Goal: Task Accomplishment & Management: Manage account settings

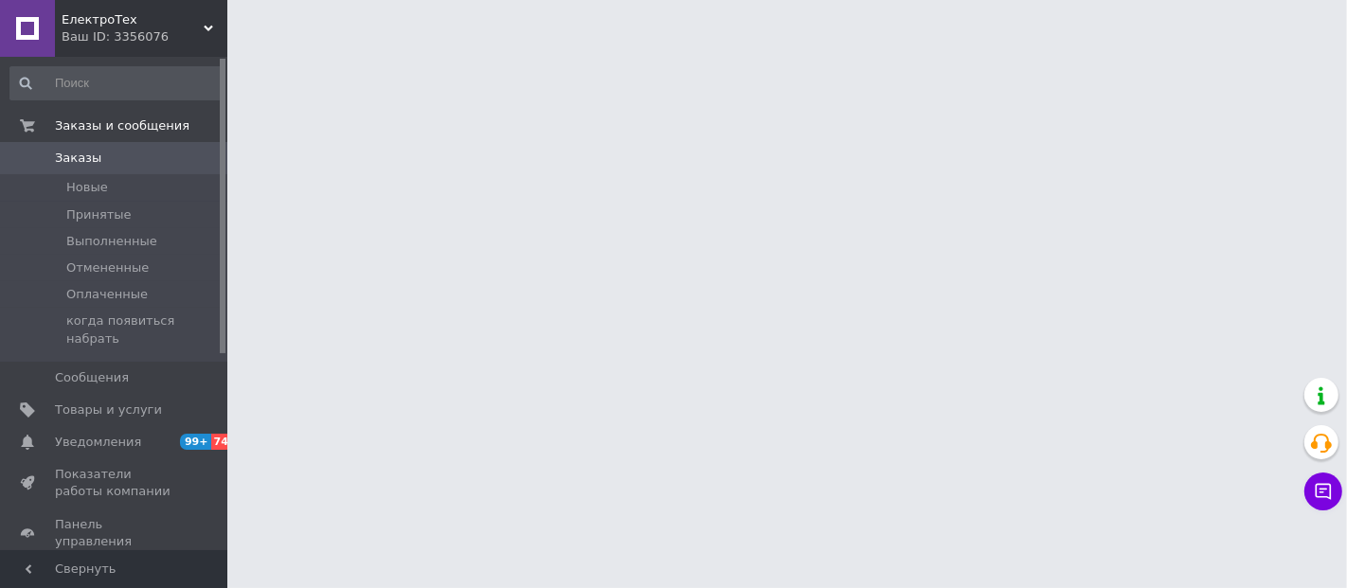
click at [213, 31] on div "Ваш ID: 3356076" at bounding box center [145, 36] width 166 height 17
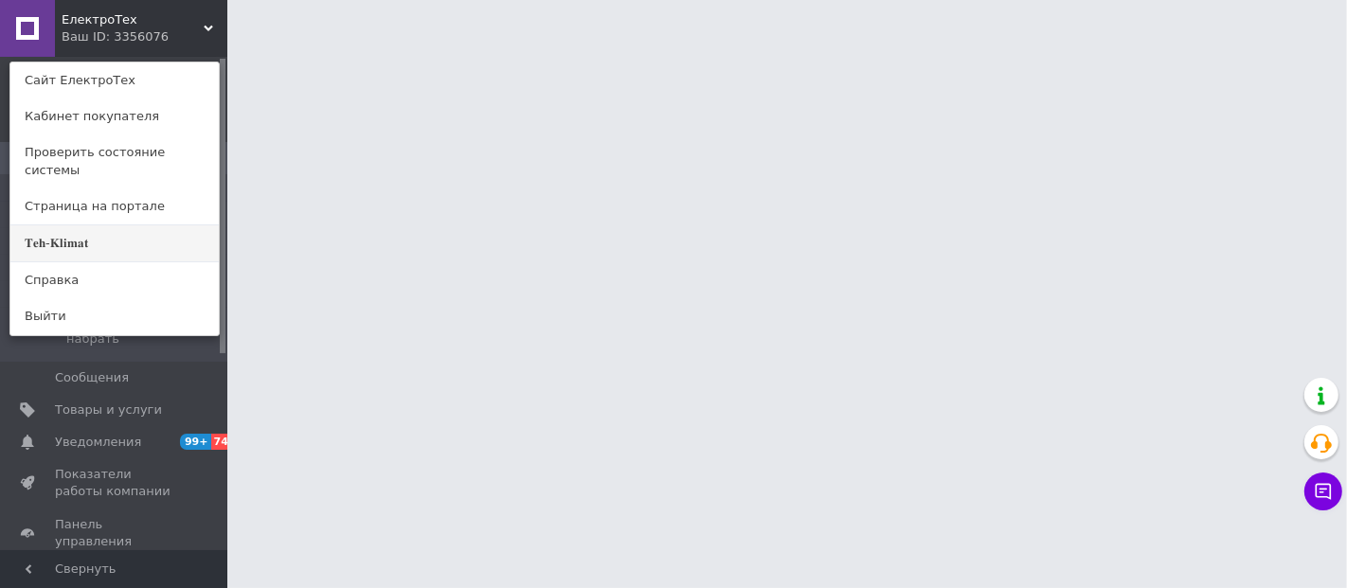
click at [140, 225] on link "𝐓𝐞𝐡-𝐊𝐥𝐢𝐦𝐚𝐭" at bounding box center [114, 243] width 208 height 36
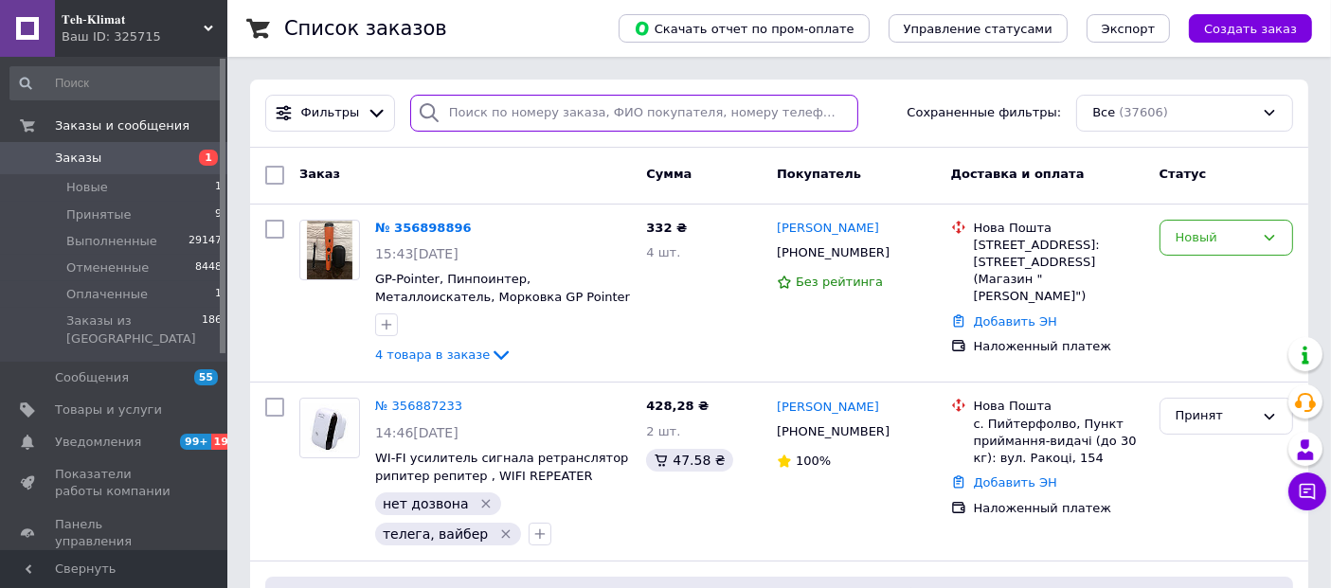
click at [578, 108] on input "search" at bounding box center [634, 113] width 448 height 37
paste input "0970573059"
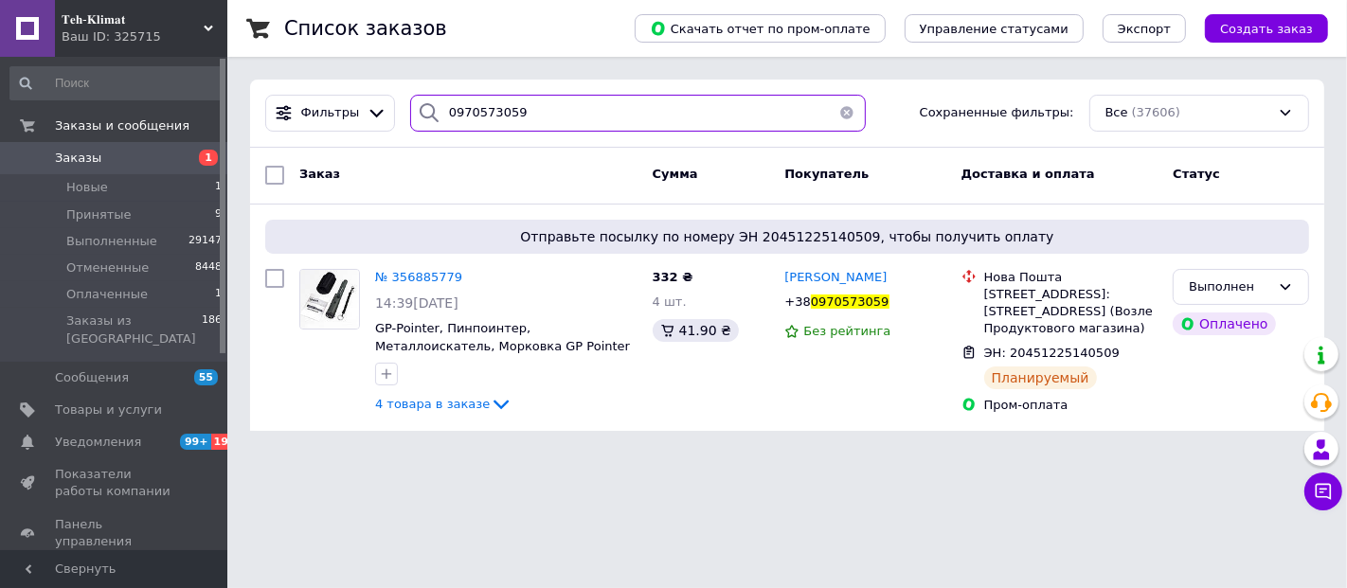
type input "0970573059"
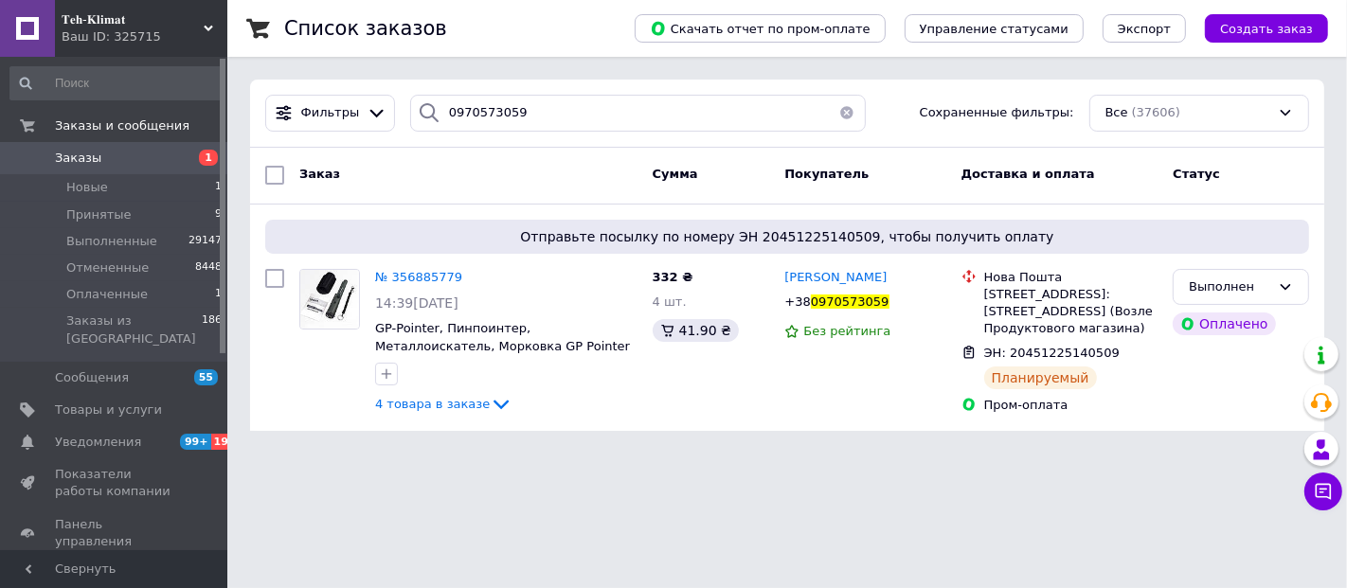
click at [503, 454] on html "𝐓𝐞𝐡-𝐊𝐥𝐢𝐦𝐚𝐭 Ваш ID: 325715 Сайт 𝐓𝐞𝐡-𝐊𝐥𝐢𝐦𝐚𝐭 Кабинет покупателя Проверить состояни…" at bounding box center [673, 227] width 1347 height 454
click at [451, 454] on html "𝐓𝐞𝐡-𝐊𝐥𝐢𝐦𝐚𝐭 Ваш ID: 325715 Сайт 𝐓𝐞𝐡-𝐊𝐥𝐢𝐦𝐚𝐭 Кабинет покупателя Проверить состояни…" at bounding box center [673, 227] width 1347 height 454
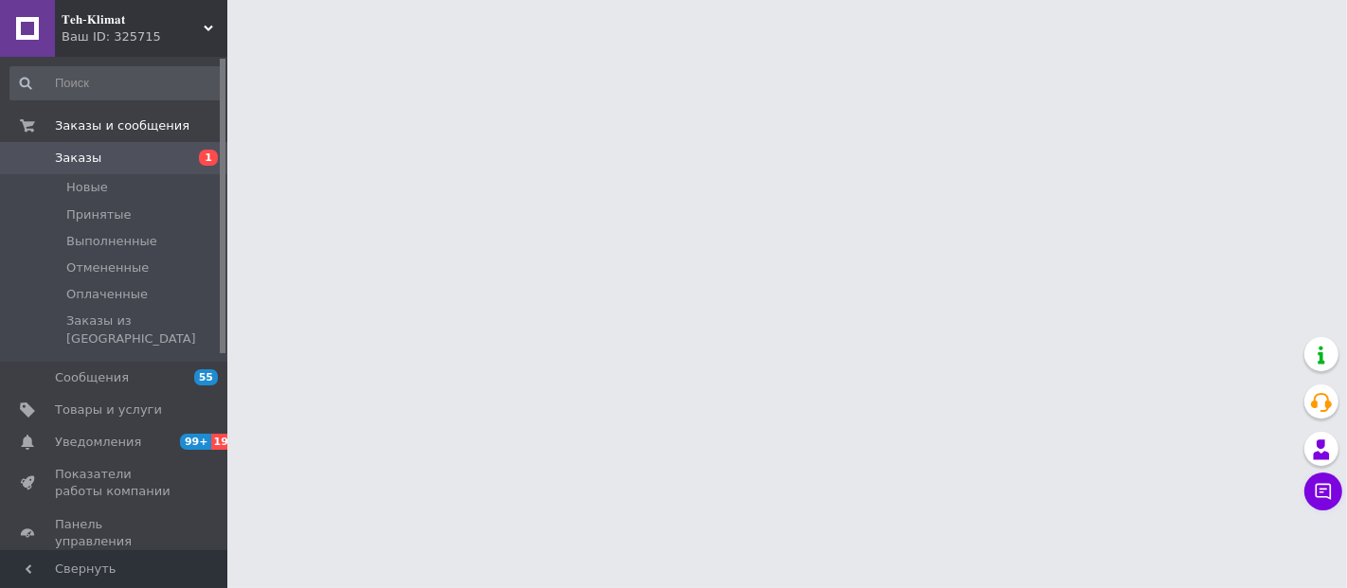
click at [211, 28] on icon at bounding box center [208, 28] width 9 height 9
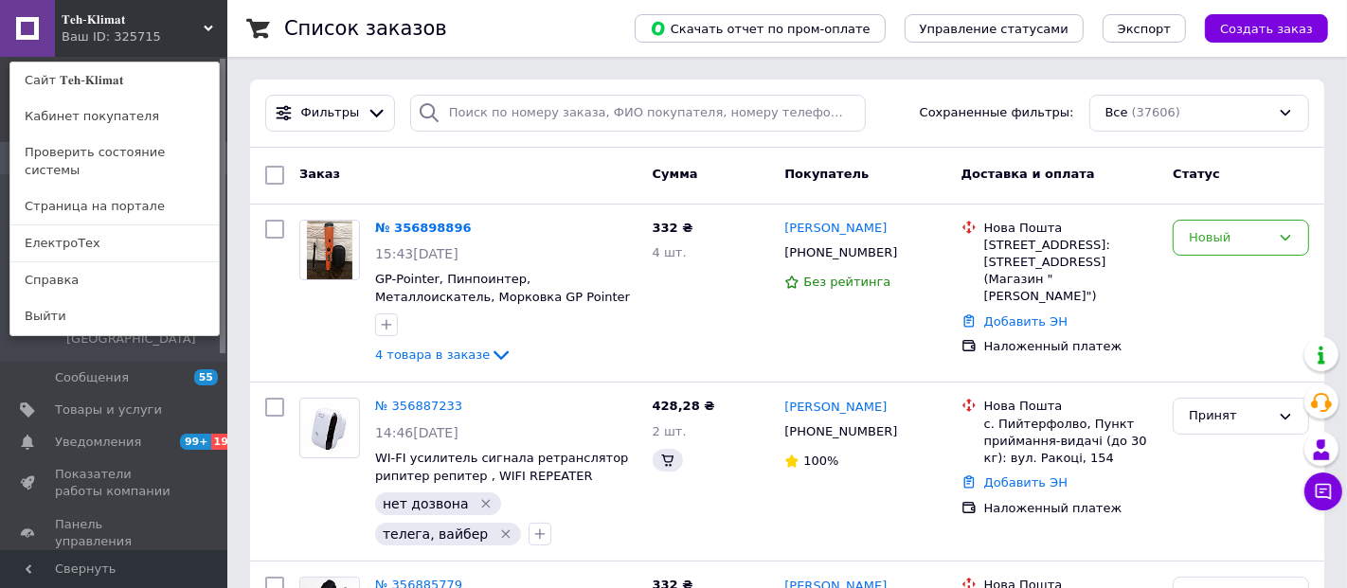
click at [88, 225] on link "ЕлектроТех" at bounding box center [114, 243] width 208 height 36
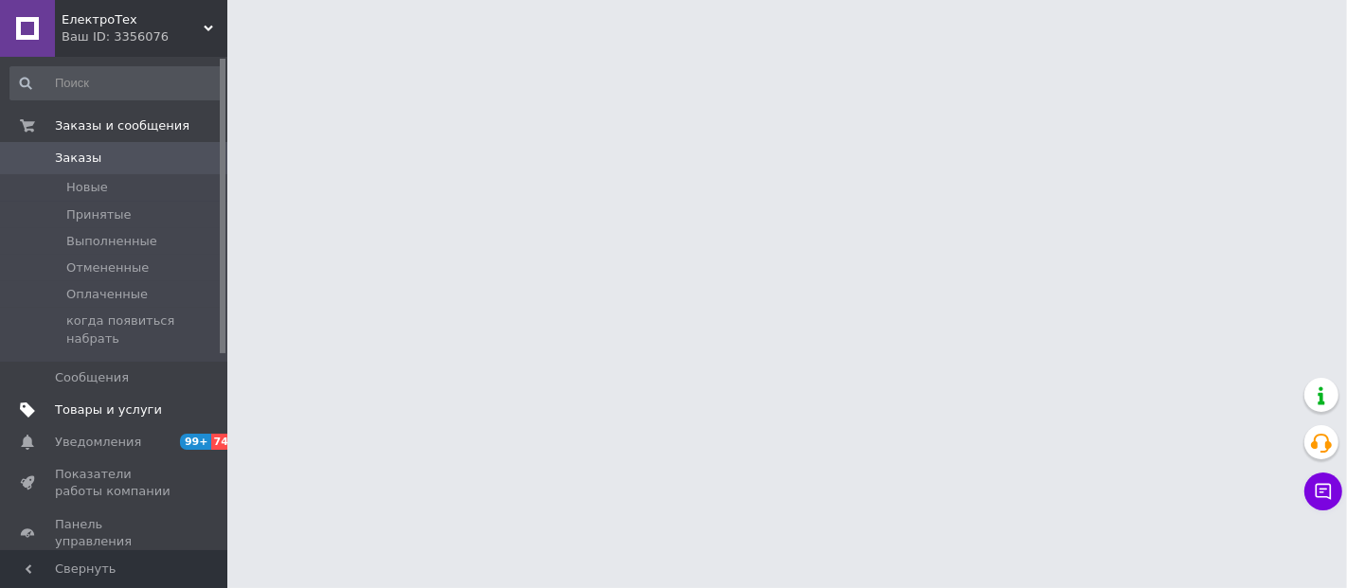
click at [118, 402] on span "Товары и услуги" at bounding box center [108, 410] width 107 height 17
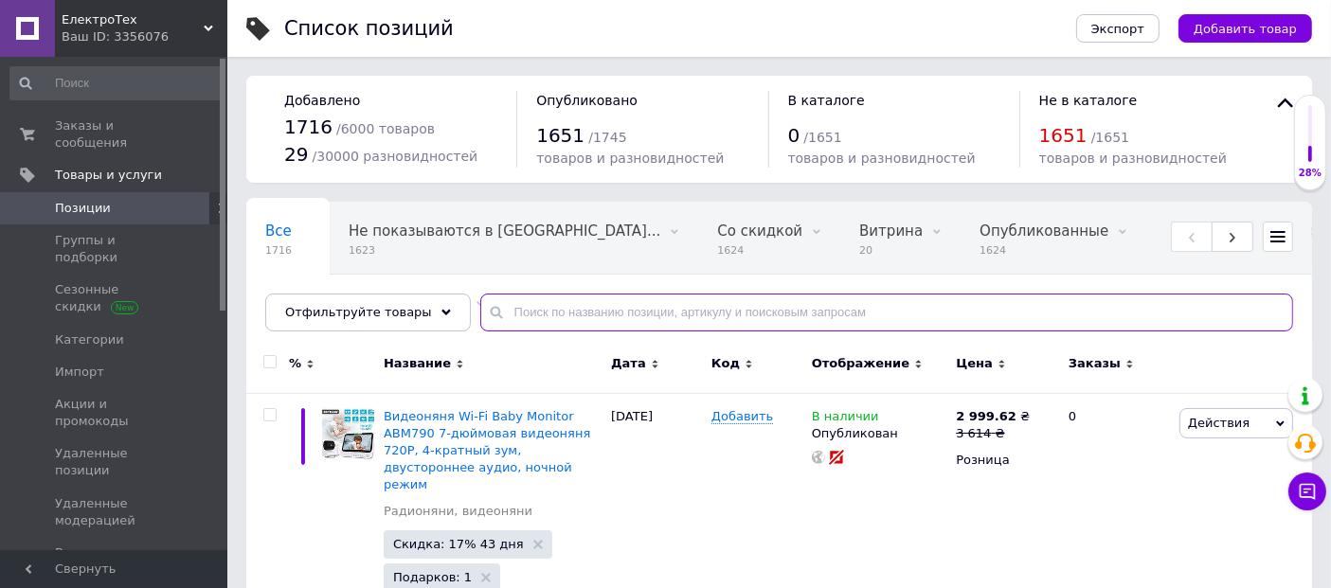
click at [554, 314] on input "text" at bounding box center [886, 313] width 813 height 38
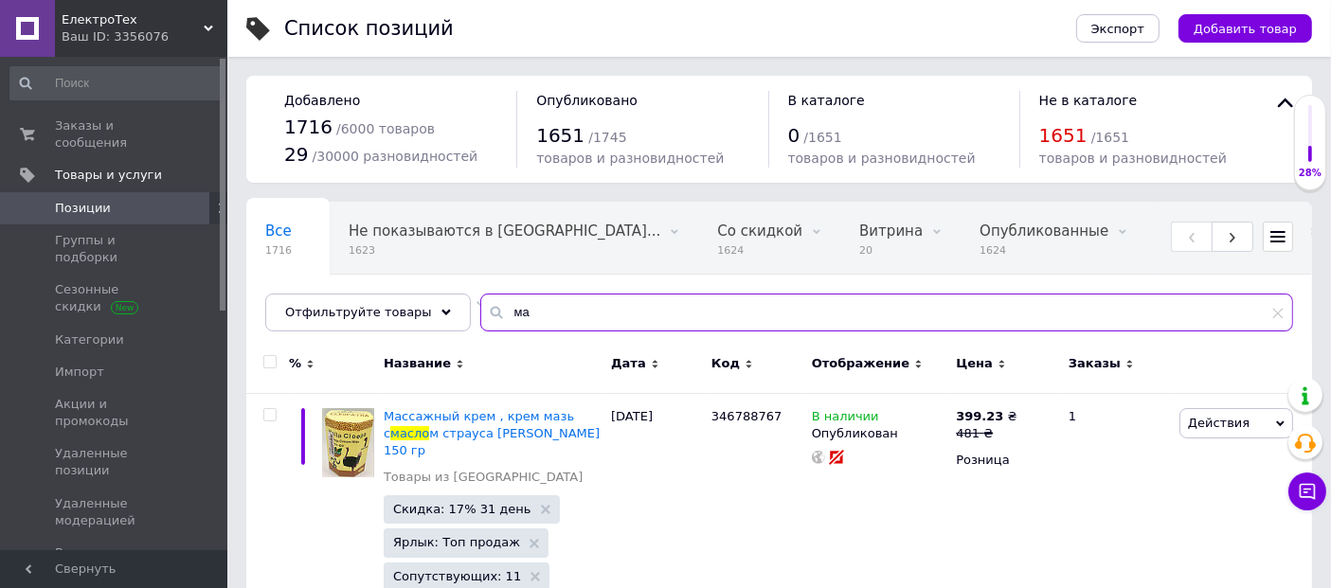
type input "м"
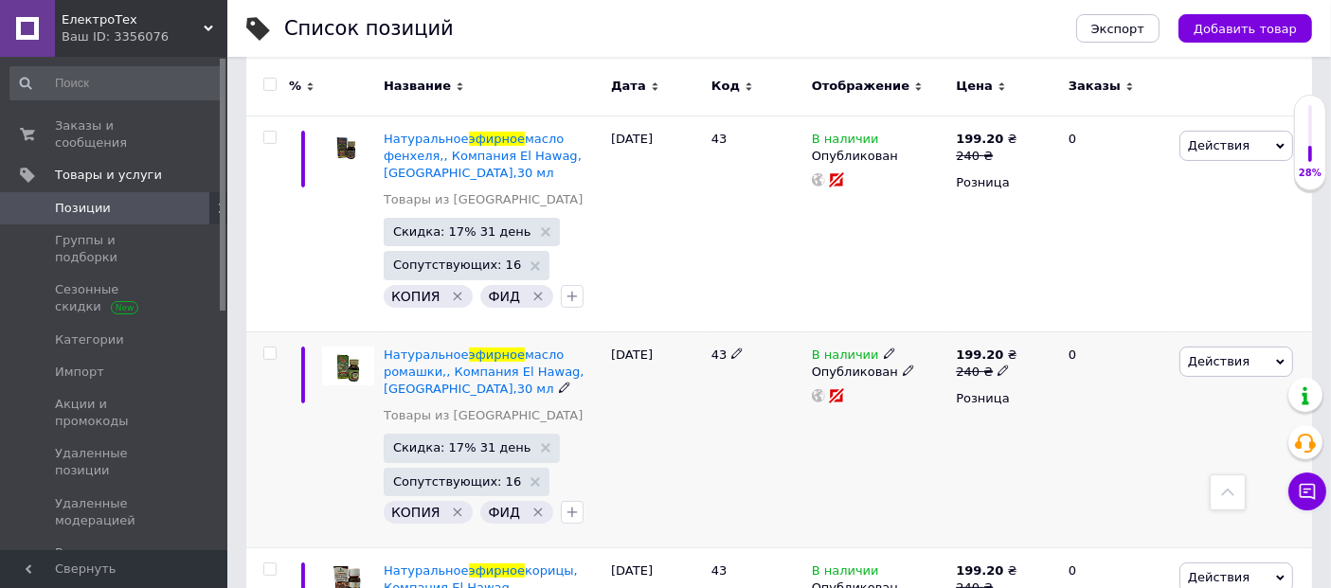
scroll to position [210, 0]
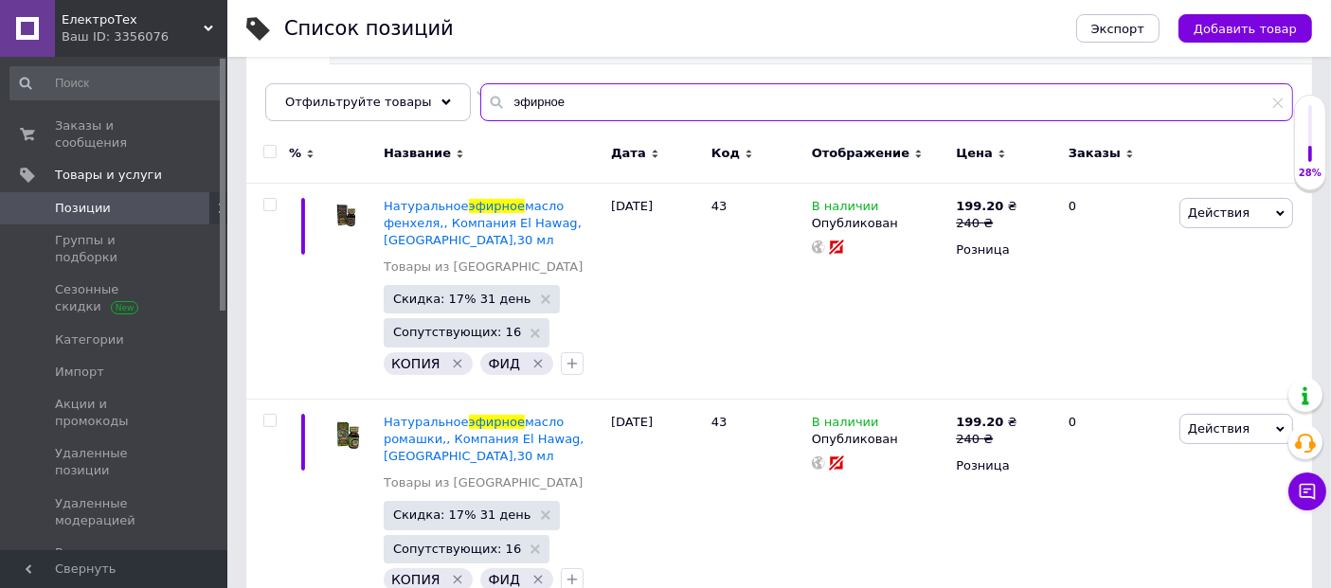
type input "эфирное"
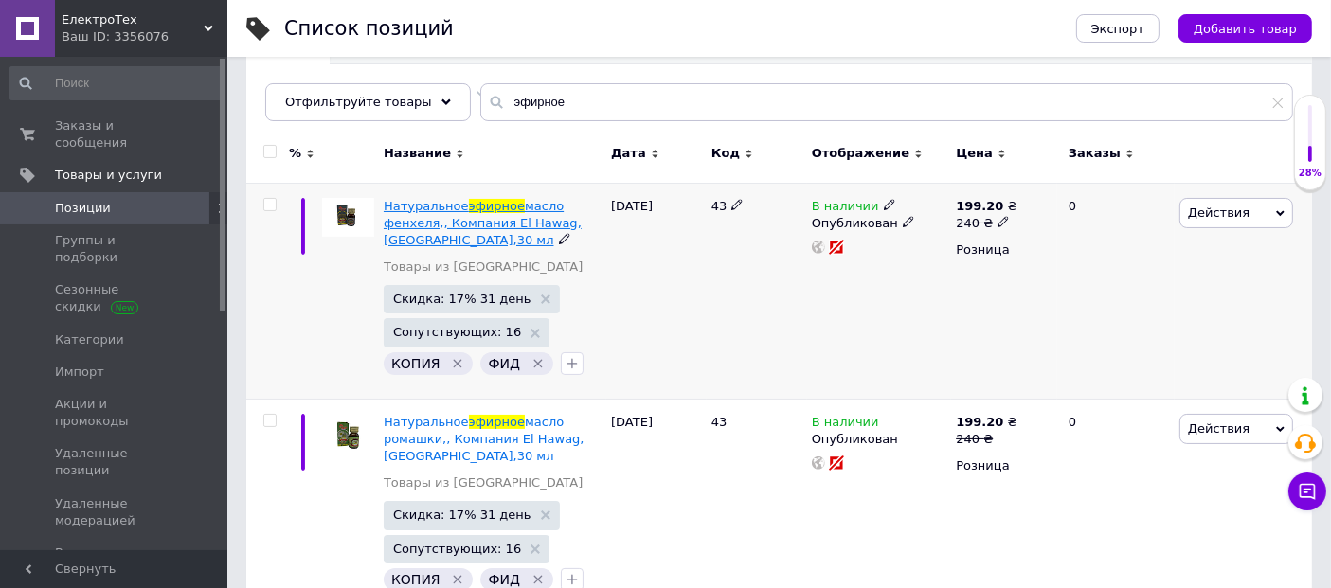
click at [498, 212] on div "Натуральное эфирное масло фенхеля,, Компания El Hawag, Египет,30 мл" at bounding box center [493, 224] width 218 height 52
click at [447, 218] on span "масло фенхеля,, Компания El Hawag, Египет,30 мл" at bounding box center [483, 223] width 198 height 48
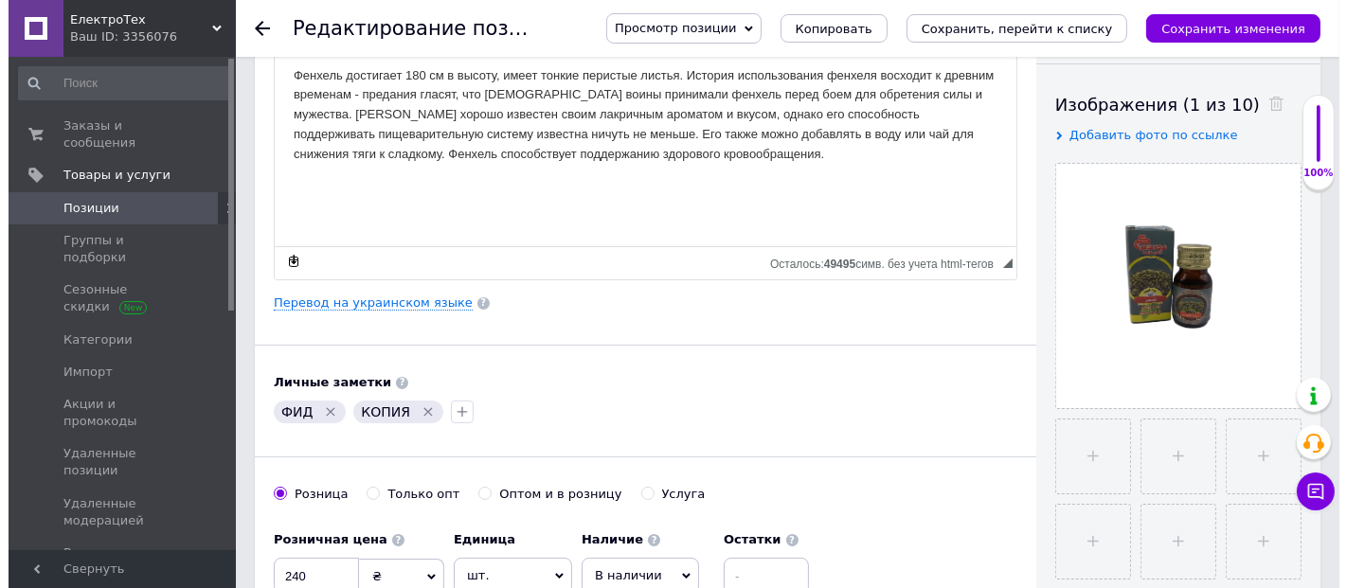
scroll to position [421, 0]
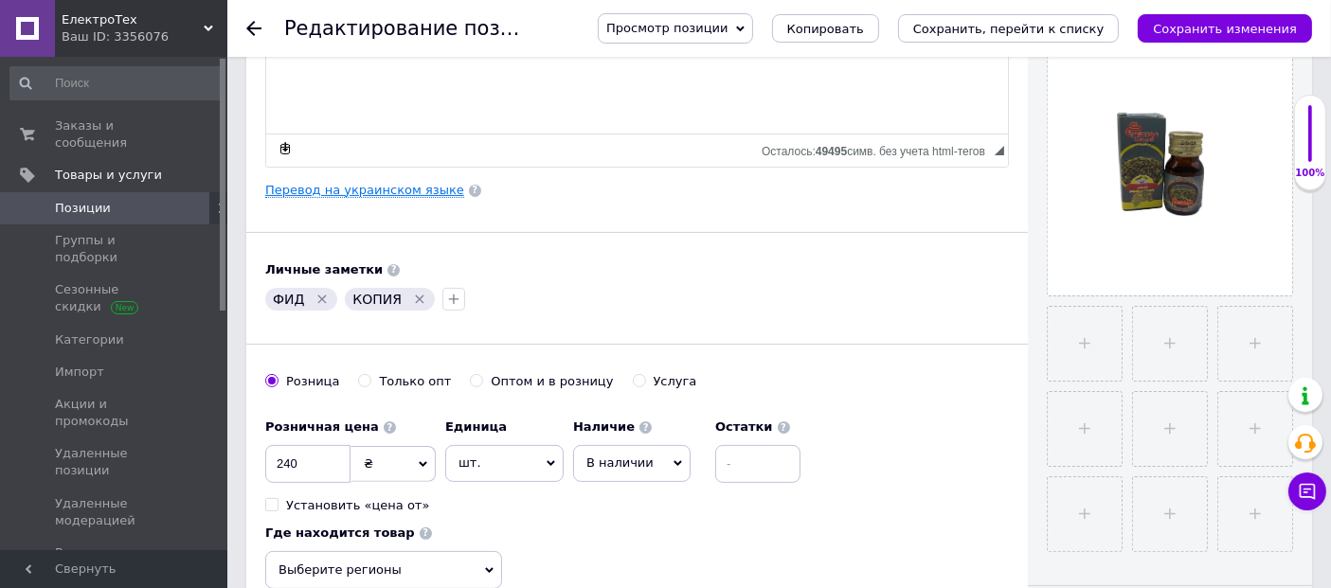
click at [391, 190] on link "Перевод на украинском языке" at bounding box center [364, 190] width 199 height 15
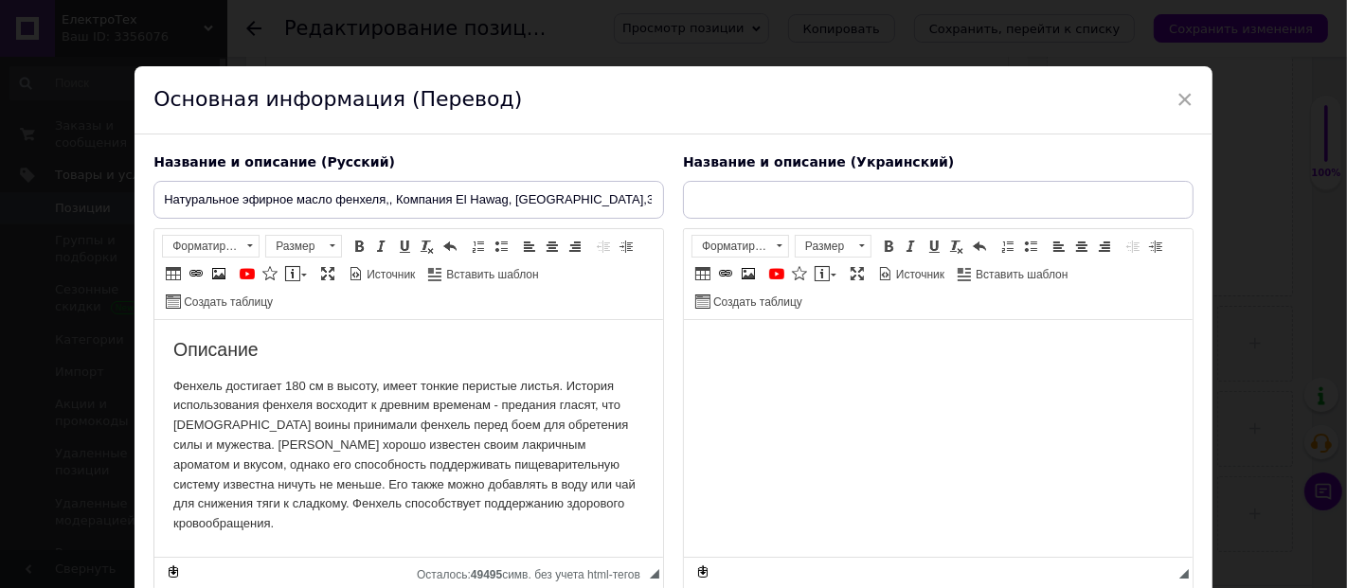
scroll to position [0, 0]
type input "Натуральное эфирное масло фенхеля,, Компания El Hawag, Египет,30 мл"
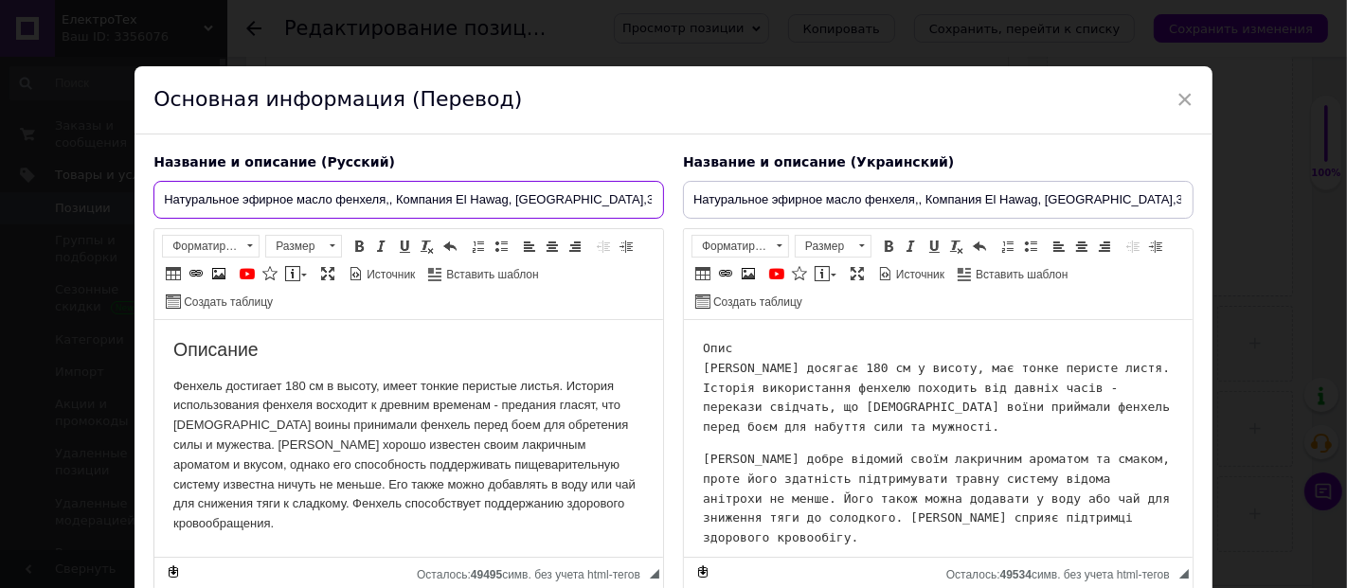
click at [406, 201] on input "Натуральное эфирное масло фенхеля,, Компания El Hawag, Египет,30 мл" at bounding box center [408, 200] width 511 height 38
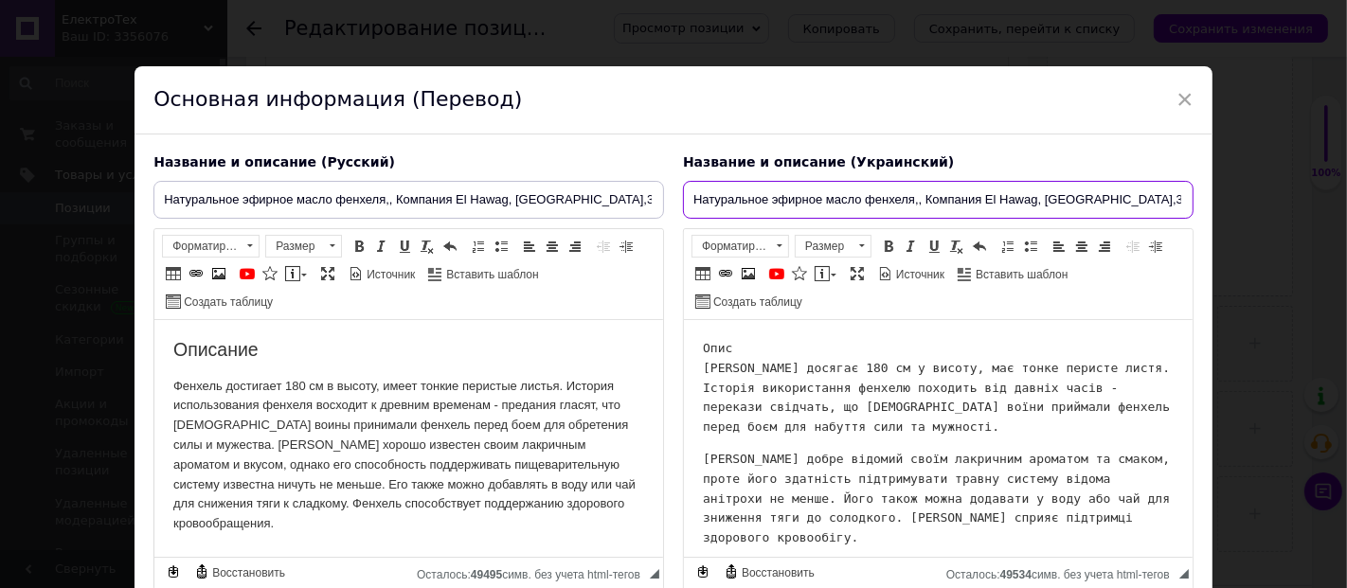
click at [822, 207] on input "Натуральное эфирное масло фенхеля,, Компания El Hawag, Египет,30 мл" at bounding box center [938, 200] width 511 height 38
click at [334, 463] on p "Фенхель достигает 180 см в высоту, имеет тонкие перистые листья. История исполь…" at bounding box center [408, 455] width 471 height 157
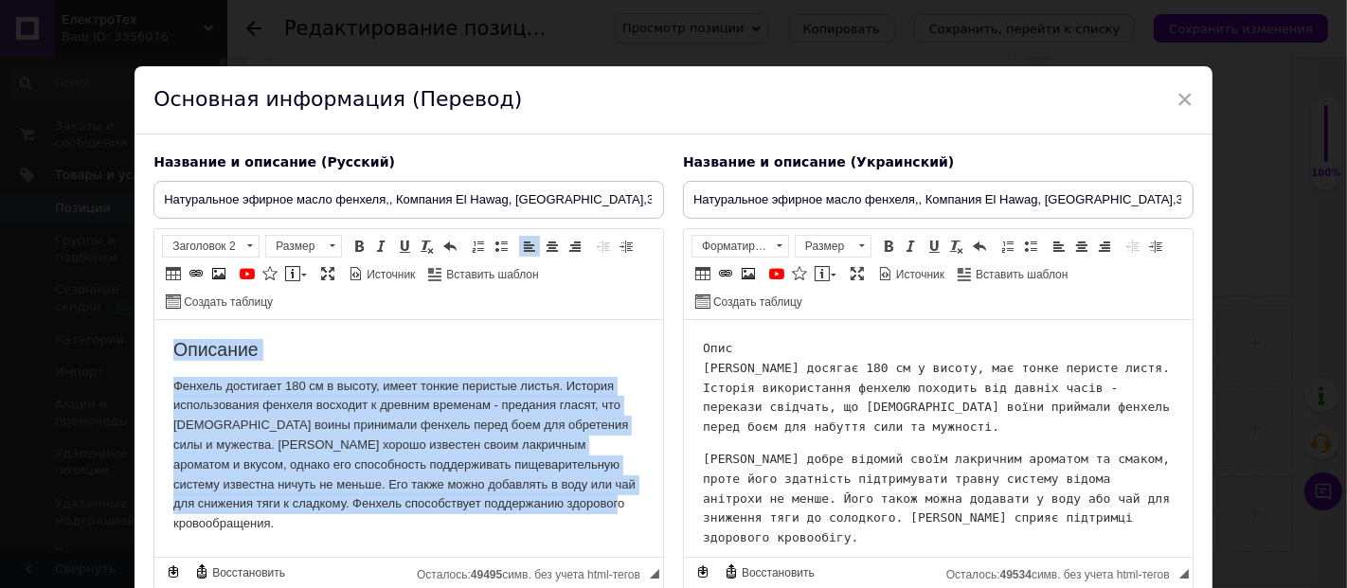
copy body "Описание Фенхель достигает 180 см в высоту, имеет тонкие перистые листья. Истор…"
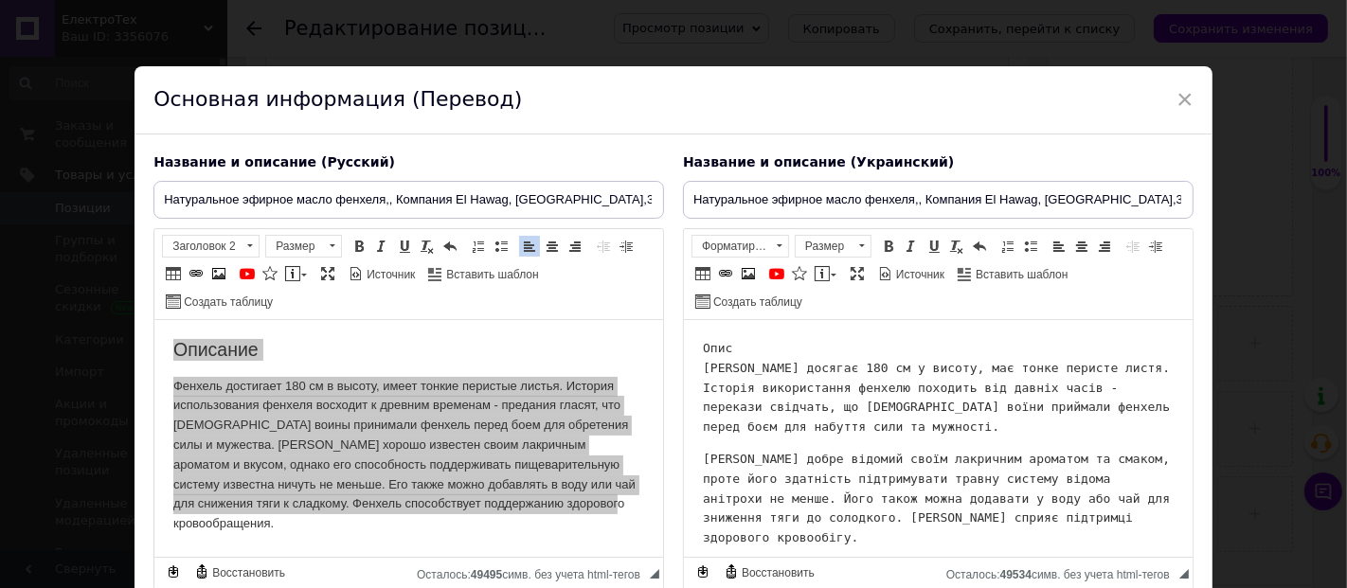
click at [1286, 84] on div "× Основная информация (Перевод) Название и описание (Русский) Натуральное эфирн…" at bounding box center [673, 294] width 1347 height 588
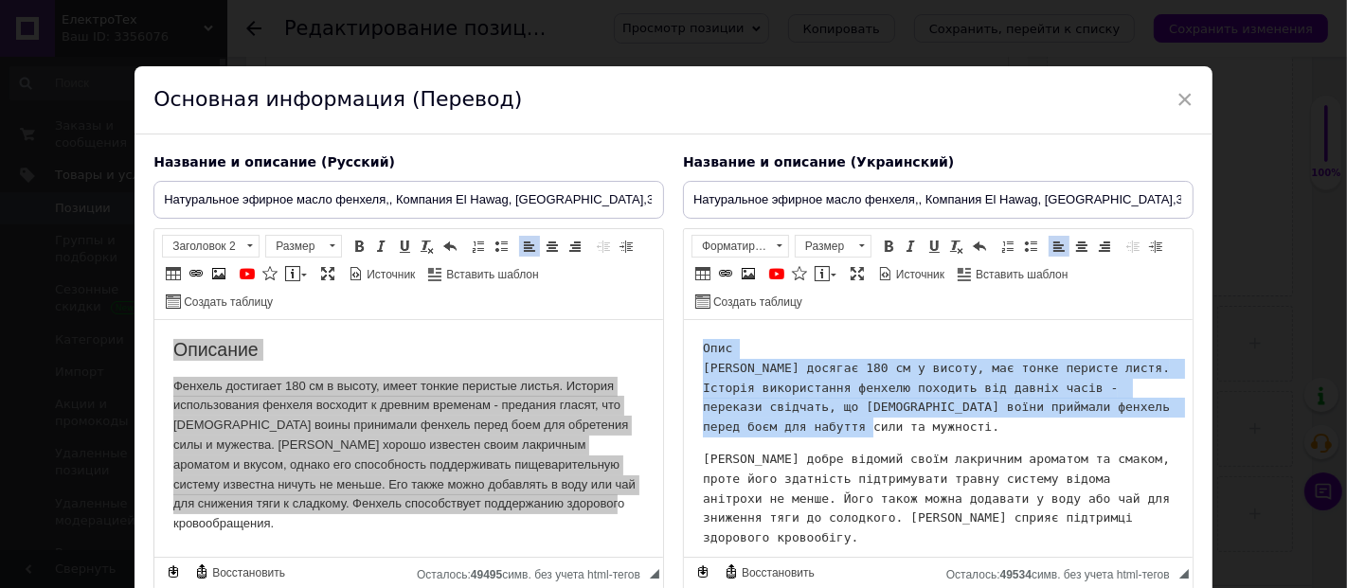
drag, startPoint x: 775, startPoint y: 430, endPoint x: 699, endPoint y: 352, distance: 108.5
click at [699, 352] on html "Опис Фенхель досягає 180 см у висоту, має тонке перисте листя. Історія використ…" at bounding box center [937, 443] width 509 height 247
copy pre "Опис Фенхель досягає 180 см у висоту, має тонке перисте листя. Історія використ…"
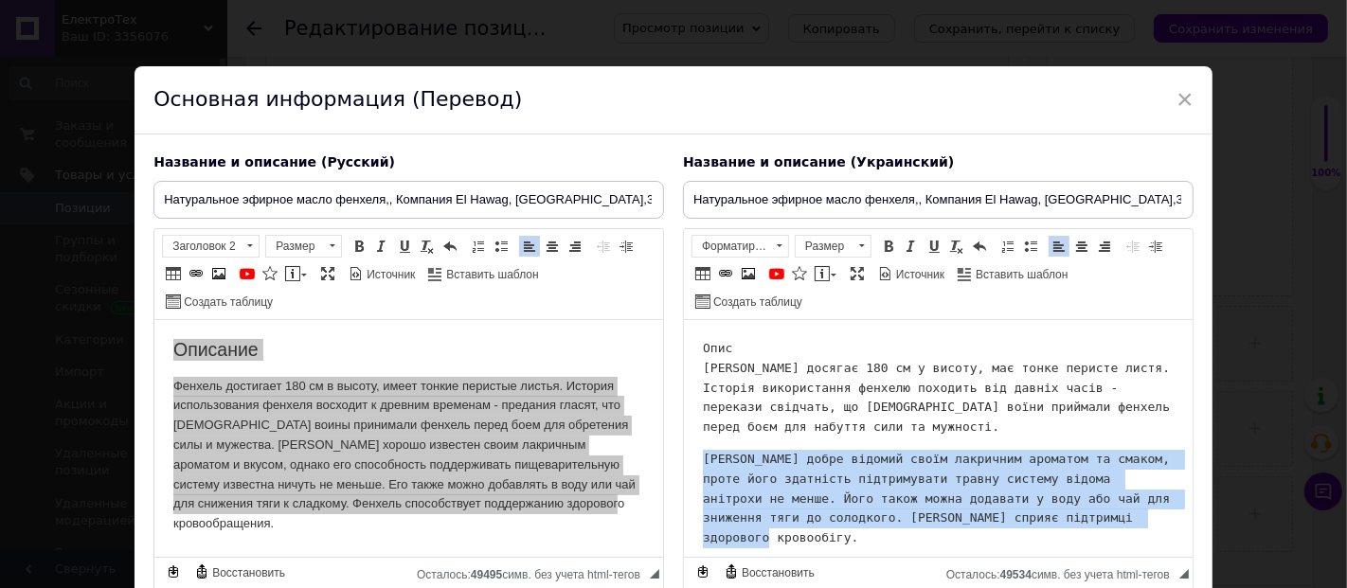
drag, startPoint x: 1017, startPoint y: 525, endPoint x: 1360, endPoint y: 775, distance: 424.5
click at [683, 457] on html "Опис Фенхель досягає 180 см у висоту, має тонке перисте листя. Історія використ…" at bounding box center [937, 443] width 509 height 247
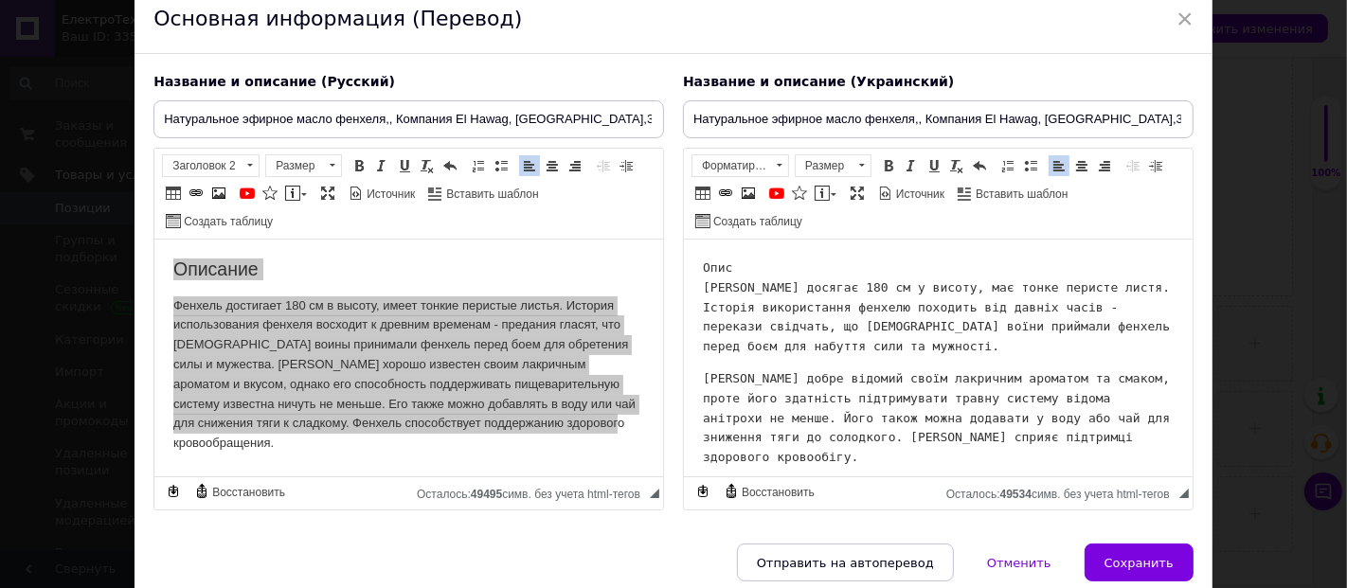
scroll to position [154, 0]
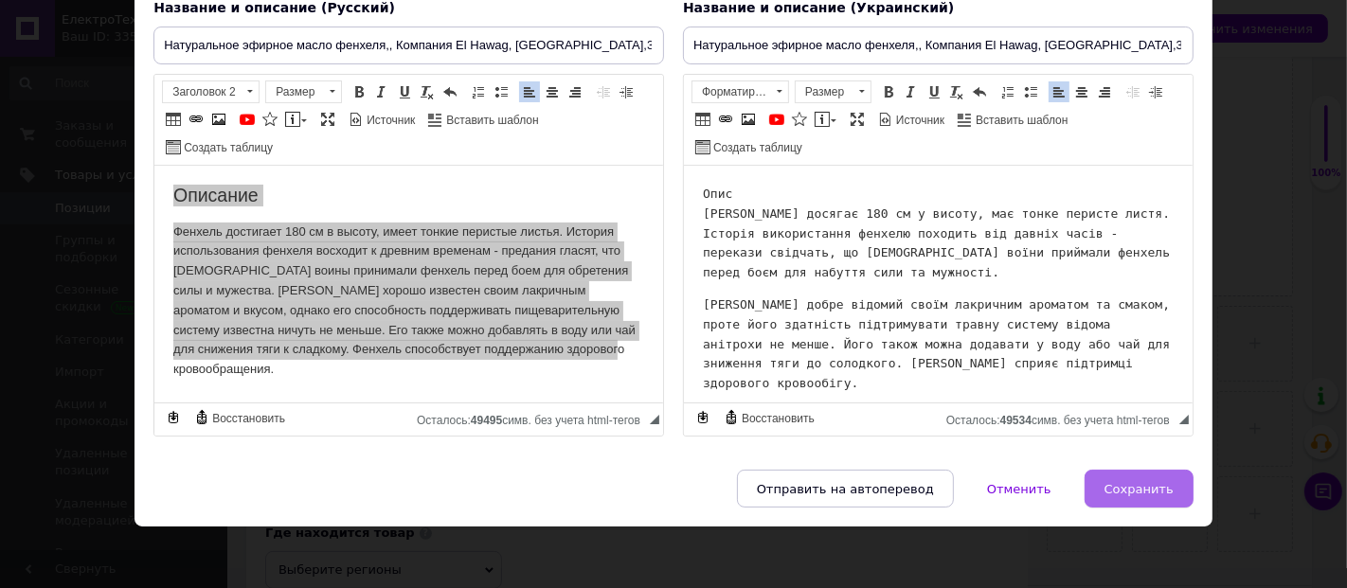
click at [1140, 486] on span "Сохранить" at bounding box center [1139, 489] width 69 height 14
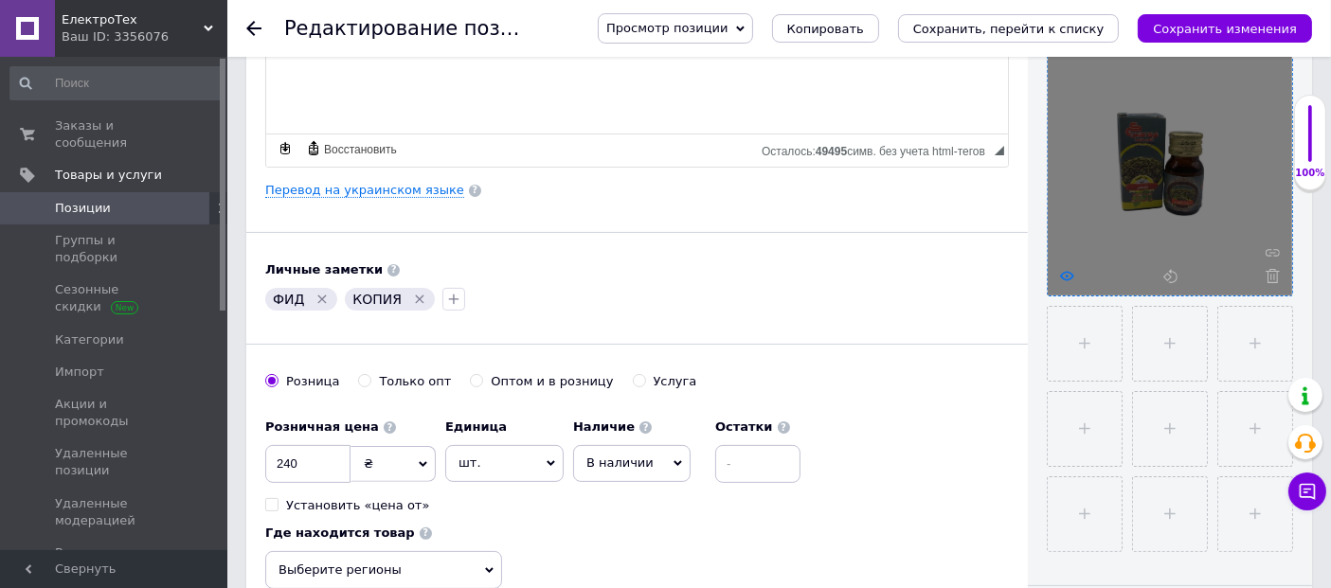
click at [1072, 275] on use at bounding box center [1067, 275] width 14 height 9
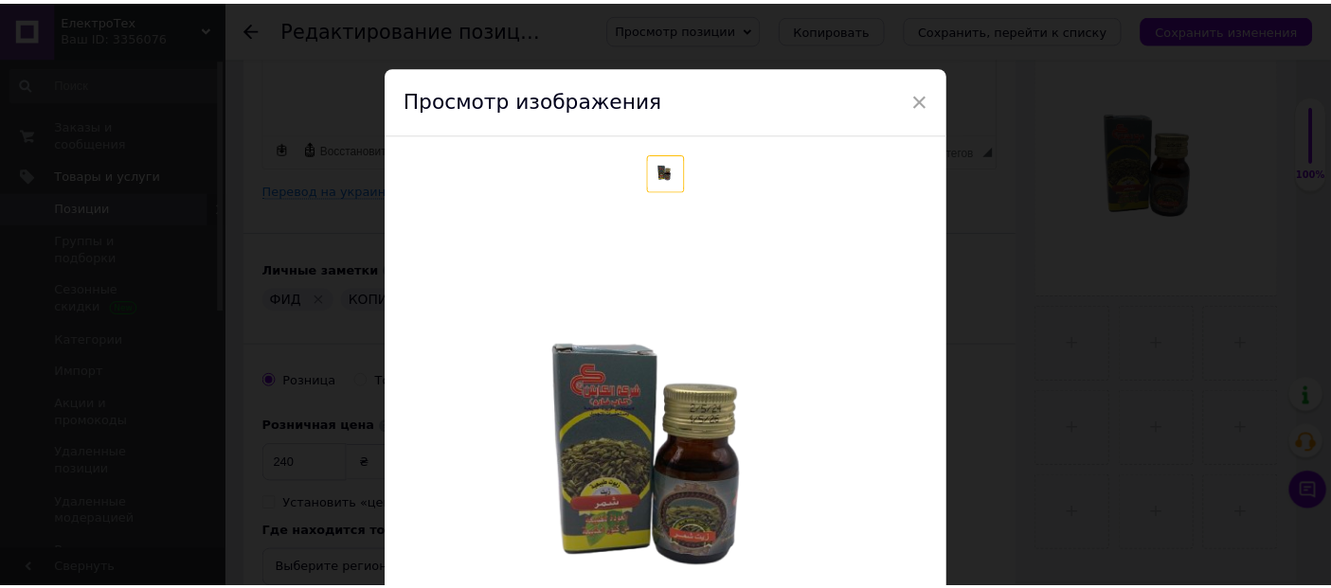
scroll to position [210, 0]
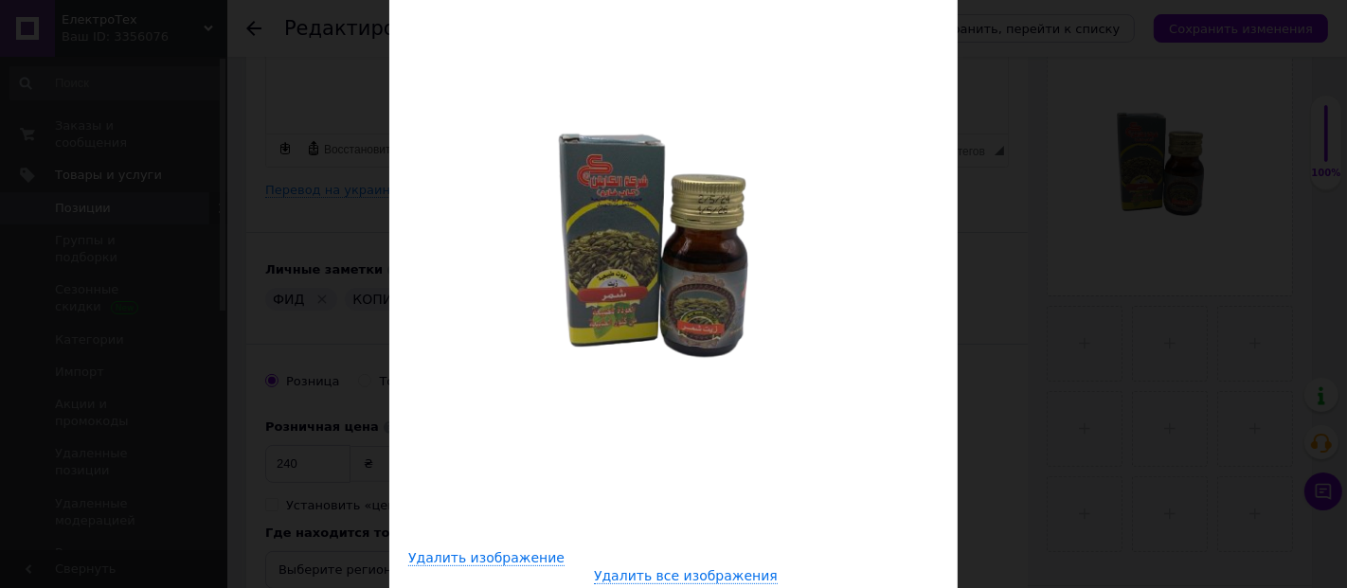
click at [1130, 320] on div "× Просмотр изображения Удалить изображение Удалить все изображения" at bounding box center [673, 294] width 1347 height 588
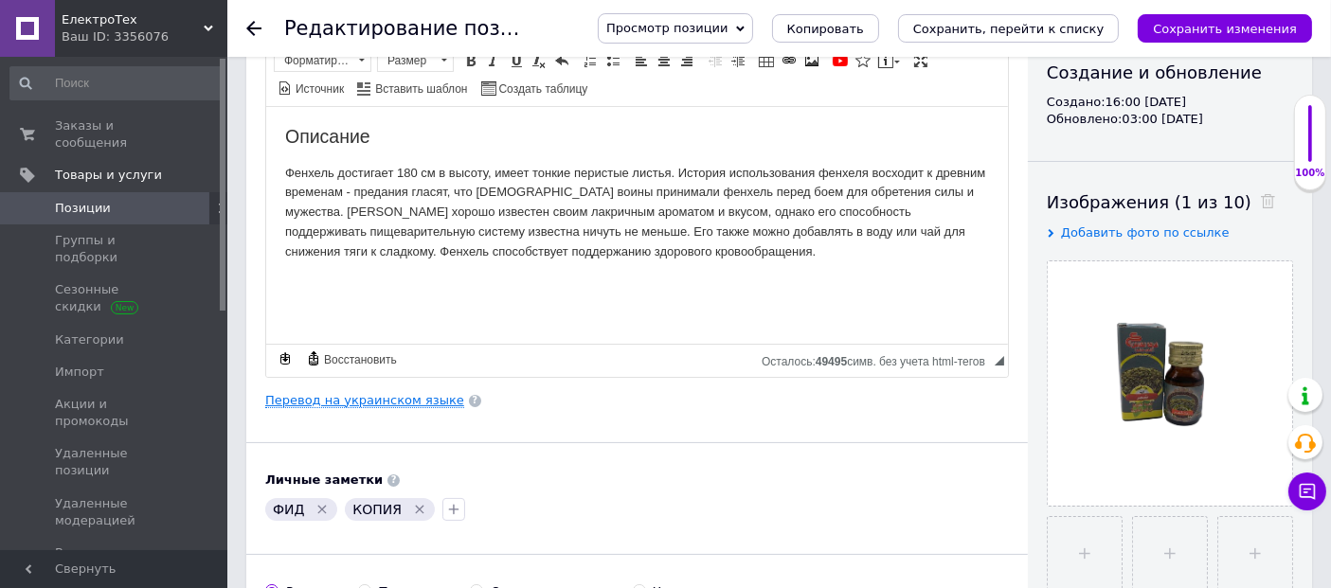
click at [401, 397] on link "Перевод на украинском языке" at bounding box center [364, 400] width 199 height 15
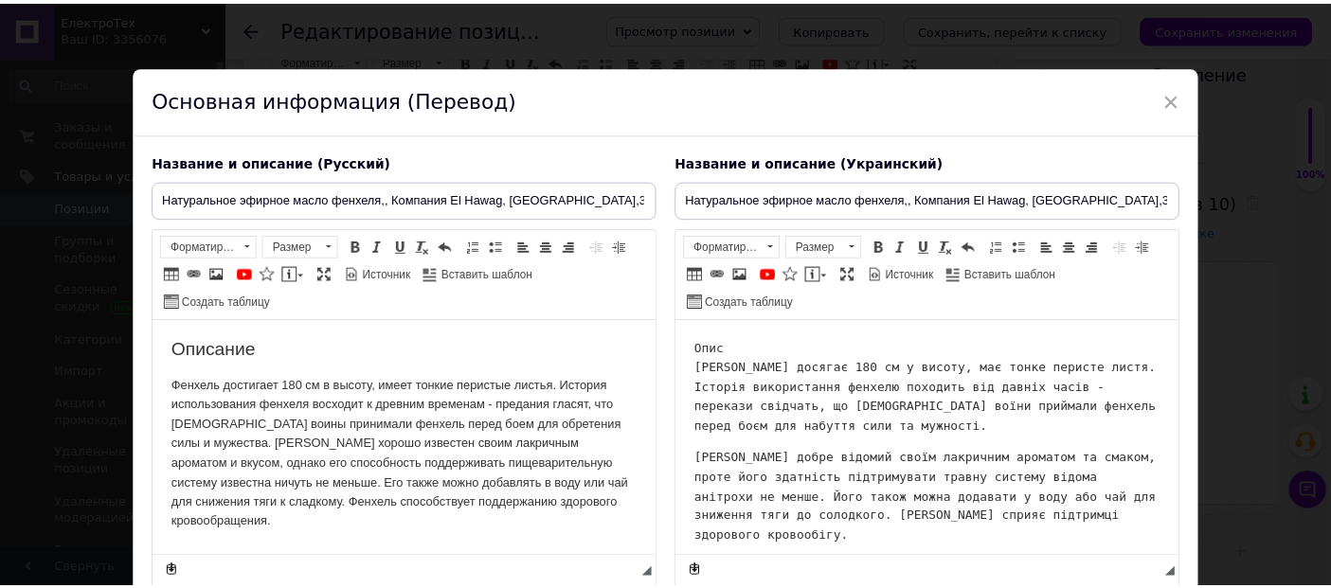
scroll to position [0, 0]
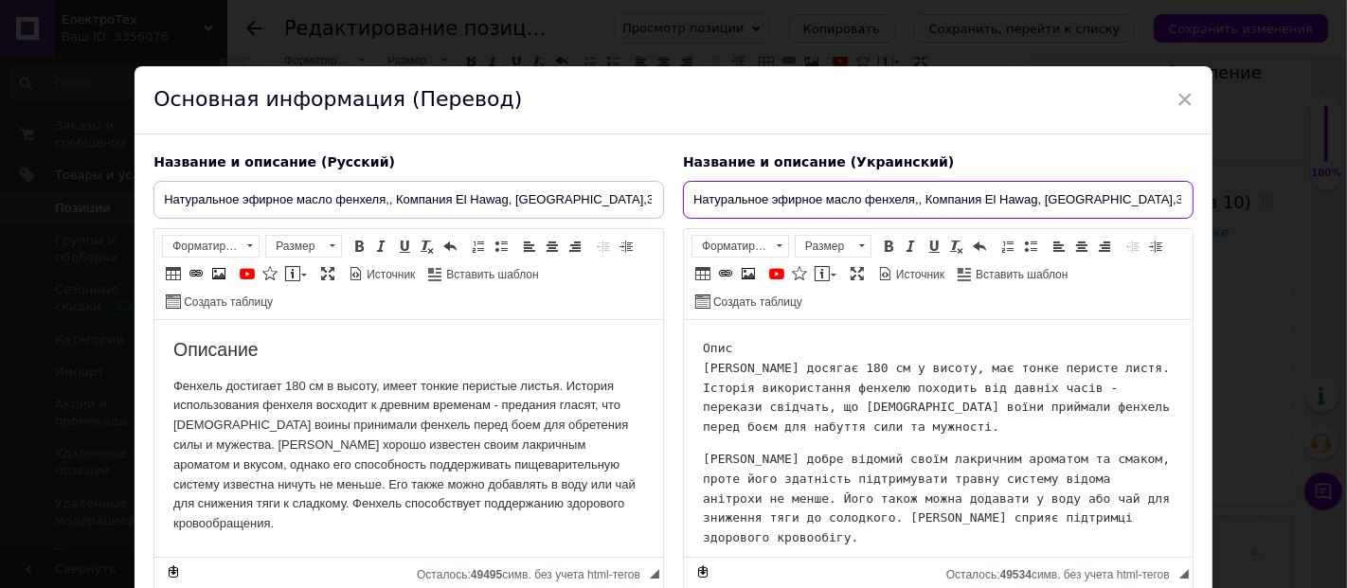
click at [812, 204] on input "Натуральное эфирное масло фенхеля,, Компания El Hawag, Египет,30 мл" at bounding box center [938, 200] width 511 height 38
drag, startPoint x: 1125, startPoint y: 199, endPoint x: 684, endPoint y: 202, distance: 441.5
click at [684, 202] on input "Натуральное эфирное масло фенхеля,, Компания El Hawag, Египет,30 мл" at bounding box center [938, 200] width 511 height 38
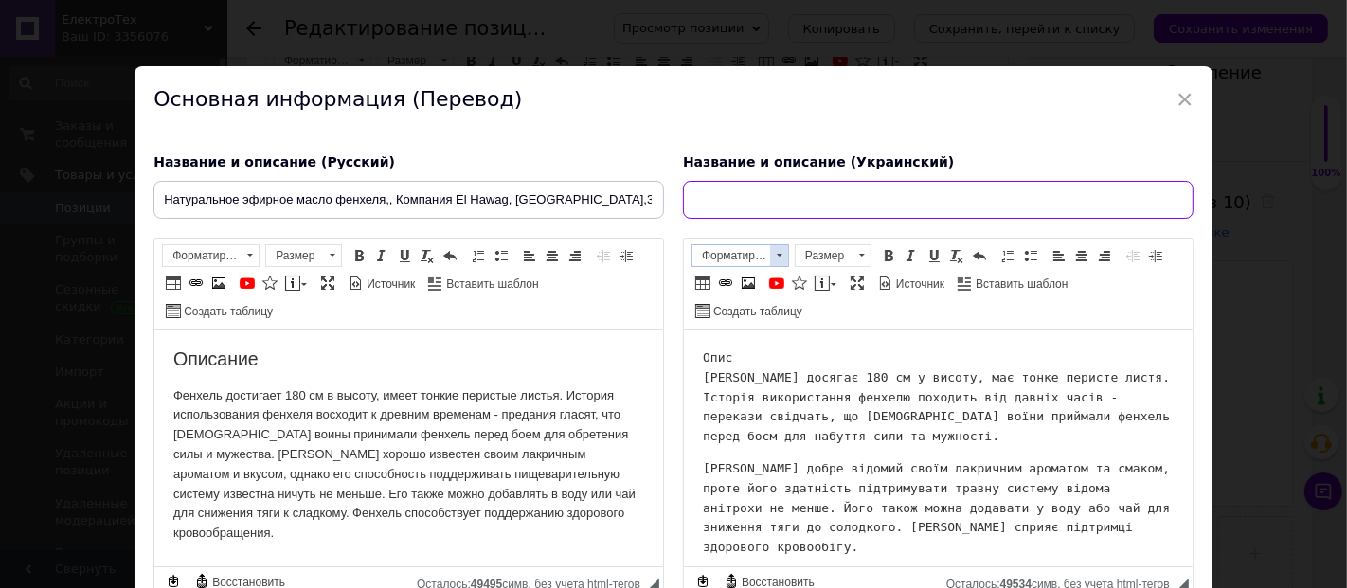
paste input "Натуральна ефірна олія фенхелю, компанія El Hawag, Єгипет, 30 мл"
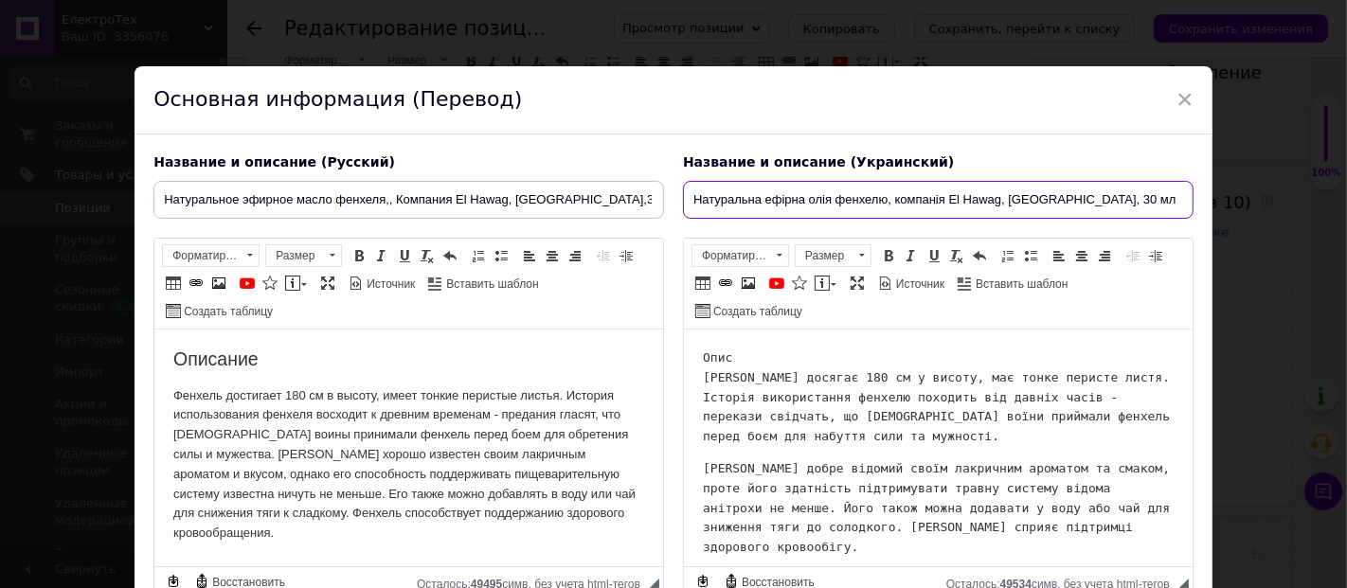
click at [876, 200] on input "Натуральна ефірна олія фенхелю, компанія El Hawag, Єгипет, 30 мл" at bounding box center [938, 200] width 511 height 38
type input "Натуральна ефірна олія фенхелю, компанія El Hawag, Єгипет, 30 мл"
click at [1179, 100] on span "×" at bounding box center [1185, 99] width 17 height 32
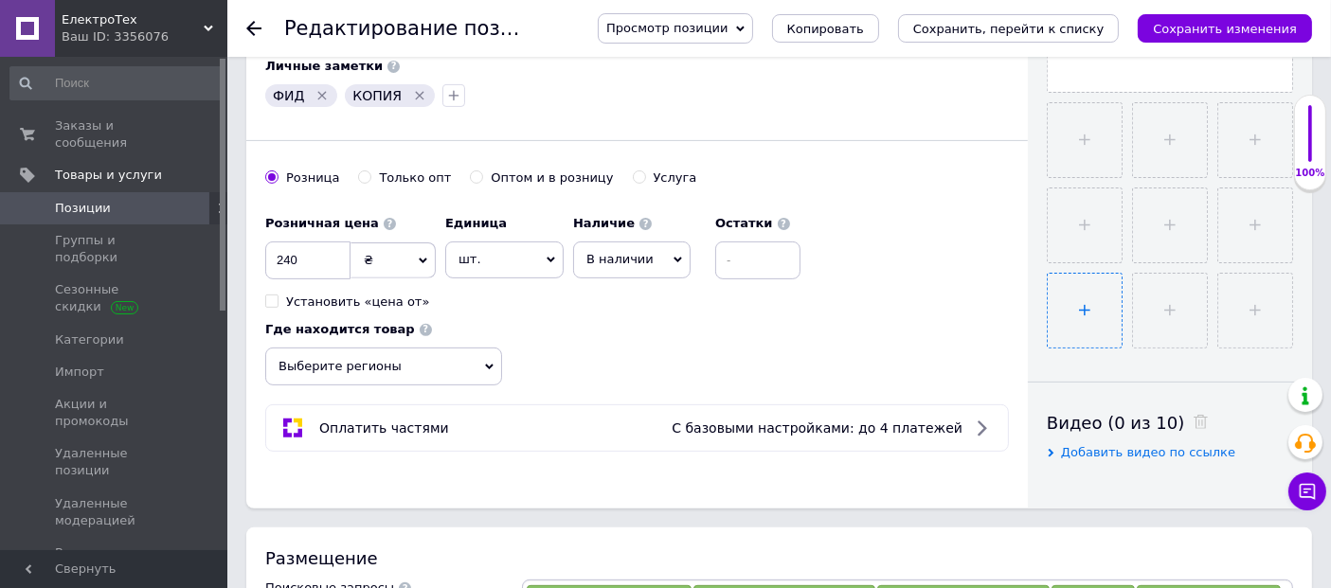
scroll to position [631, 0]
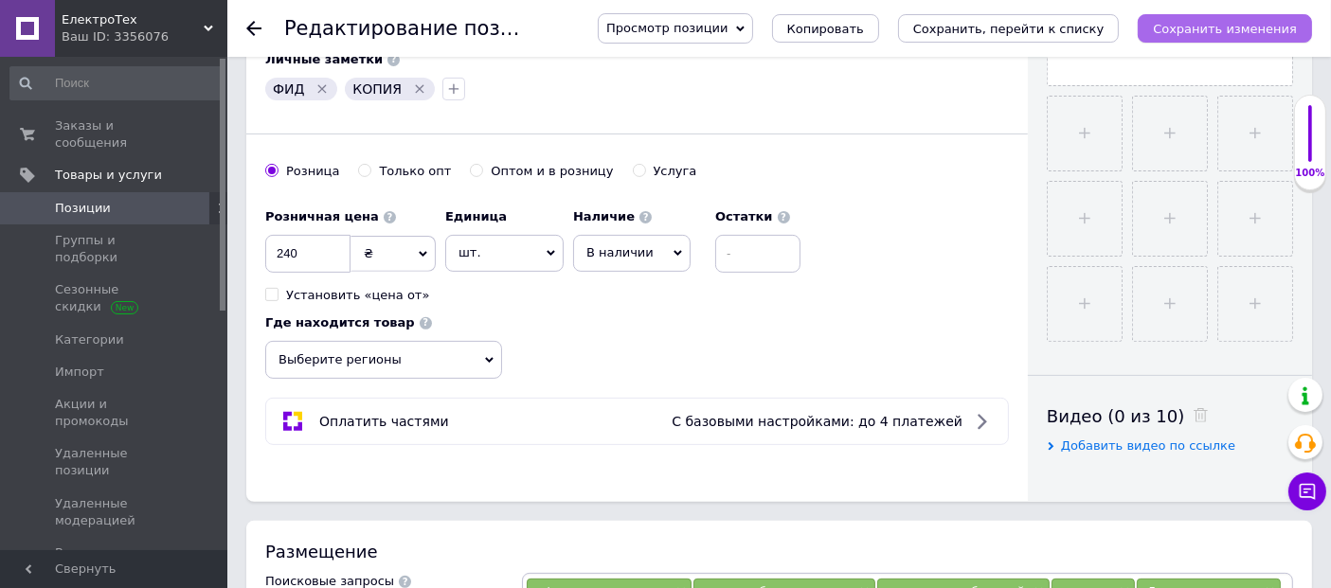
click at [1217, 29] on icon "Сохранить изменения" at bounding box center [1225, 29] width 144 height 14
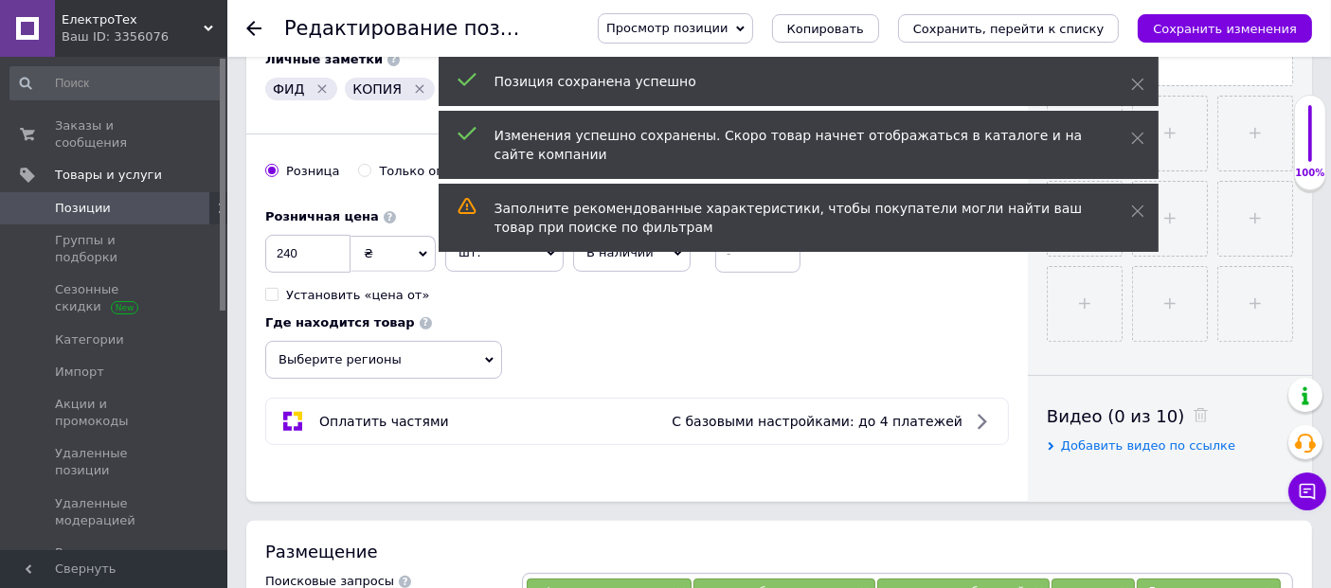
click at [252, 27] on icon at bounding box center [253, 28] width 15 height 15
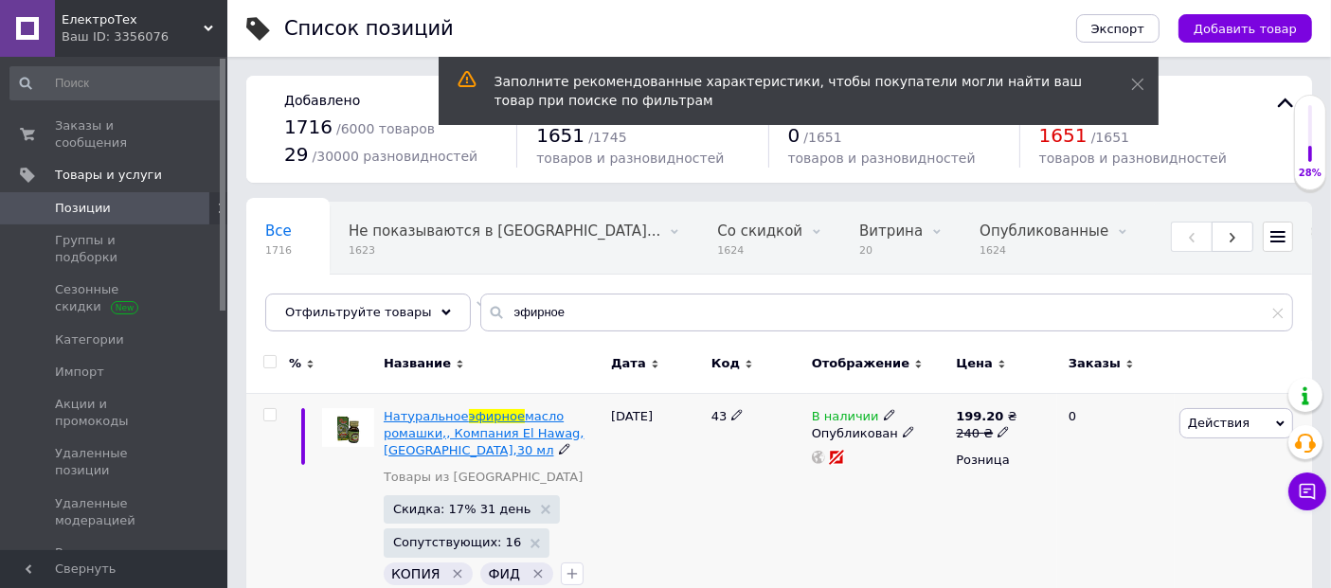
click at [469, 415] on span "эфирное" at bounding box center [497, 416] width 56 height 14
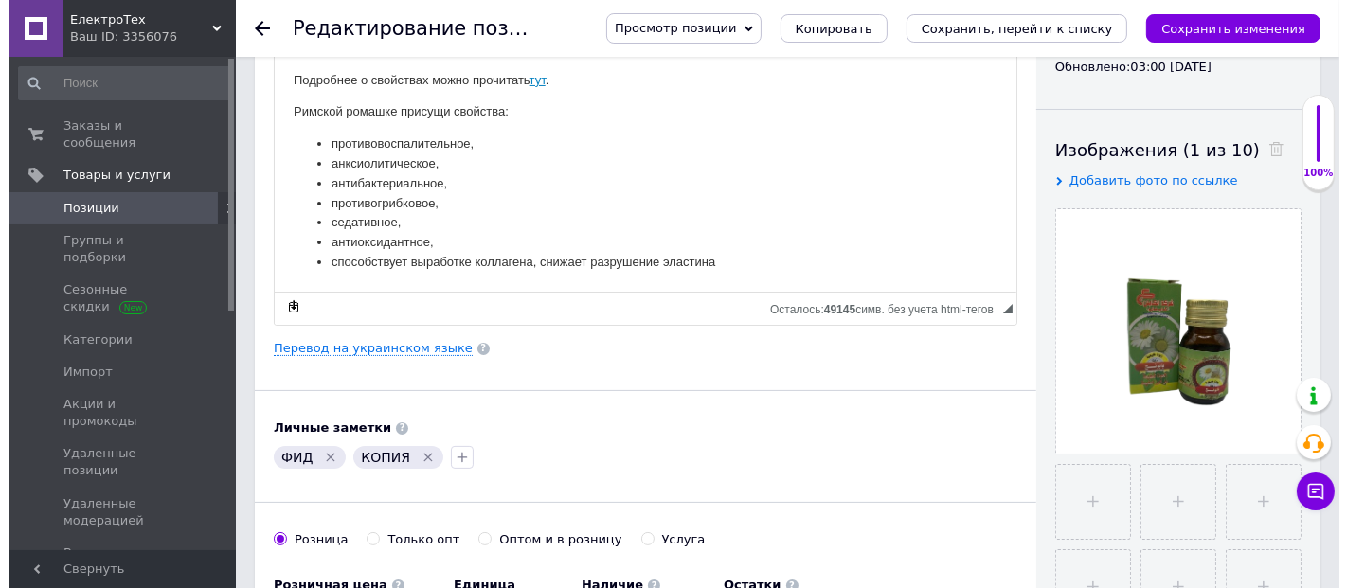
scroll to position [315, 0]
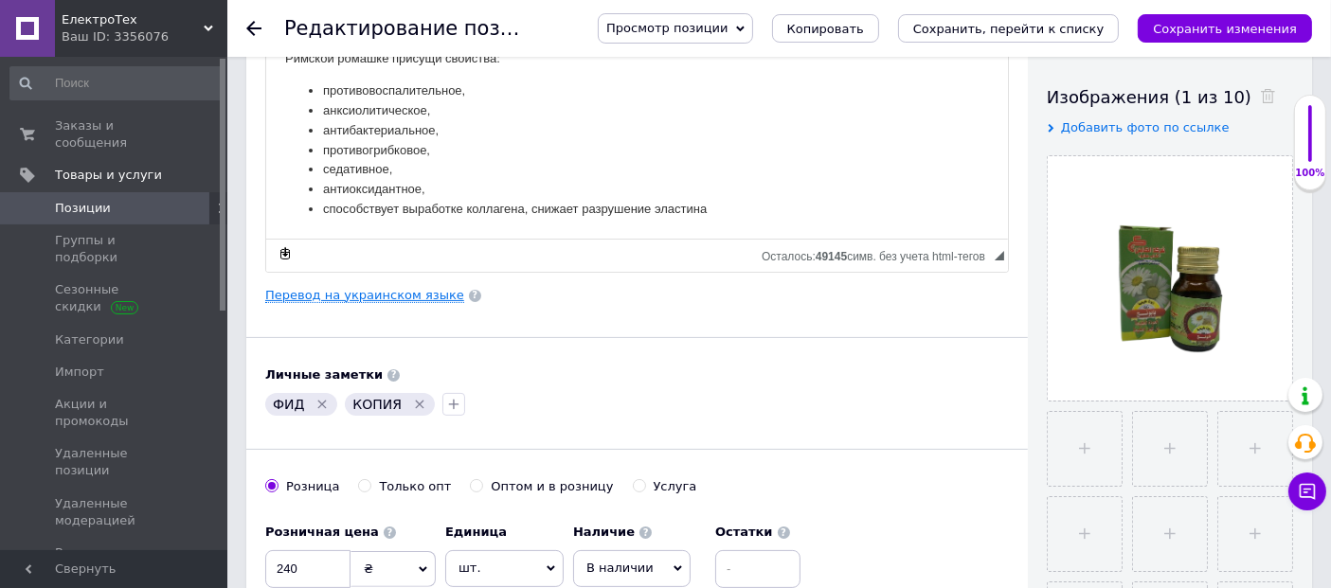
click at [399, 294] on link "Перевод на украинском языке" at bounding box center [364, 295] width 199 height 15
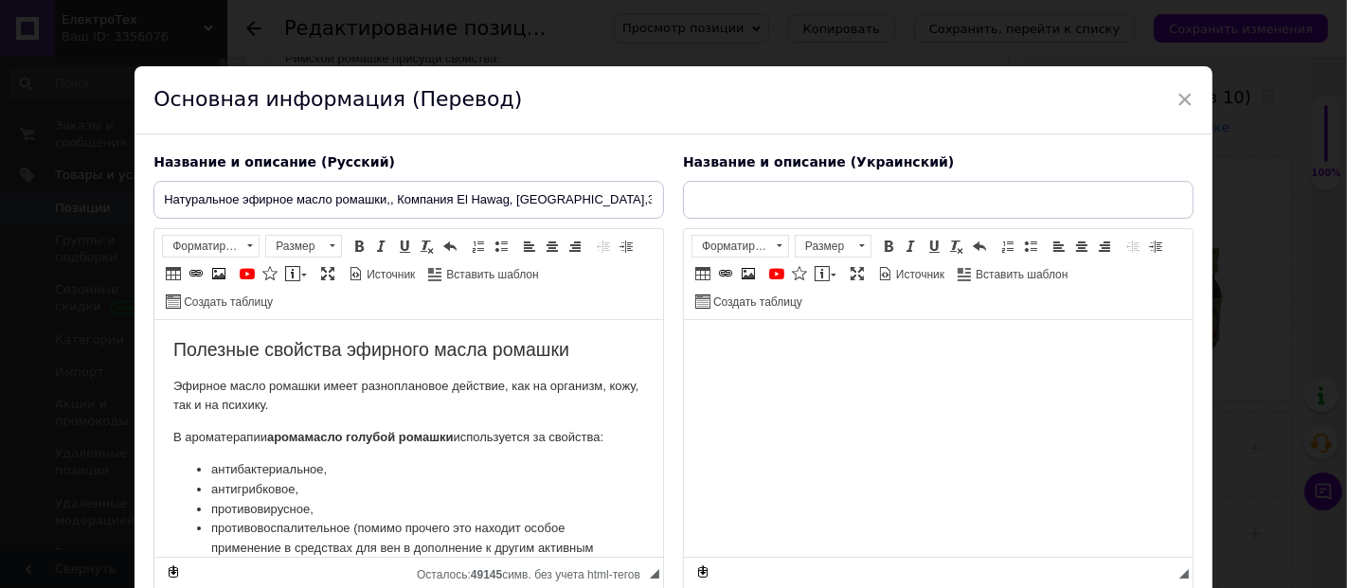
scroll to position [0, 0]
type input "Натуральное эфирное масло ромашки,, Компания El Hawag, Египет,30 мл"
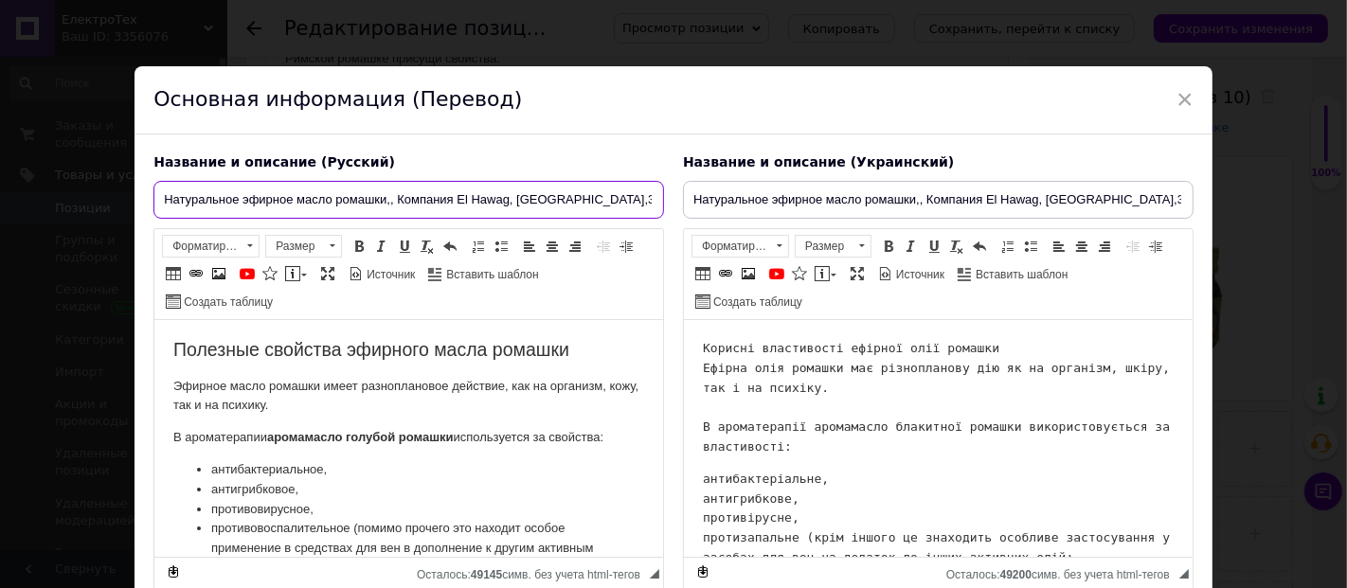
click at [403, 198] on input "Натуральное эфирное масло ромашки,, Компания El Hawag, Египет,30 мл" at bounding box center [408, 200] width 511 height 38
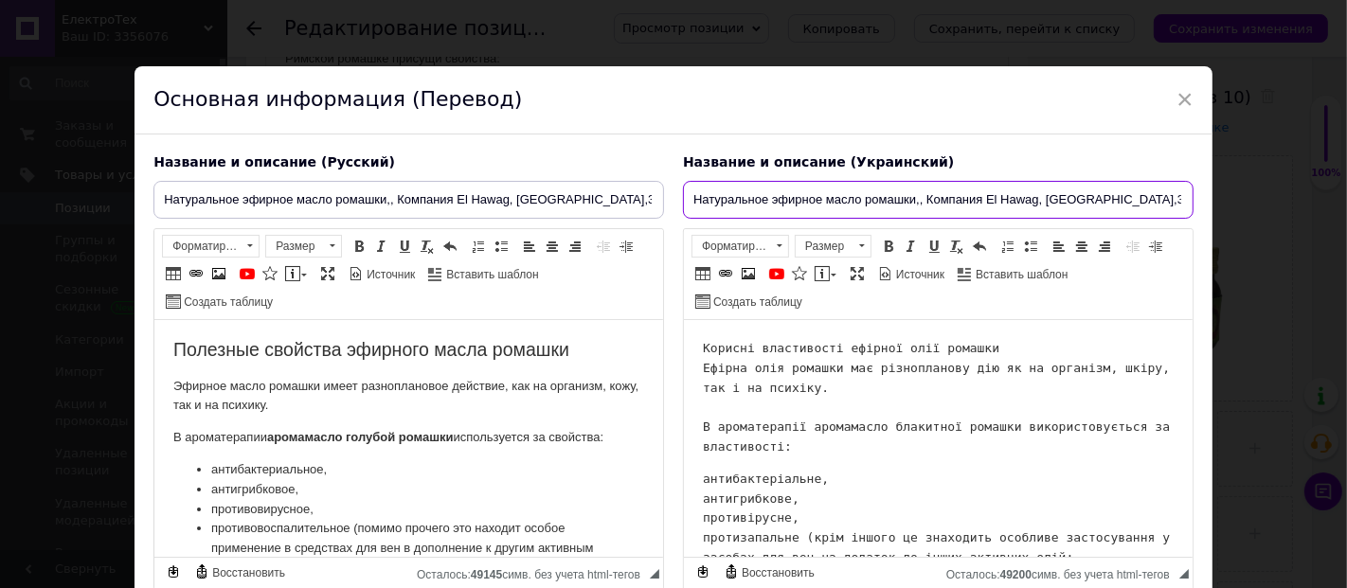
click at [850, 204] on input "Натуральное эфирное масло ромашки,, Компания El Hawag, Египет,30 мл" at bounding box center [938, 200] width 511 height 38
click at [315, 392] on p "Эфирное масло ромашки имеет разноплановое действие, как на организм, кожу, так …" at bounding box center [408, 397] width 471 height 40
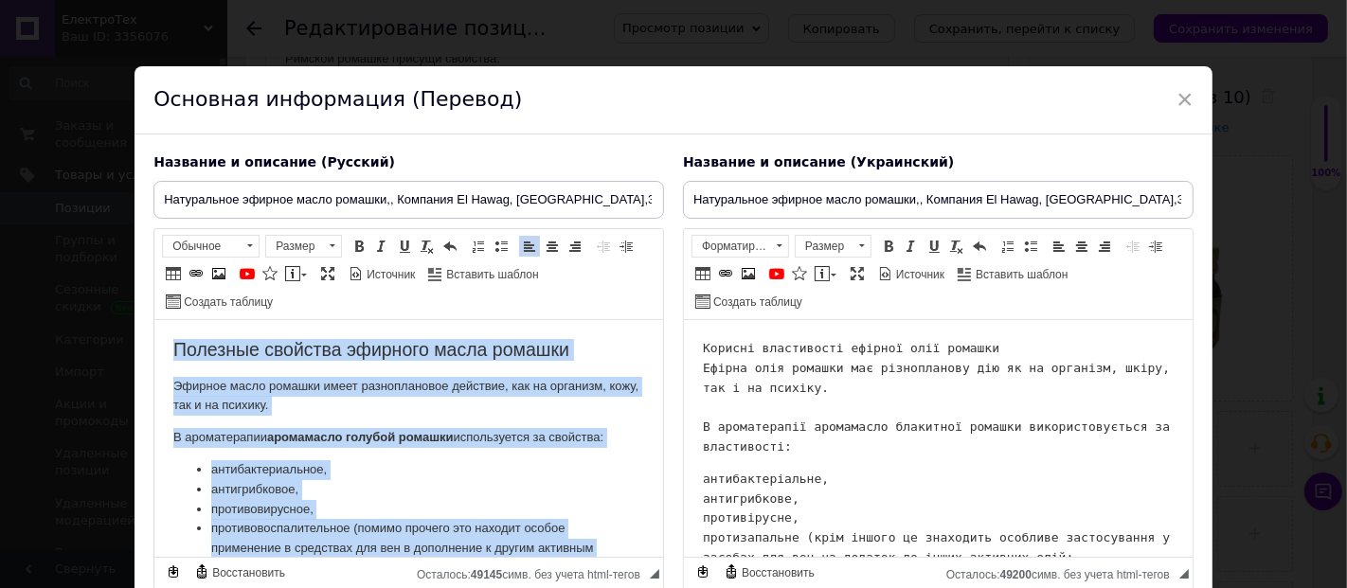
copy body "Полезные свойства эфирного масла ромашки Эфирное масло ромашки имеет разноплано…"
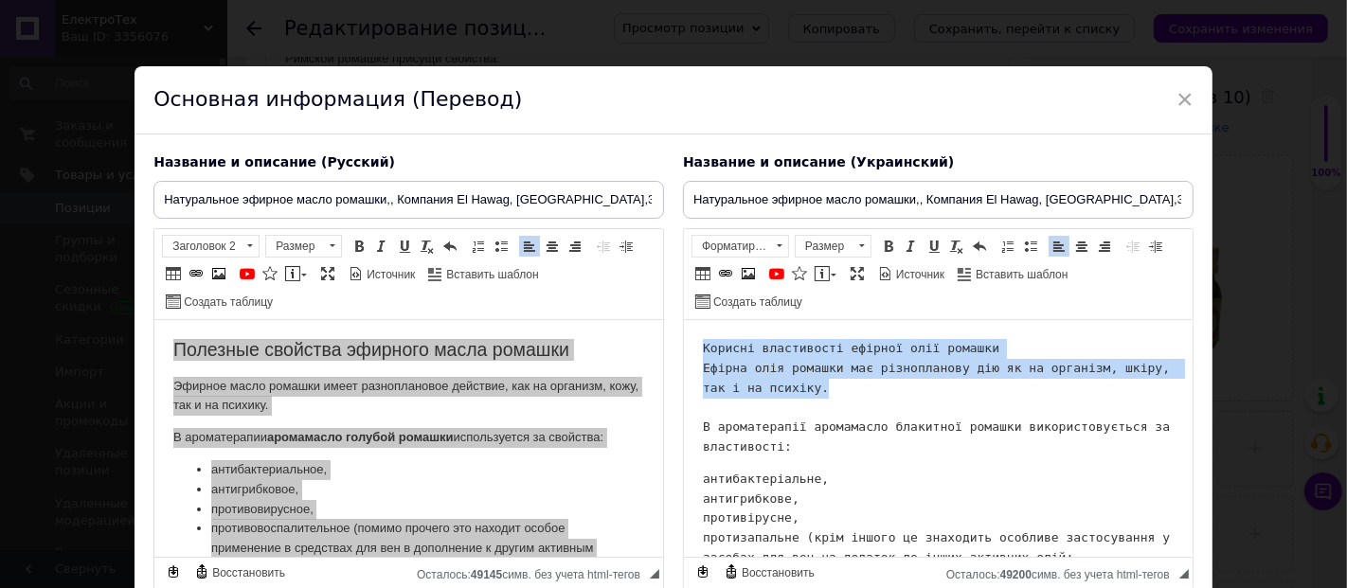
drag, startPoint x: 825, startPoint y: 397, endPoint x: 690, endPoint y: 351, distance: 142.9
copy pre "Корисні властивості ефірної олії ромашки Ефірна олія ромашки має різнопланову д…"
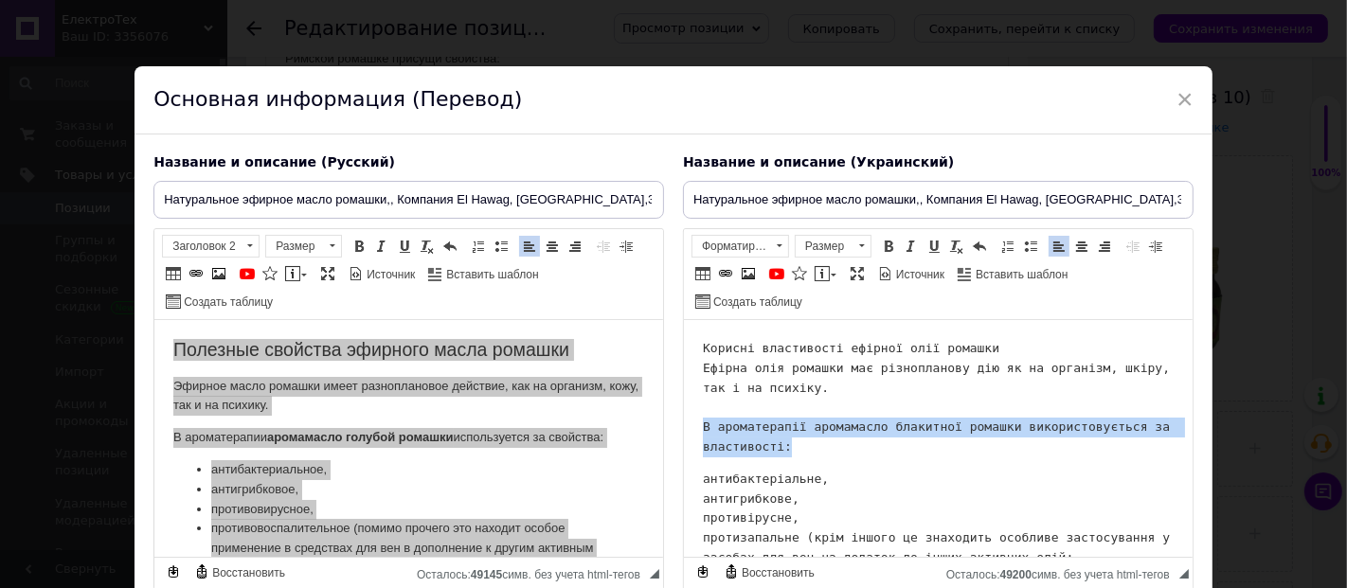
drag, startPoint x: 794, startPoint y: 455, endPoint x: 678, endPoint y: 424, distance: 119.5
copy pre "В ароматерапії аромамасло блакитної ромашки використовується за властивості:"
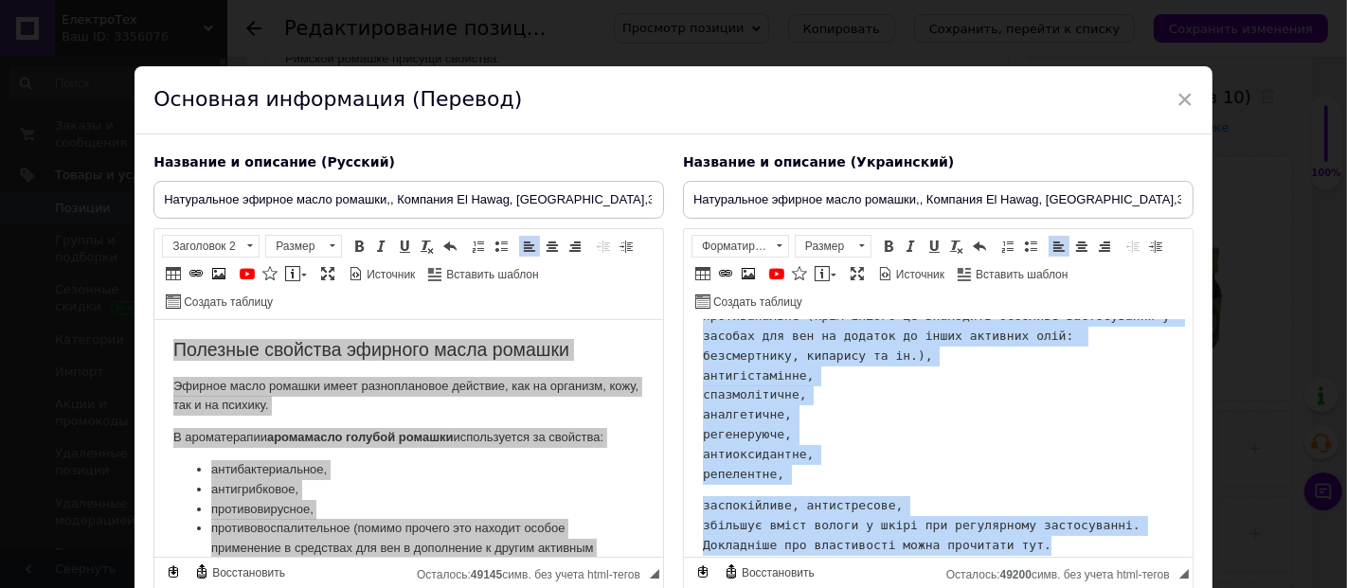
scroll to position [21, 0]
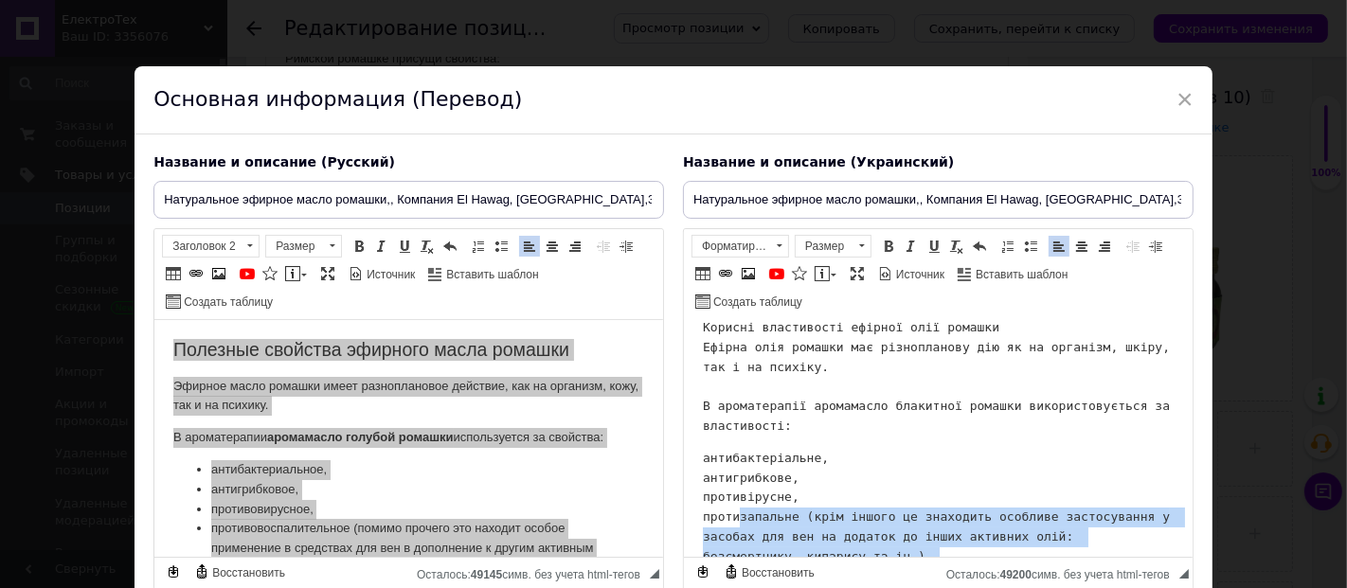
drag, startPoint x: 1019, startPoint y: 460, endPoint x: 735, endPoint y: 524, distance: 291.2
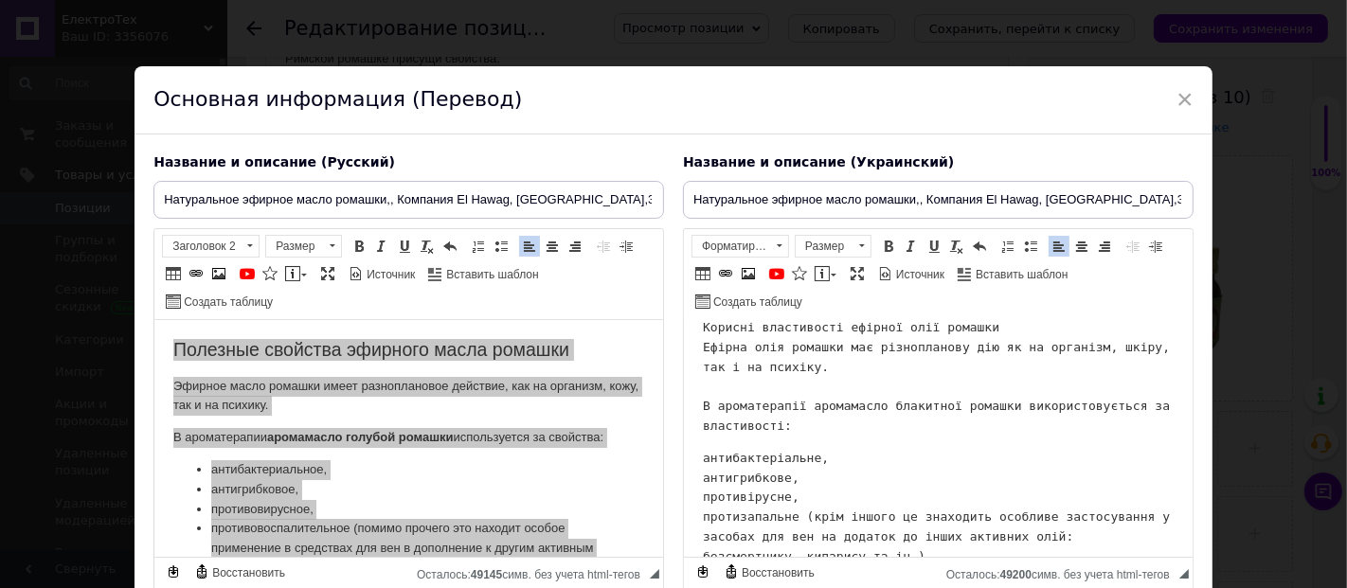
click at [912, 427] on pre "Корисні властивості ефірної олії ромашки Ефірна олія ромашки має різнопланову д…" at bounding box center [937, 377] width 471 height 118
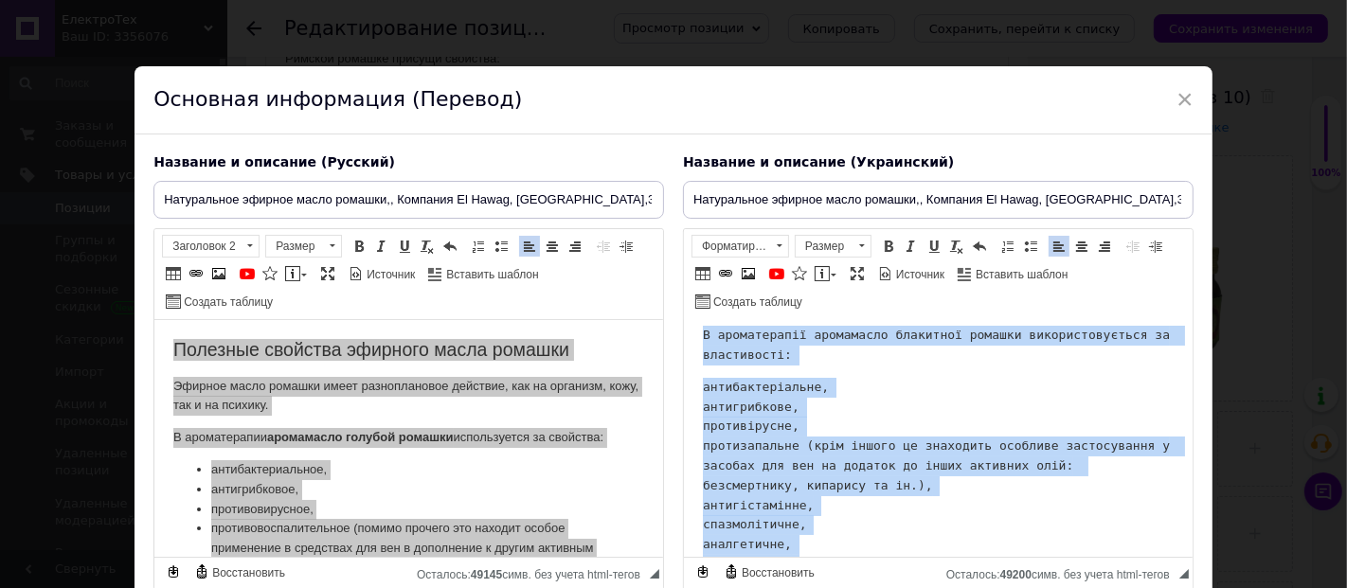
scroll to position [0, 0]
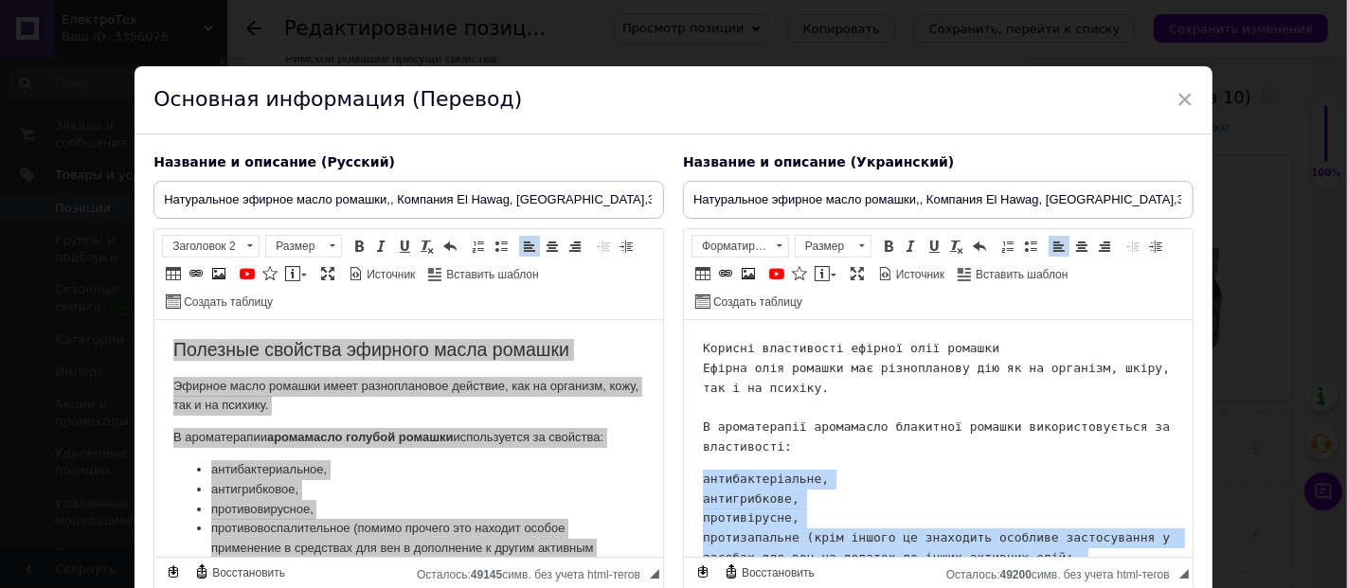
drag, startPoint x: 794, startPoint y: 460, endPoint x: 702, endPoint y: 477, distance: 93.5
click at [702, 477] on pre "антибактеріальне, антигрибкове, противірусне, протизапальне (крім іншого це зна…" at bounding box center [937, 588] width 471 height 237
copy pre "антибактеріальне, антигрибкове, противірусне, протизапальне (крім іншого це зна…"
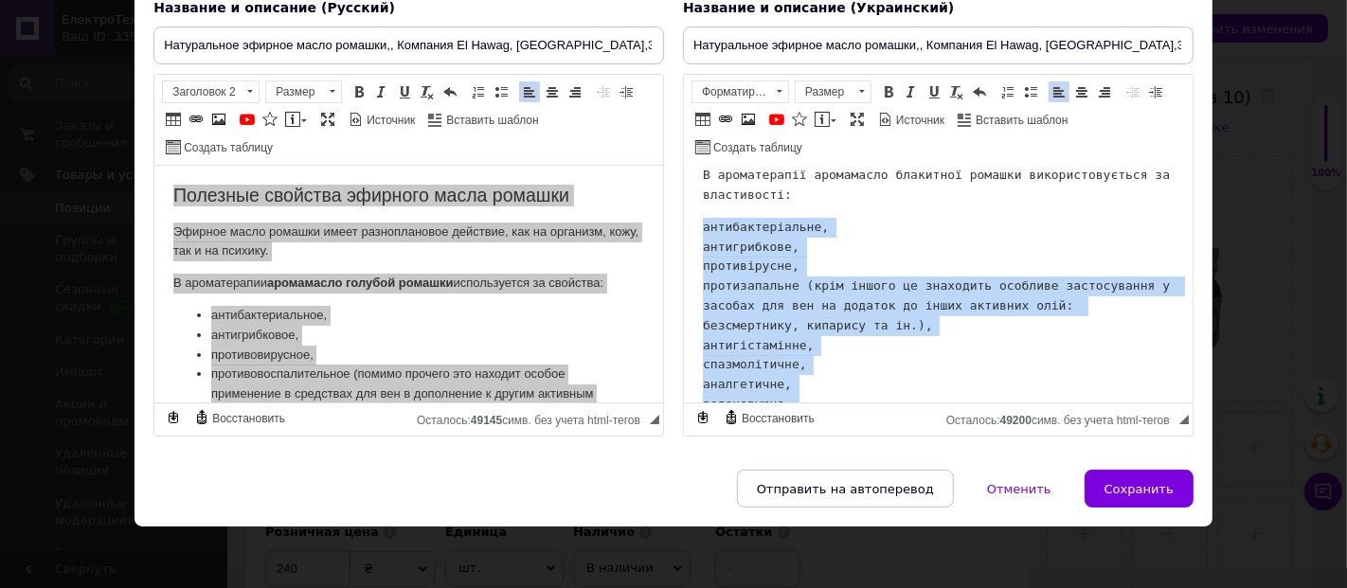
scroll to position [315, 0]
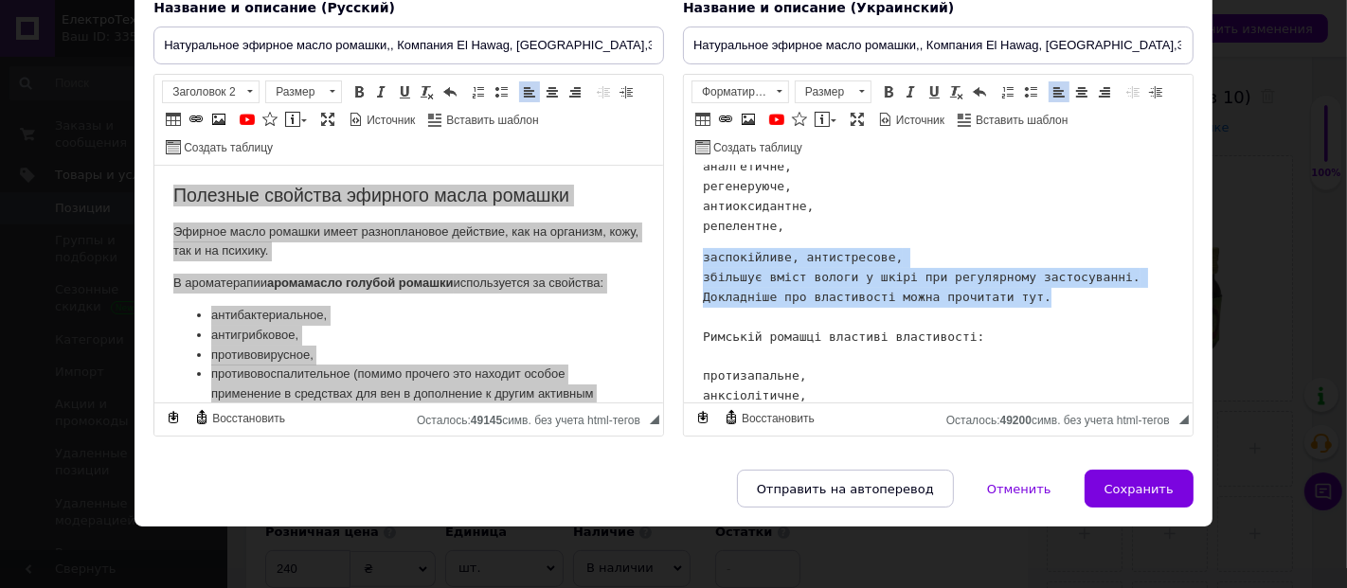
drag, startPoint x: 1021, startPoint y: 301, endPoint x: 699, endPoint y: 262, distance: 324.4
click at [699, 262] on html "Корисні властивості ефірної олії ромашки Ефірна олія ромашки має різнопланову д…" at bounding box center [937, 187] width 509 height 674
copy pre "заспокійливе, антистресове, збільшує вміст вологи у шкірі при регулярному засто…"
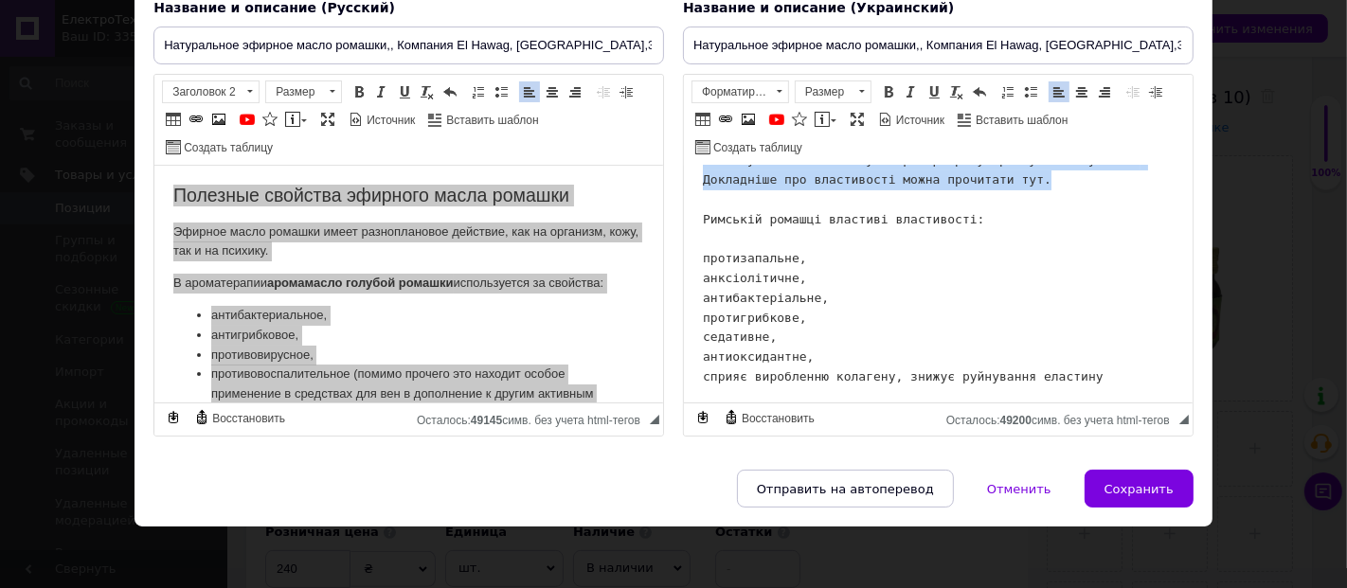
scroll to position [436, 0]
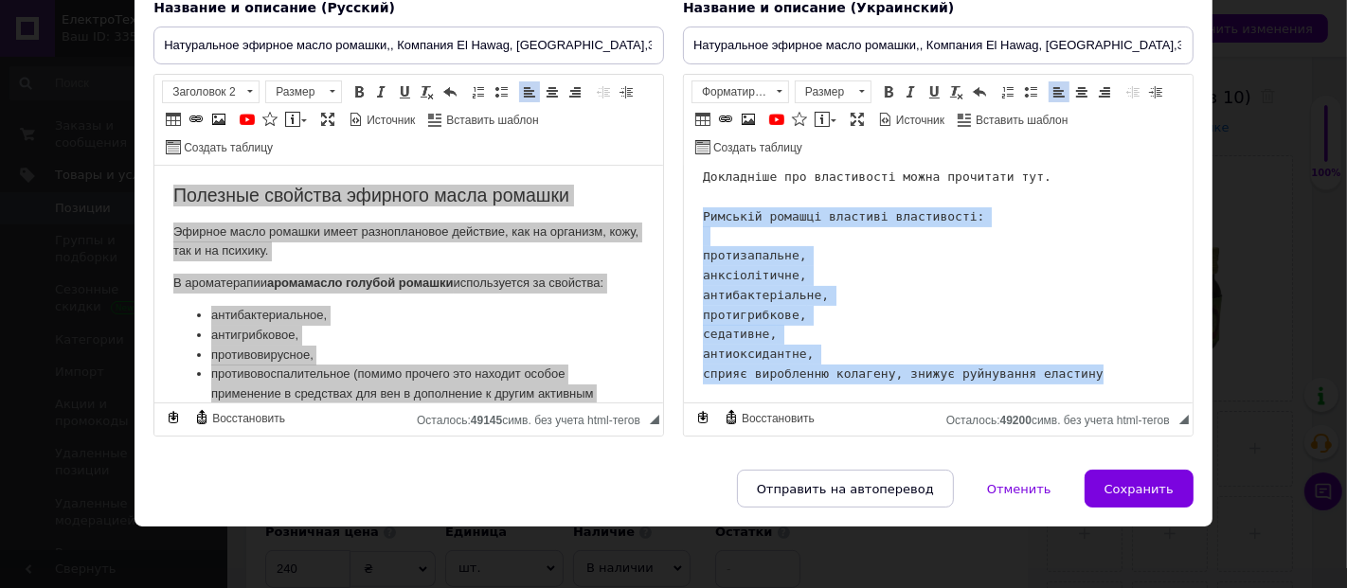
drag, startPoint x: 971, startPoint y: 357, endPoint x: 678, endPoint y: 219, distance: 323.8
click at [683, 219] on html "Корисні властивості ефірної олії ромашки Ефірна олія ромашки має різнопланову д…" at bounding box center [937, 67] width 509 height 674
copy pre "Римській ромашці властиві властивості: протизапальне, анксіолітичне, антибактер…"
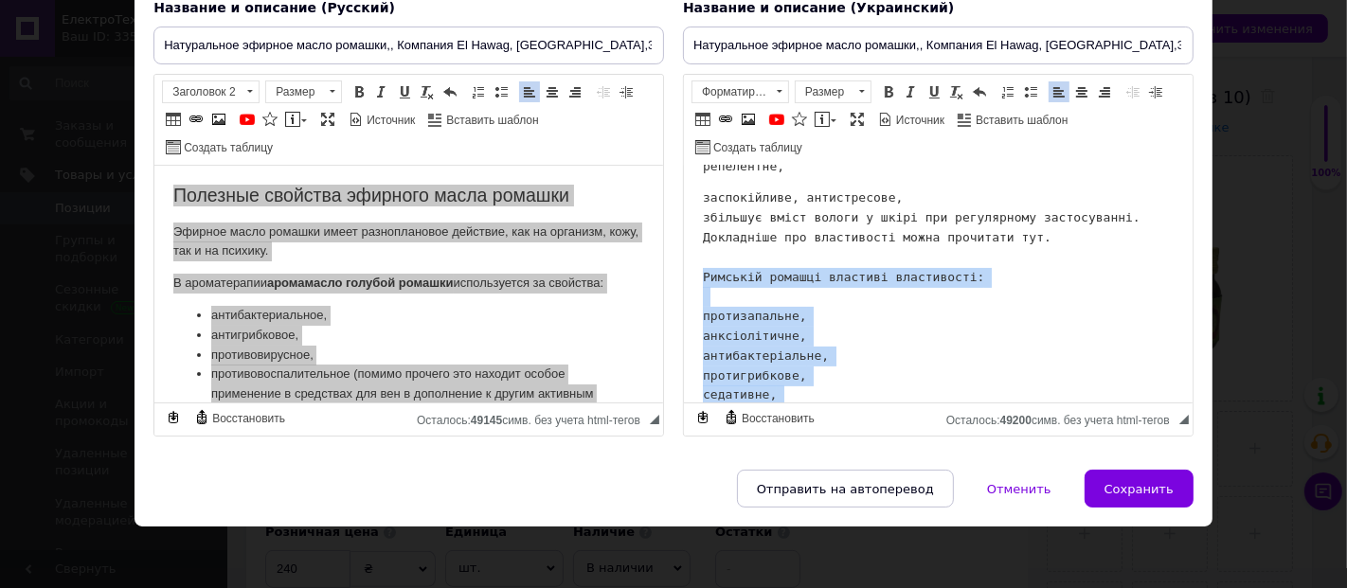
scroll to position [331, 0]
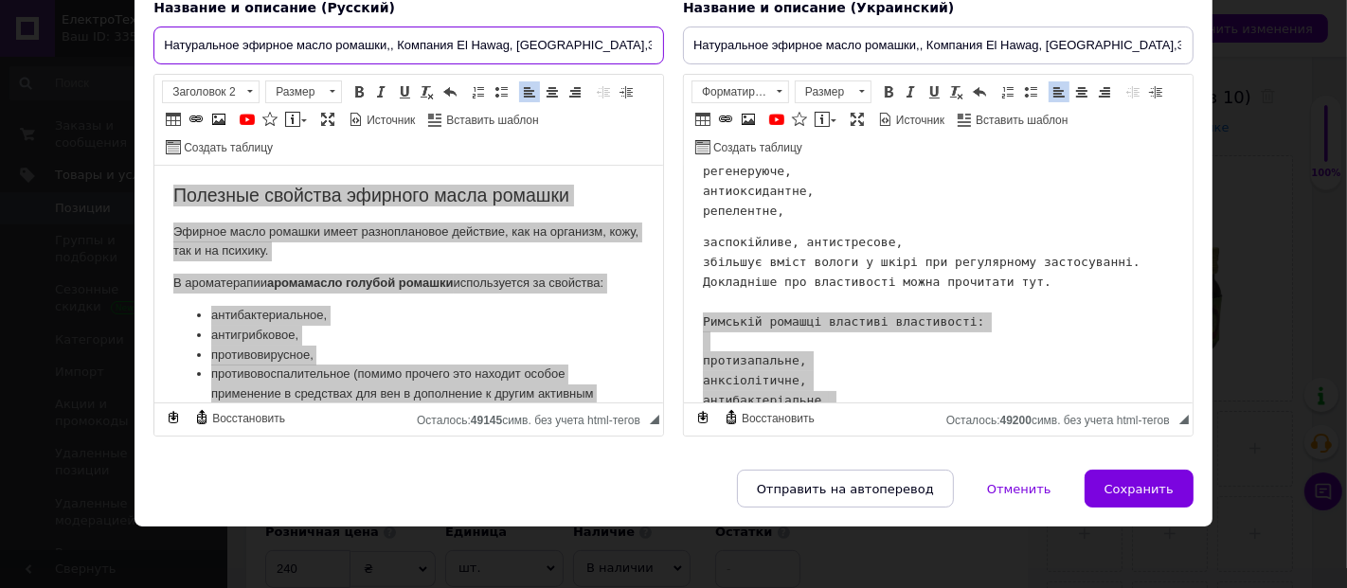
drag, startPoint x: 384, startPoint y: 43, endPoint x: 242, endPoint y: 47, distance: 142.2
click at [242, 47] on input "Натуральное эфирное масло ромашки,, Компания El Hawag, Египет,30 мл" at bounding box center [408, 46] width 511 height 38
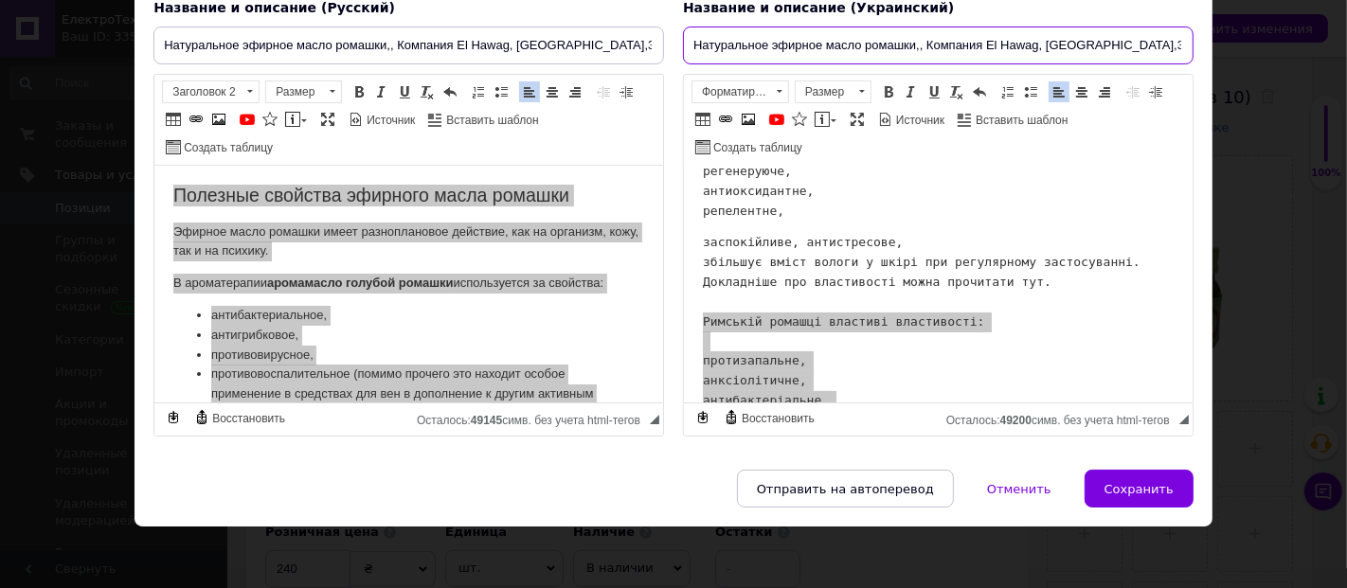
click at [913, 45] on input "Натуральное эфирное масло ромашки,, Компания El Hawag, Египет,30 мл" at bounding box center [938, 46] width 511 height 38
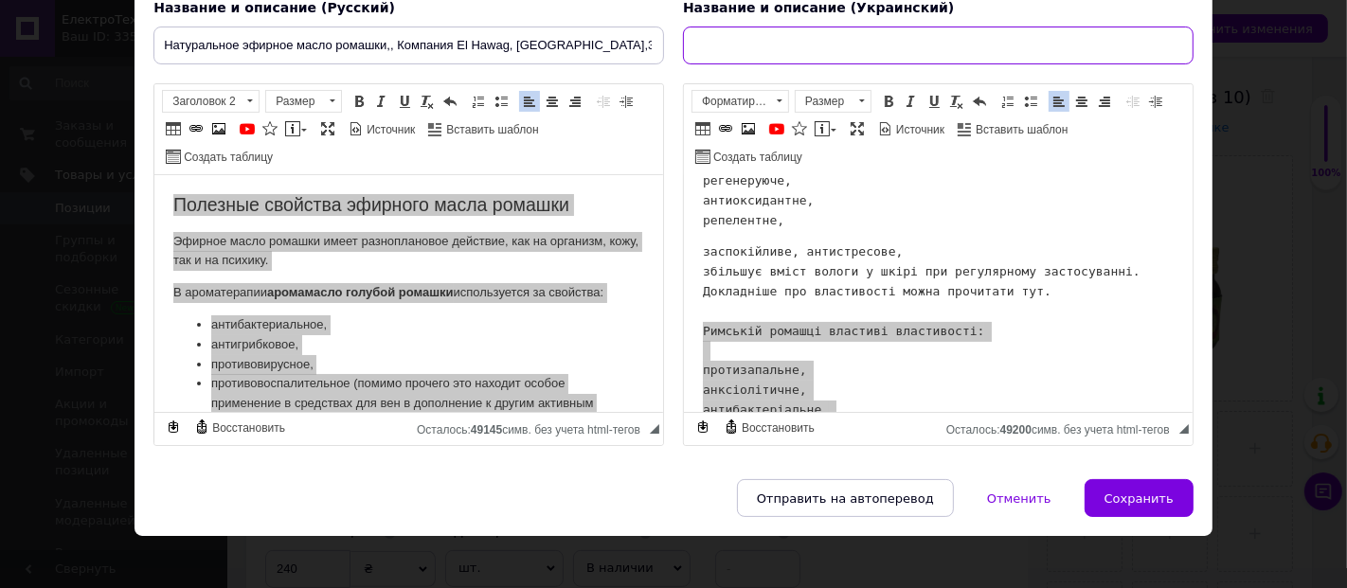
paste input "Натуральна ефірна олія ромашки, компанія El Hawag, Єгипет, 30 мл"
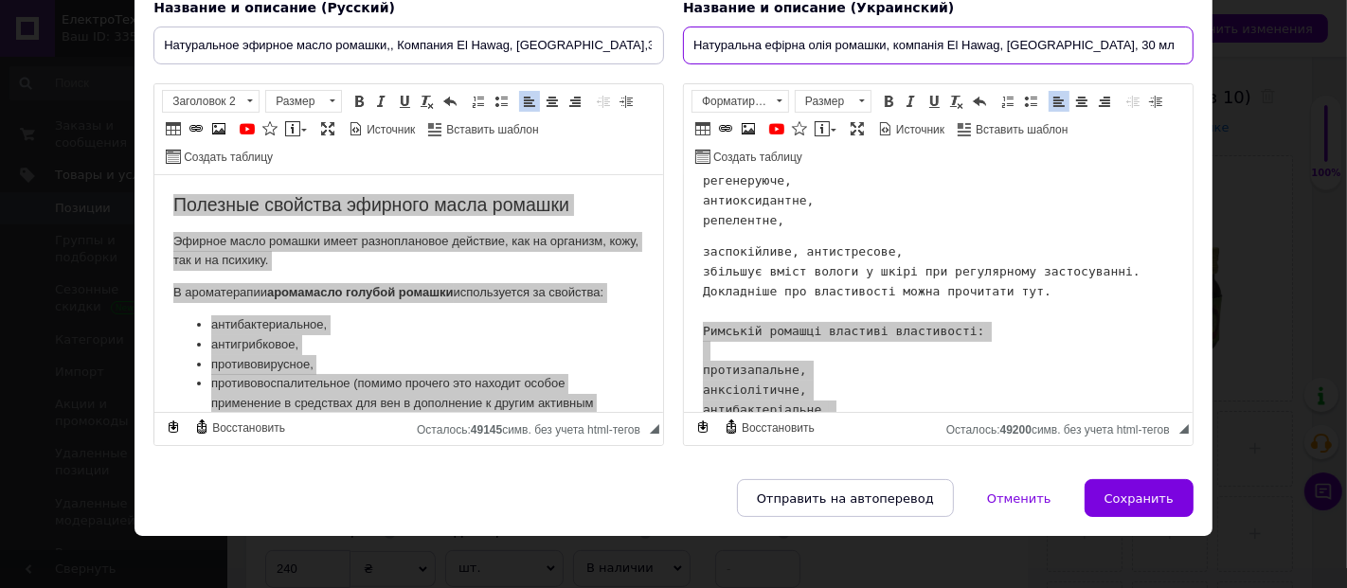
drag, startPoint x: 883, startPoint y: 44, endPoint x: 774, endPoint y: 50, distance: 109.1
click at [774, 50] on input "Натуральна ефірна олія ромашки, компанія El Hawag, Єгипет, 30 мл" at bounding box center [938, 46] width 511 height 38
click at [853, 45] on input "Натуральна ефірна олія ромашки, компанія El Hawag, Єгипет, 30 мл" at bounding box center [938, 46] width 511 height 38
drag, startPoint x: 885, startPoint y: 43, endPoint x: 807, endPoint y: 50, distance: 78.1
click at [807, 50] on input "Натуральна ефірна олія ромашки, компанія El Hawag, Єгипет, 30 мл" at bounding box center [938, 46] width 511 height 38
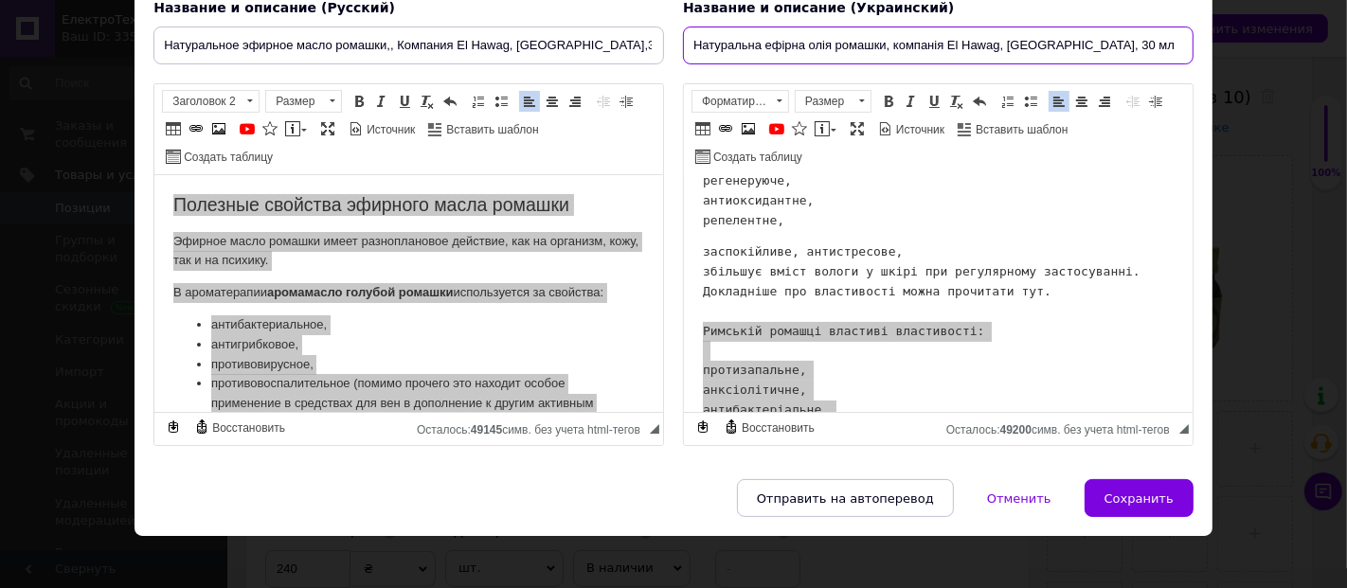
type input "Натуральна ефірна олія ромашки, компанія El Hawag, Єгипет, 30 мл"
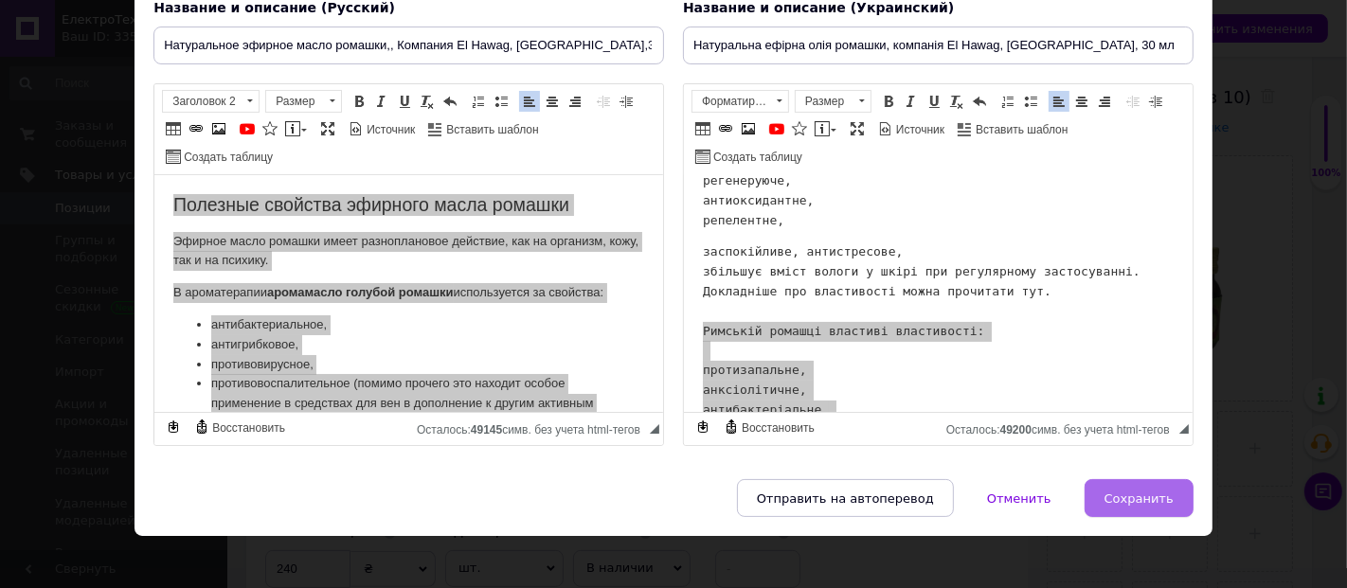
drag, startPoint x: 1139, startPoint y: 498, endPoint x: 1143, endPoint y: 488, distance: 11.4
click at [1140, 496] on span "Сохранить" at bounding box center [1139, 499] width 69 height 14
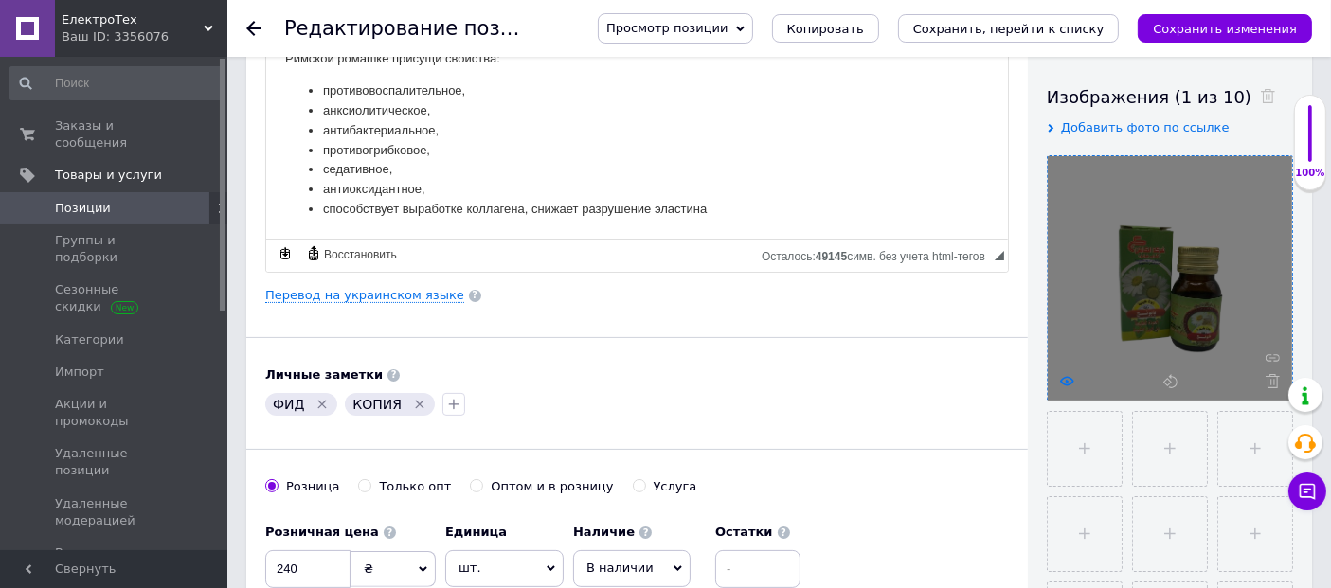
click at [1067, 382] on icon at bounding box center [1067, 381] width 14 height 14
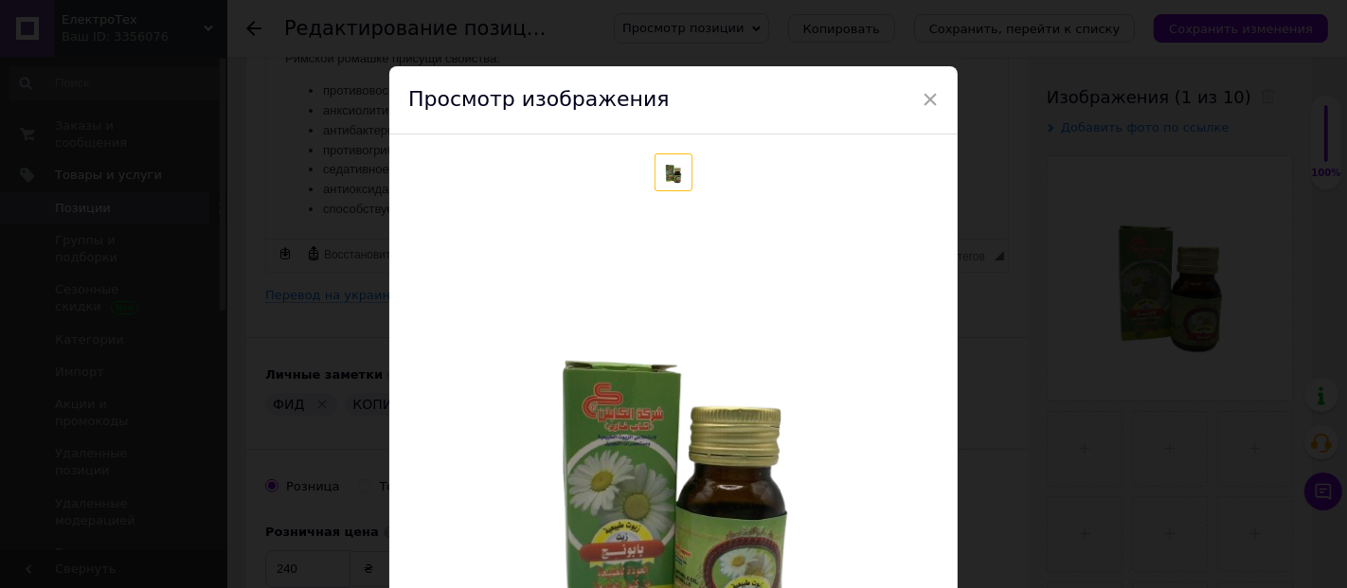
scroll to position [210, 0]
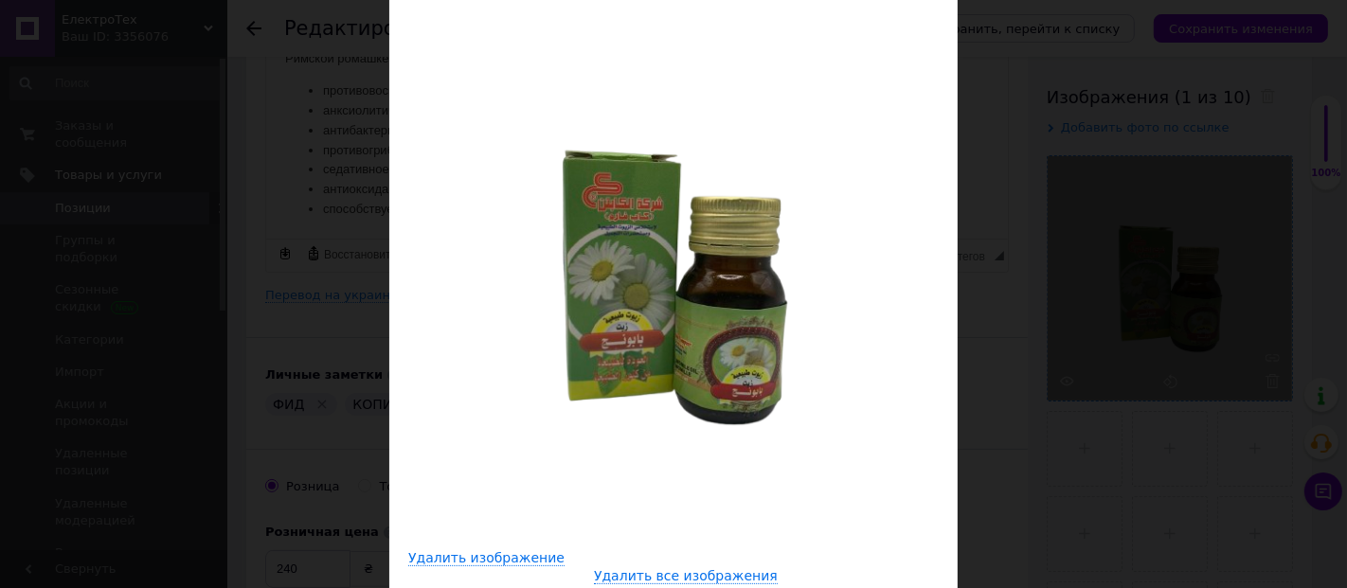
click at [1051, 207] on div "× Просмотр изображения Удалить изображение Удалить все изображения" at bounding box center [673, 294] width 1347 height 588
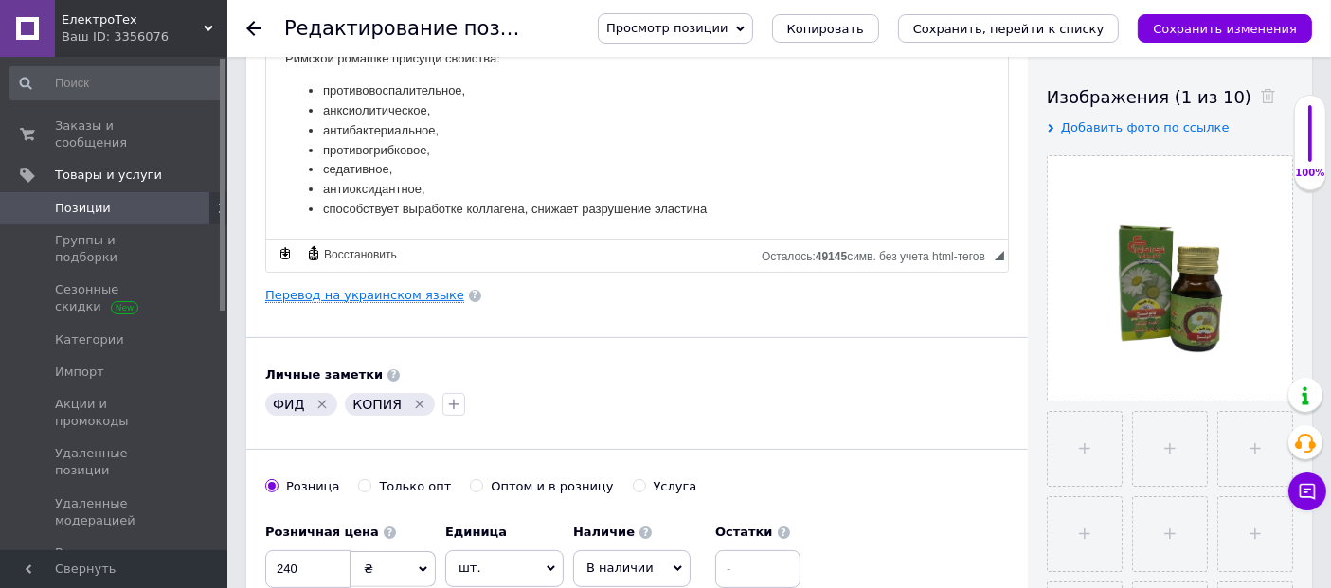
click at [353, 296] on link "Перевод на украинском языке" at bounding box center [364, 295] width 199 height 15
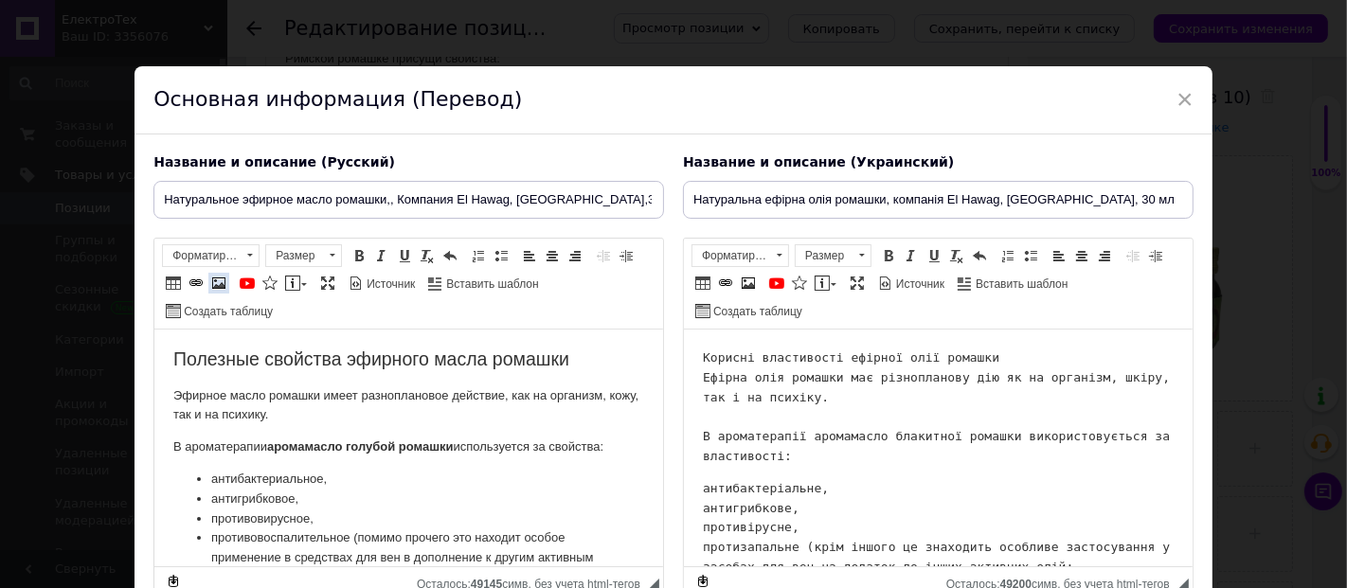
scroll to position [0, 0]
click at [837, 209] on input "Натуральна ефірна олія ромашки, компанія El Hawag, Єгипет, 30 мл" at bounding box center [938, 200] width 511 height 38
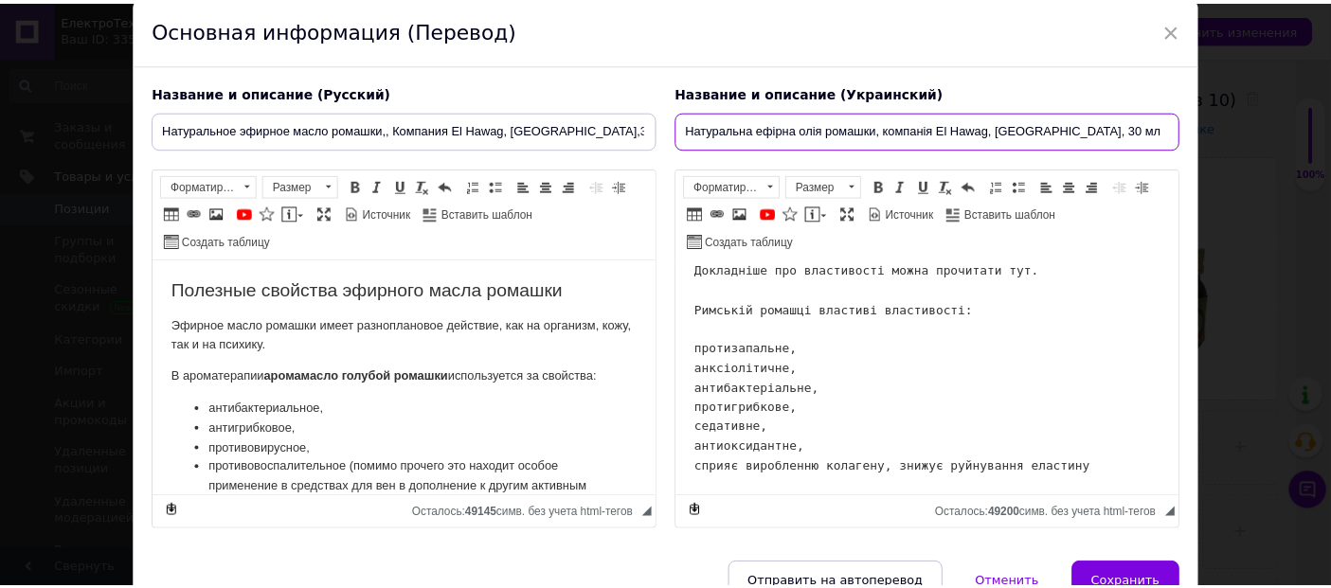
scroll to position [164, 0]
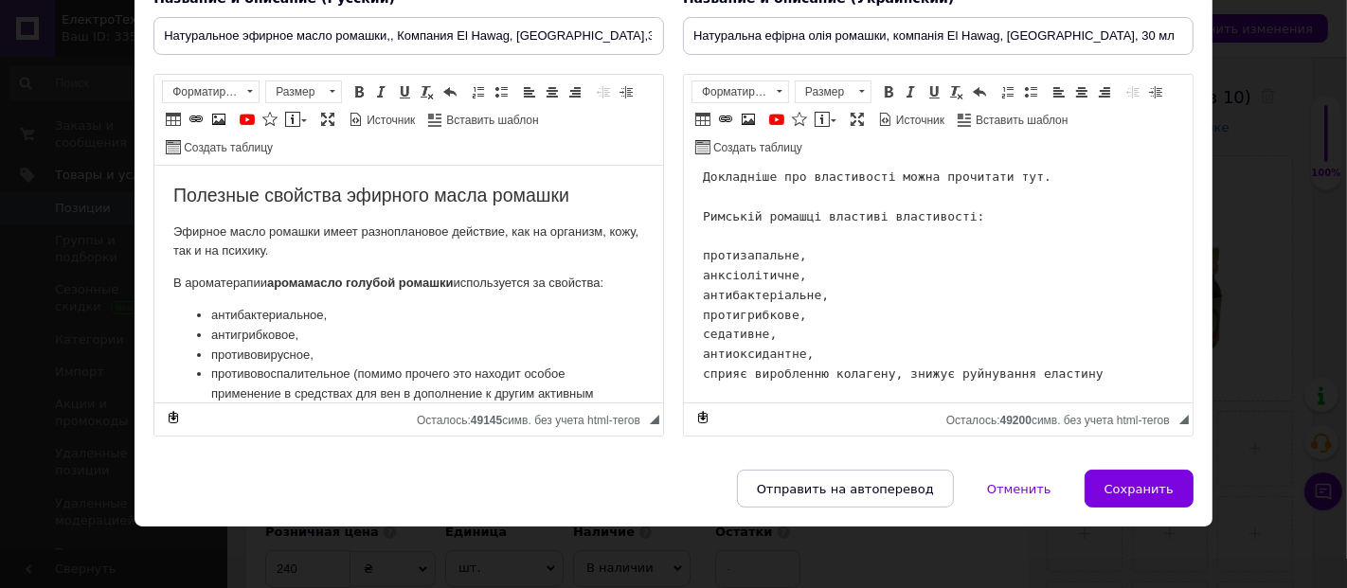
click at [1148, 482] on span "Сохранить" at bounding box center [1139, 489] width 69 height 14
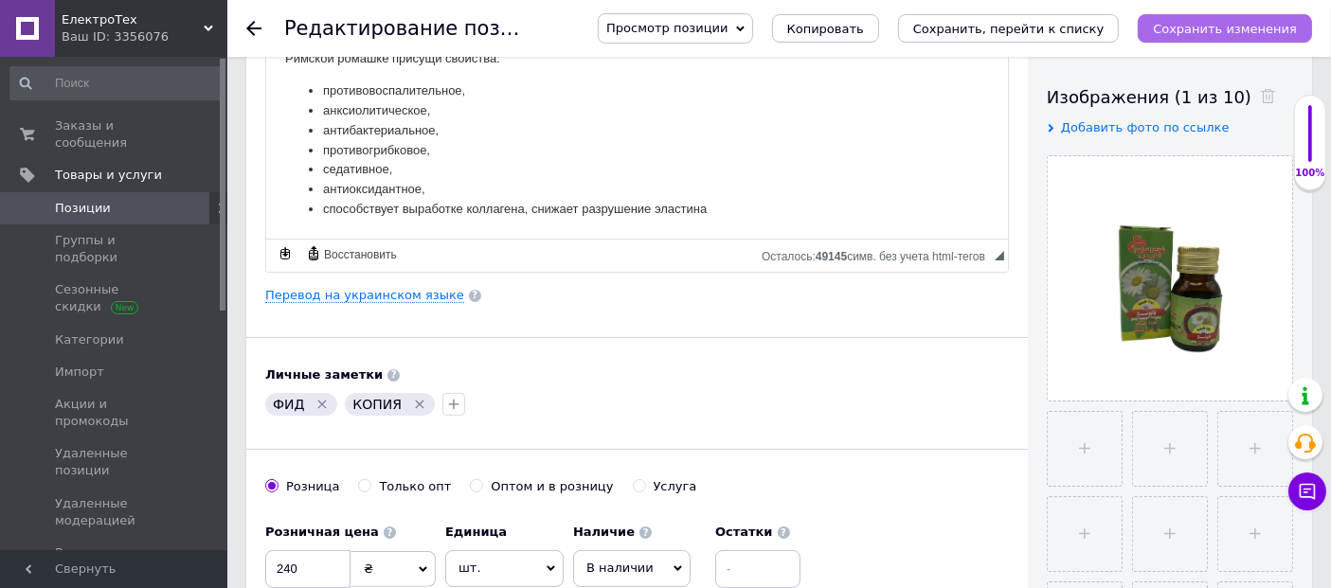
click at [1209, 28] on icon "Сохранить изменения" at bounding box center [1225, 29] width 144 height 14
drag, startPoint x: 251, startPoint y: 26, endPoint x: 263, endPoint y: 38, distance: 17.4
click at [250, 26] on icon at bounding box center [253, 28] width 15 height 15
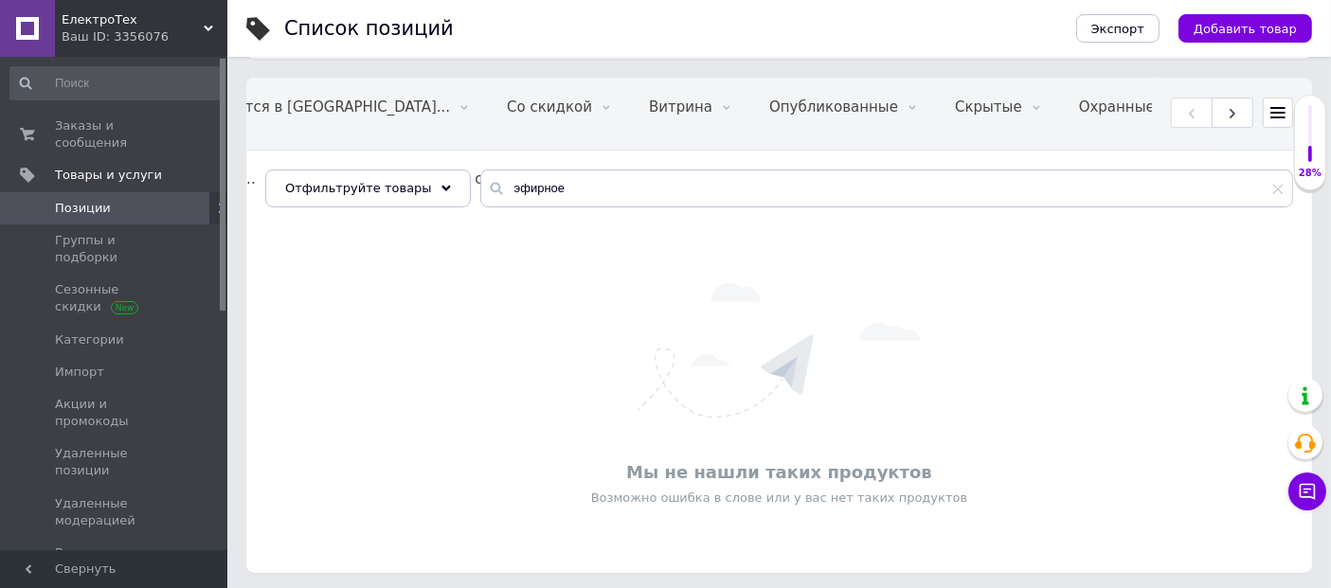
scroll to position [0, 315]
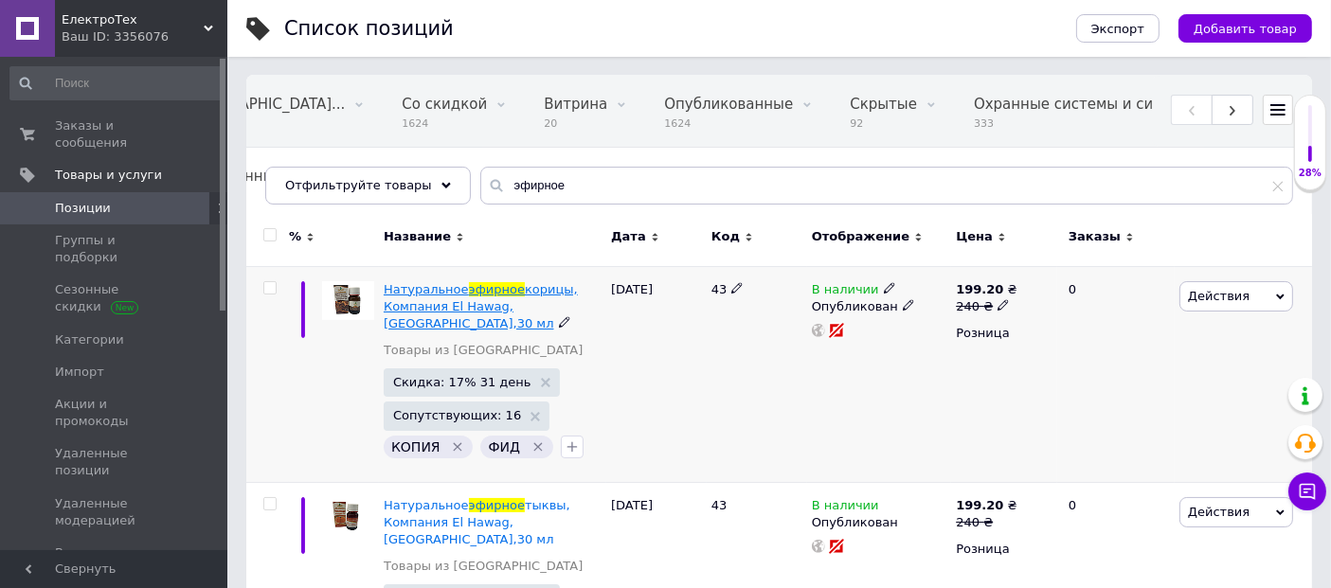
click at [479, 298] on span "корицы, Компания El Hawag, Египет,30 мл" at bounding box center [481, 306] width 194 height 48
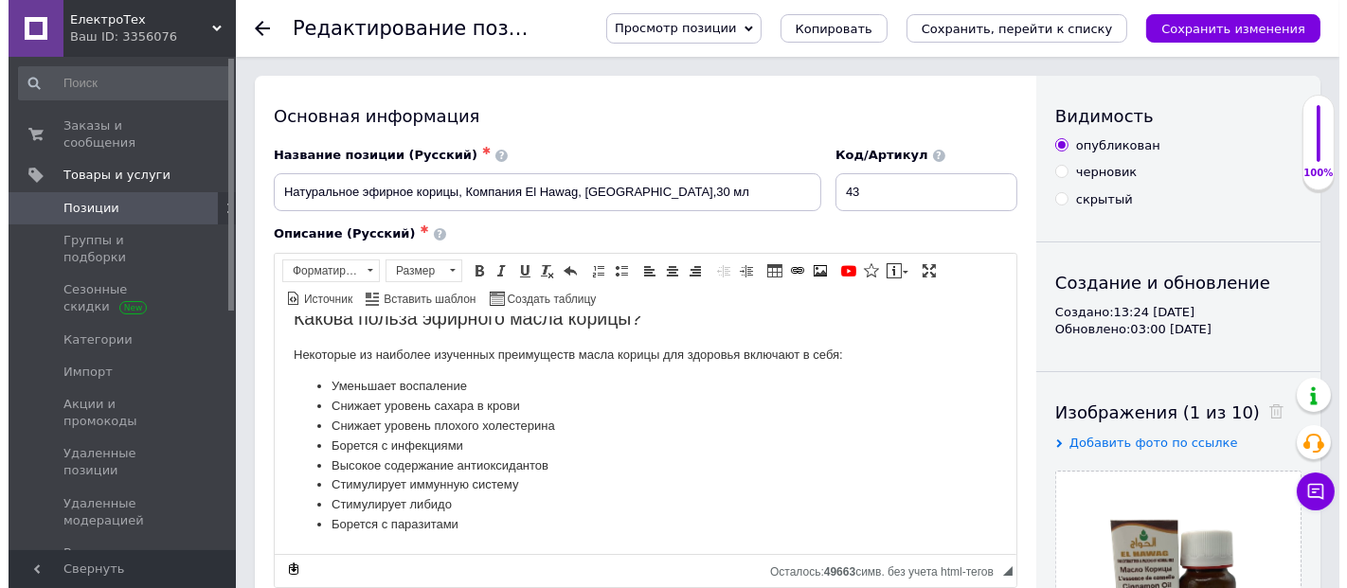
scroll to position [315, 0]
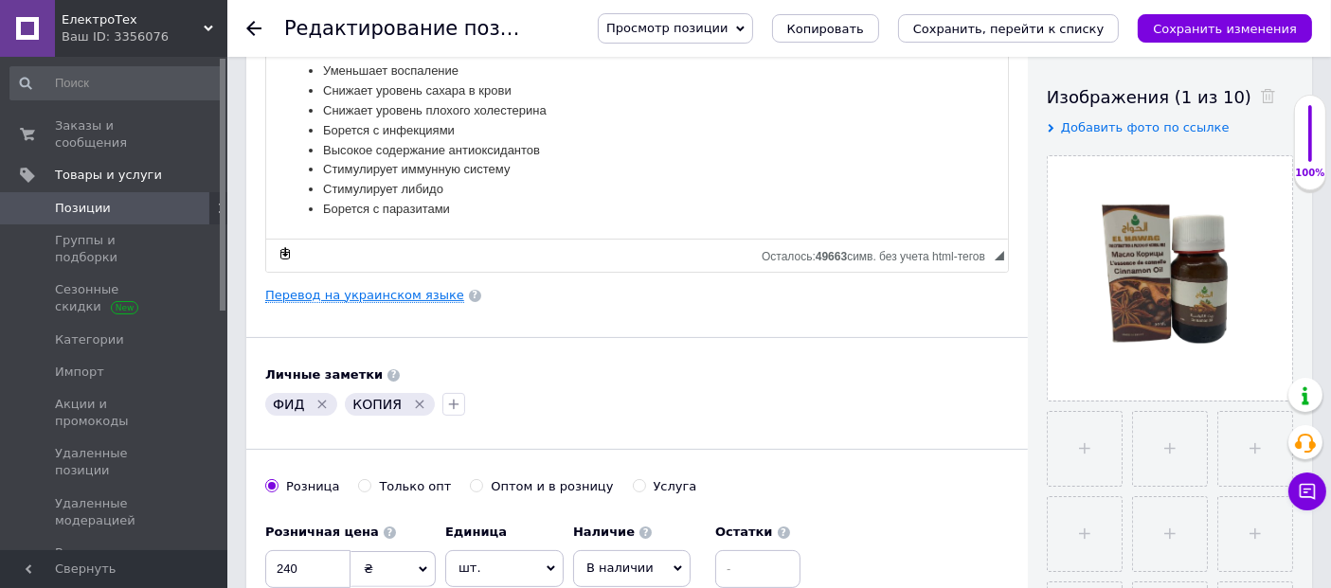
click at [421, 290] on link "Перевод на украинском языке" at bounding box center [364, 295] width 199 height 15
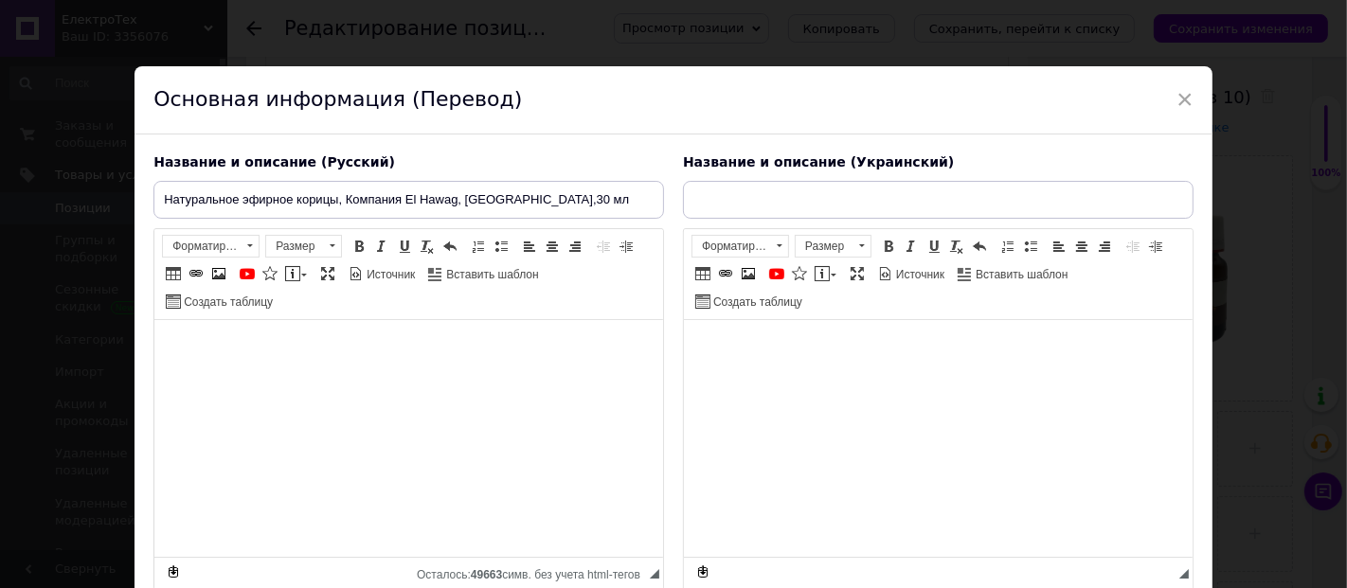
type input "Натуральное эфирное масло кориці, Компания El Hawag, Египет,30 мл"
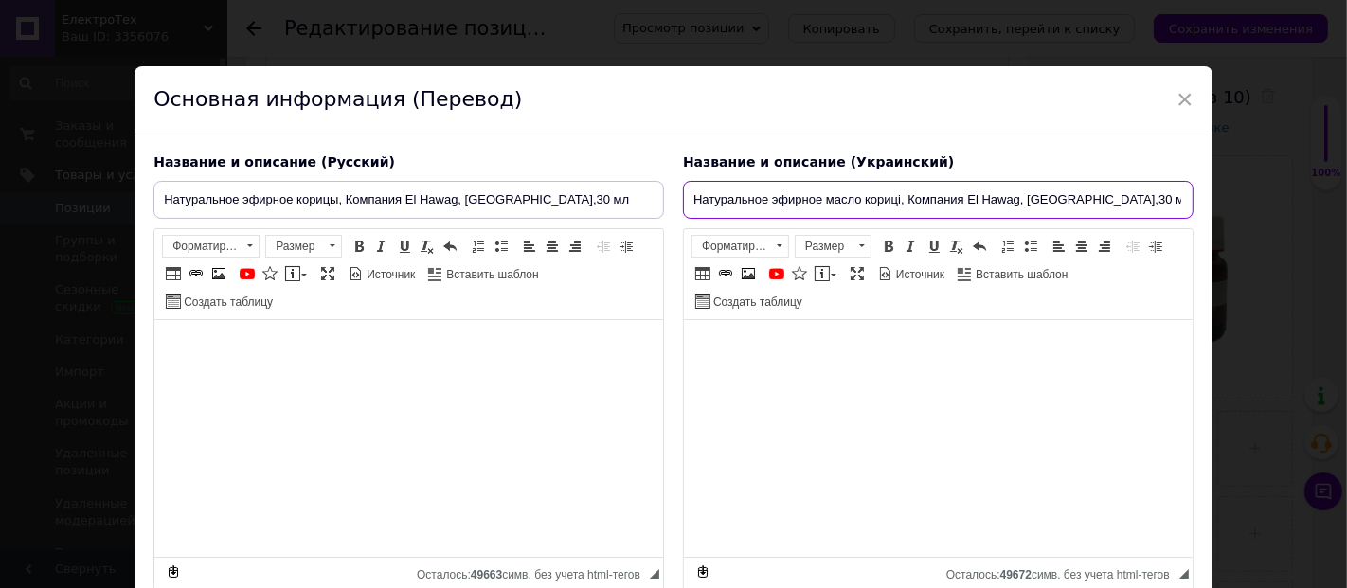
click at [796, 201] on input "Натуральное эфирное масло кориці, Компания El Hawag, Египет,30 мл" at bounding box center [938, 200] width 511 height 38
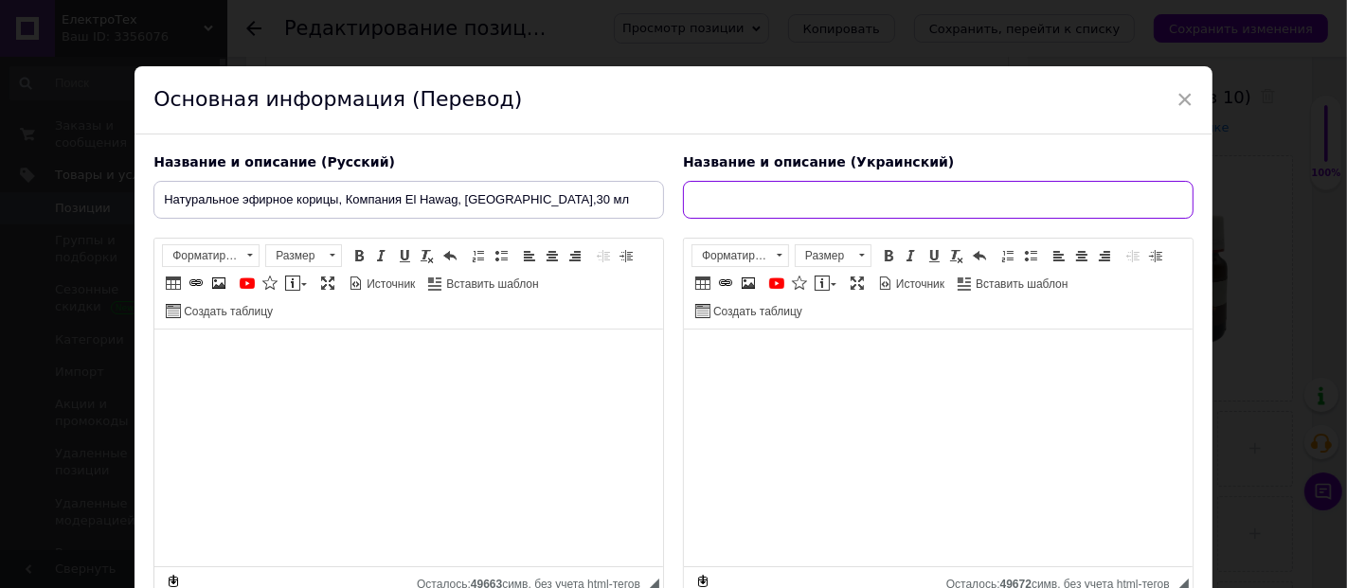
paste input "Натуральное эфирное масло ромашки, компания El Hawag, Египет, 30 мл"
type input "Натуральное эфирное масло ромашки, компания El Hawag, Египет, 30 мл"
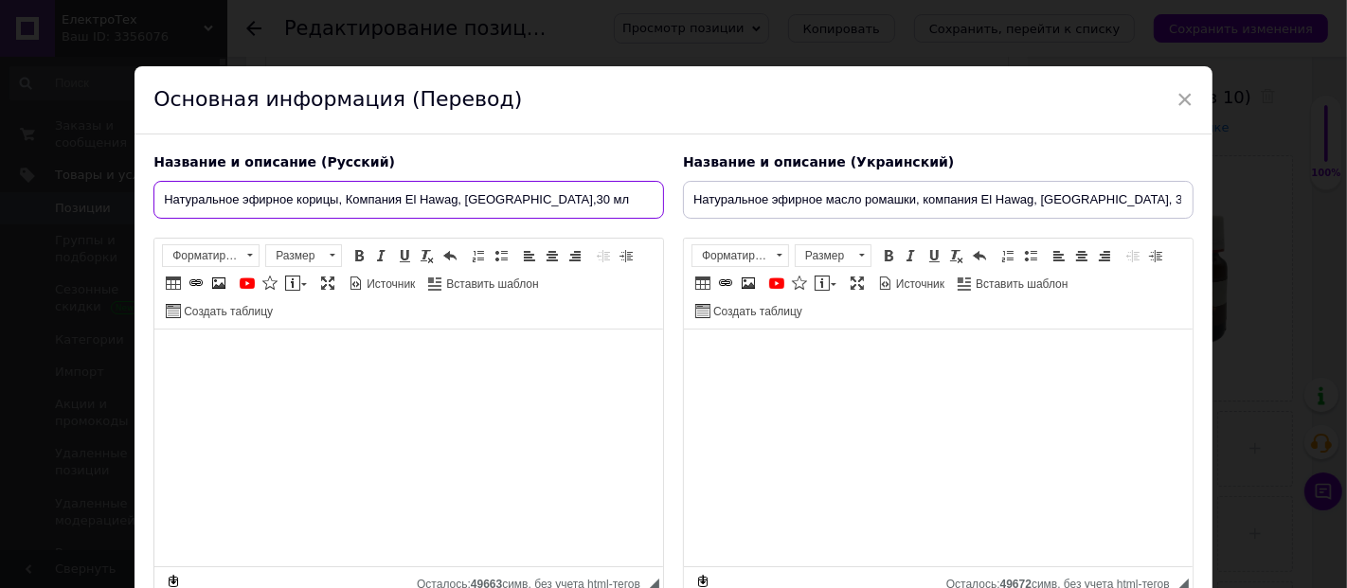
click at [396, 202] on input "Натуральное эфирное корицы, Компания El Hawag, Египет,30 мл" at bounding box center [408, 200] width 511 height 38
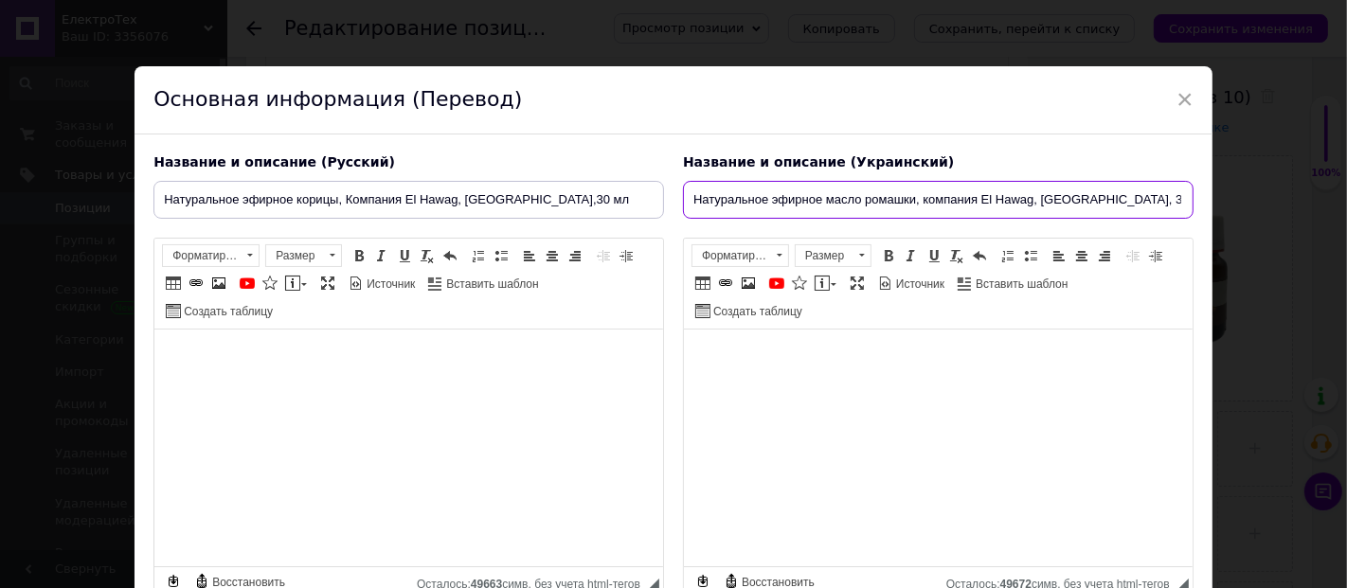
click at [878, 196] on input "Натуральное эфирное масло ромашки, компания El Hawag, Египет, 30 мл" at bounding box center [938, 200] width 511 height 38
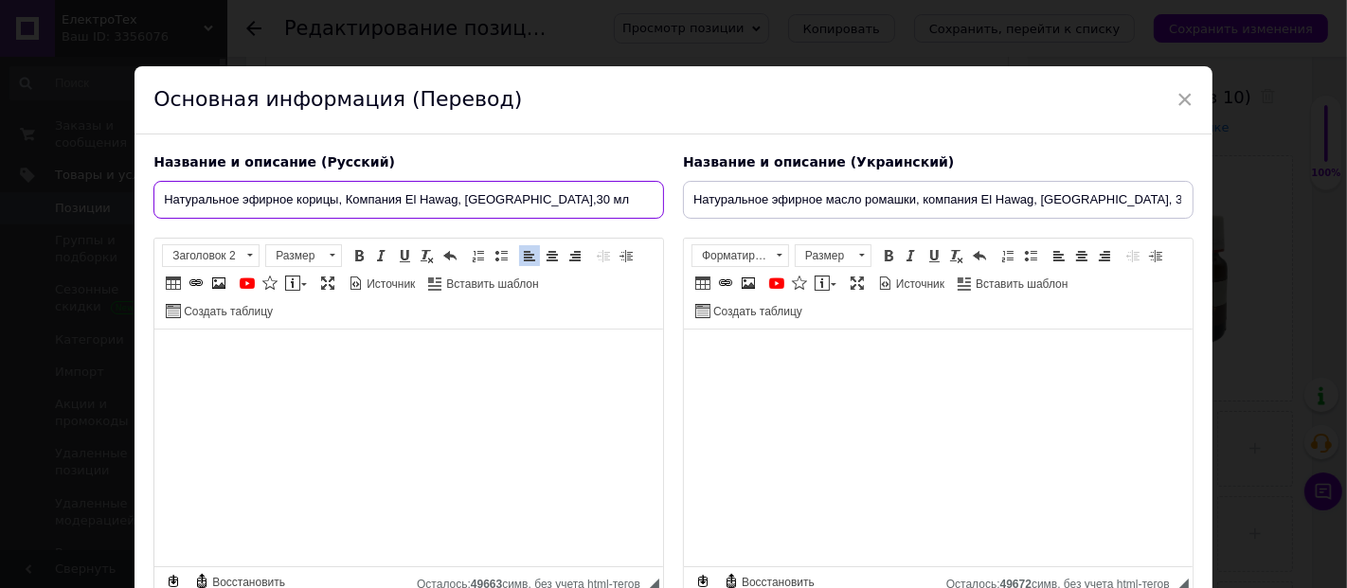
click at [409, 207] on input "Натуральное эфирное корицы, Компания El Hawag, Египет,30 мл" at bounding box center [408, 200] width 511 height 38
drag, startPoint x: 337, startPoint y: 199, endPoint x: 244, endPoint y: 203, distance: 92.9
click at [244, 203] on input "Натуральное эфирное корицы, Компания El Hawag, Египет,30 мл" at bounding box center [408, 200] width 511 height 38
drag, startPoint x: 242, startPoint y: 199, endPoint x: 336, endPoint y: 203, distance: 94.8
click at [336, 203] on input "Натуральное эфирное корицы, Компания El Hawag, Египет,30 мл" at bounding box center [408, 200] width 511 height 38
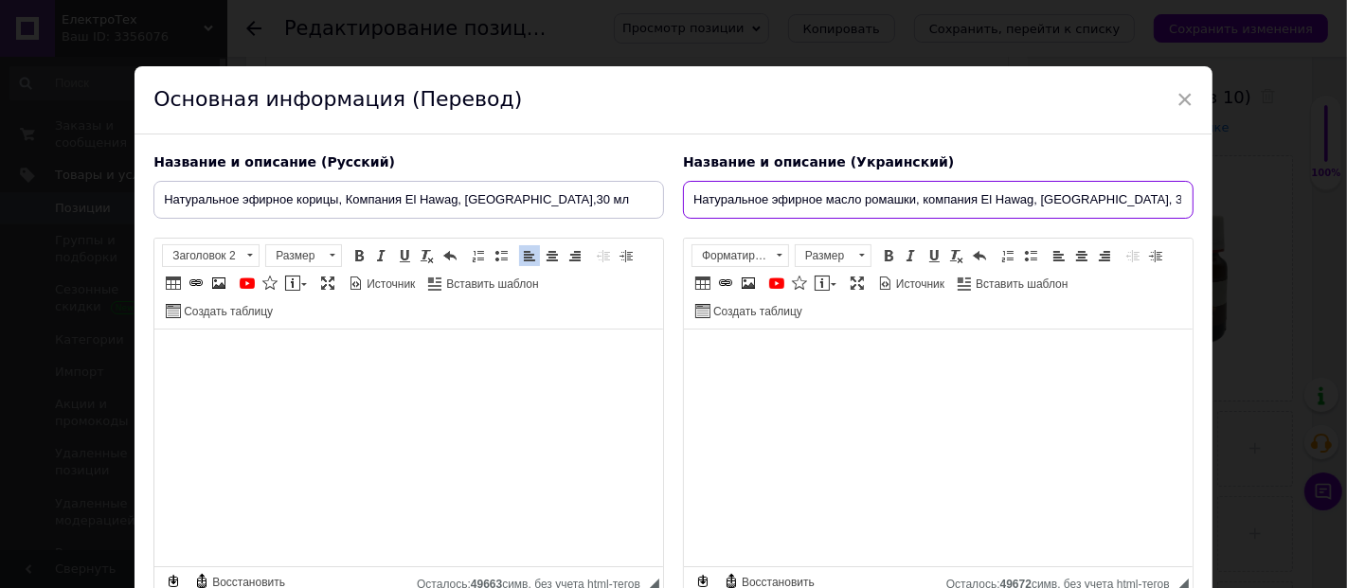
drag, startPoint x: 914, startPoint y: 199, endPoint x: 771, endPoint y: 200, distance: 143.1
click at [771, 200] on input "Натуральное эфирное масло ромашки, компания El Hawag, Египет, 30 мл" at bounding box center [938, 200] width 511 height 38
click at [928, 200] on input "Натуральное эфирное масло ромашки, компания El Hawag, Египет, 30 мл" at bounding box center [938, 200] width 511 height 38
click at [826, 204] on input "Натуральное эфирное масло ромашки, компания El Hawag, Египет, 30 мл" at bounding box center [938, 200] width 511 height 38
click at [810, 204] on input "Натуральное эфирное масло ромашки, компания El Hawag, Египет, 30 мл" at bounding box center [938, 200] width 511 height 38
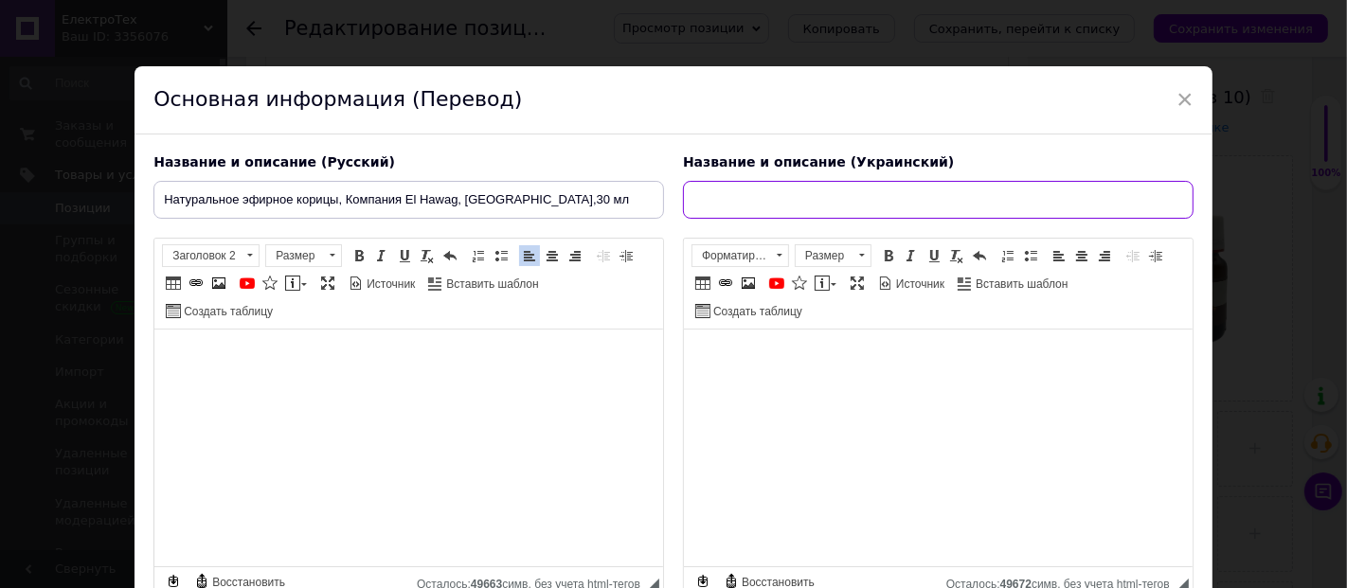
paste input "Натуральна ефірна олія ромашки, компанія El Hawag, Єгипет, 30 мл"
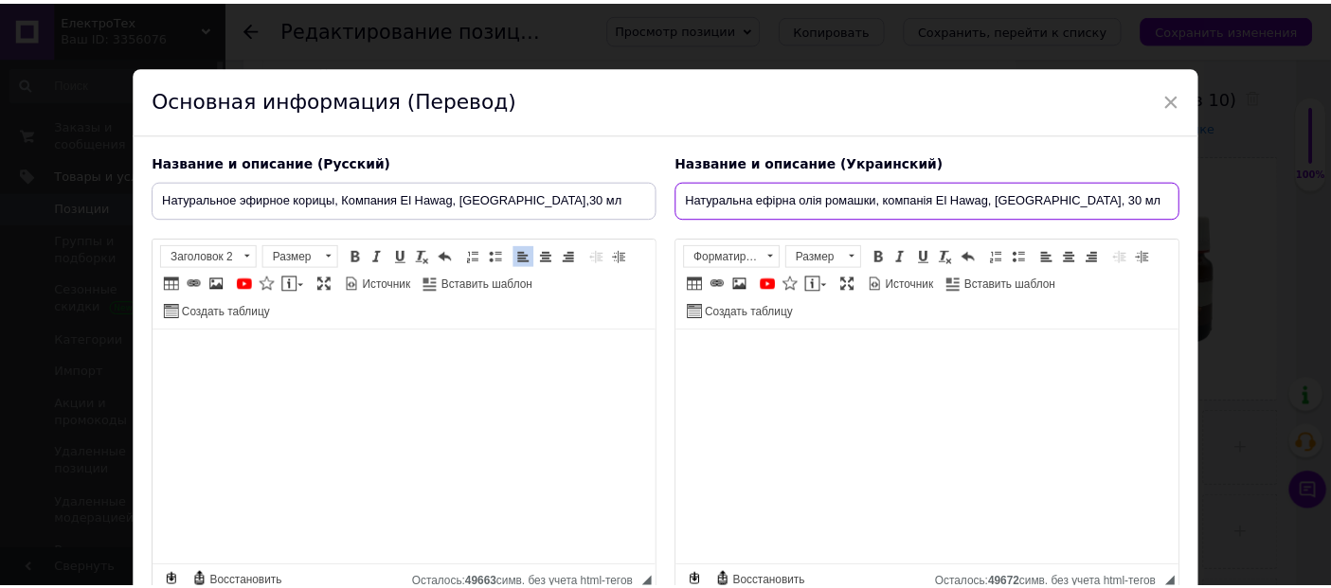
scroll to position [164, 0]
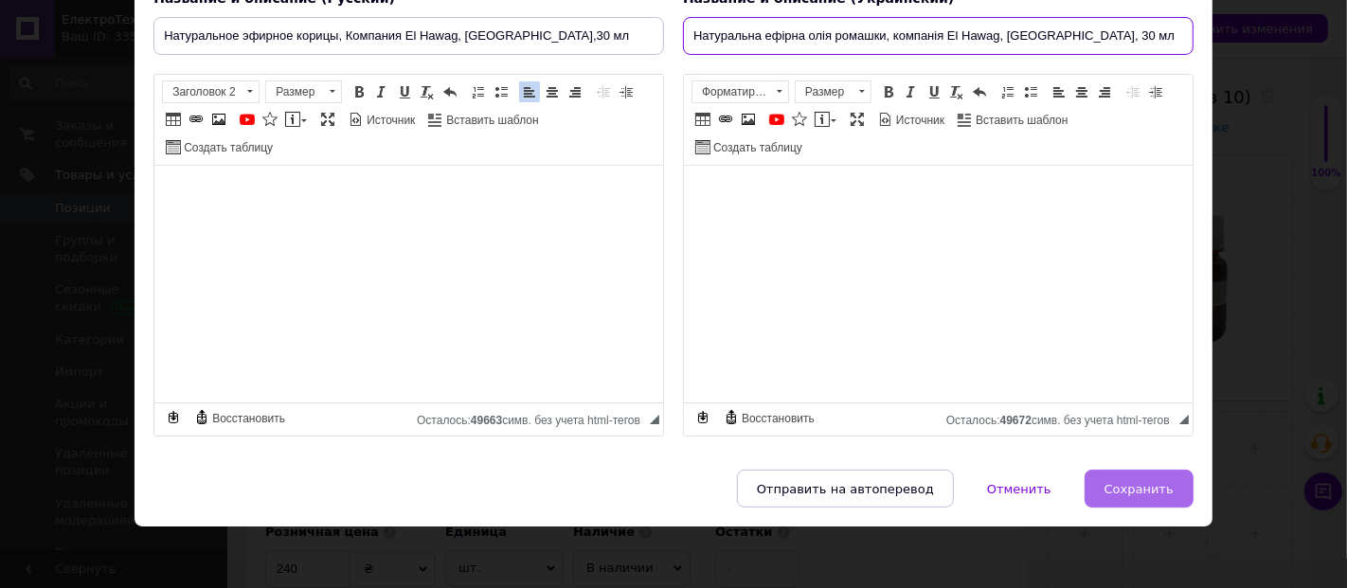
type input "Натуральна ефірна олія ромашки, компанія El Hawag, Єгипет, 30 мл"
click at [1131, 486] on span "Сохранить" at bounding box center [1139, 489] width 69 height 14
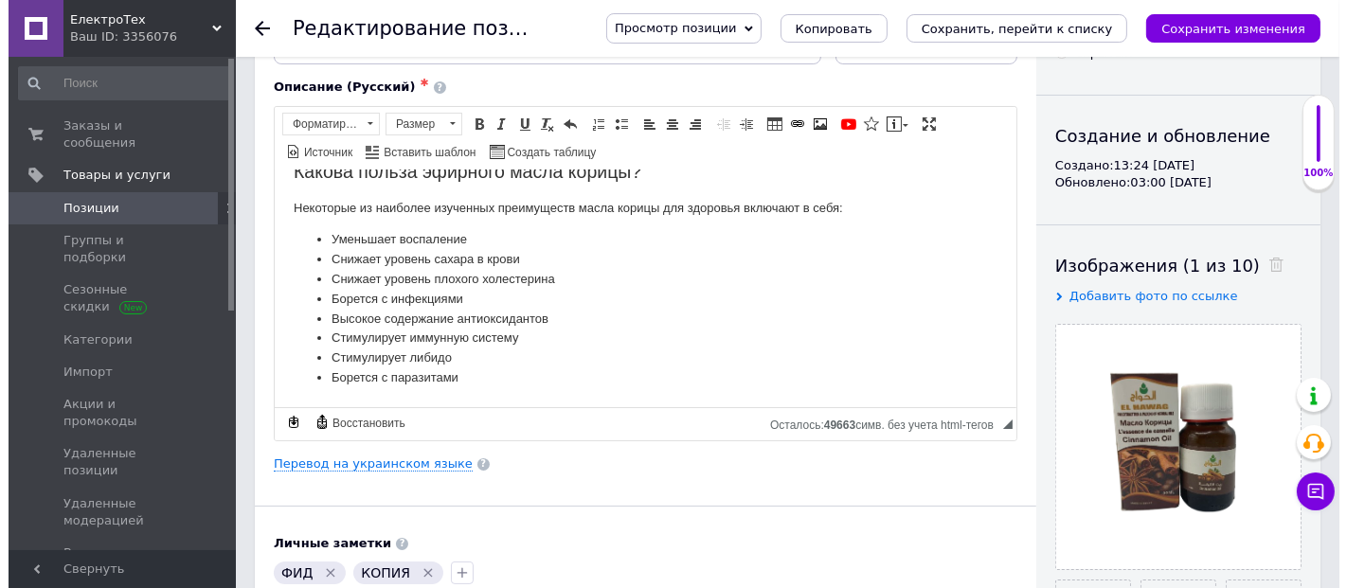
scroll to position [210, 0]
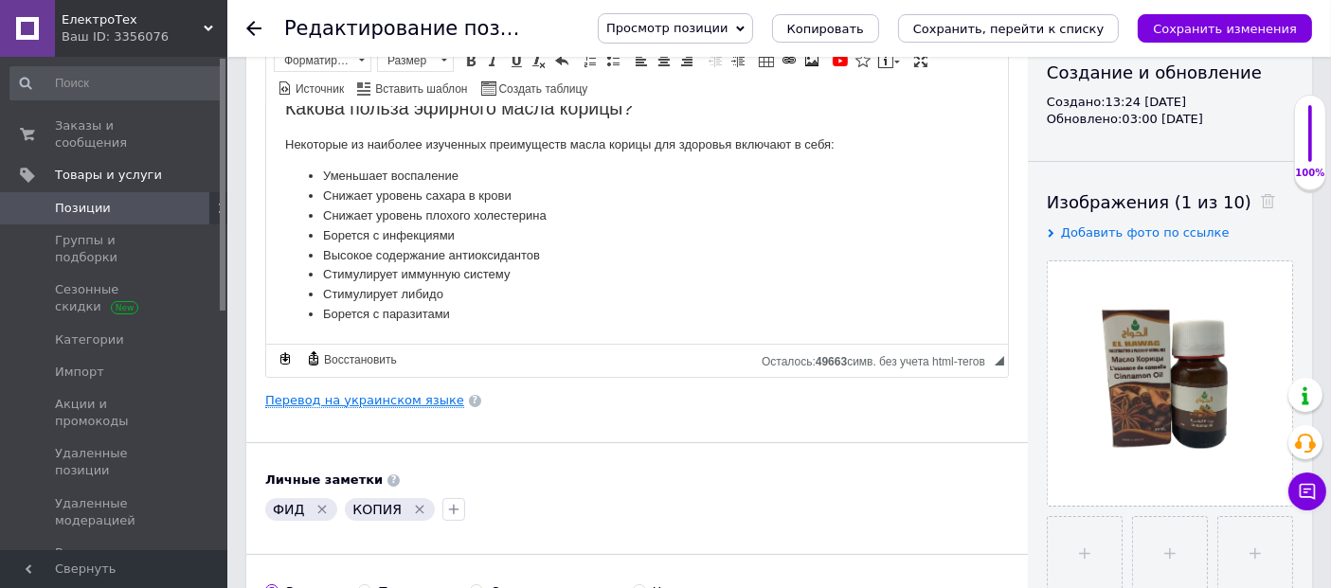
click at [392, 402] on link "Перевод на украинском языке" at bounding box center [364, 400] width 199 height 15
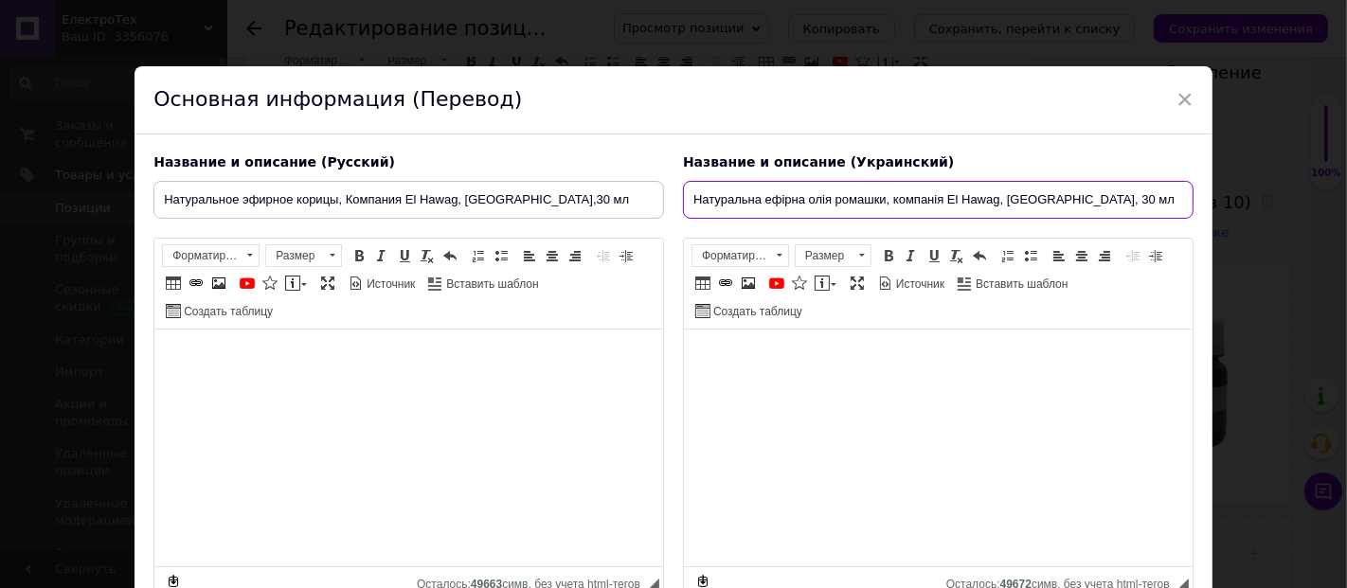
click at [841, 199] on input "Натуральна ефірна олія ромашки, компанія El Hawag, Єгипет, 30 мл" at bounding box center [938, 200] width 511 height 38
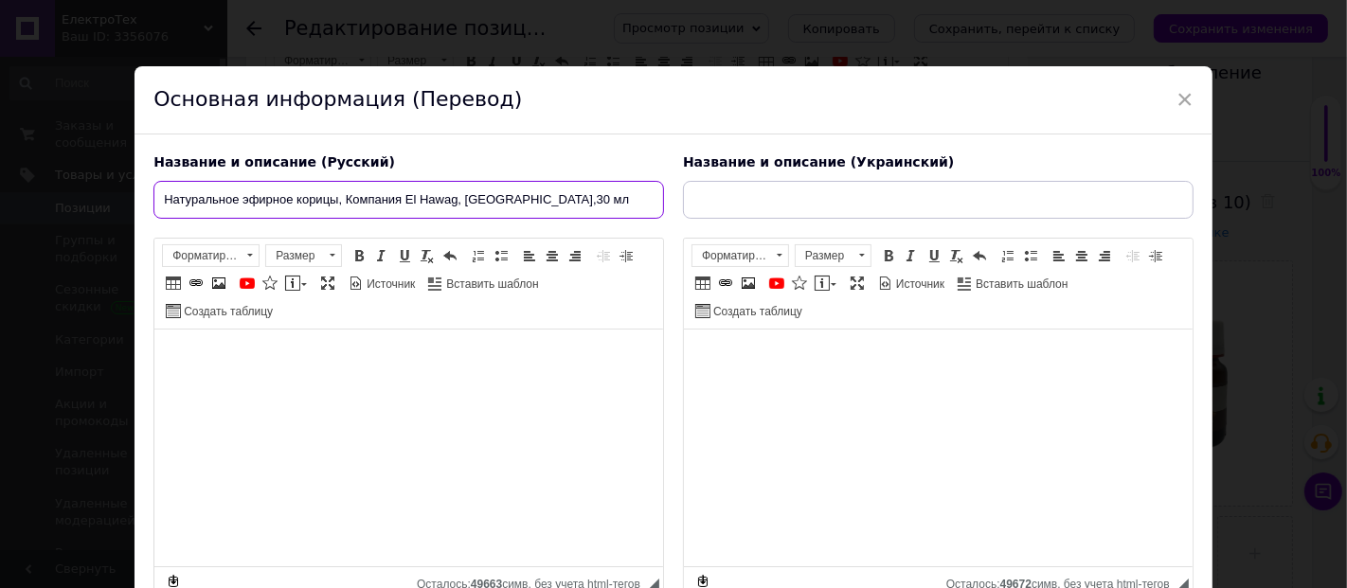
click at [407, 194] on input "Натуральное эфирное корицы, Компания El Hawag, Египет,30 мл" at bounding box center [408, 200] width 511 height 38
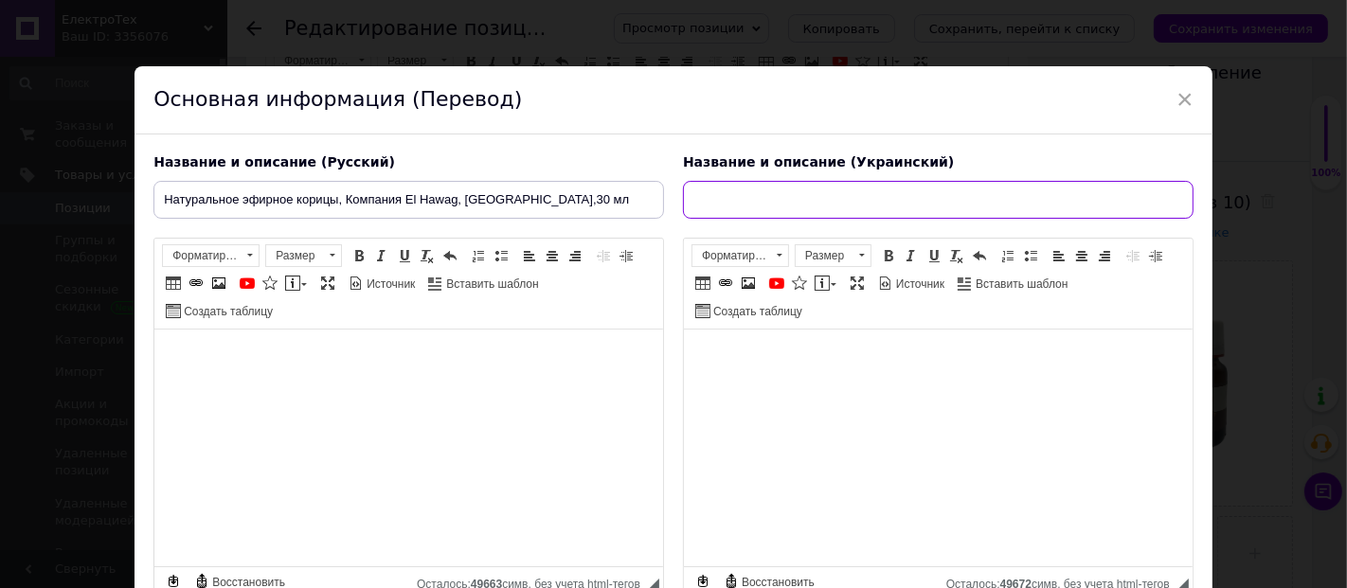
click at [802, 201] on input "text" at bounding box center [938, 200] width 511 height 38
paste input "Натуральна ефірна олія кориці, компанія El Hawag, Єгипет, 30 мл"
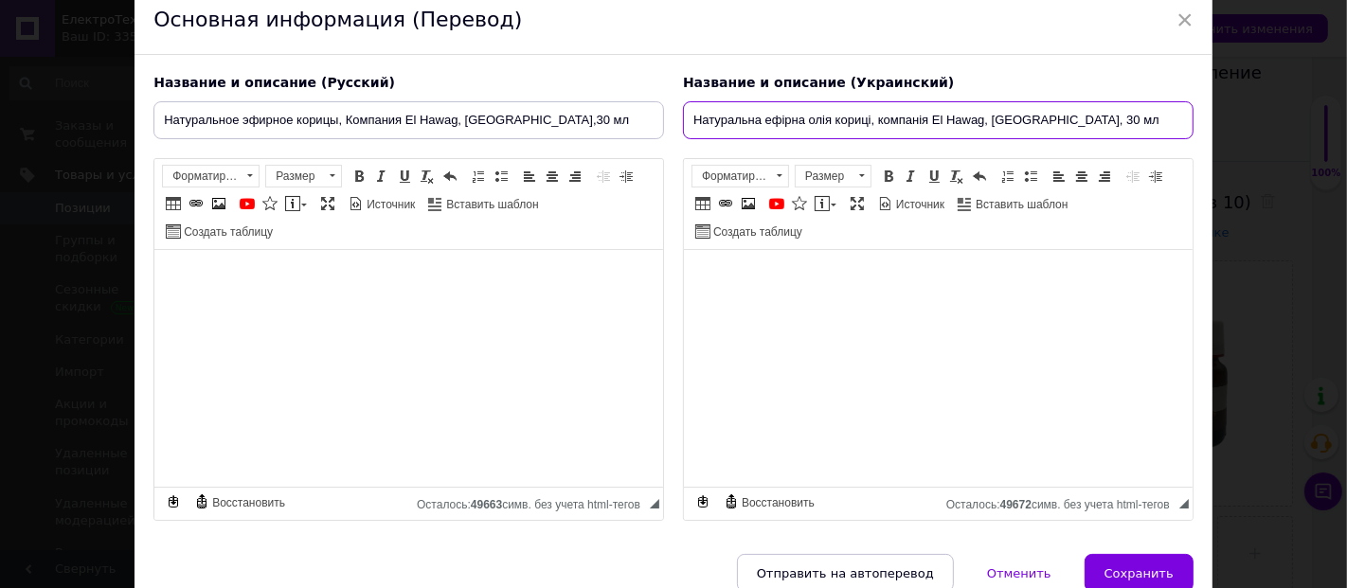
scroll to position [164, 0]
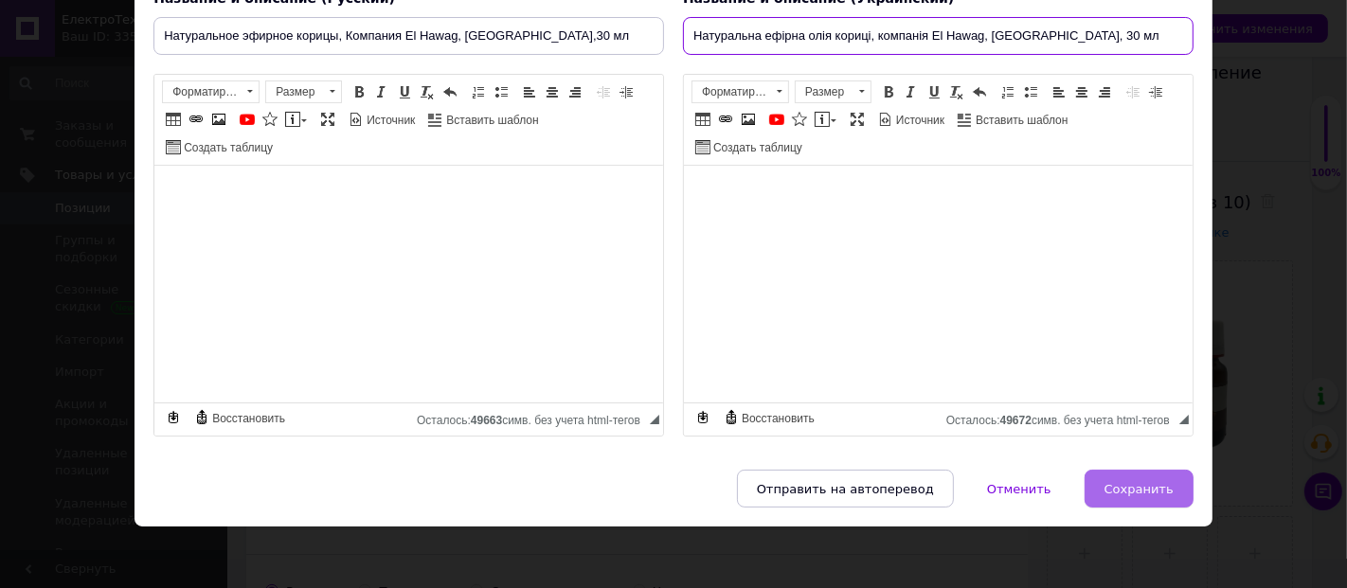
type input "Натуральна ефірна олія кориці, компанія El Hawag, Єгипет, 30 мл"
click at [1144, 475] on button "Сохранить" at bounding box center [1139, 489] width 109 height 38
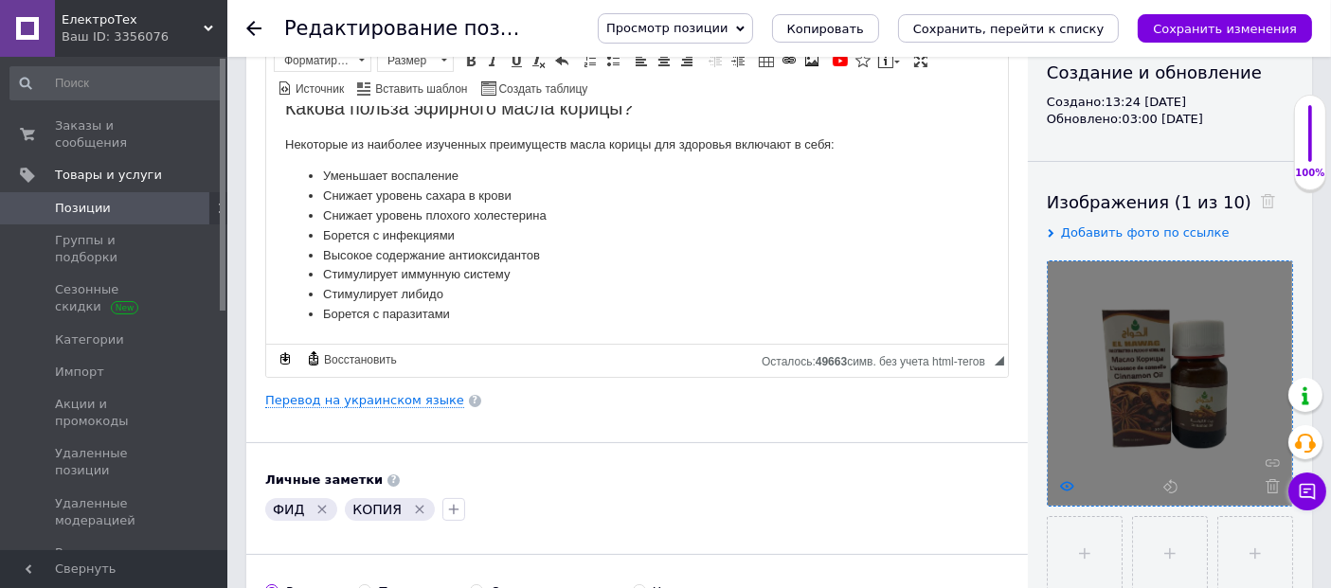
click at [1073, 480] on icon at bounding box center [1067, 486] width 14 height 14
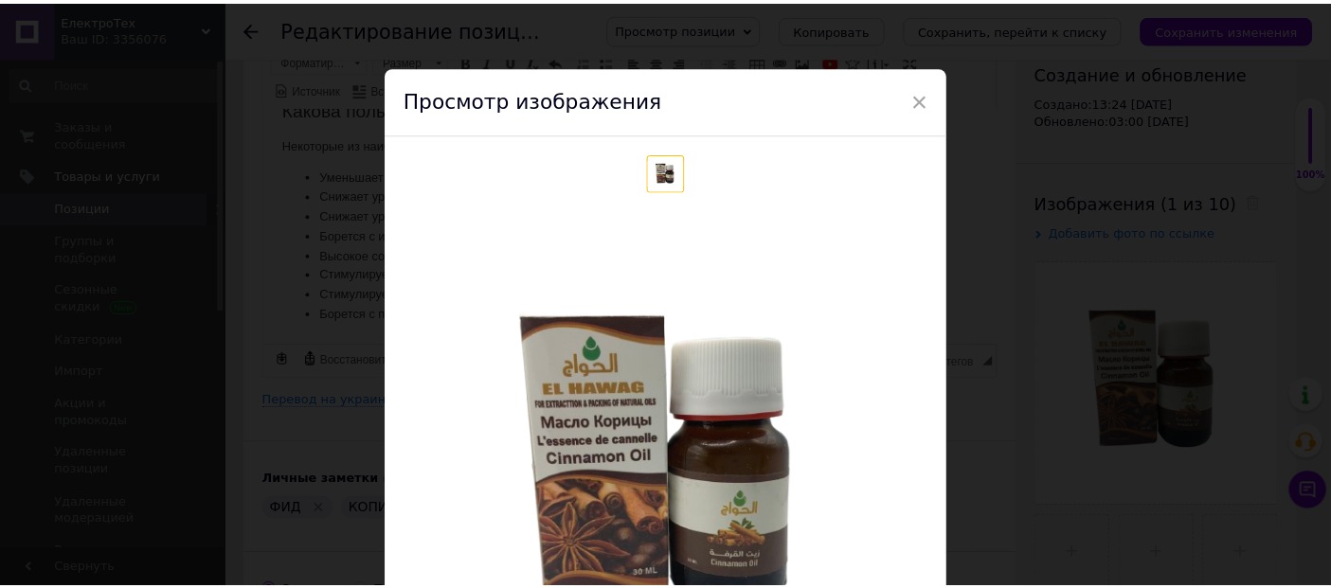
scroll to position [105, 0]
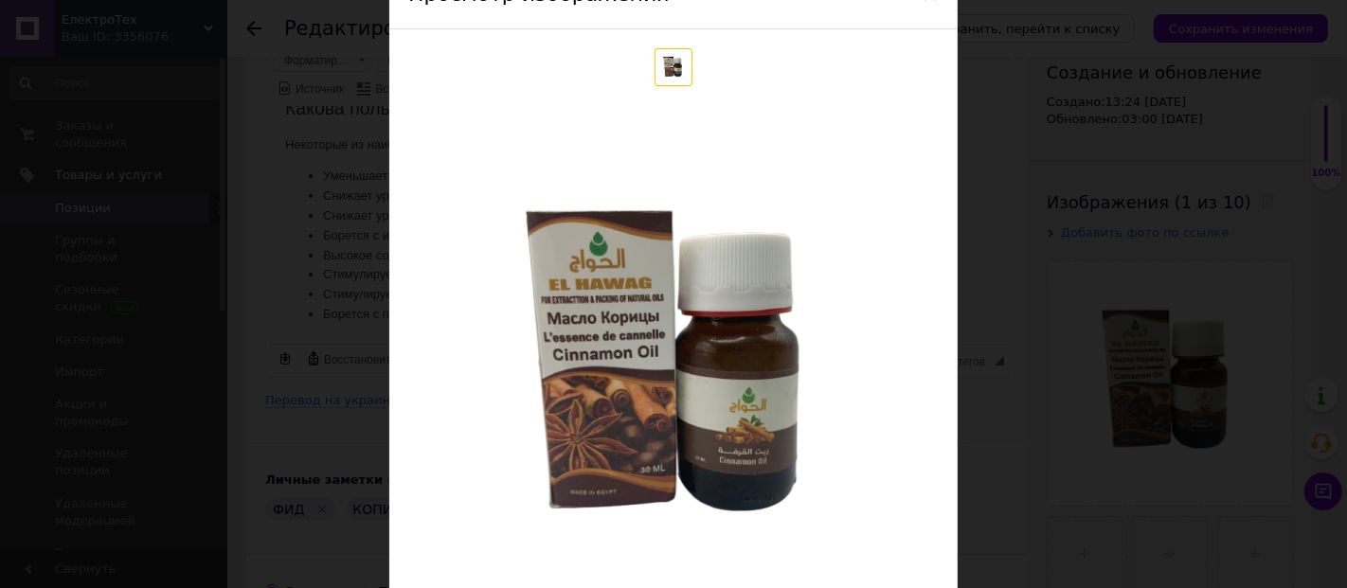
drag, startPoint x: 974, startPoint y: 106, endPoint x: 720, endPoint y: 8, distance: 272.3
click at [976, 107] on div "× Просмотр изображения Удалить изображение Удалить все изображения" at bounding box center [673, 294] width 1347 height 588
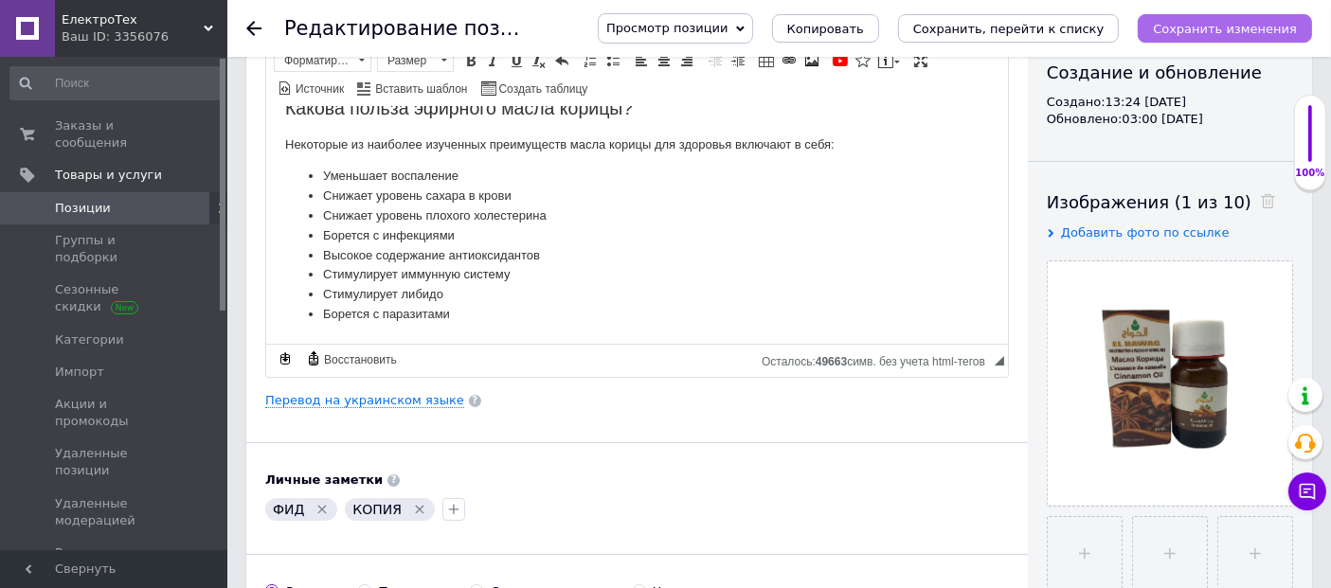
click at [1235, 26] on icon "Сохранить изменения" at bounding box center [1225, 29] width 144 height 14
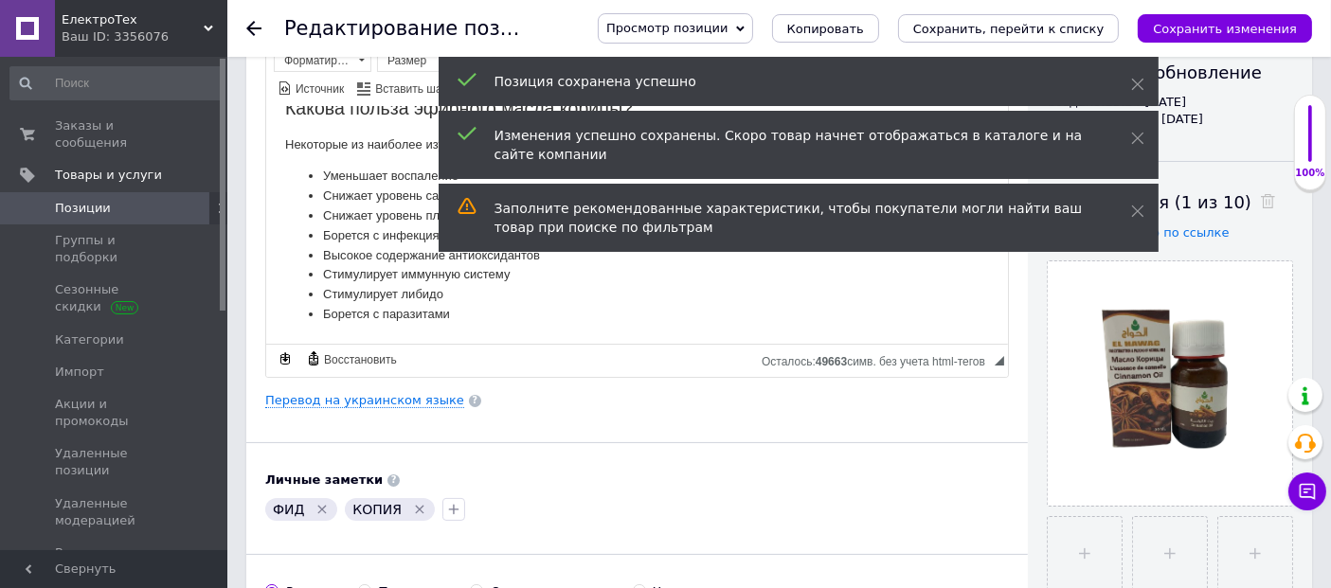
click at [258, 23] on icon at bounding box center [253, 28] width 15 height 15
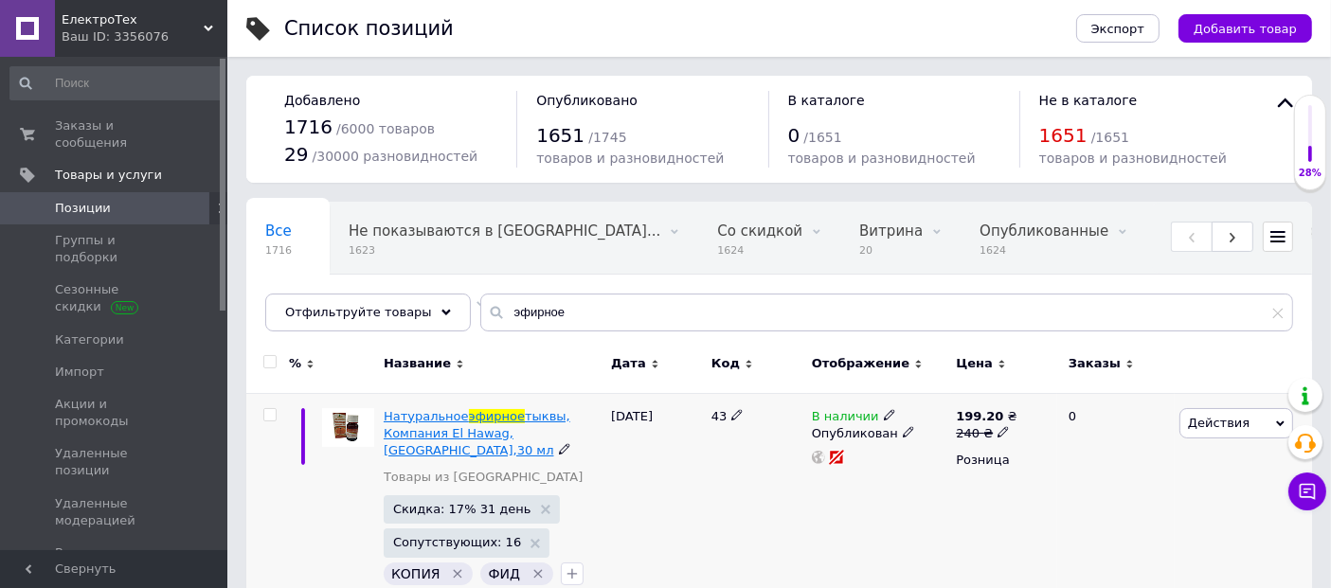
click at [470, 426] on span "тыквы, Компания El Hawag, Египет,30 мл" at bounding box center [477, 433] width 187 height 48
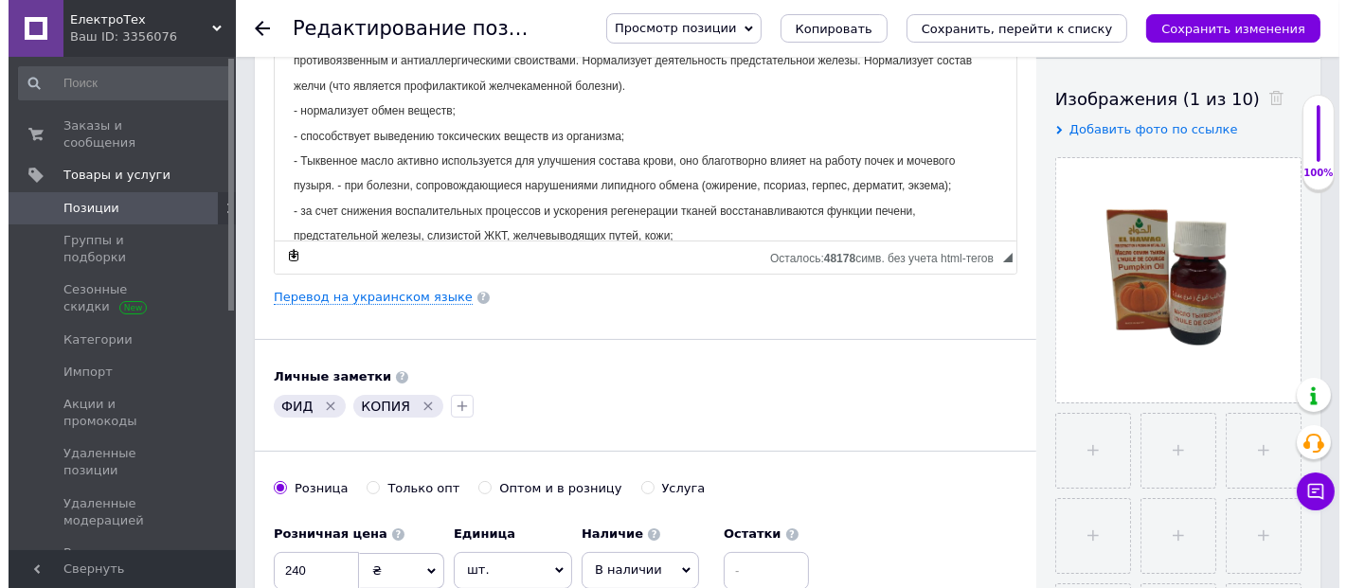
scroll to position [315, 0]
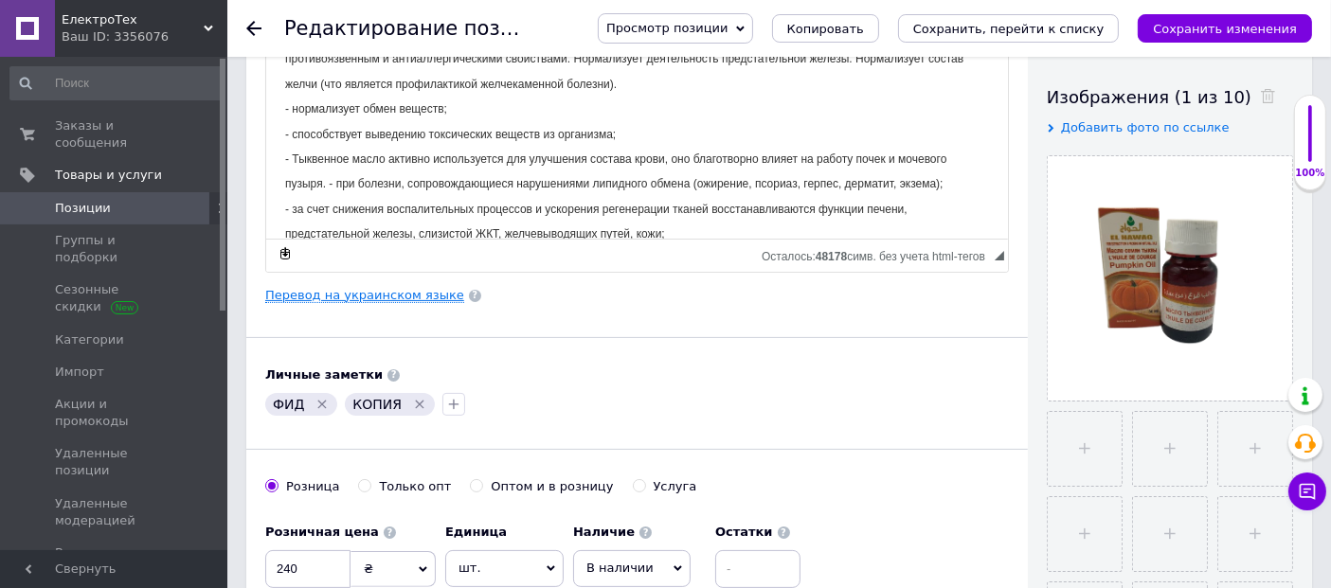
click at [397, 292] on link "Перевод на украинском языке" at bounding box center [364, 295] width 199 height 15
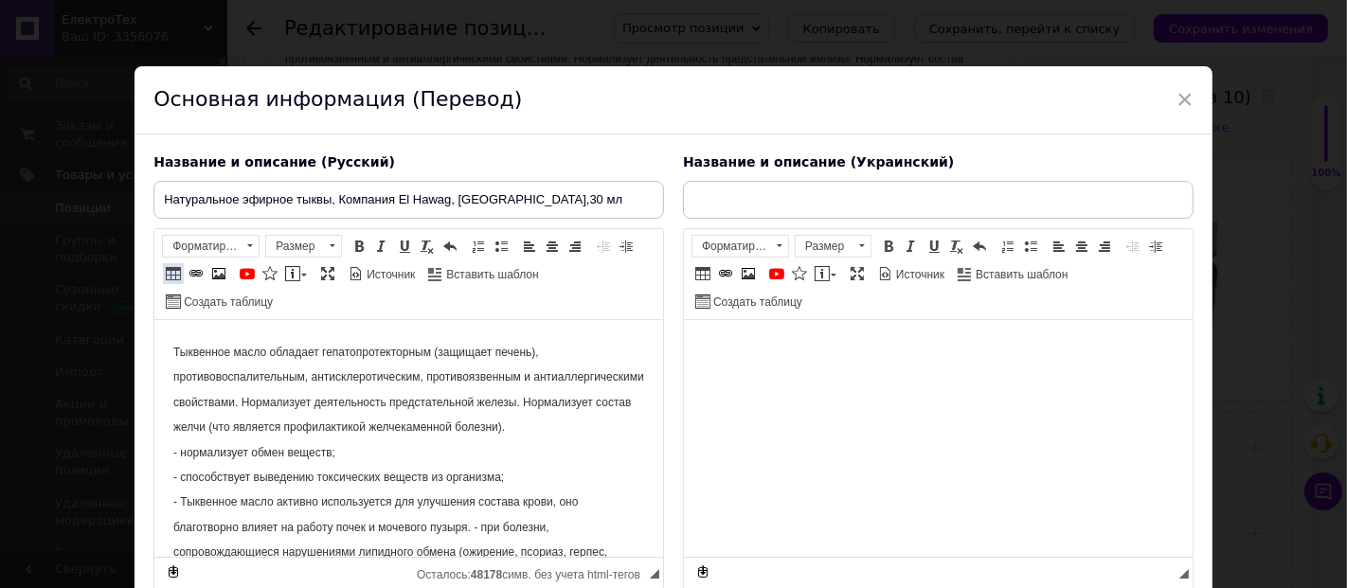
scroll to position [0, 0]
type input "Натуральное эфирное масло гарбуза, Компания El Hawag, Египет,30 мл"
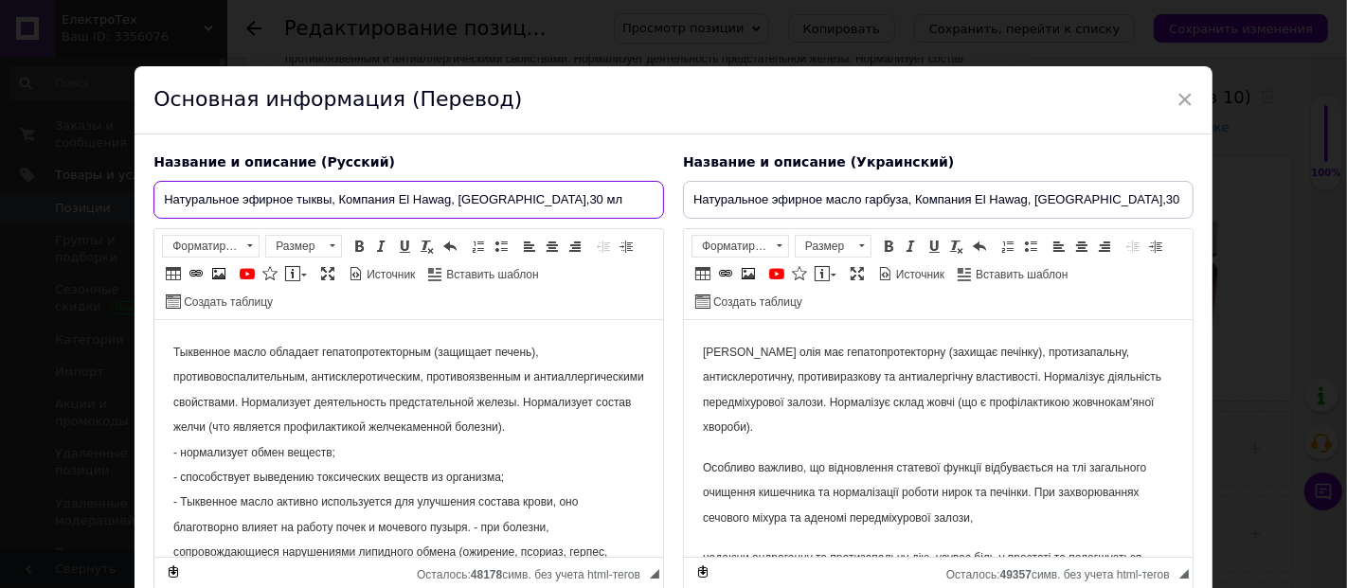
click at [475, 196] on input "Натуральное эфирное тыквы, Компания El Hawag, Египет,30 мл" at bounding box center [408, 200] width 511 height 38
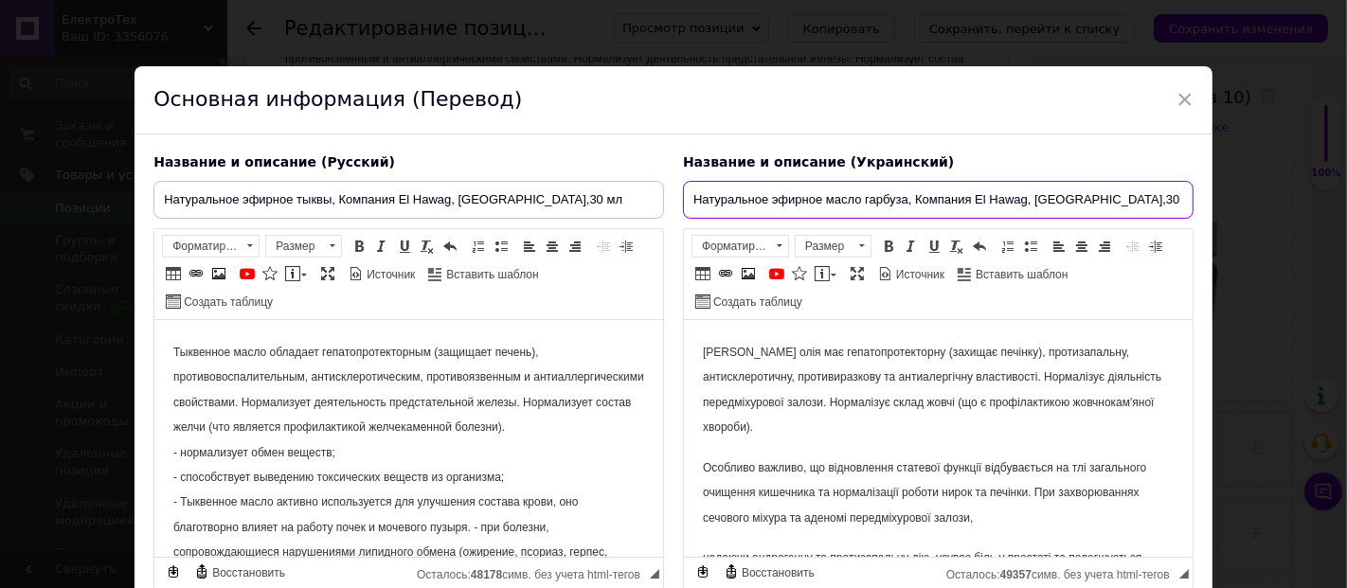
click at [836, 201] on input "Натуральное эфирное масло гарбуза, Компания El Hawag, Египет,30 мл" at bounding box center [938, 200] width 511 height 38
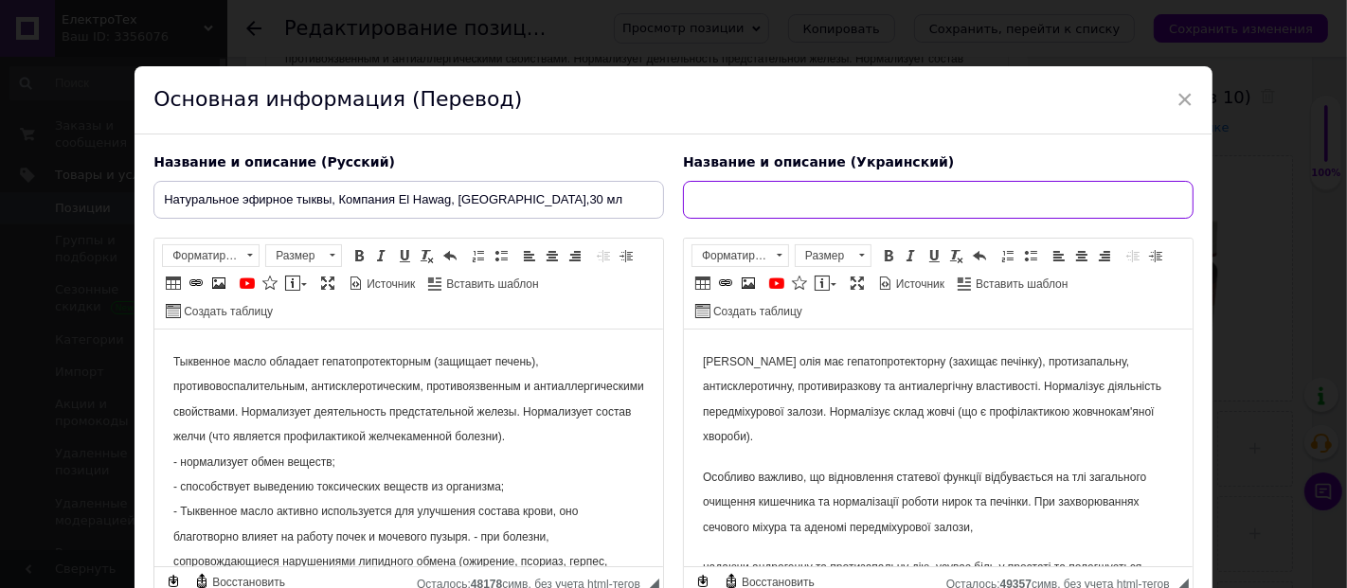
paste input "Натуральна ефірна олія гарбуза, компанія El Hawag, Єгипет, 30 мл"
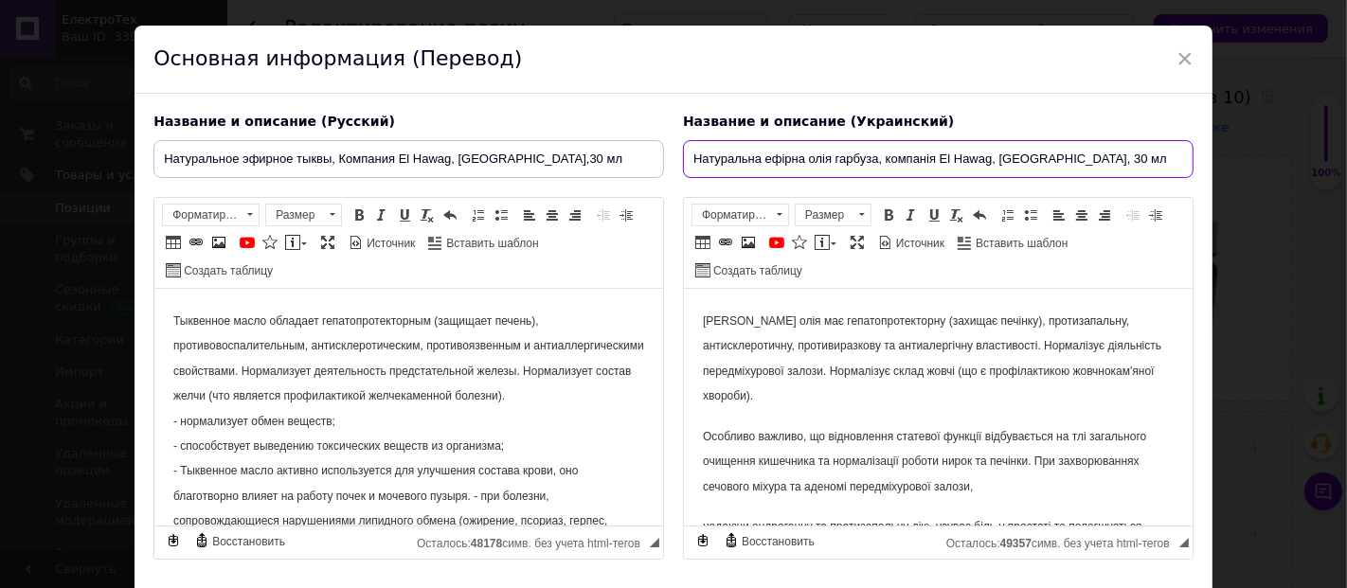
scroll to position [105, 0]
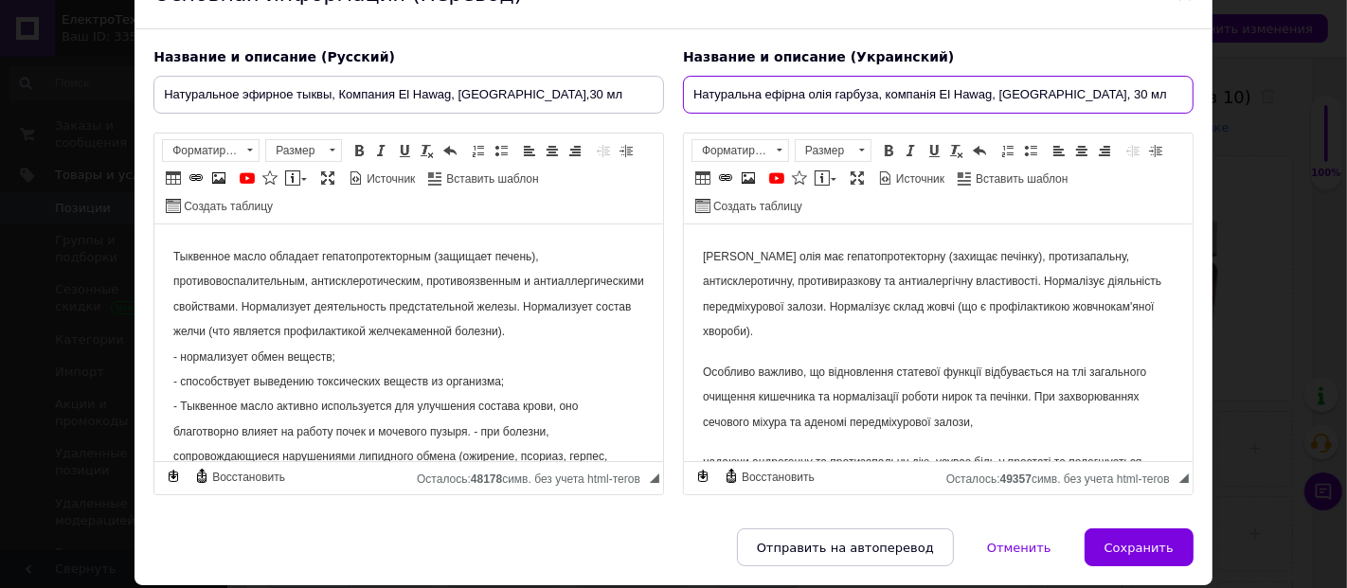
type input "Натуральна ефірна олія гарбуза, компанія El Hawag, Єгипет, 30 мл"
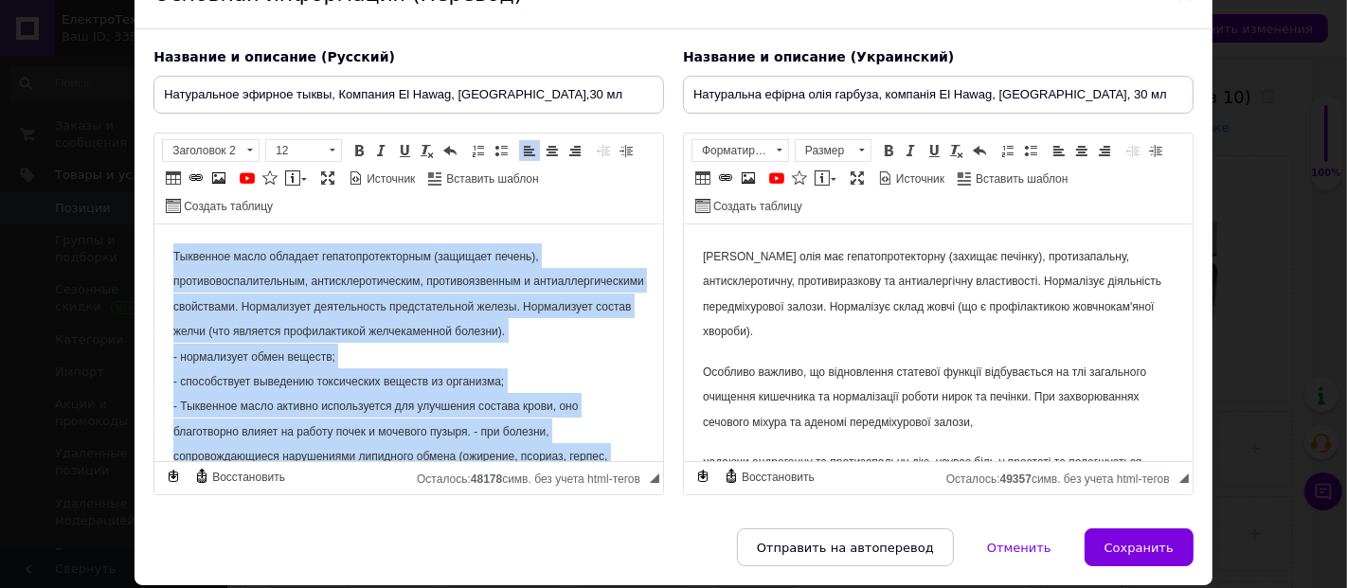
copy span "Тыквенное масло обладает гепатопротекторным (защищает печень), противовоспалите…"
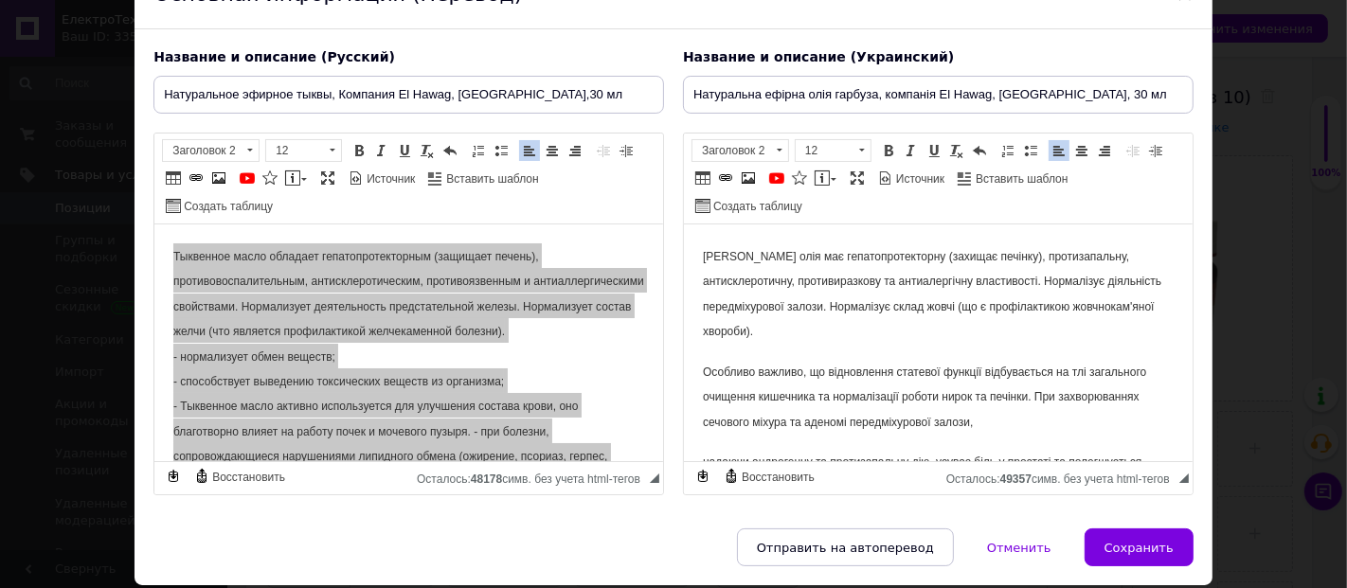
click at [841, 331] on h2 "Гарбузова олія має гепатопротекторну (захищає печінку), протизапальну, антискле…" at bounding box center [937, 293] width 471 height 100
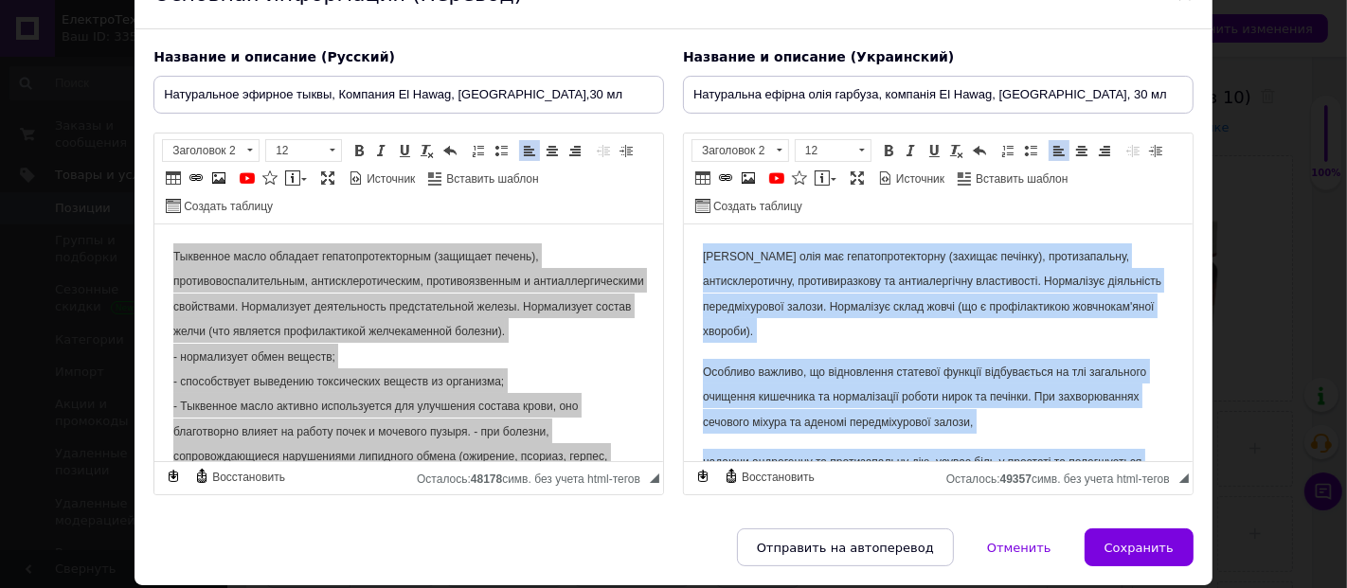
copy body "Гарбузова олія має гепатопротекторну (захищає печінку), протизапальну, антискле…"
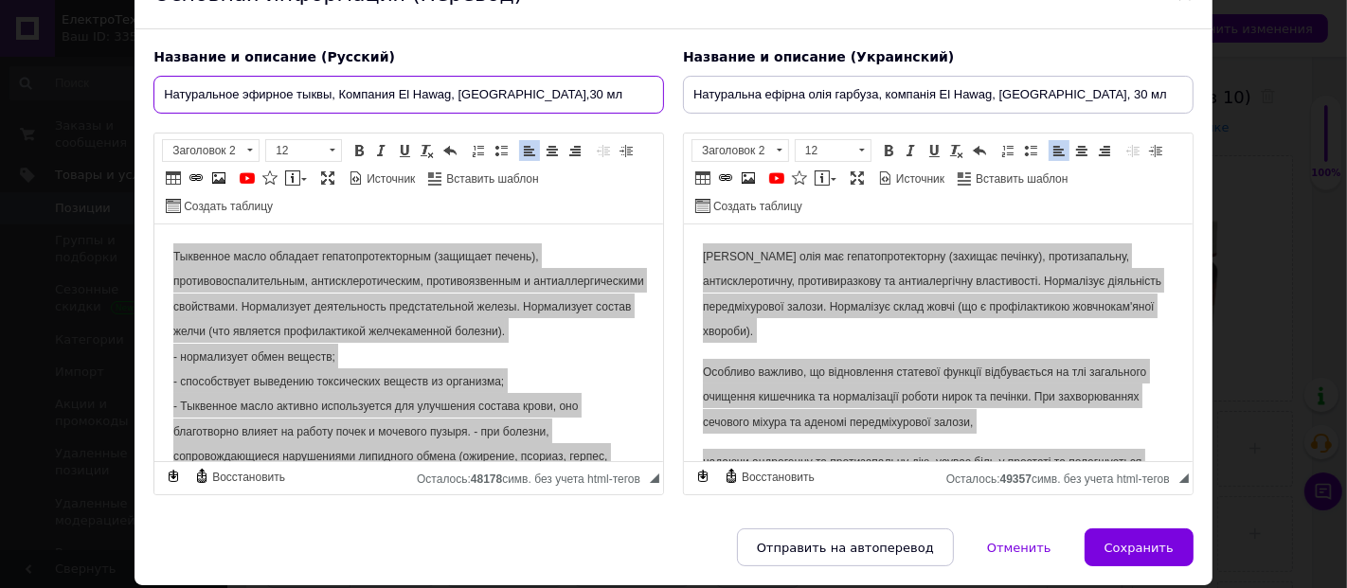
drag, startPoint x: 333, startPoint y: 95, endPoint x: 241, endPoint y: 94, distance: 92.8
click at [241, 94] on input "Натуральное эфирное тыквы, Компания El Hawag, Египет,30 мл" at bounding box center [408, 95] width 511 height 38
click at [291, 94] on input "Натуральное эфирное тыквы, Компания El Hawag, Египет,30 мл" at bounding box center [408, 95] width 511 height 38
click at [289, 93] on input "Натуральное эфирноемасло тыквы, Компания El Hawag, Египет,30 мл" at bounding box center [408, 95] width 511 height 38
drag, startPoint x: 372, startPoint y: 96, endPoint x: 240, endPoint y: 94, distance: 132.6
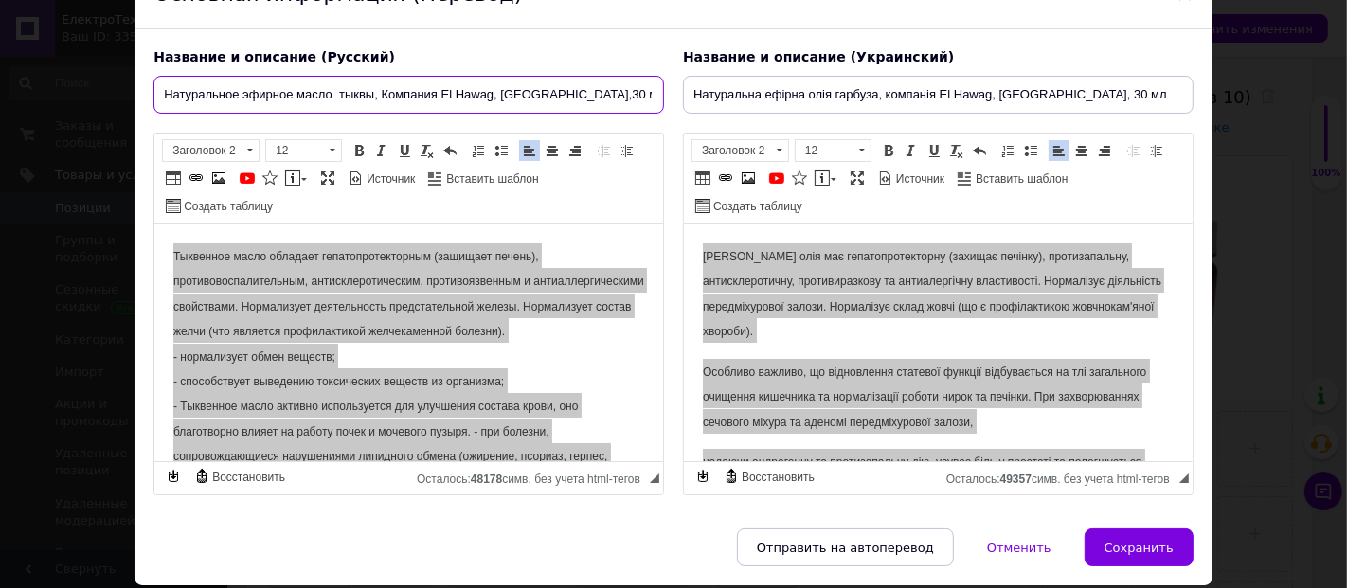
click at [240, 94] on input "Натуральное эфирное масло тыквы, Компания El Hawag, Египет,30 мл" at bounding box center [408, 95] width 511 height 38
type input "Натуральное эфирное масло тыквы, Компания El Hawag, Египет,30 мл"
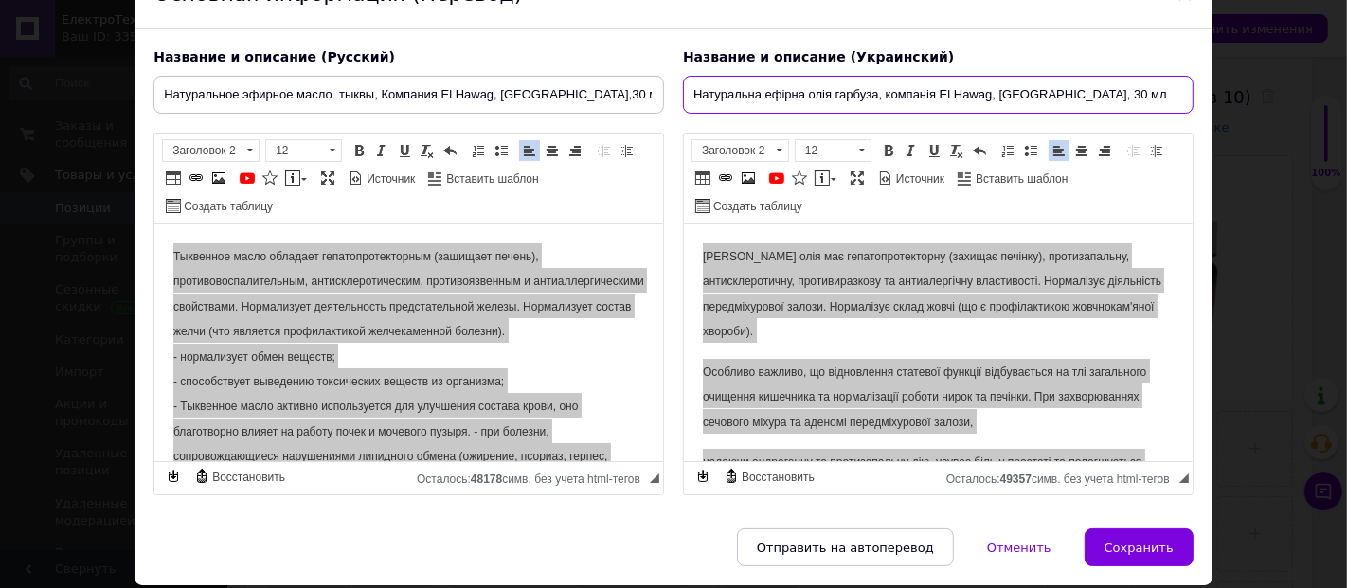
drag, startPoint x: 876, startPoint y: 95, endPoint x: 760, endPoint y: 96, distance: 116.5
click at [760, 96] on input "Натуральна ефірна олія гарбуза, компанія El Hawag, Єгипет, 30 мл" at bounding box center [938, 95] width 511 height 38
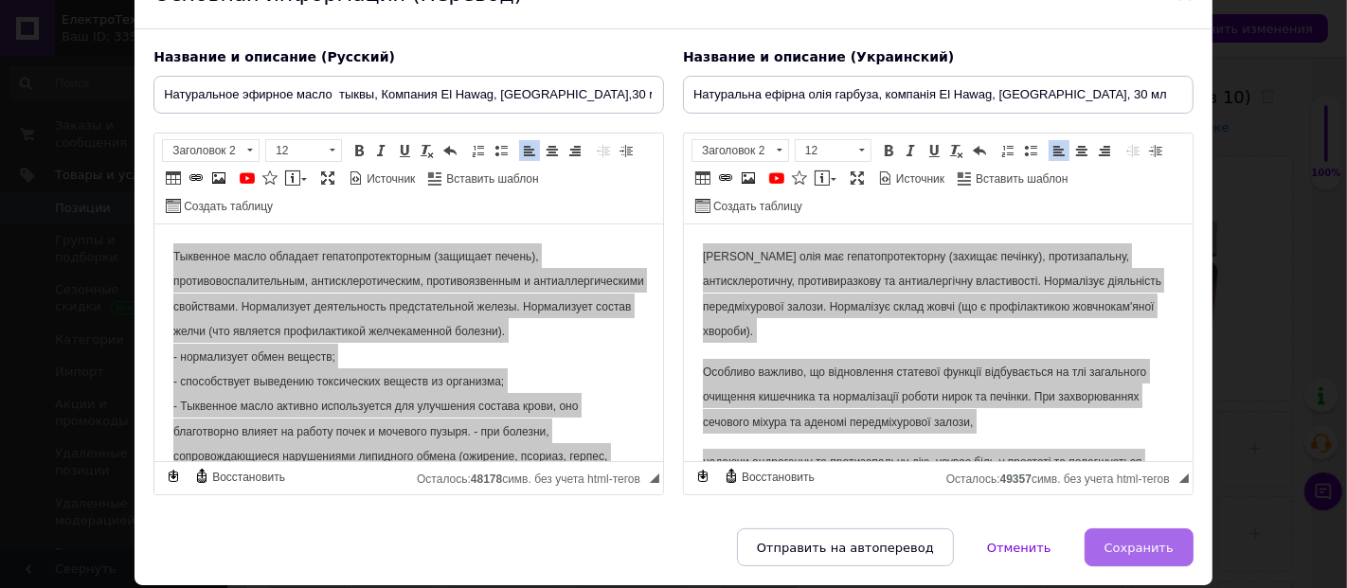
click at [1161, 533] on button "Сохранить" at bounding box center [1139, 548] width 109 height 38
type input "Натуральное эфирное масло тыквы, Компания El Hawag, Египет,30 мл"
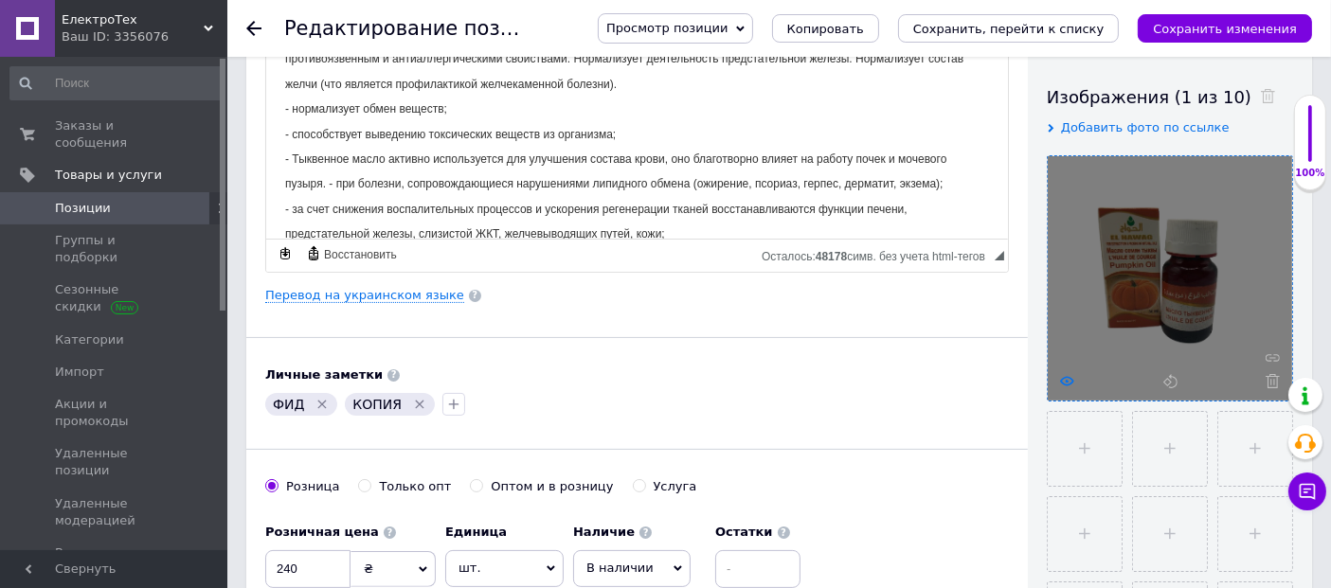
click at [1065, 383] on use at bounding box center [1067, 380] width 14 height 9
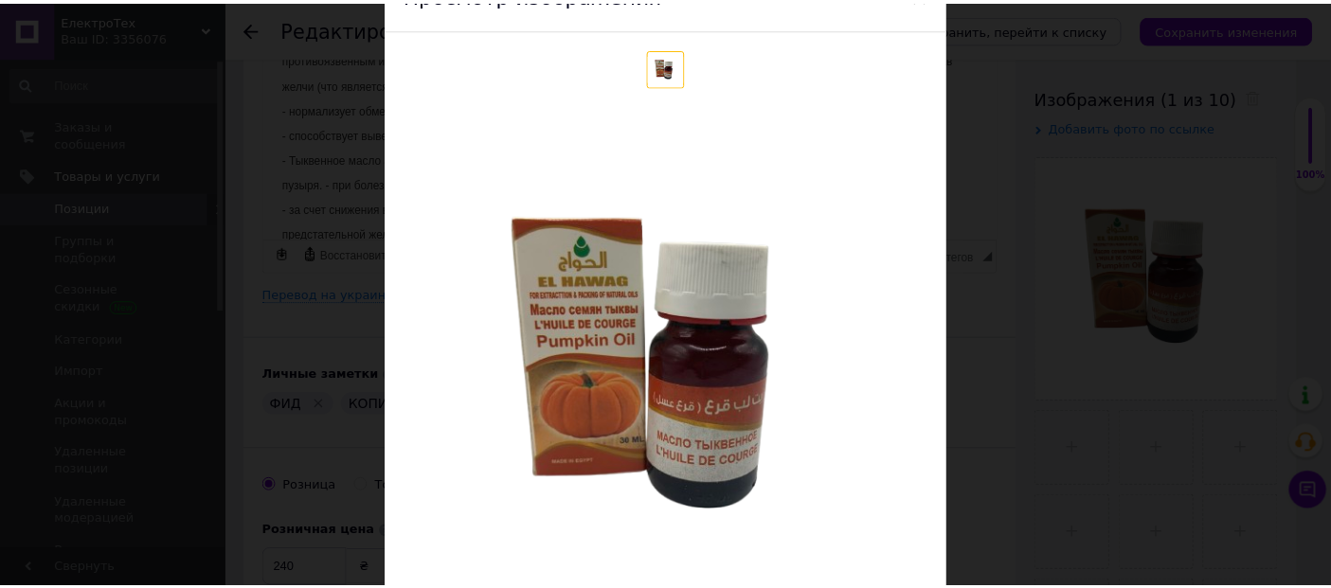
scroll to position [210, 0]
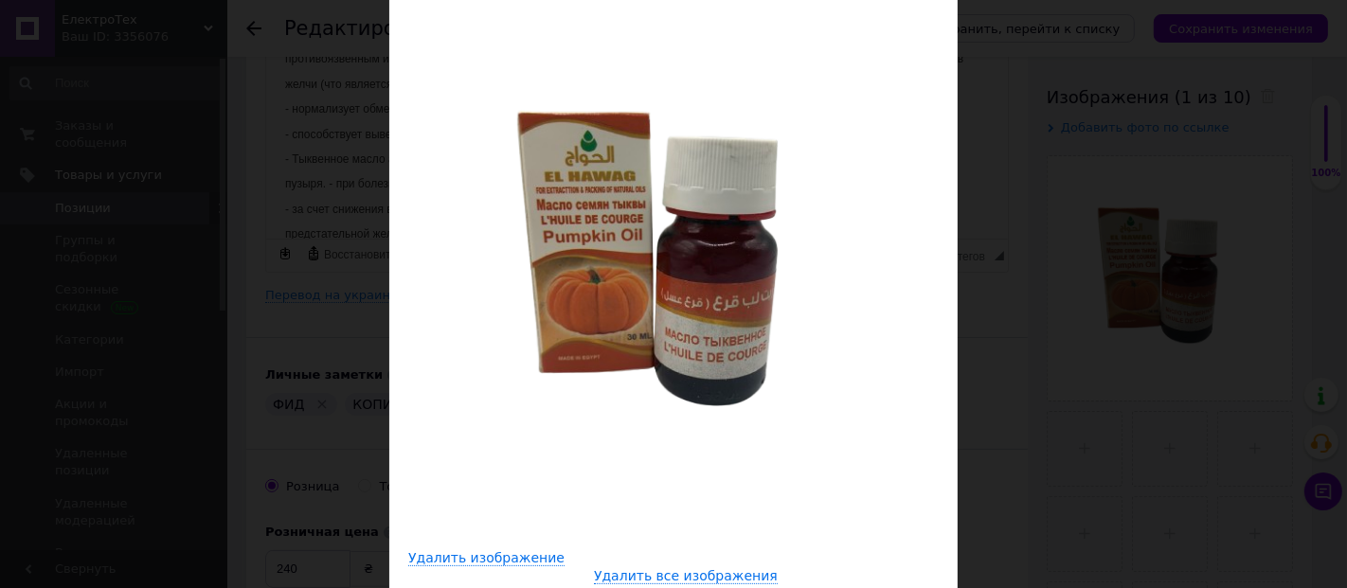
click at [1160, 120] on div "× Просмотр изображения Удалить изображение Удалить все изображения" at bounding box center [673, 294] width 1347 height 588
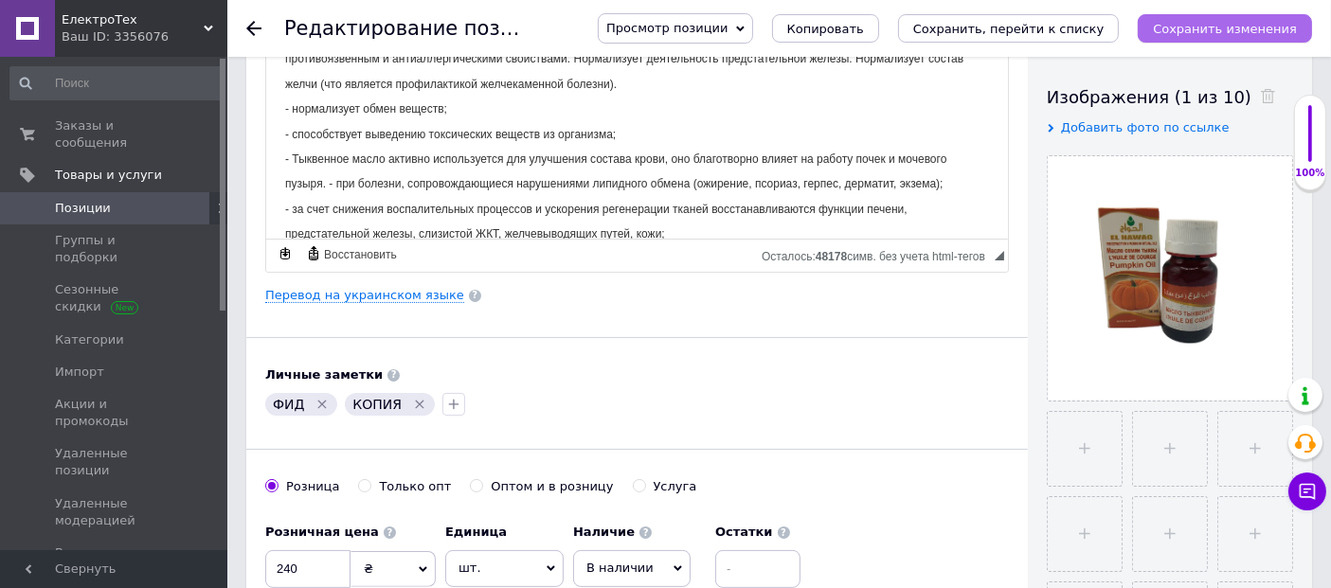
click at [1242, 27] on icon "Сохранить изменения" at bounding box center [1225, 29] width 144 height 14
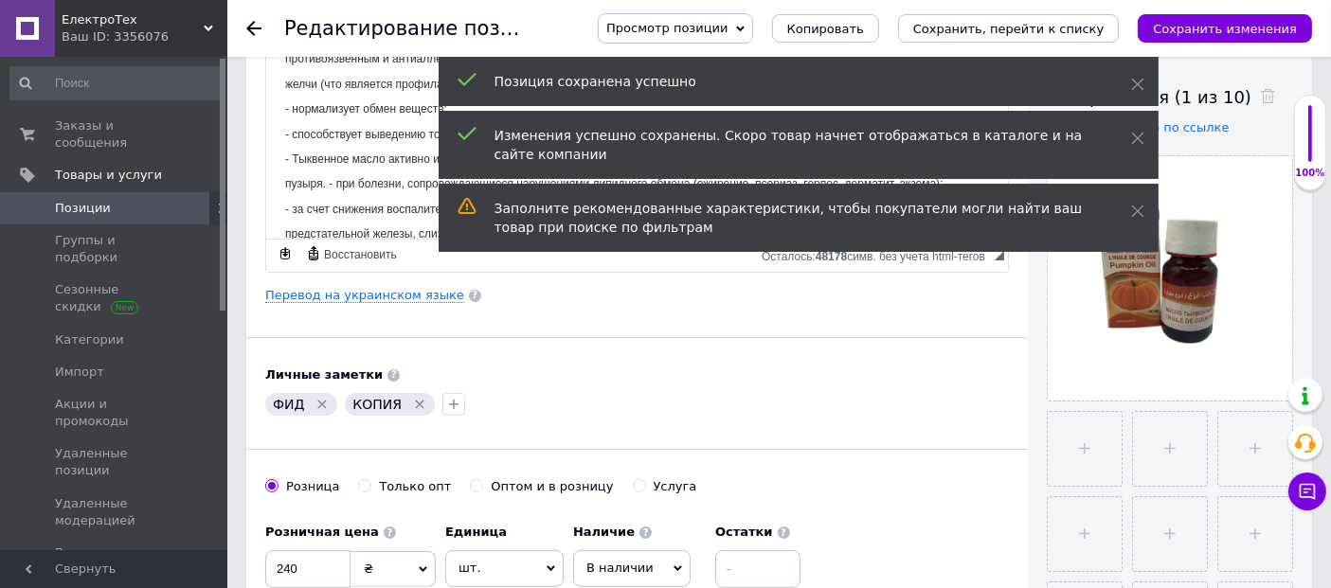
click at [256, 25] on icon at bounding box center [253, 28] width 15 height 15
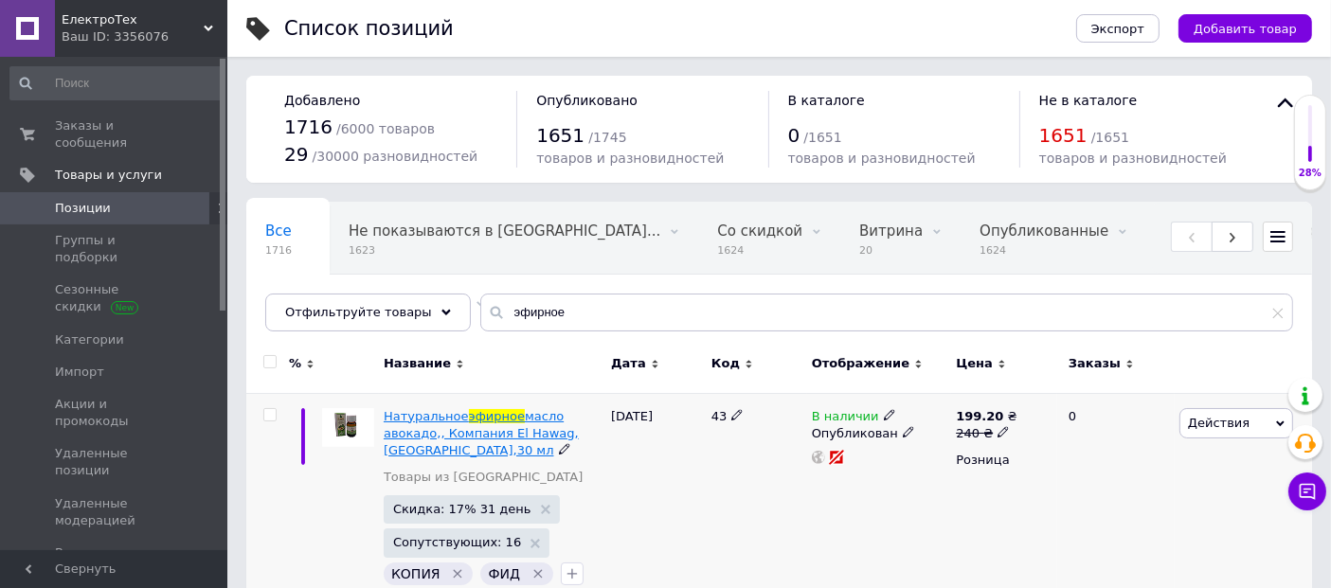
click at [441, 412] on span "Натуральное" at bounding box center [426, 416] width 85 height 14
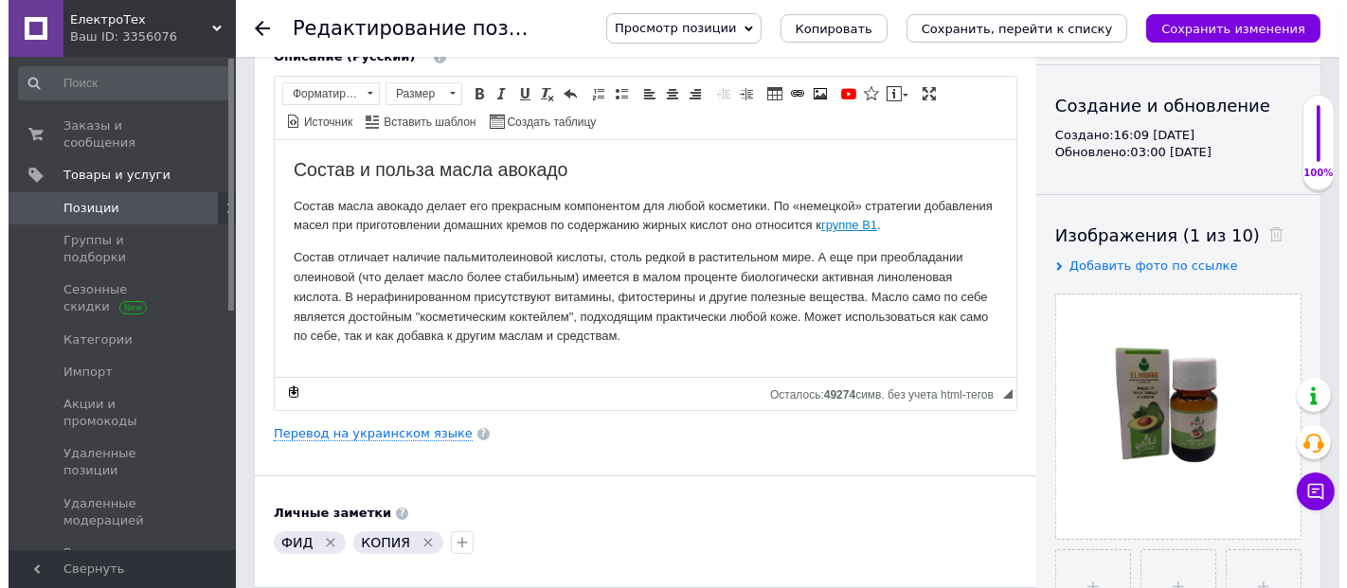
scroll to position [210, 0]
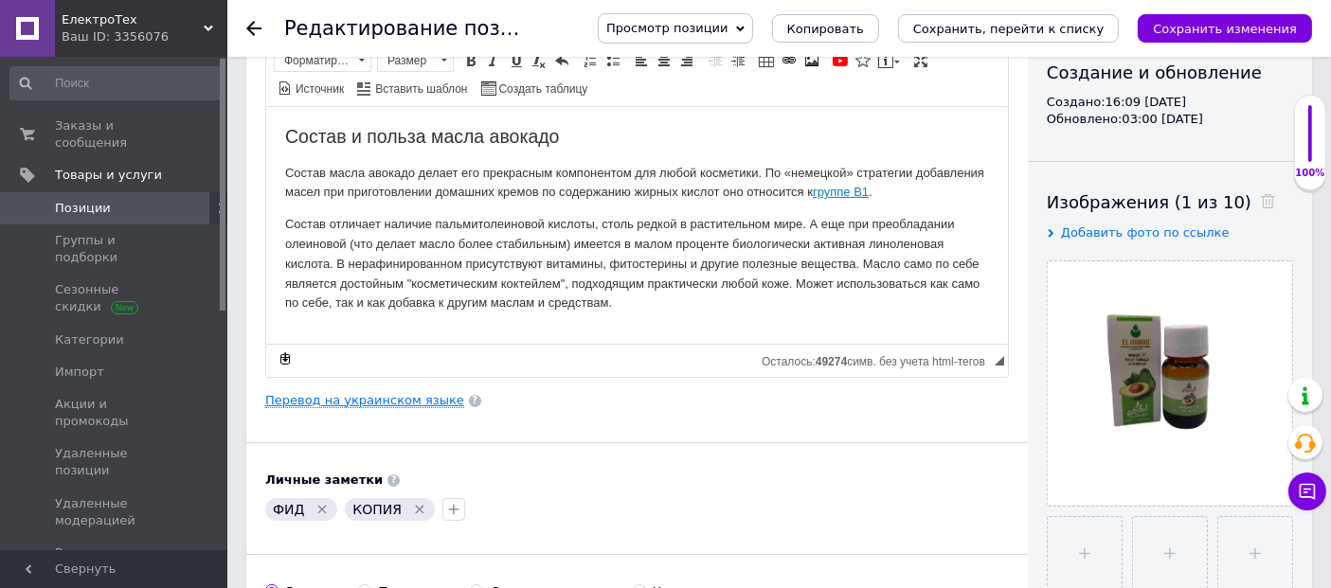
click at [412, 396] on link "Перевод на украинском языке" at bounding box center [364, 400] width 199 height 15
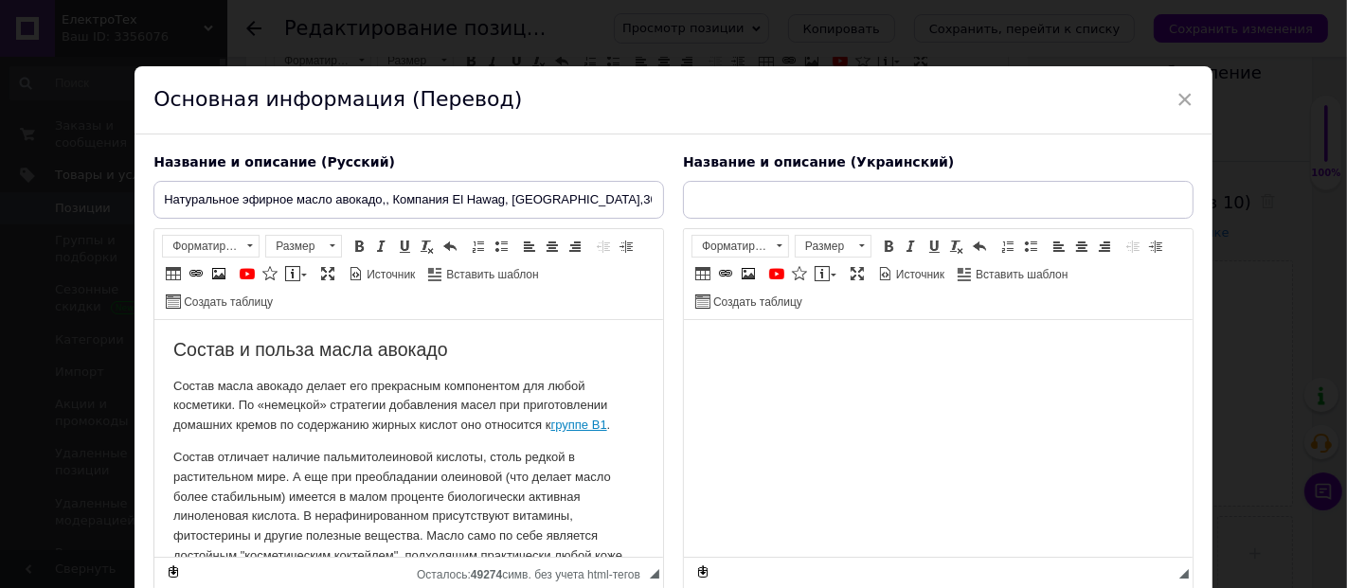
scroll to position [0, 0]
type input "Натуральное эфирное масло авокадо,, Компания El Hawag, Египет,30 мл"
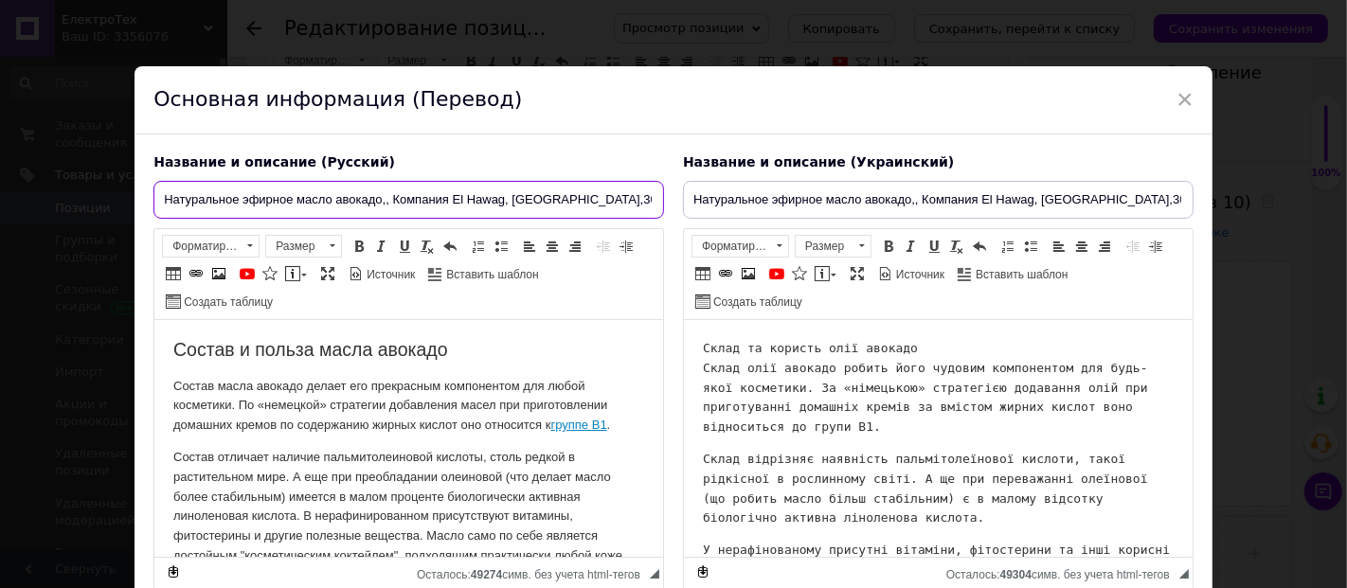
click at [404, 193] on input "Натуральное эфирное масло авокадо,, Компания El Hawag, Египет,30 мл" at bounding box center [408, 200] width 511 height 38
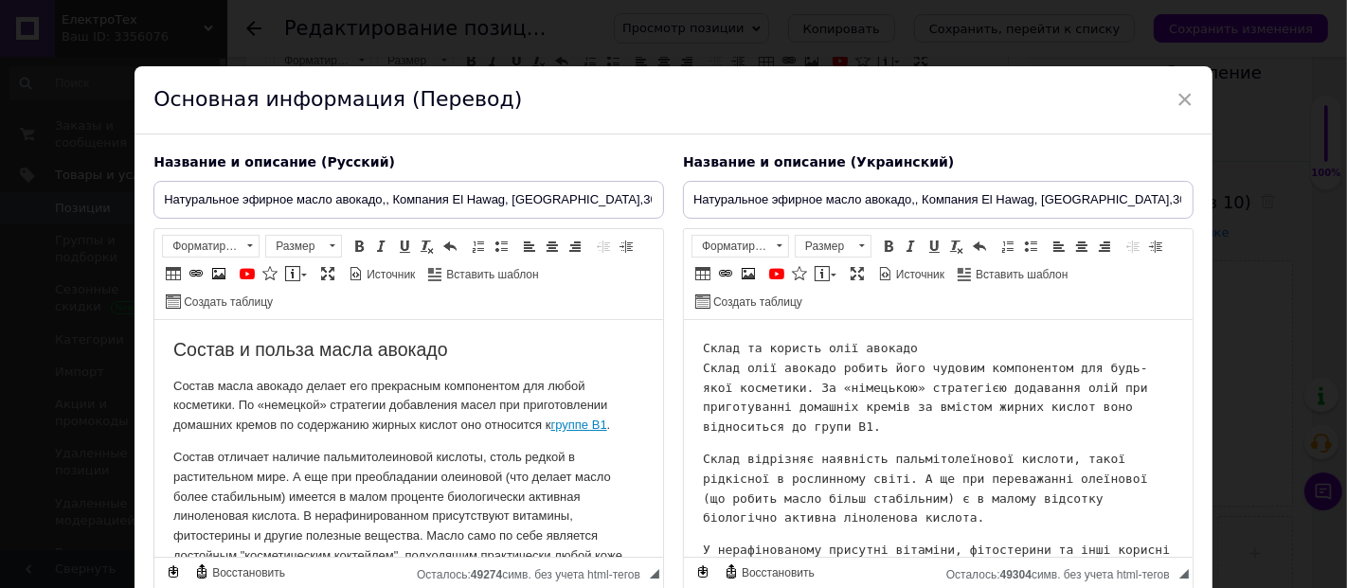
click at [425, 435] on p "Состав масла авокадо делает его прекрасным компонентом для любой косметики. По …" at bounding box center [408, 406] width 471 height 59
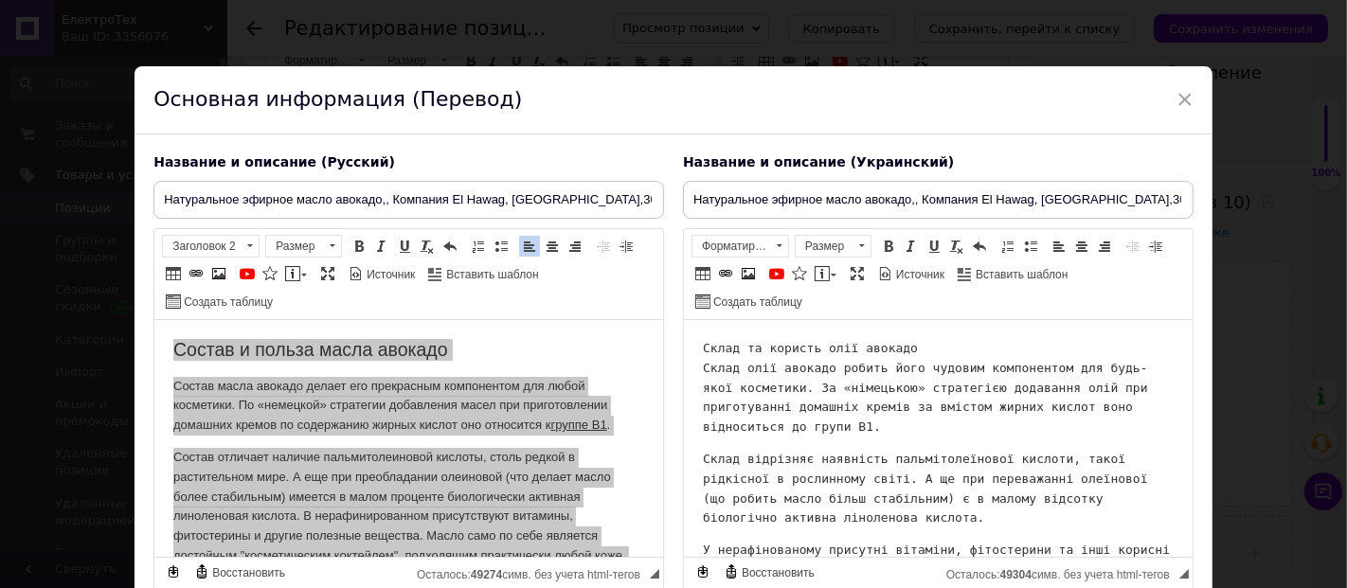
click at [351, 192] on input "Натуральное эфирное масло авокадо,, Компания El Hawag, Египет,30 мл" at bounding box center [408, 200] width 511 height 38
drag, startPoint x: 243, startPoint y: 199, endPoint x: 376, endPoint y: 196, distance: 132.7
click at [377, 197] on input "Натуральное эфирное масло авокадо,, Компания El Hawag, Египет,30 мл" at bounding box center [408, 200] width 511 height 38
click at [521, 209] on input "Натуральное эфирное масло авокадо,, Компания El Hawag, Египет,30 мл" at bounding box center [408, 200] width 511 height 38
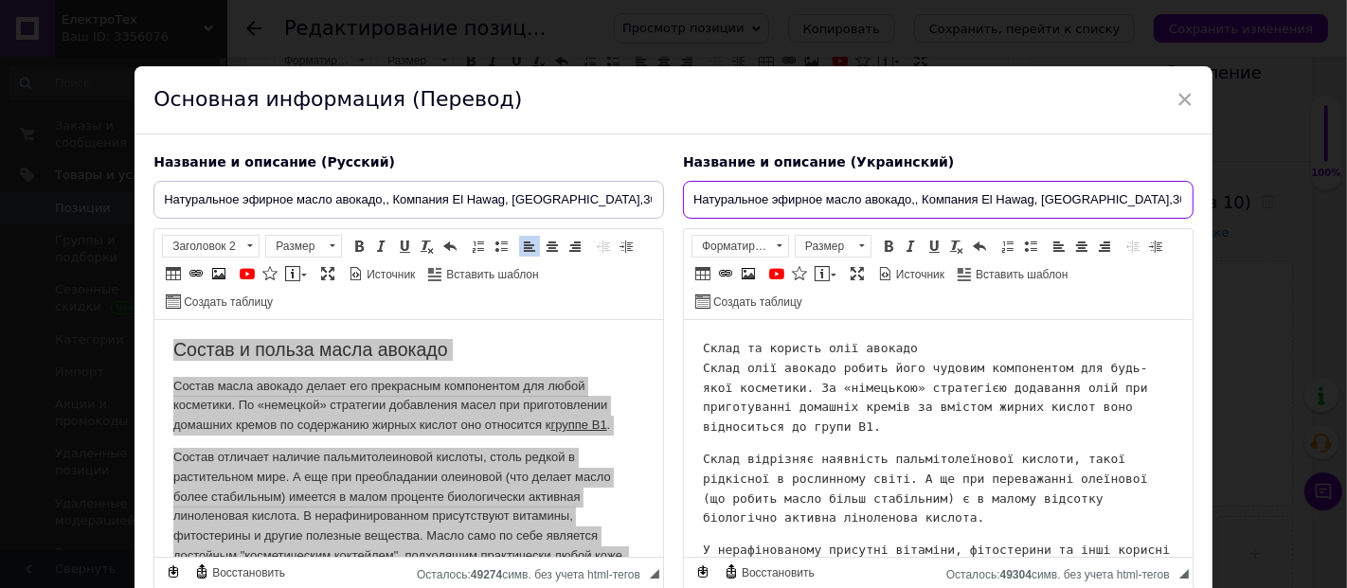
click at [784, 193] on input "Натуральное эфирное масло авокадо,, Компания El Hawag, Египет,30 мл" at bounding box center [938, 200] width 511 height 38
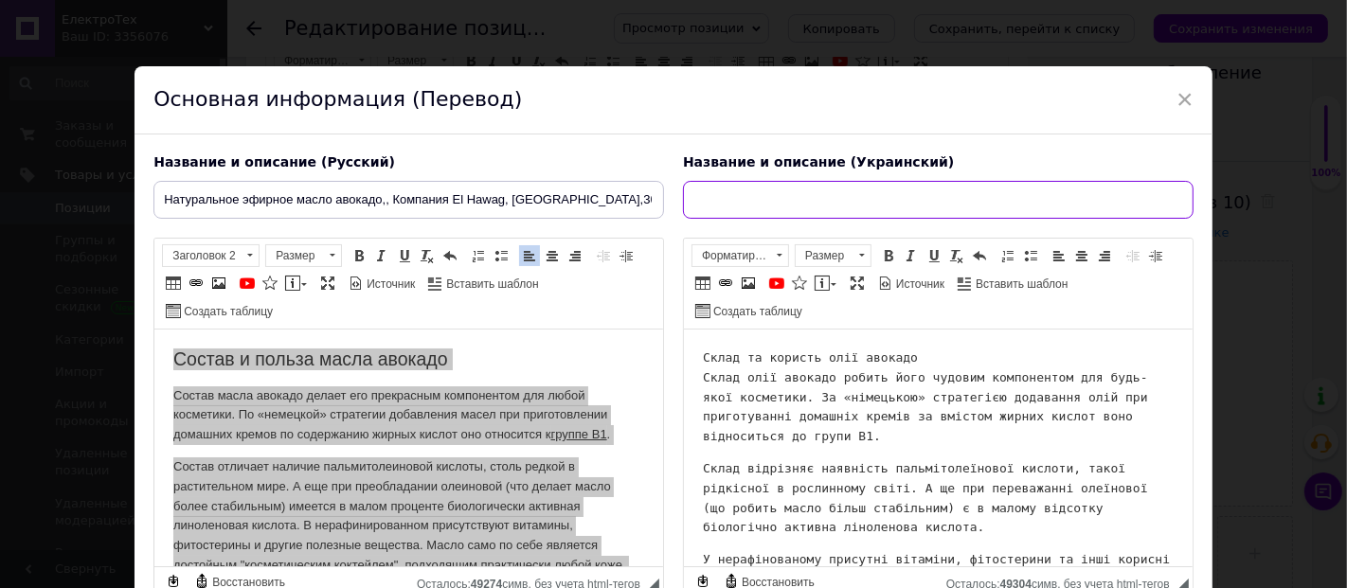
paste input "Натуральна ефірна олія авокадо, компанія El Hawag, Єгипет, 30 мл"
drag, startPoint x: 763, startPoint y: 200, endPoint x: 876, endPoint y: 202, distance: 113.7
click at [876, 202] on input "Натуральна ефірна олія авокадо, компанія El Hawag, Єгипет, 30 мл" at bounding box center [938, 200] width 511 height 38
type input "Натуральна ефірна олія авокадо, компанія El Hawag, Єгипет, 30 мл"
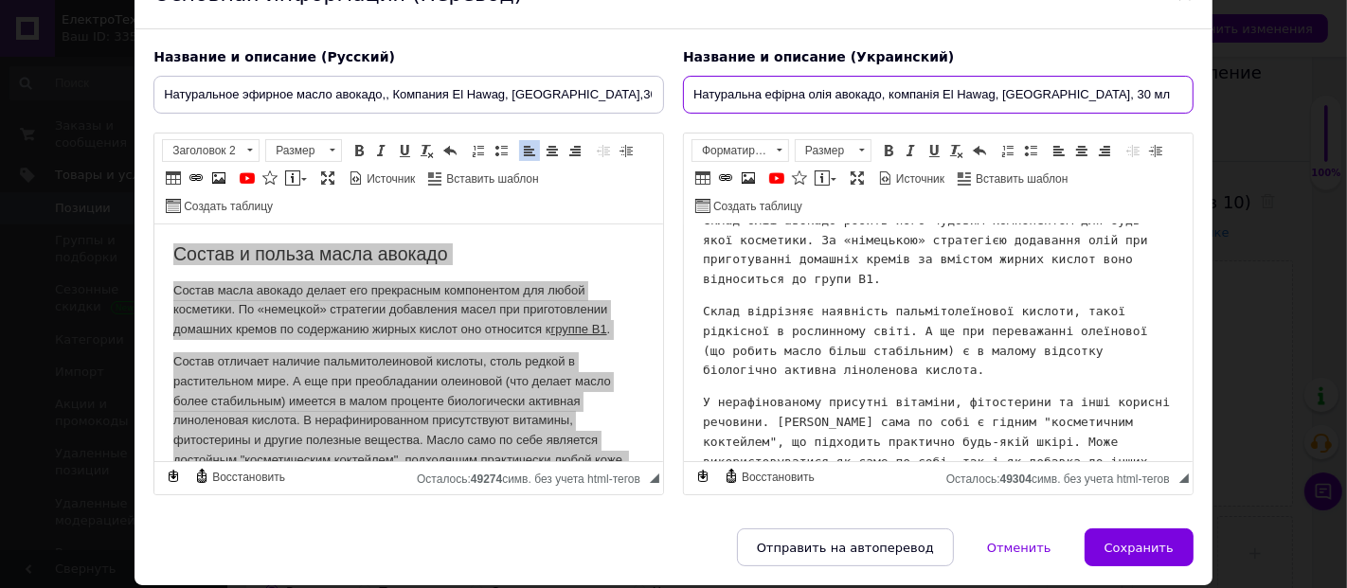
scroll to position [81, 0]
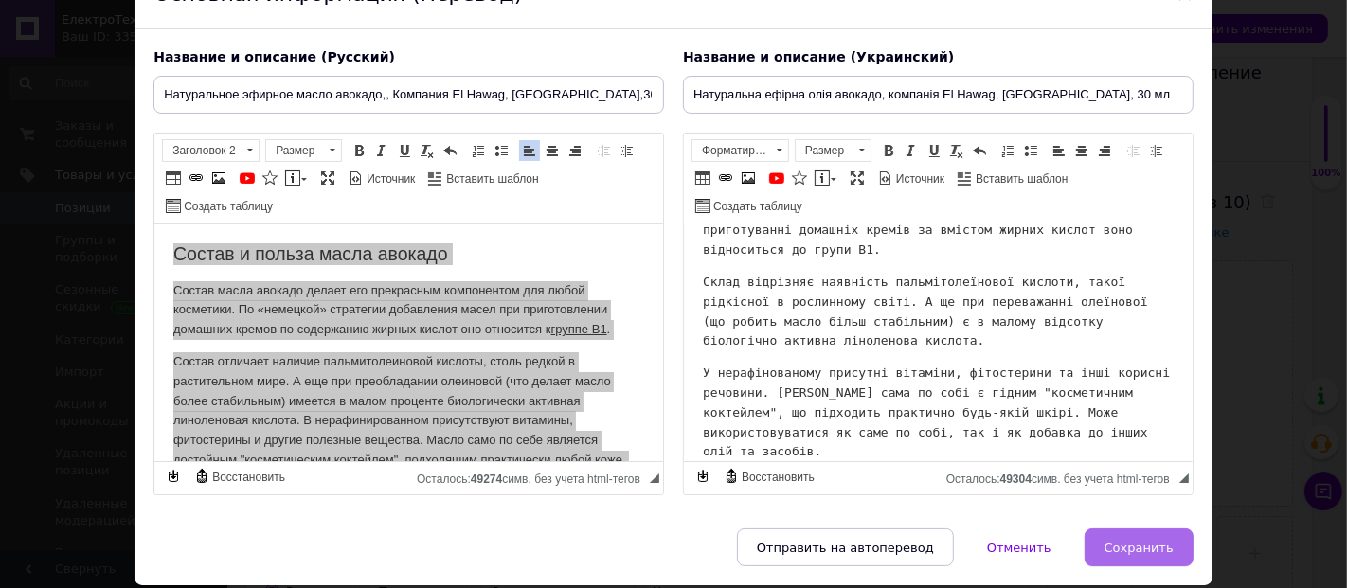
click at [1139, 542] on span "Сохранить" at bounding box center [1139, 548] width 69 height 14
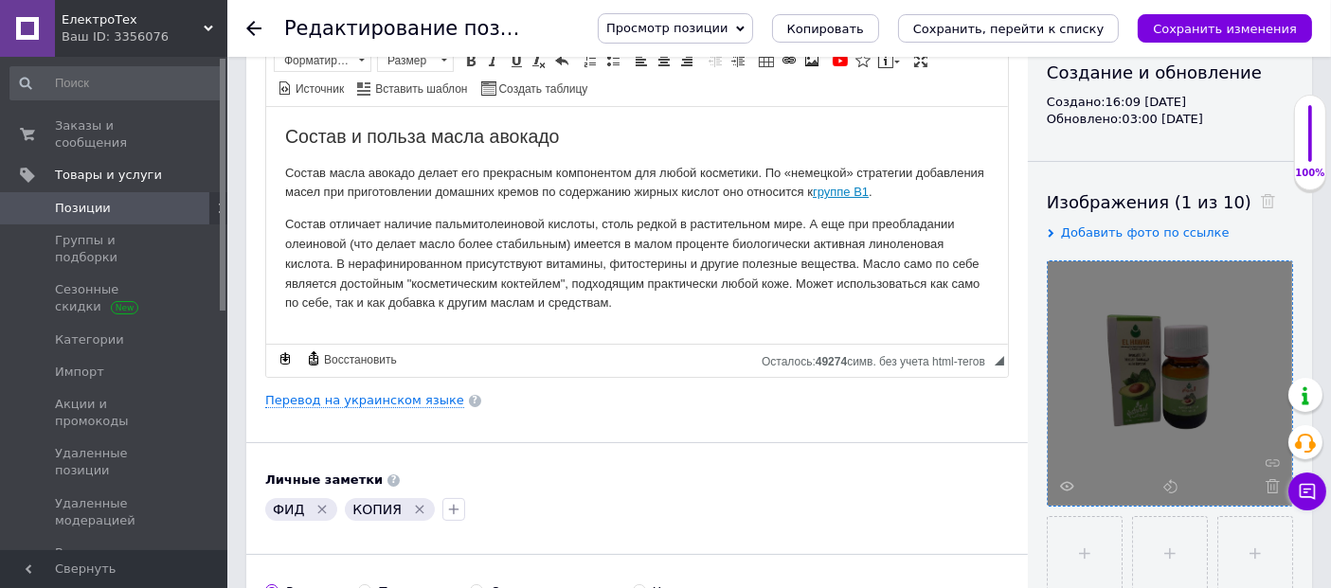
click at [1068, 493] on div at bounding box center [1170, 383] width 244 height 244
click at [1068, 482] on icon at bounding box center [1067, 486] width 14 height 14
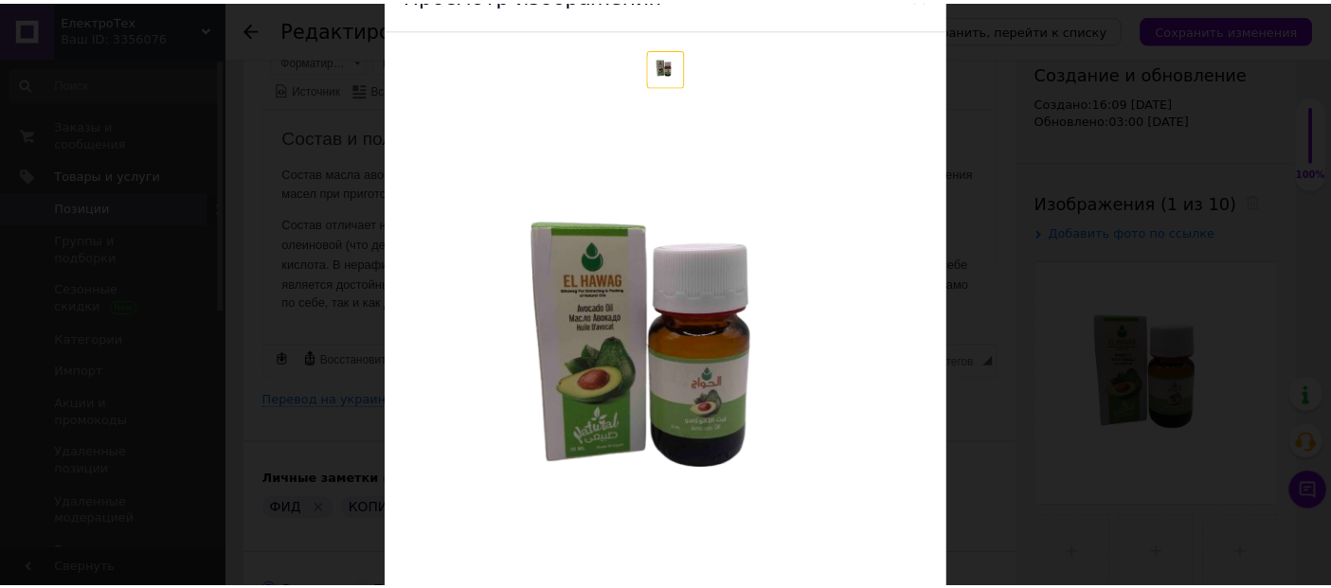
scroll to position [210, 0]
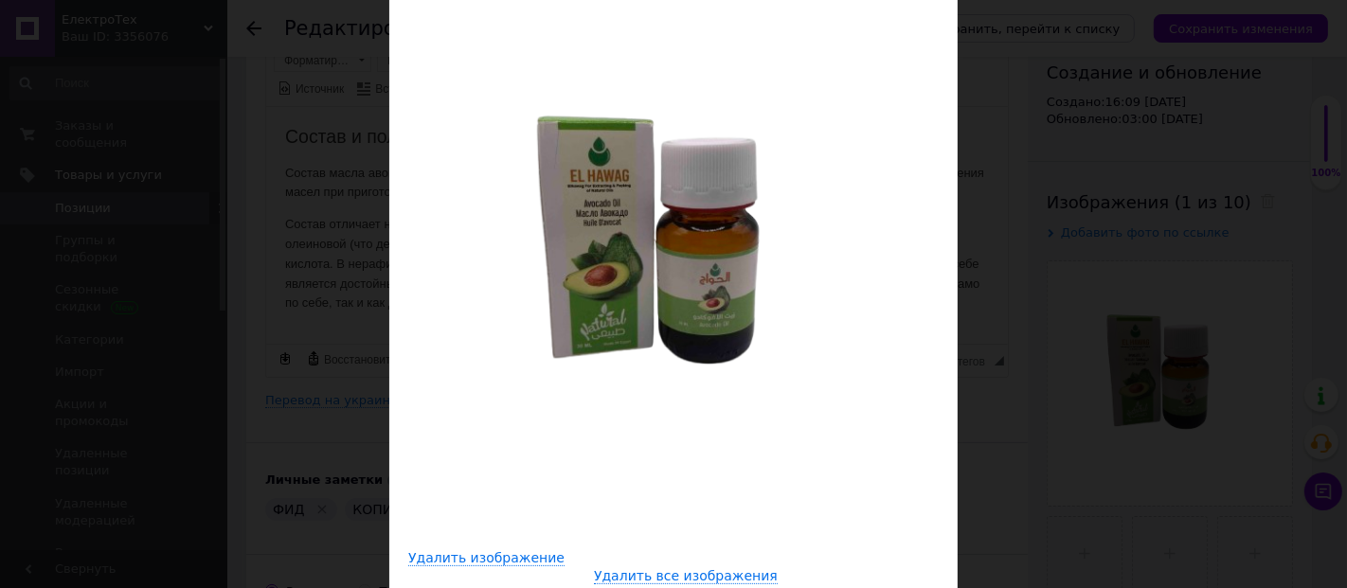
click at [1128, 147] on div "× Просмотр изображения Удалить изображение Удалить все изображения" at bounding box center [673, 294] width 1347 height 588
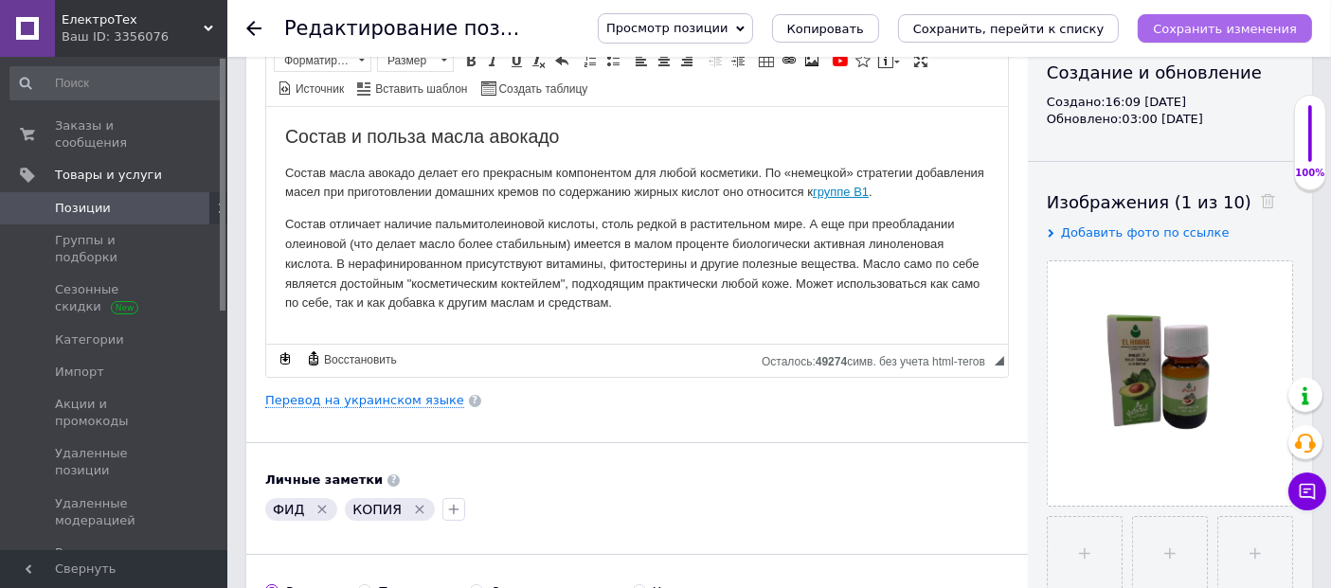
click at [1220, 17] on button "Сохранить изменения" at bounding box center [1225, 28] width 174 height 28
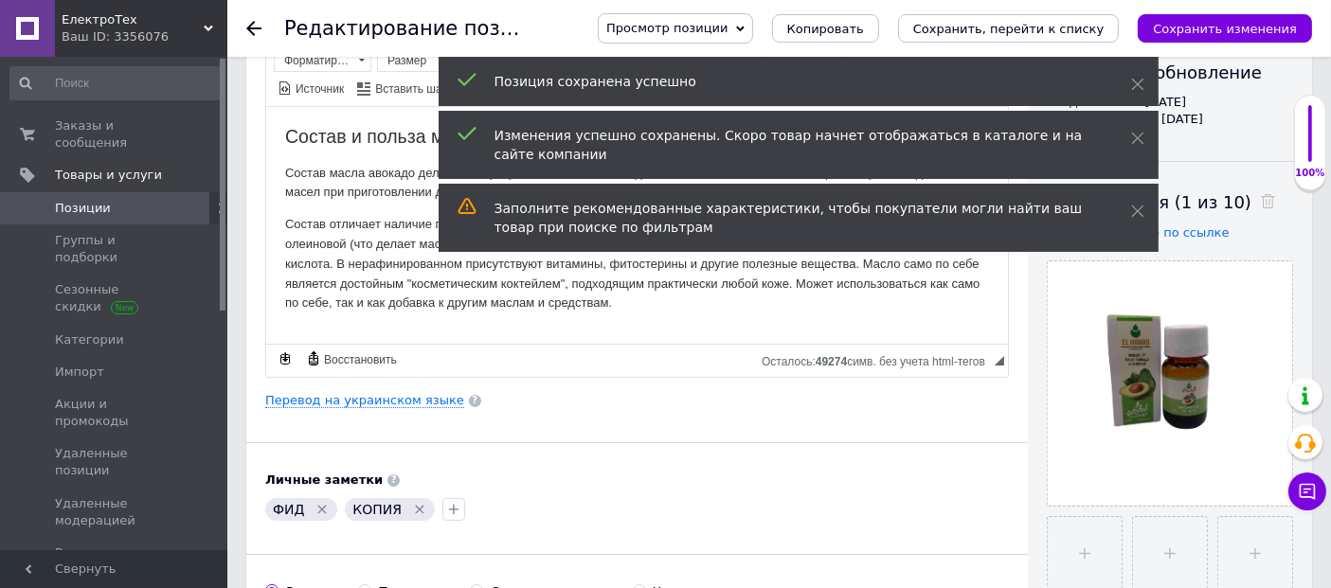
click at [250, 26] on use at bounding box center [253, 28] width 15 height 15
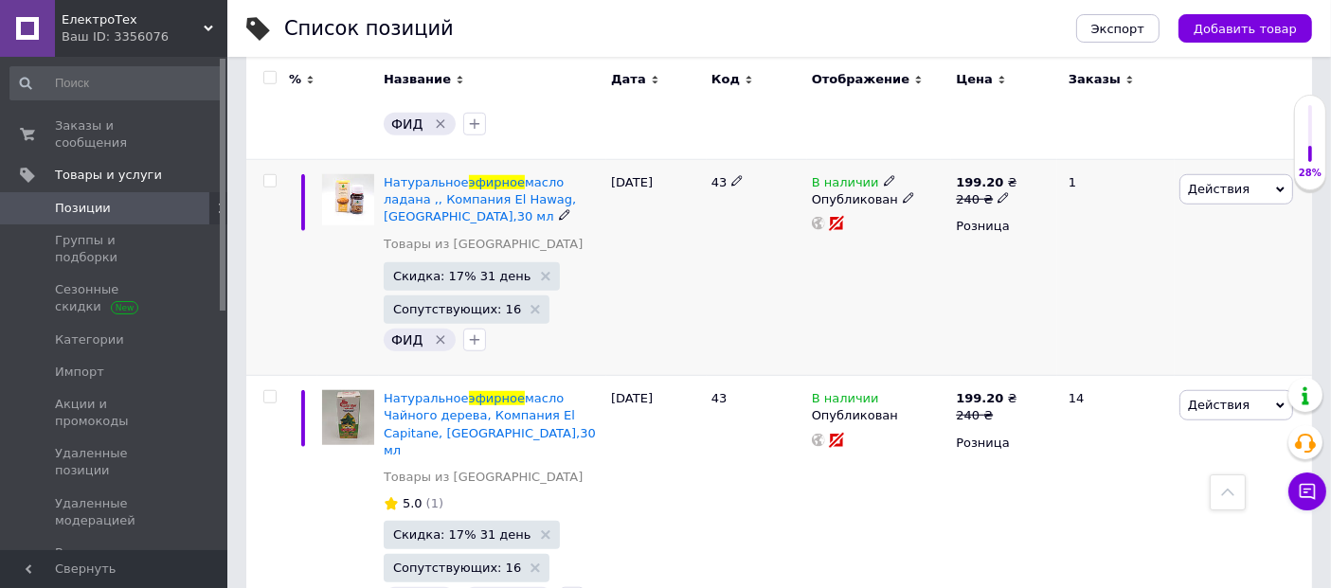
scroll to position [1578, 0]
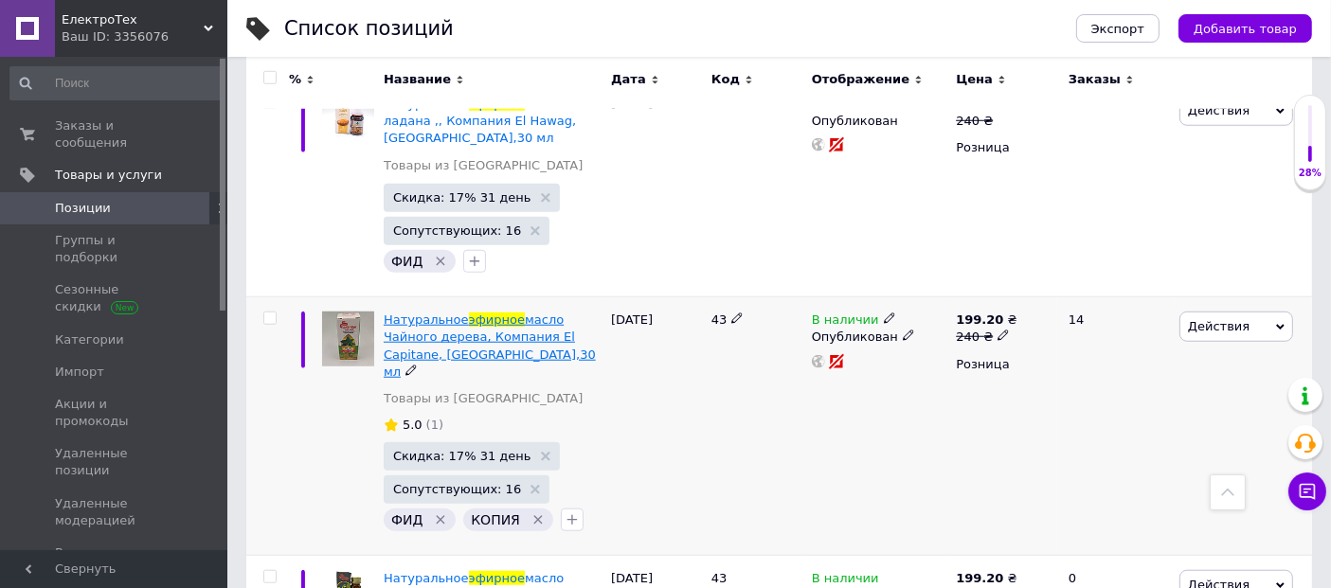
click at [441, 313] on span "масло Чайного дерева, Компания El Capitane, Египет,30 мл" at bounding box center [490, 346] width 212 height 66
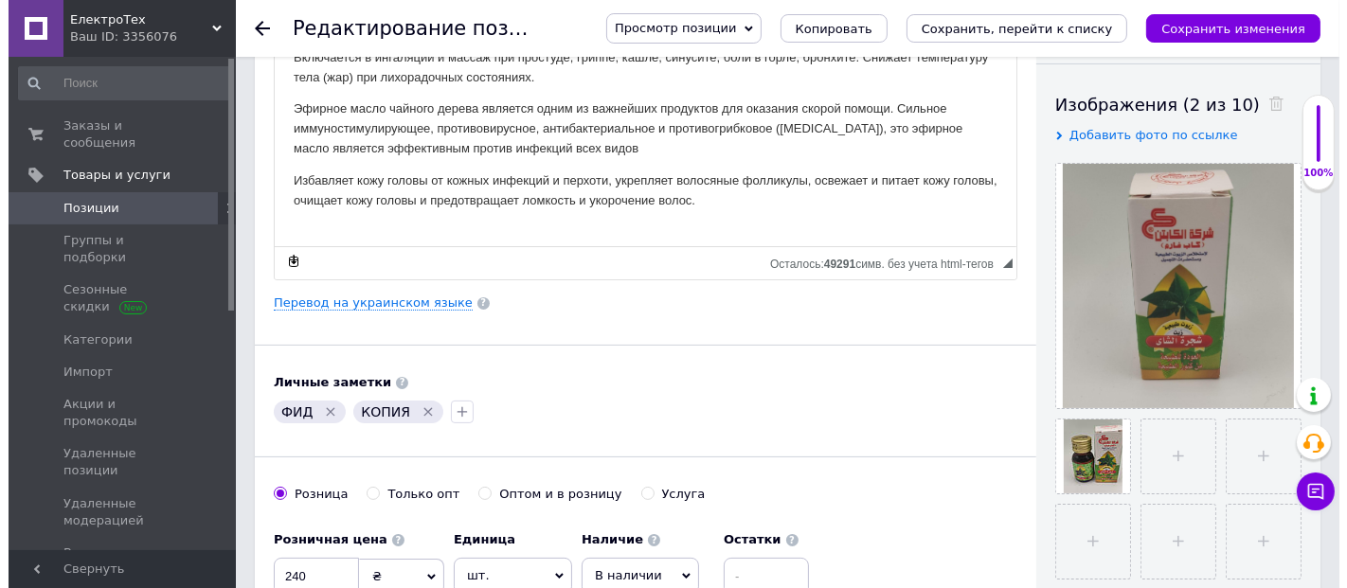
scroll to position [105, 0]
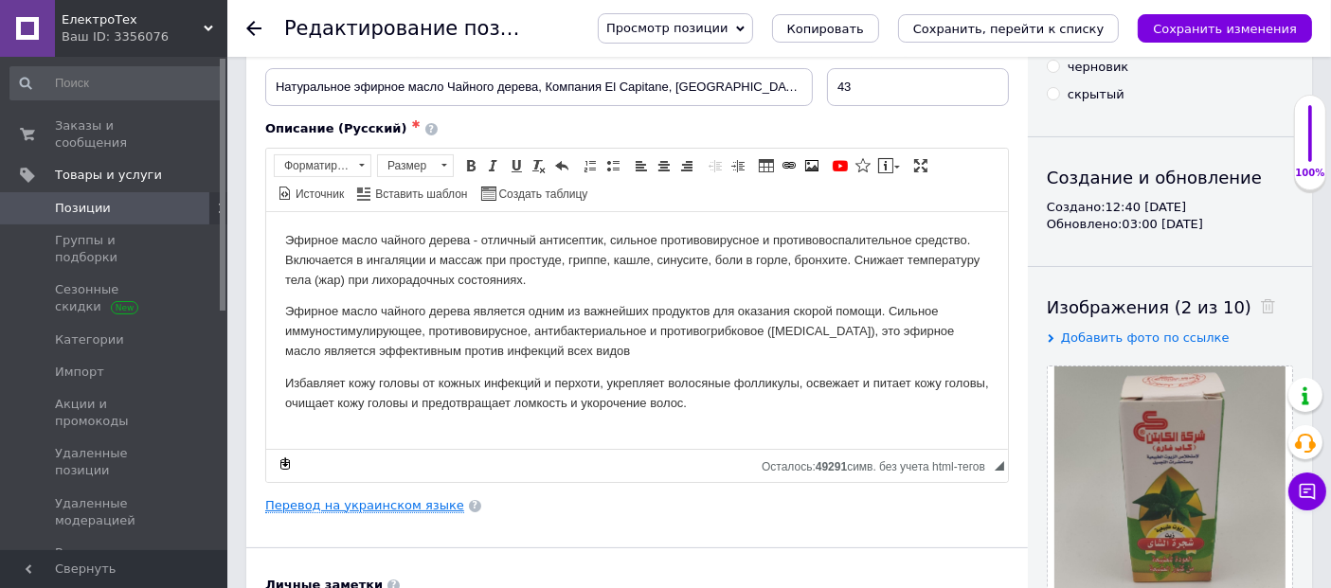
click at [409, 505] on link "Перевод на украинском языке" at bounding box center [364, 505] width 199 height 15
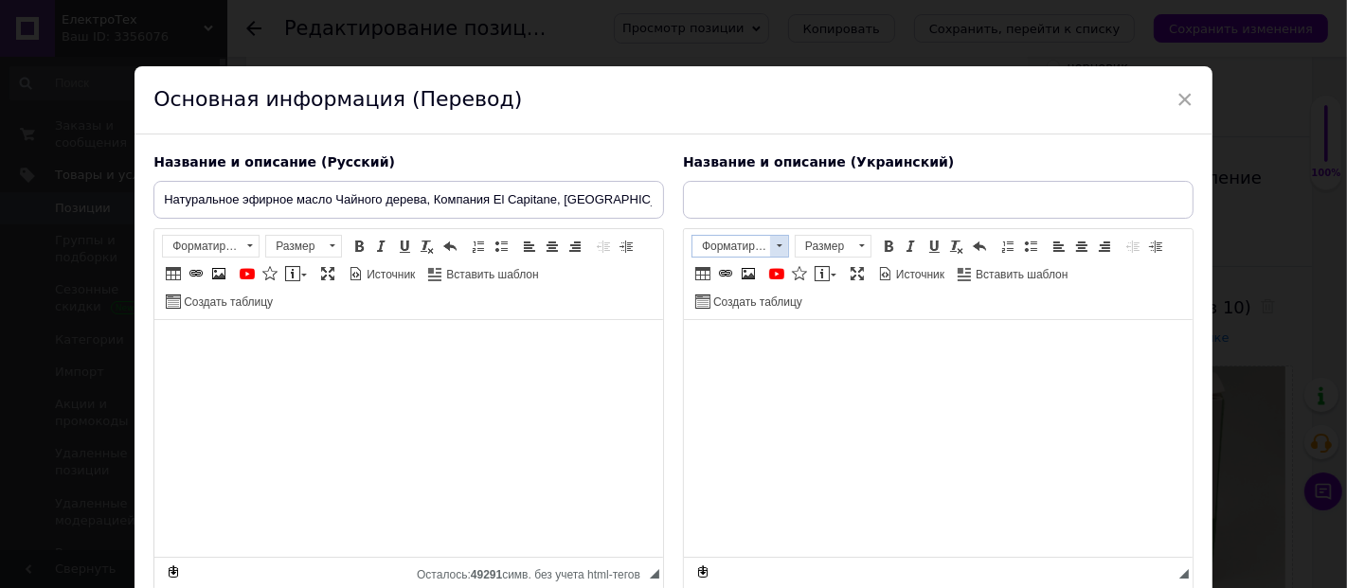
type input "Натуральна ефірна олія Чайного дерева, Компанія El Capitane, Єгипет, 30 мл"
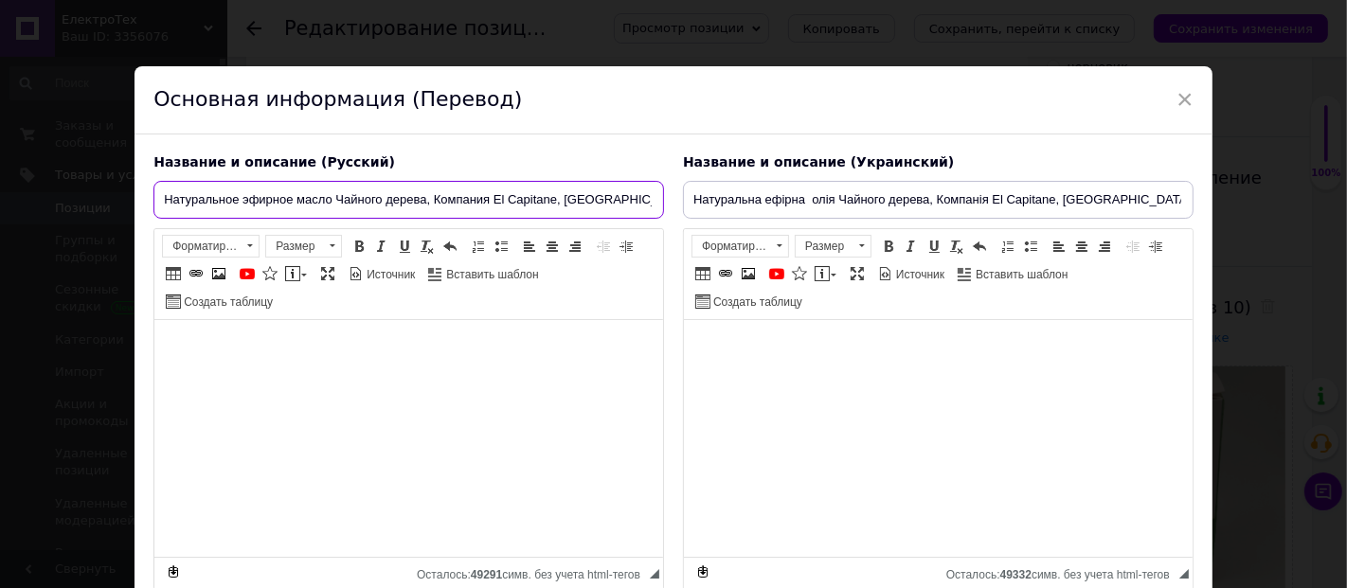
click at [411, 196] on input "Натуральное эфирное масло Чайного дерева, Компания El Capitane, Египет,30 мл" at bounding box center [408, 200] width 511 height 38
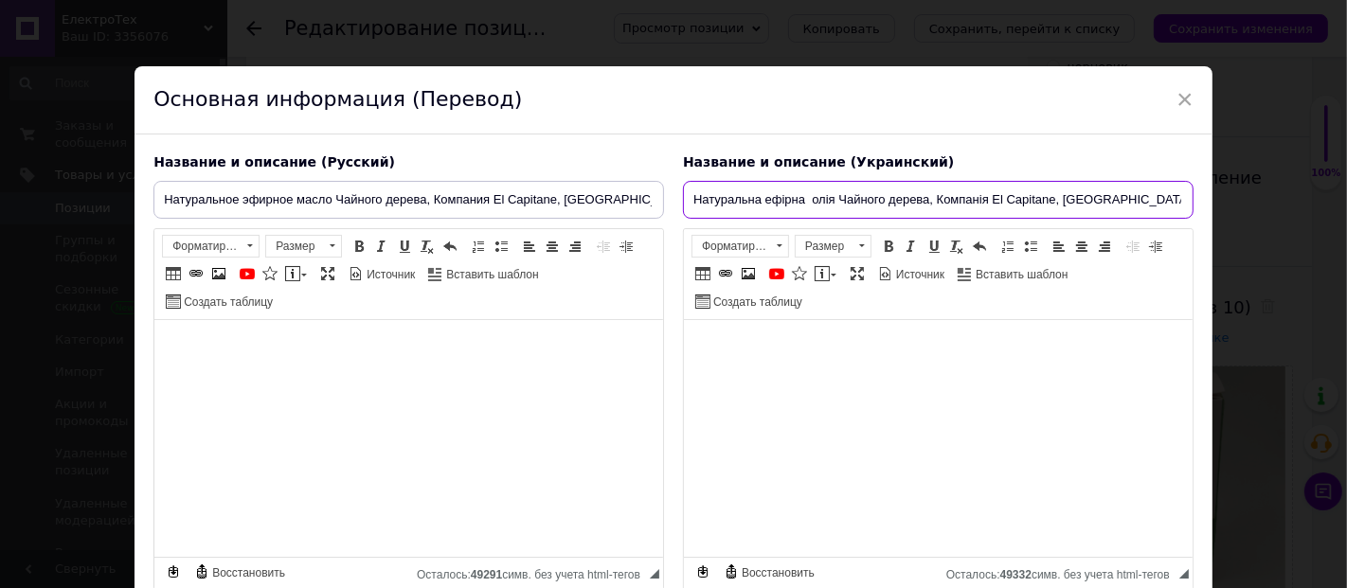
click at [800, 198] on input "Натуральна ефірна олія Чайного дерева, Компанія El Capitane, Єгипет, 30 мл" at bounding box center [938, 200] width 511 height 38
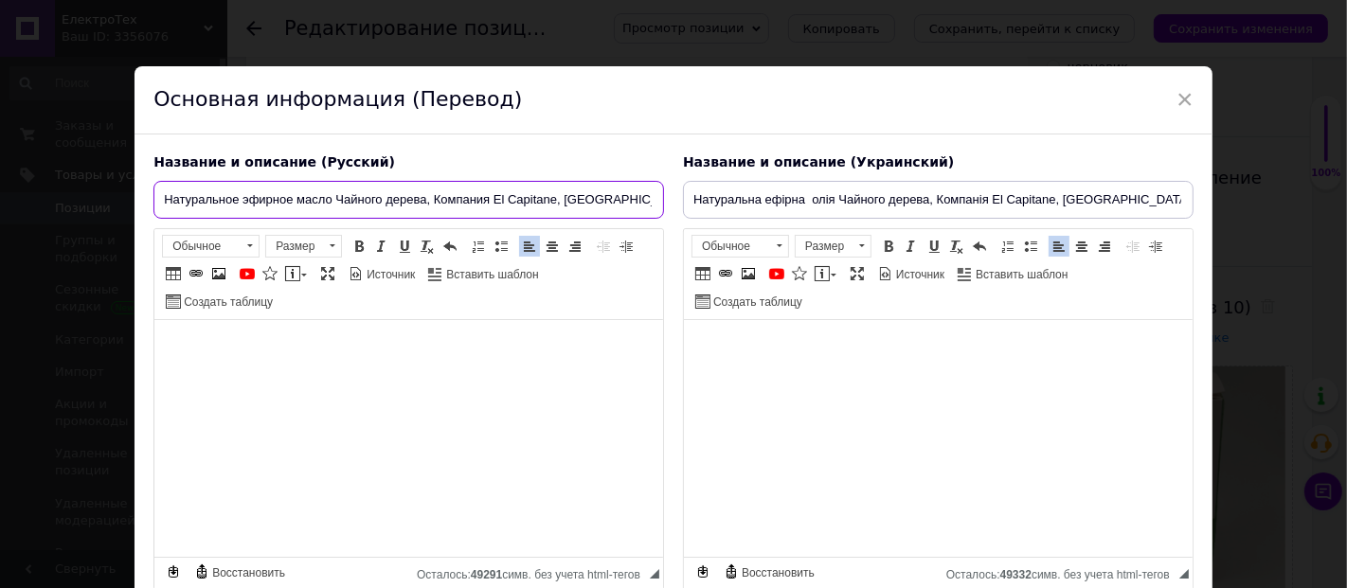
drag, startPoint x: 243, startPoint y: 200, endPoint x: 377, endPoint y: 201, distance: 133.6
click at [377, 201] on input "Натуральное эфирное масло Чайного дерева, Компания El Capitane, Египет,30 мл" at bounding box center [408, 200] width 511 height 38
click at [426, 197] on input "Натуральное эфирное масло Чайного дерева, Компания El Capitane, Египет,30 мл" at bounding box center [408, 200] width 511 height 38
drag, startPoint x: 241, startPoint y: 197, endPoint x: 425, endPoint y: 200, distance: 184.8
click at [425, 200] on input "Натуральное эфирное масло Чайного дерева, Компания El Capitane, Египет,30 мл" at bounding box center [408, 200] width 511 height 38
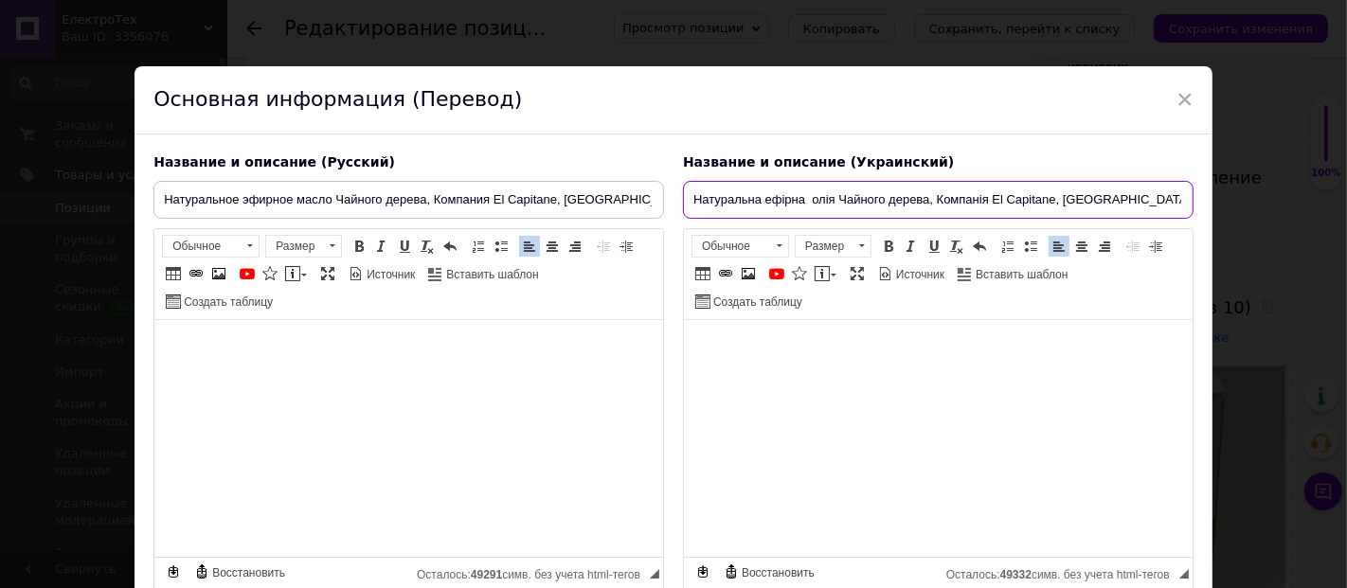
drag, startPoint x: 764, startPoint y: 200, endPoint x: 926, endPoint y: 201, distance: 162.0
click at [926, 201] on input "Натуральна ефірна олія Чайного дерева, Компанія El Capitane, Єгипет, 30 мл" at bounding box center [938, 200] width 511 height 38
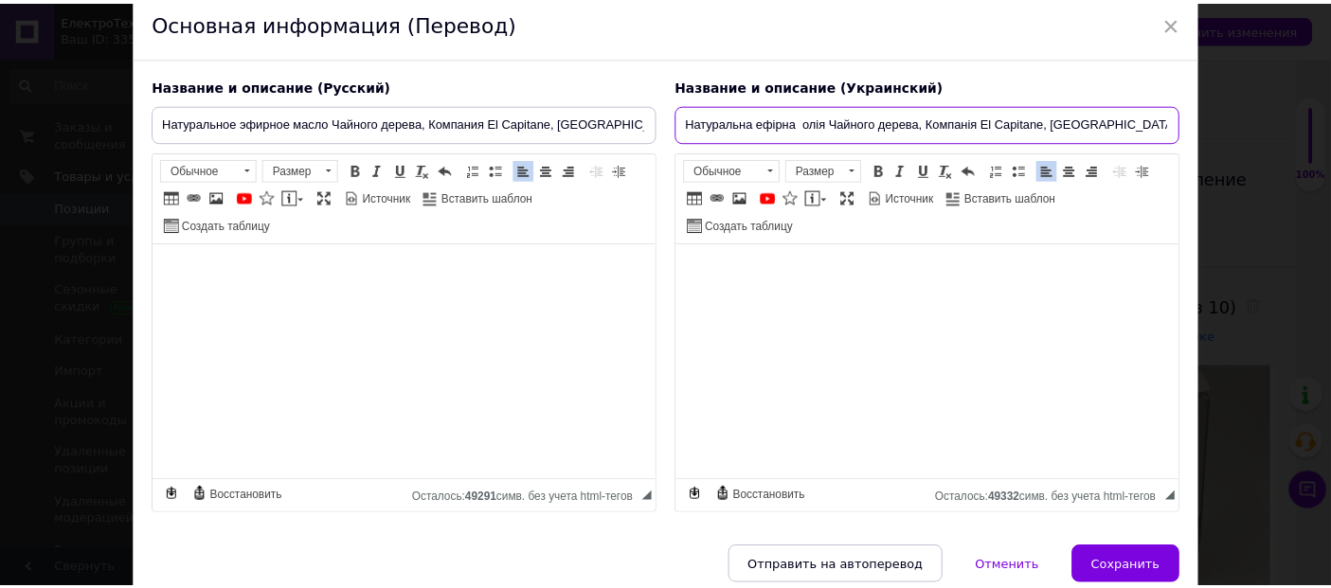
scroll to position [154, 0]
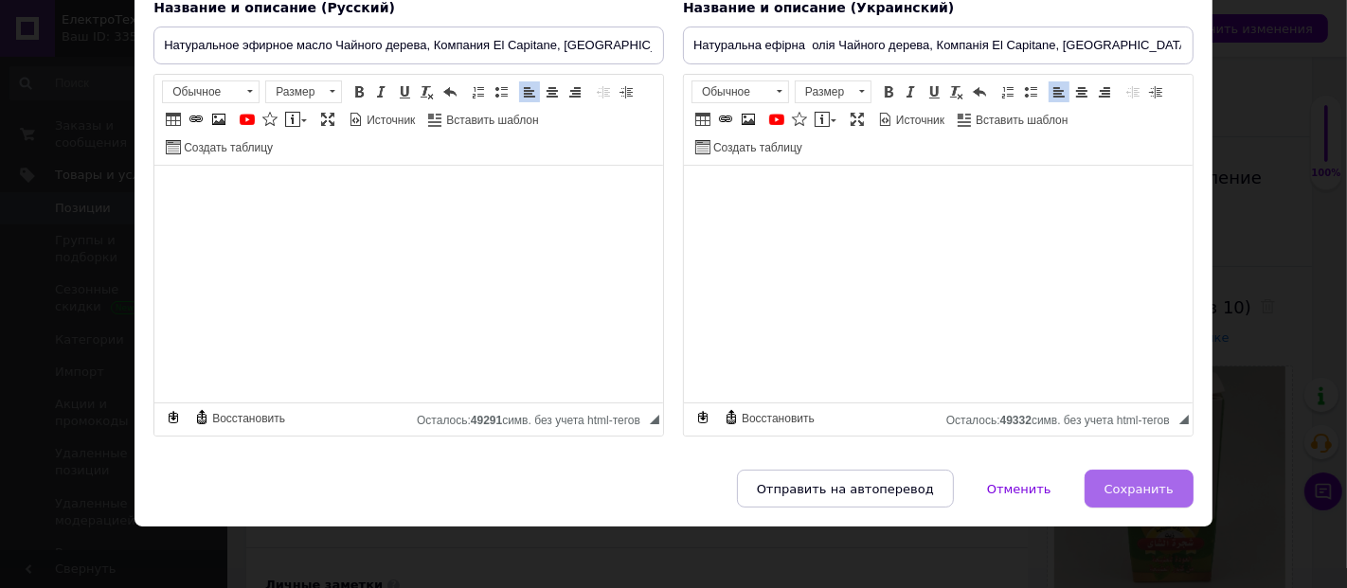
click at [1157, 484] on span "Сохранить" at bounding box center [1139, 489] width 69 height 14
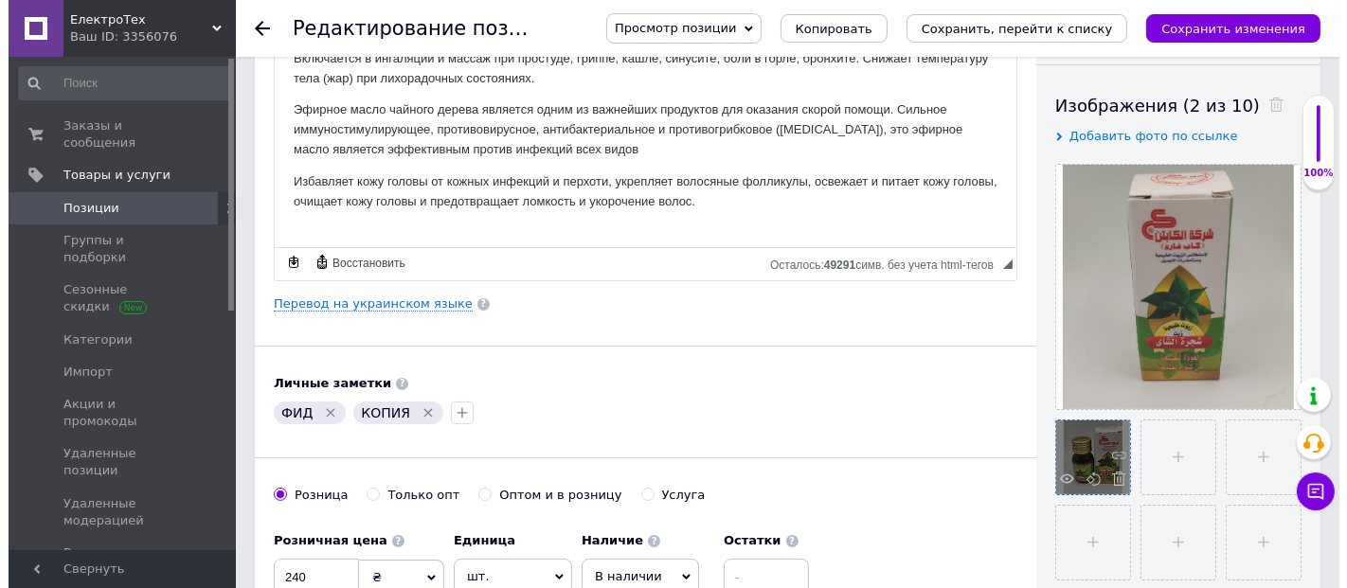
scroll to position [315, 0]
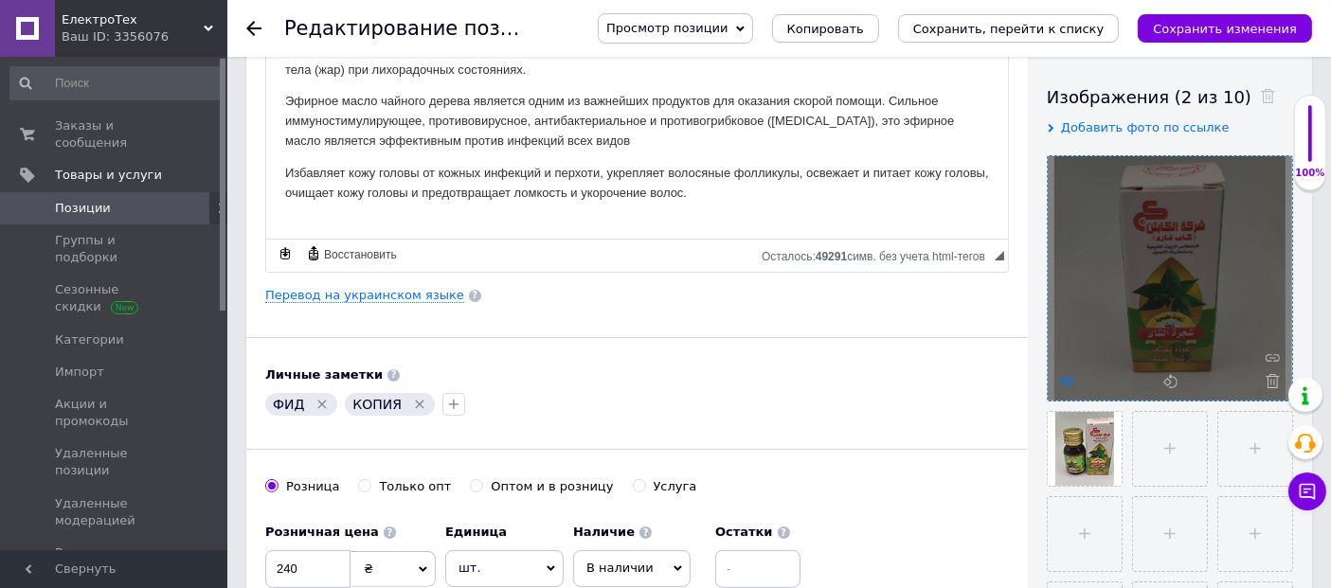
click at [1069, 376] on use at bounding box center [1067, 380] width 14 height 9
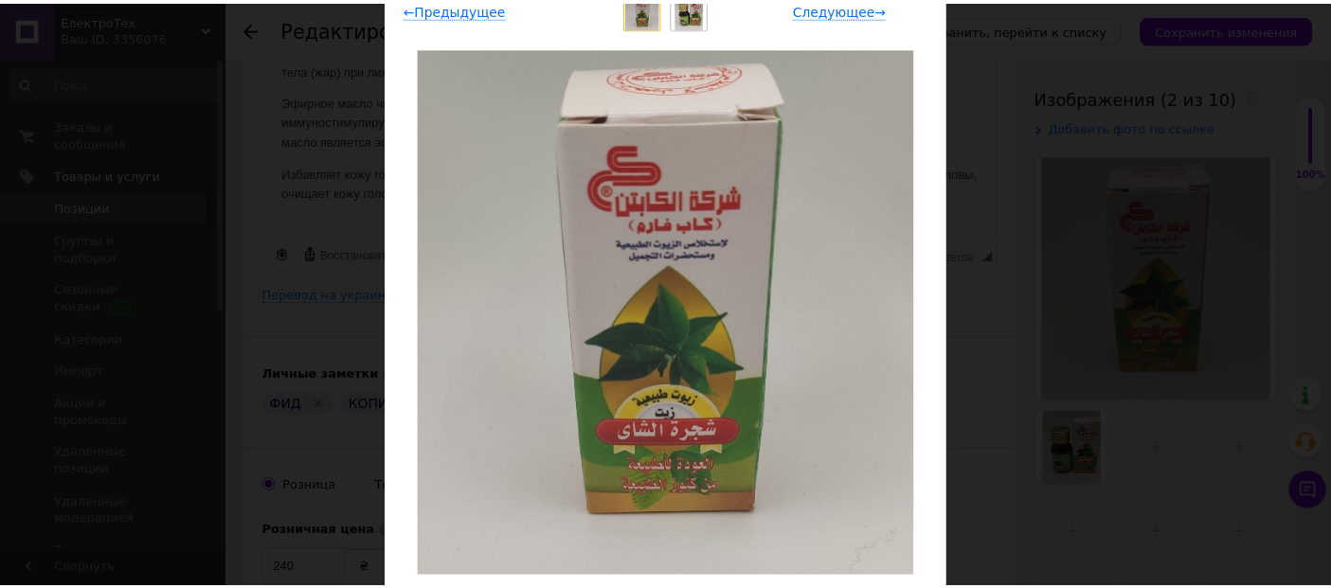
scroll to position [210, 0]
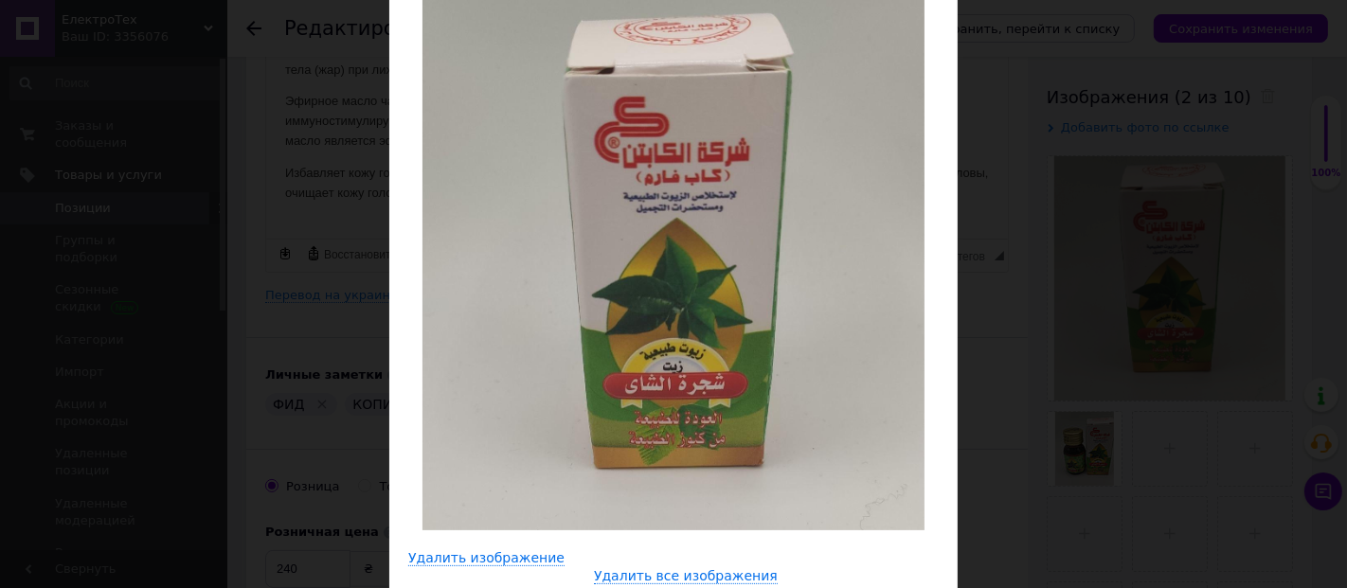
click at [1145, 65] on div "× Просмотр изображения ← Предыдущее Следующее → Удалить изображение Удалить все…" at bounding box center [673, 294] width 1347 height 588
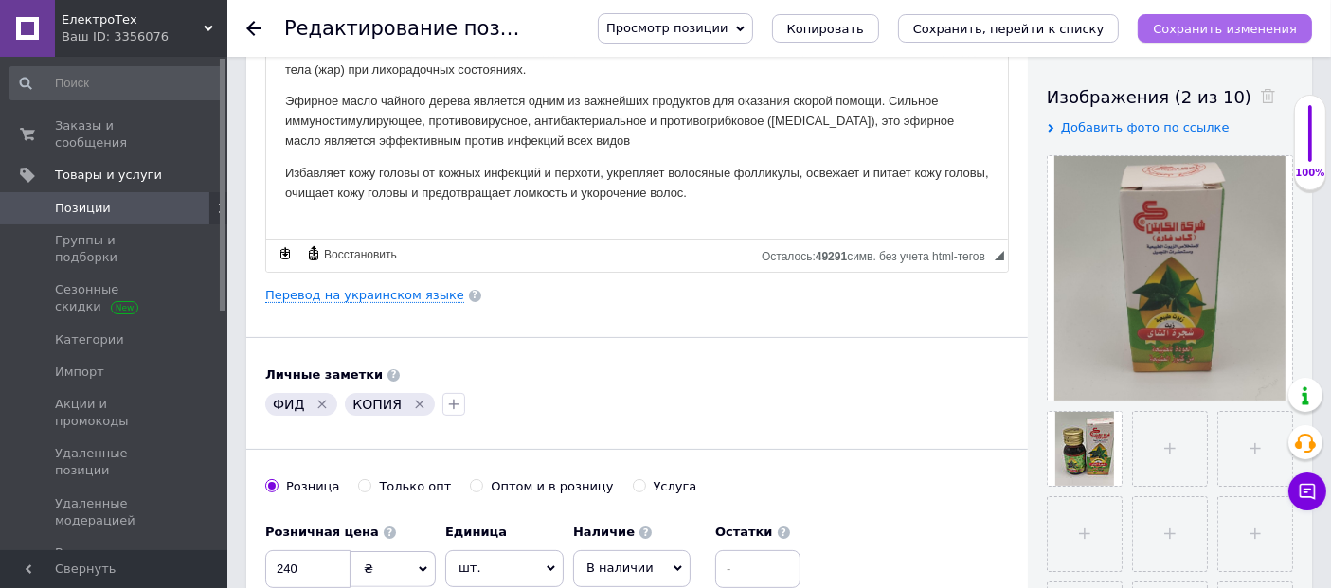
click at [1267, 32] on icon "Сохранить изменения" at bounding box center [1225, 29] width 144 height 14
click at [1203, 27] on icon "Сохранить изменения" at bounding box center [1225, 29] width 144 height 14
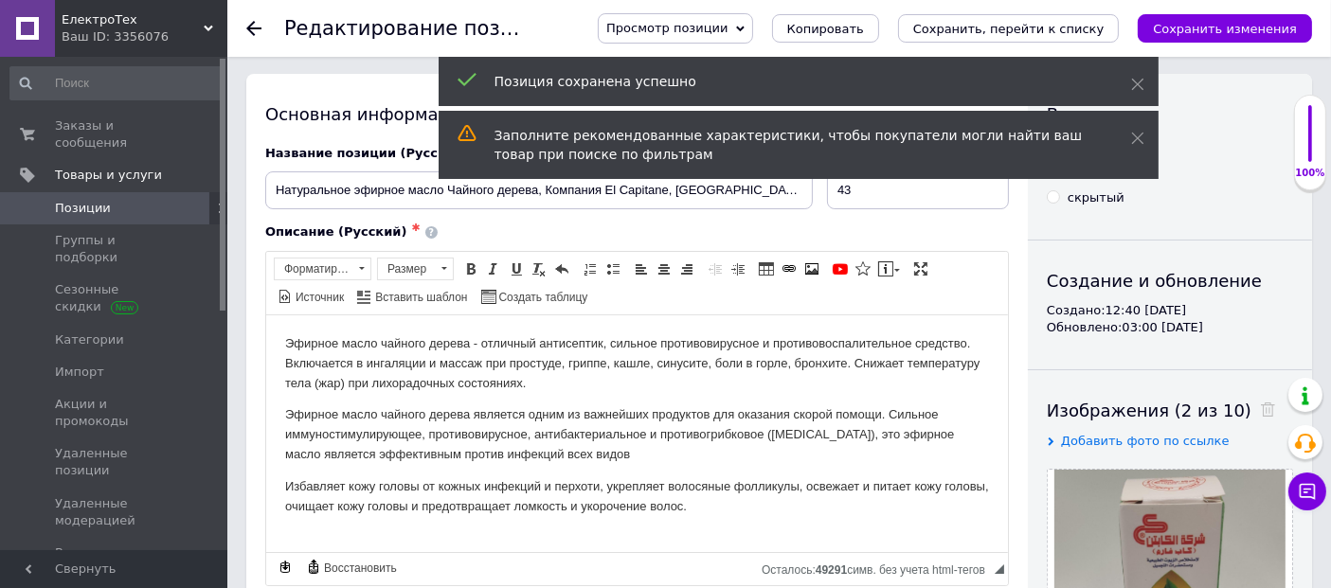
scroll to position [0, 0]
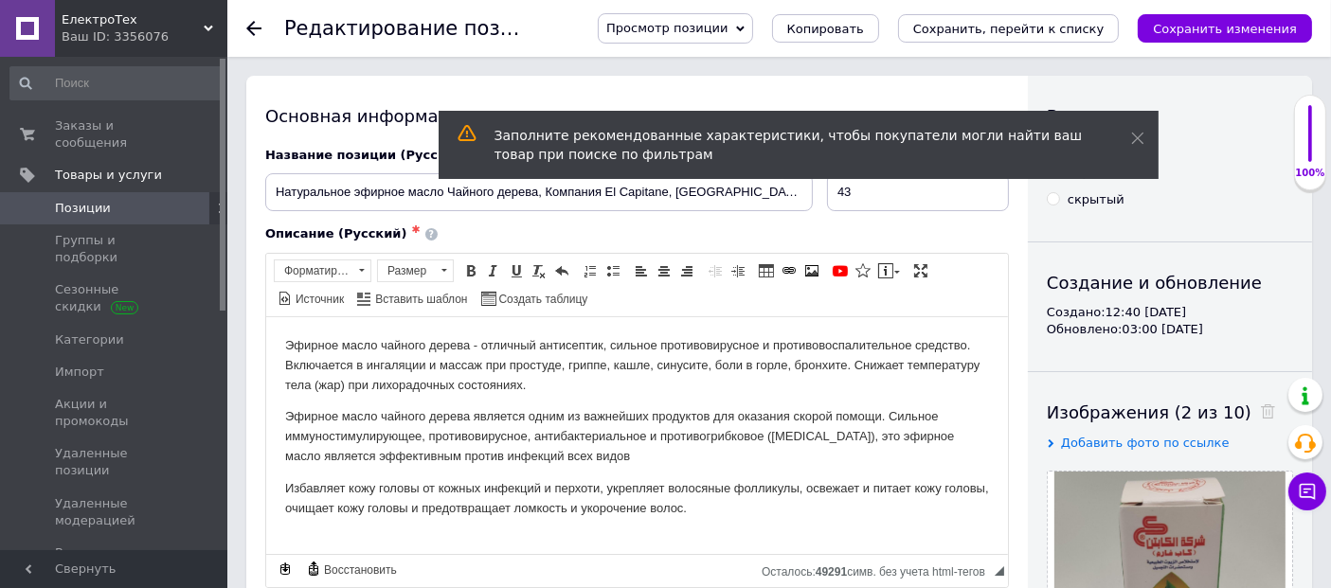
drag, startPoint x: 251, startPoint y: 26, endPoint x: 270, endPoint y: 37, distance: 22.1
click at [251, 26] on icon at bounding box center [253, 28] width 15 height 15
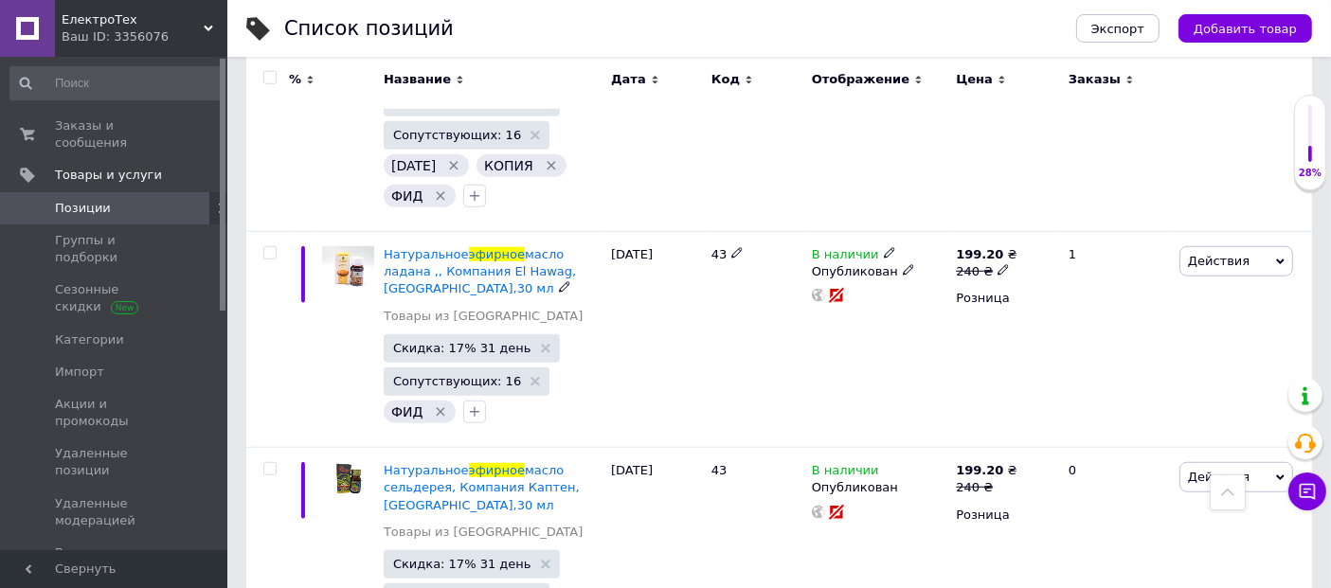
scroll to position [1473, 0]
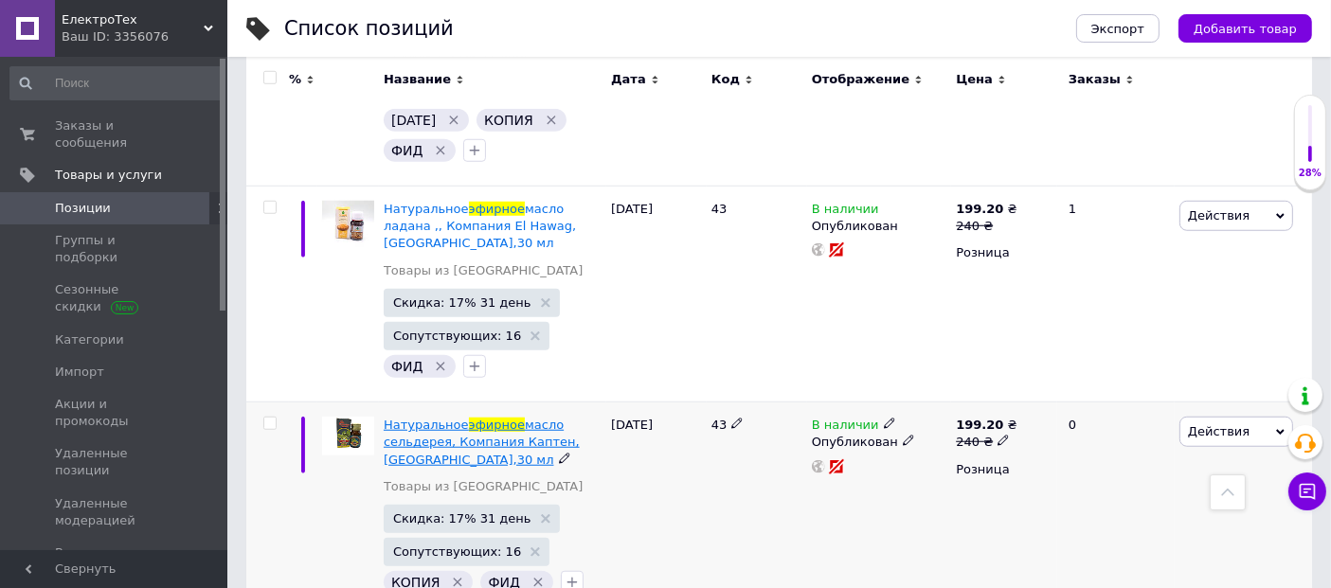
click at [477, 418] on span "эфирное" at bounding box center [497, 425] width 56 height 14
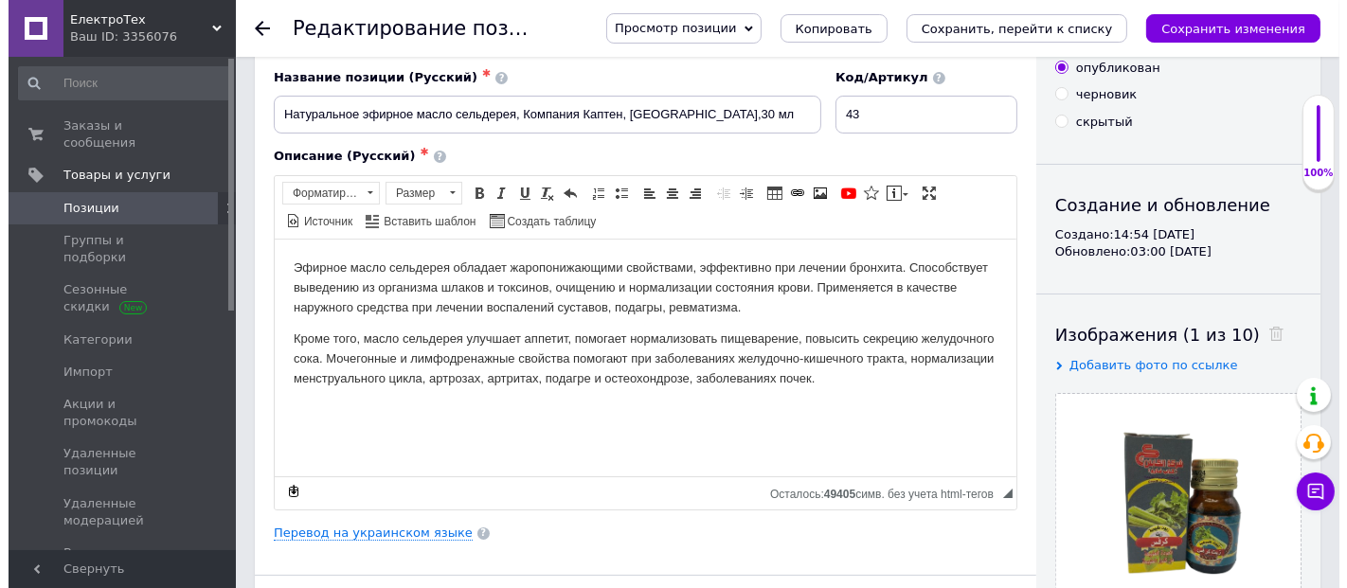
scroll to position [210, 0]
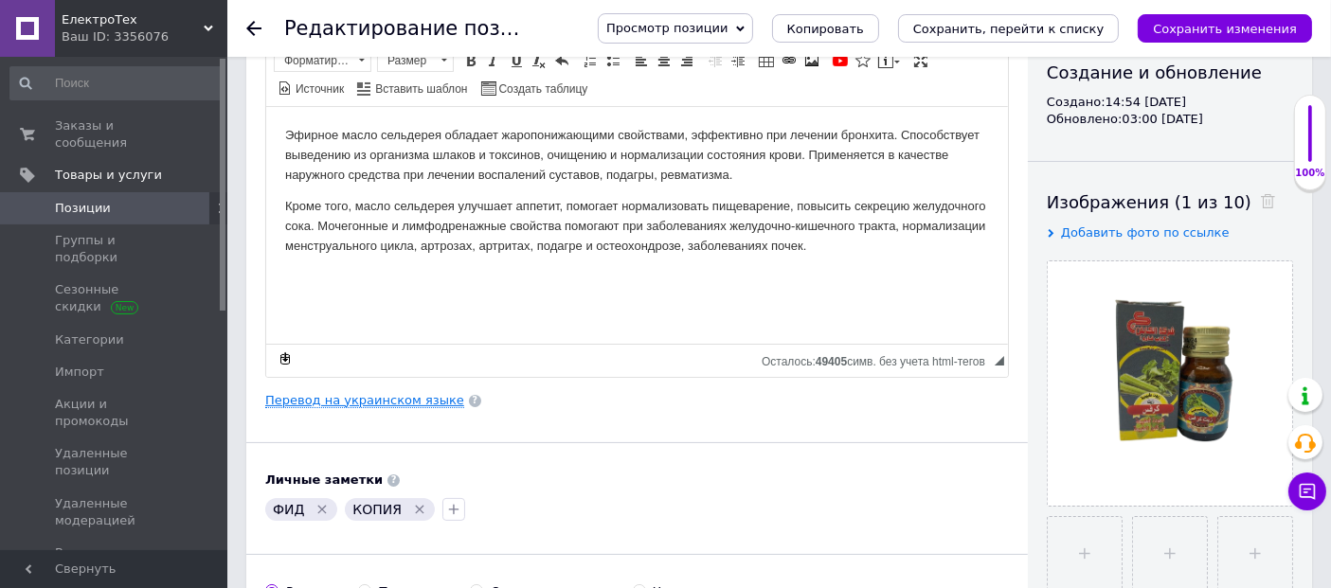
click at [347, 399] on link "Перевод на украинском языке" at bounding box center [364, 400] width 199 height 15
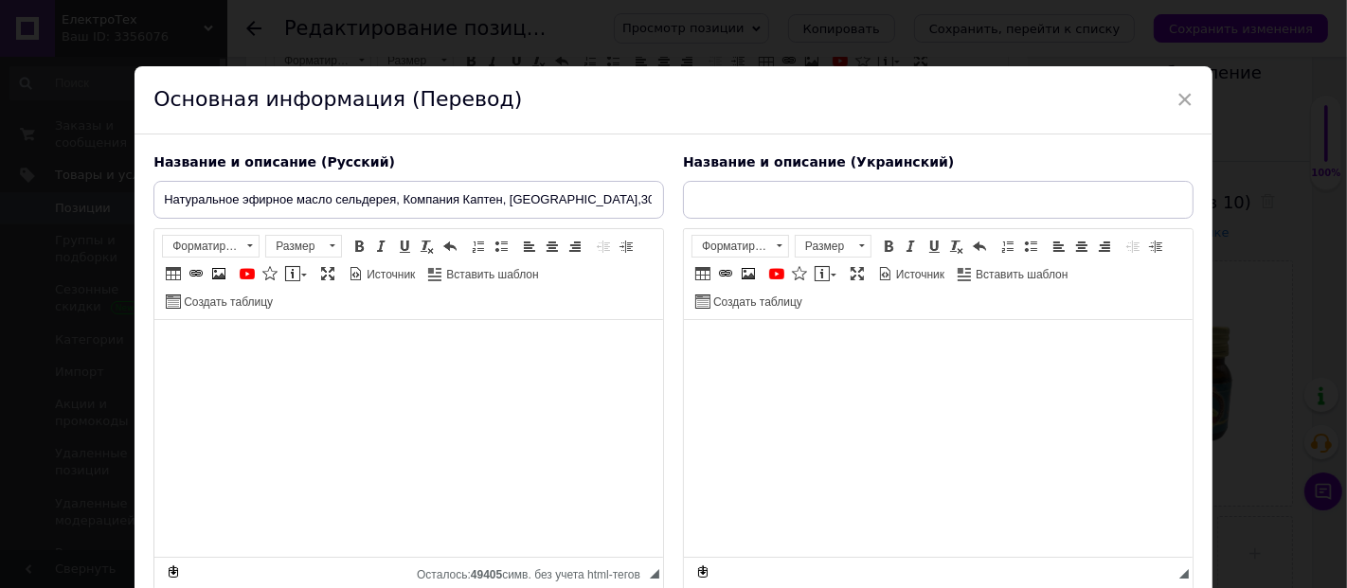
type input "Натуральна ефірна олія селери, Компанія Каптен, Єгипет,30 мл"
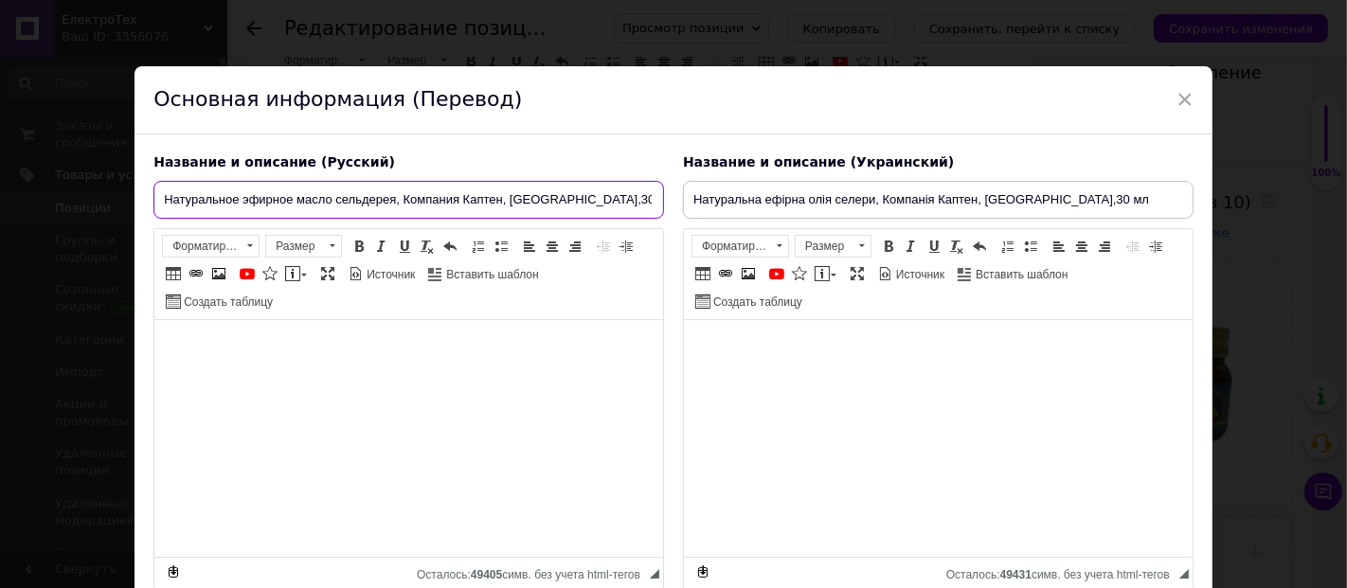
click at [384, 196] on input "Натуральное эфирное масло сельдерея, Компания Каптен, Египет,30 мл" at bounding box center [408, 200] width 511 height 38
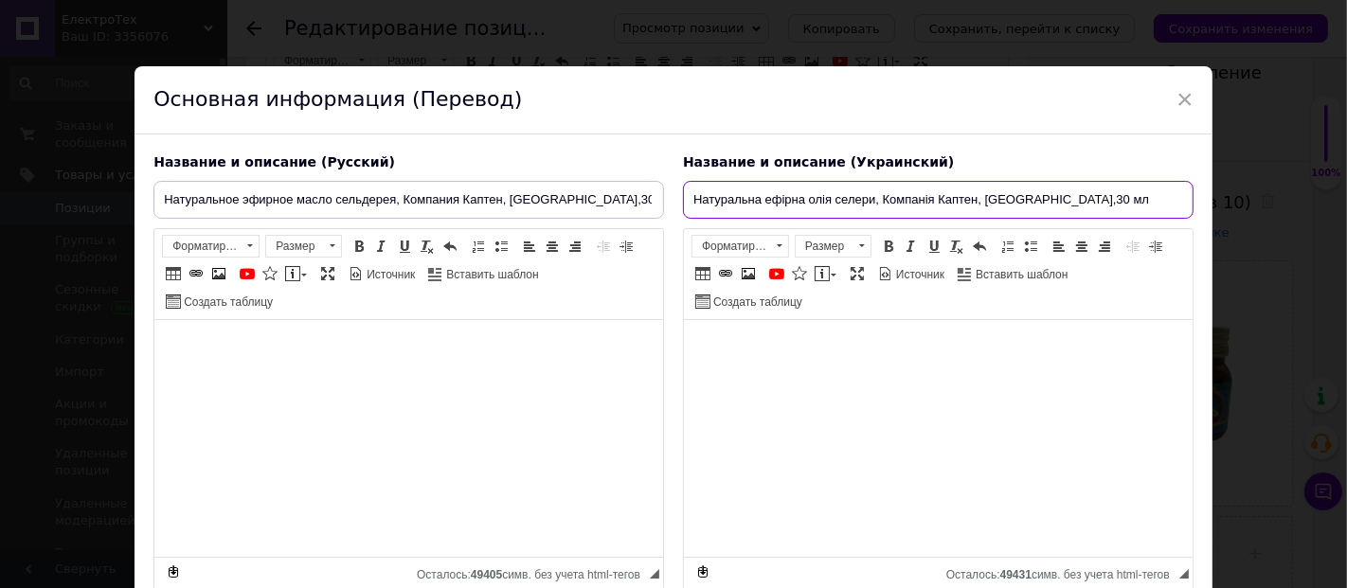
click at [881, 200] on input "Натуральна ефірна олія селери, Компанія Каптен, Єгипет,30 мл" at bounding box center [938, 200] width 511 height 38
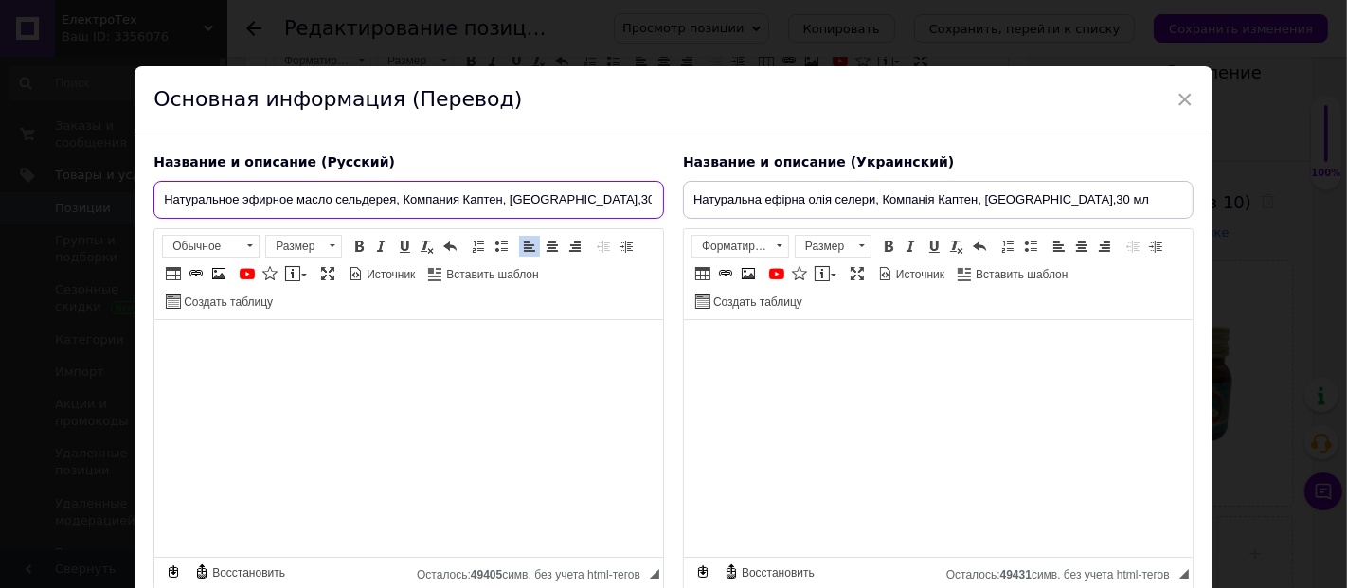
drag, startPoint x: 243, startPoint y: 197, endPoint x: 392, endPoint y: 200, distance: 148.8
click at [392, 200] on input "Натуральное эфирное масло сельдерея, Компания Каптен, Египет,30 мл" at bounding box center [408, 200] width 511 height 38
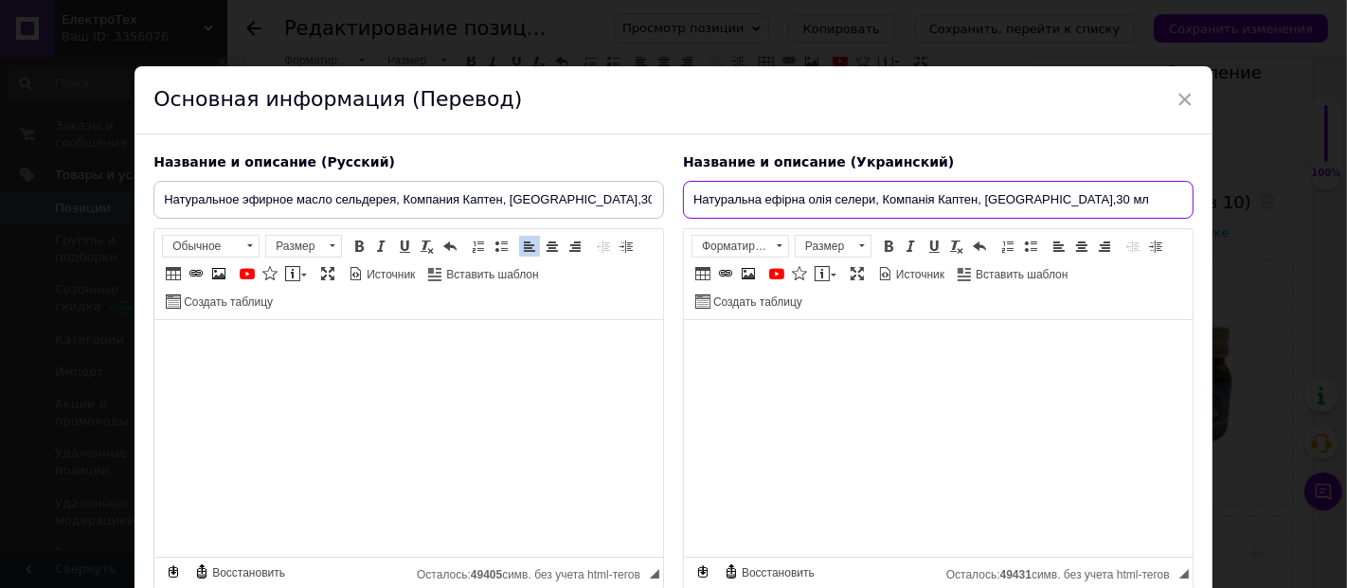
drag, startPoint x: 762, startPoint y: 201, endPoint x: 869, endPoint y: 199, distance: 107.1
click at [869, 199] on input "Натуральна ефірна олія селери, Компанія Каптен, Єгипет,30 мл" at bounding box center [938, 200] width 511 height 38
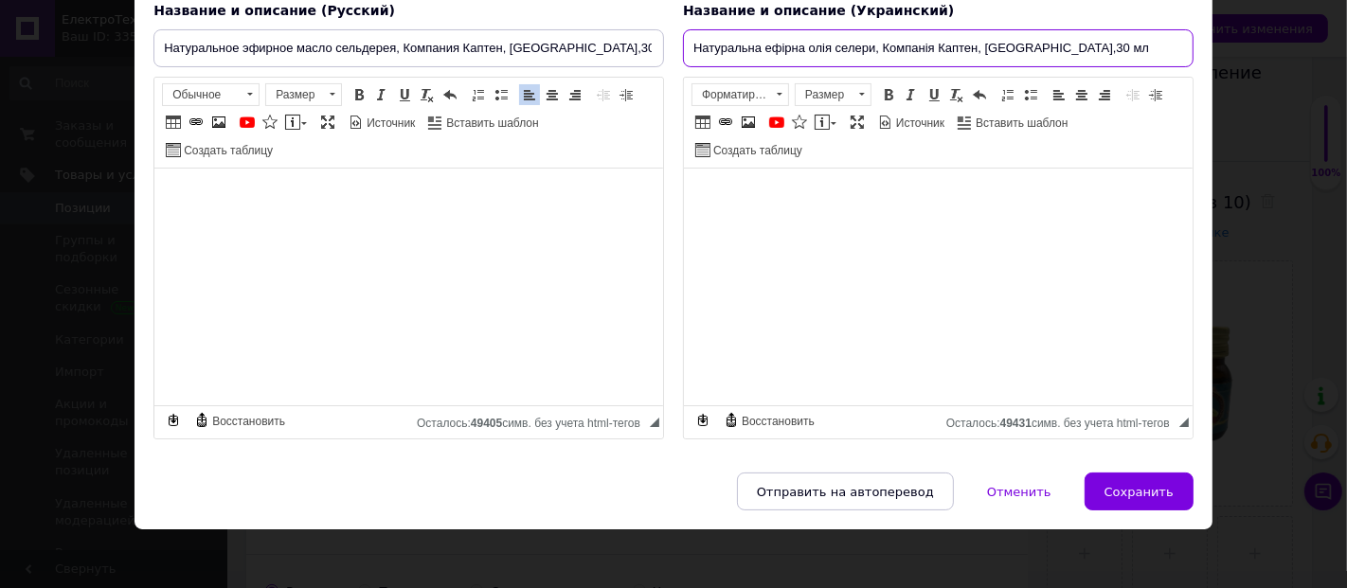
scroll to position [154, 0]
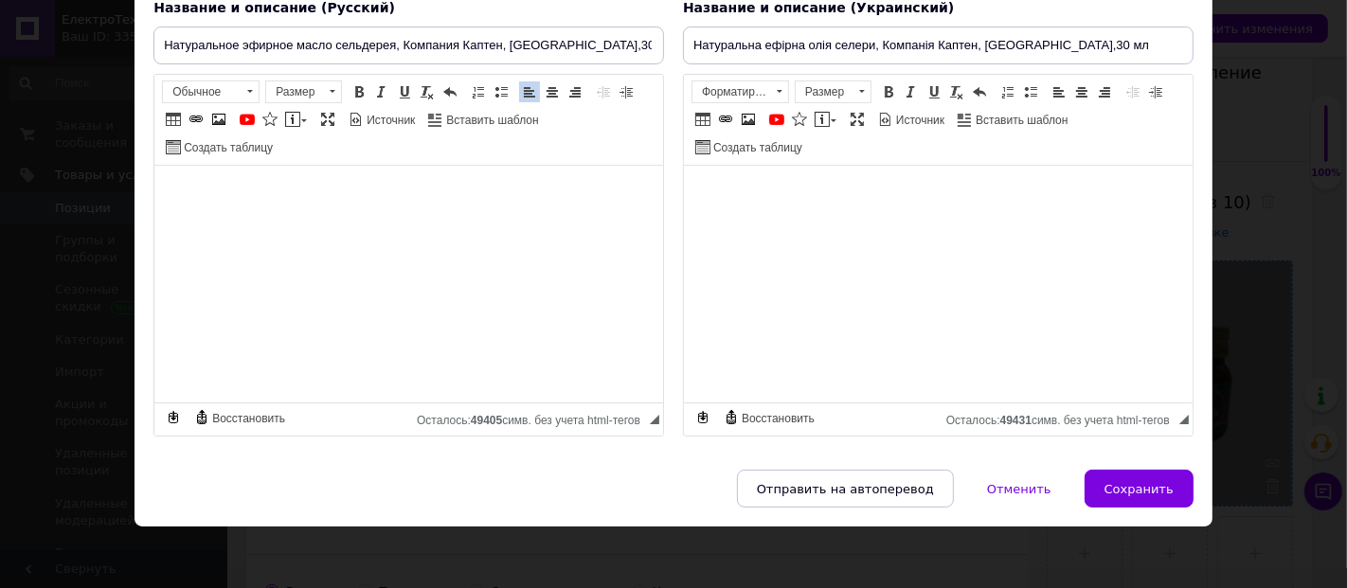
click at [1128, 482] on span "Сохранить" at bounding box center [1139, 489] width 69 height 14
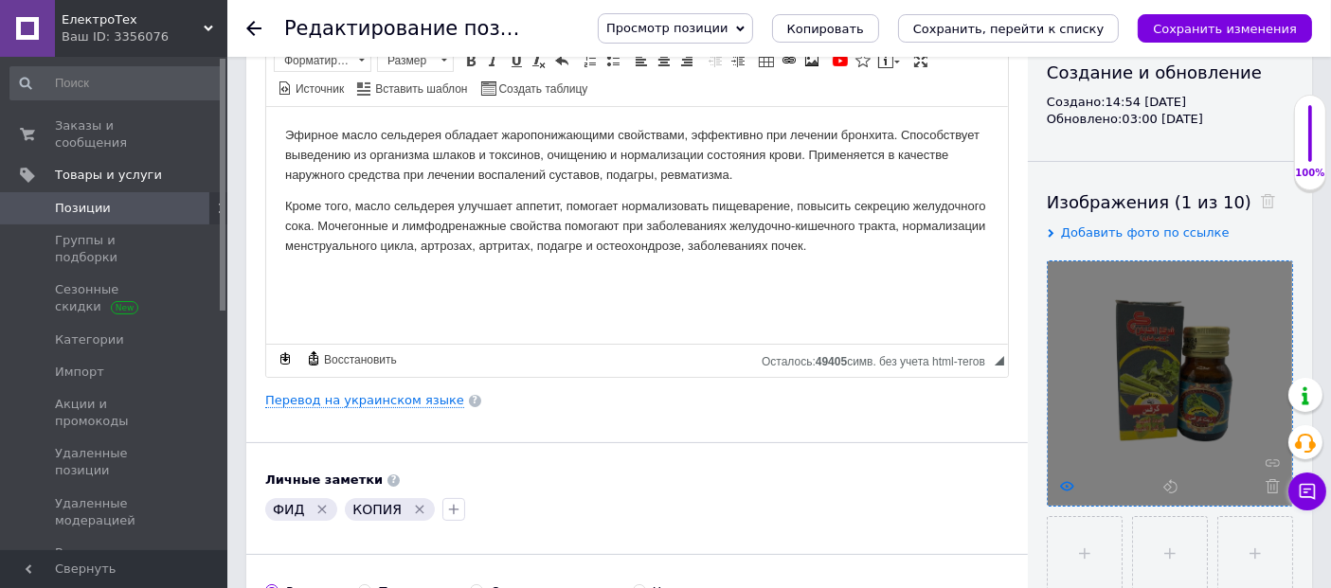
click at [1071, 485] on icon at bounding box center [1067, 486] width 14 height 14
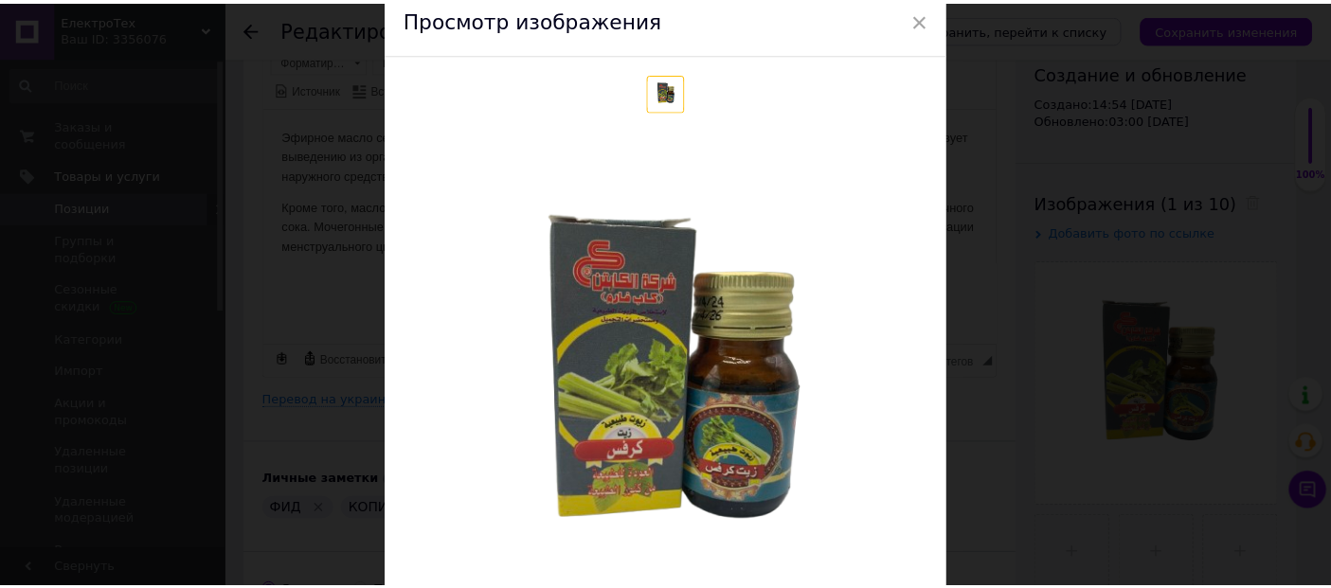
scroll to position [210, 0]
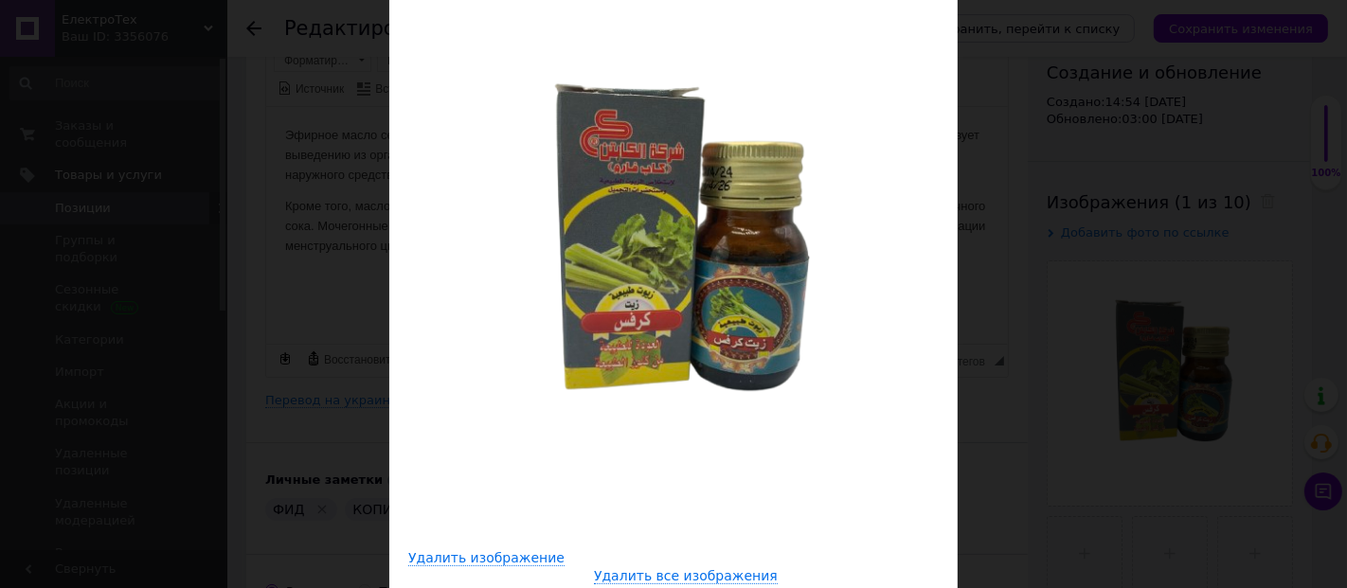
click at [1052, 136] on div "× Просмотр изображения Удалить изображение Удалить все изображения" at bounding box center [673, 294] width 1347 height 588
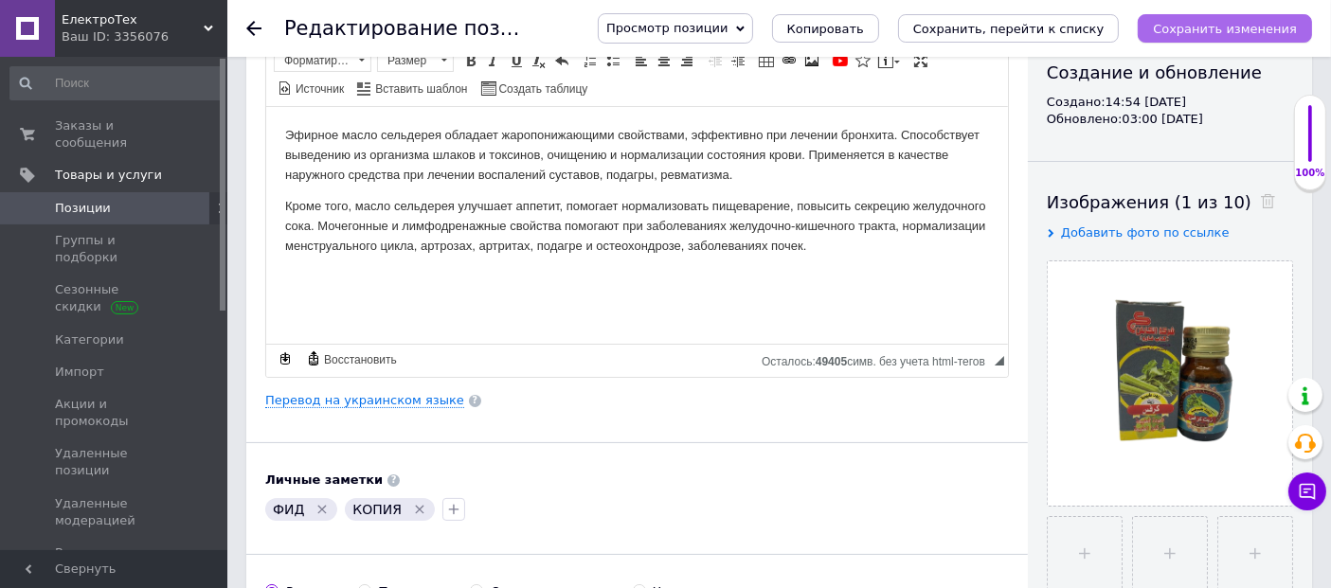
click at [1252, 33] on icon "Сохранить изменения" at bounding box center [1225, 29] width 144 height 14
click at [254, 26] on icon at bounding box center [253, 28] width 15 height 15
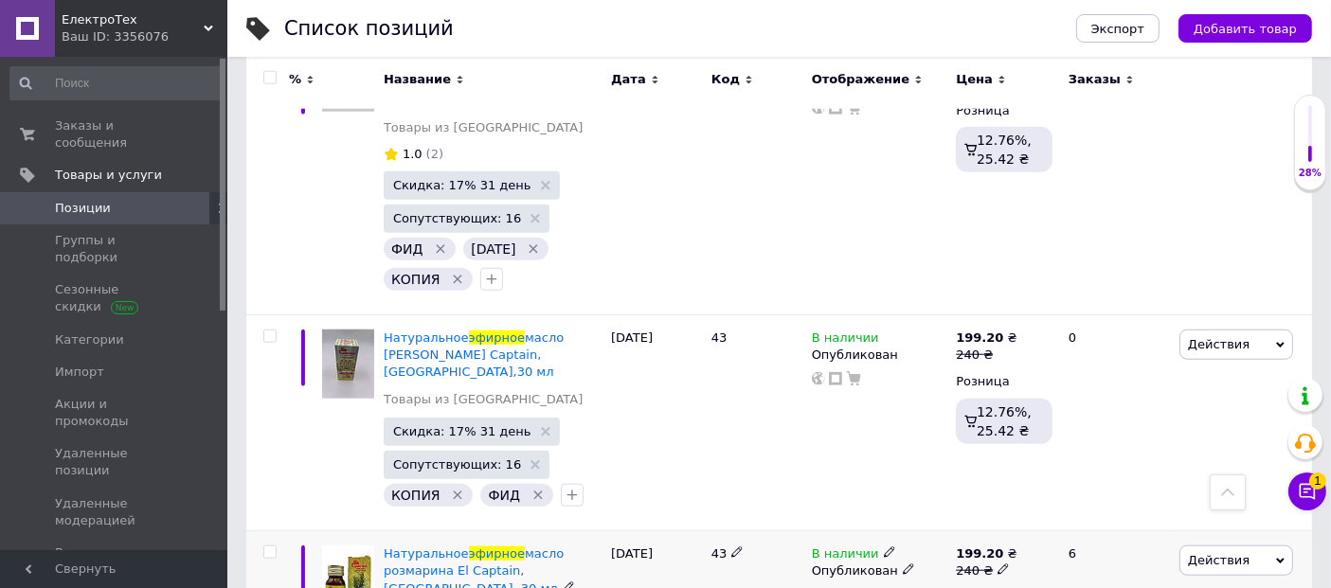
scroll to position [1810, 0]
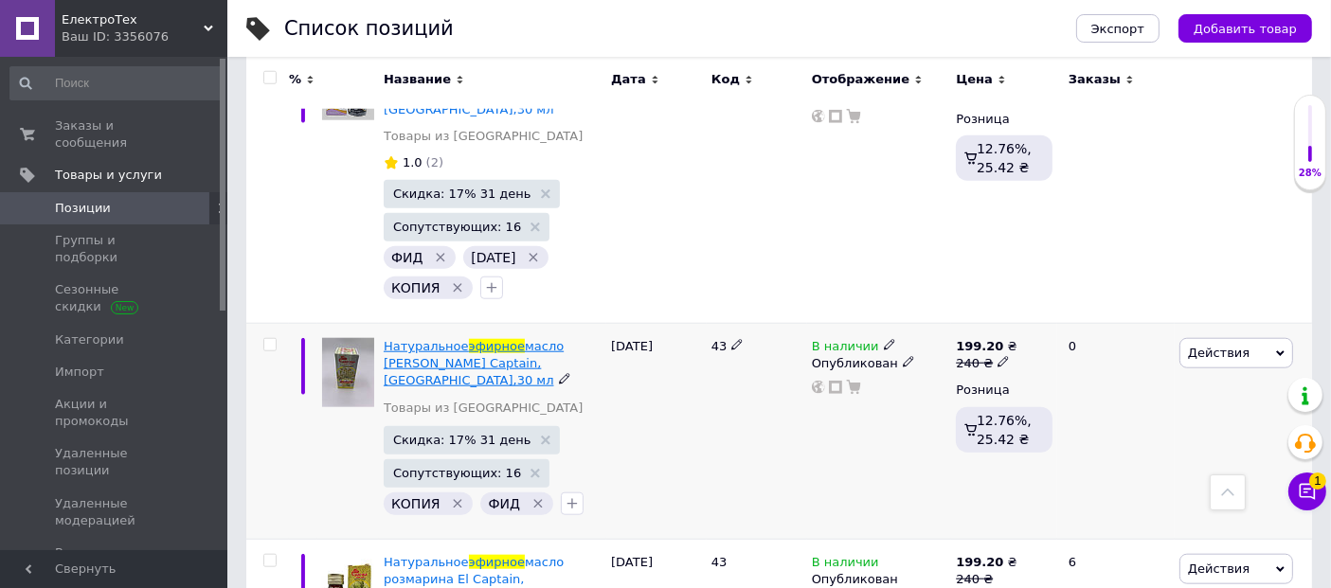
click at [441, 339] on span "Натуральное" at bounding box center [426, 346] width 85 height 14
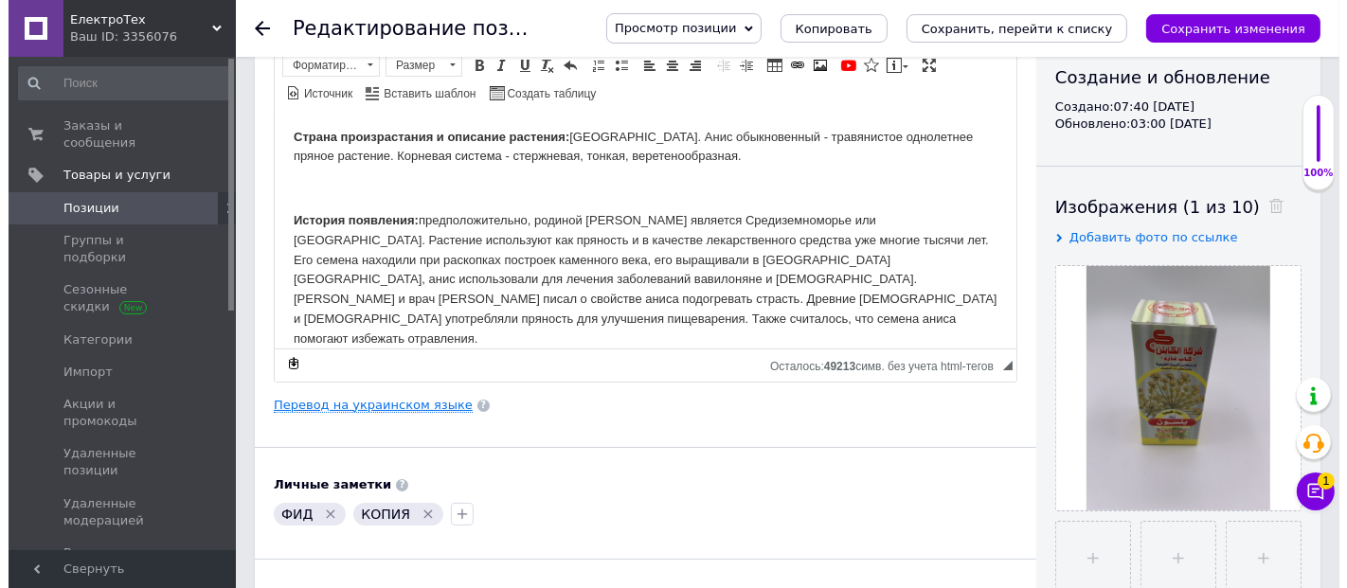
scroll to position [210, 0]
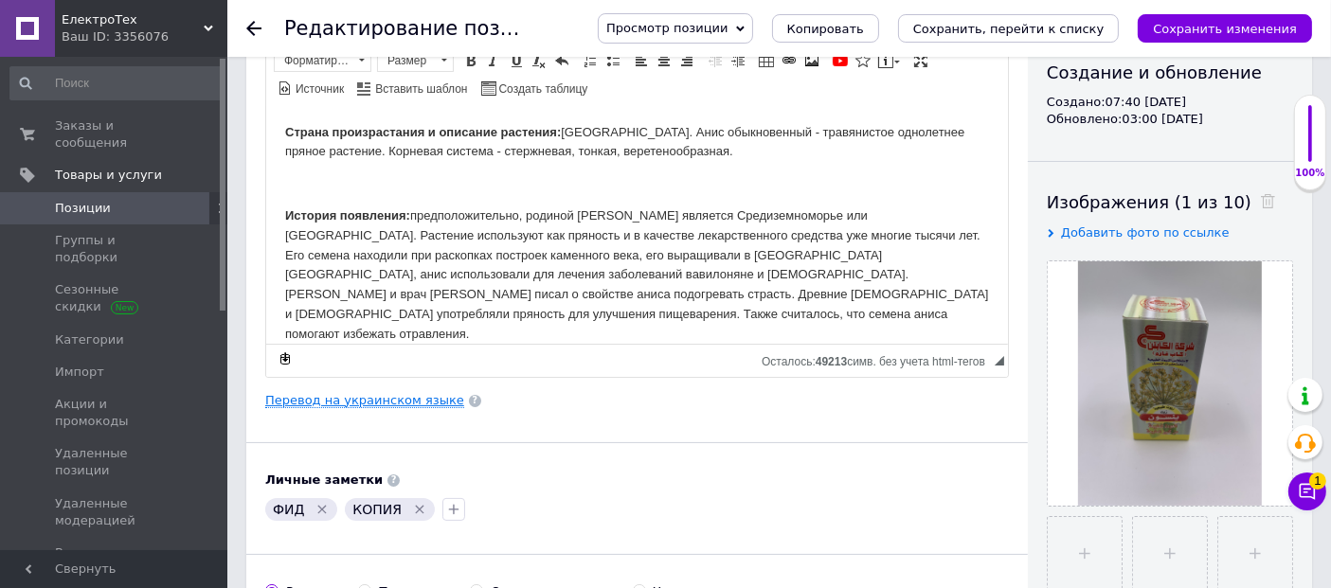
click at [351, 399] on link "Перевод на украинском языке" at bounding box center [364, 400] width 199 height 15
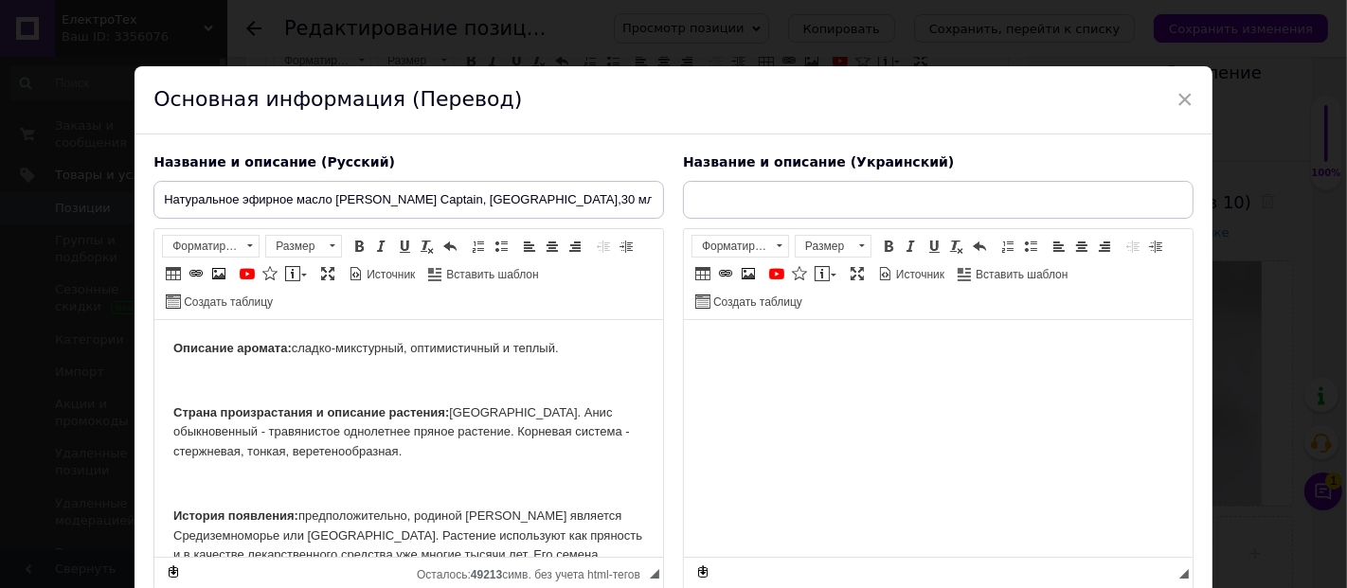
scroll to position [0, 0]
type input "Натуральна ефірна олія анісу El Captain, Єгипет, 30 мл"
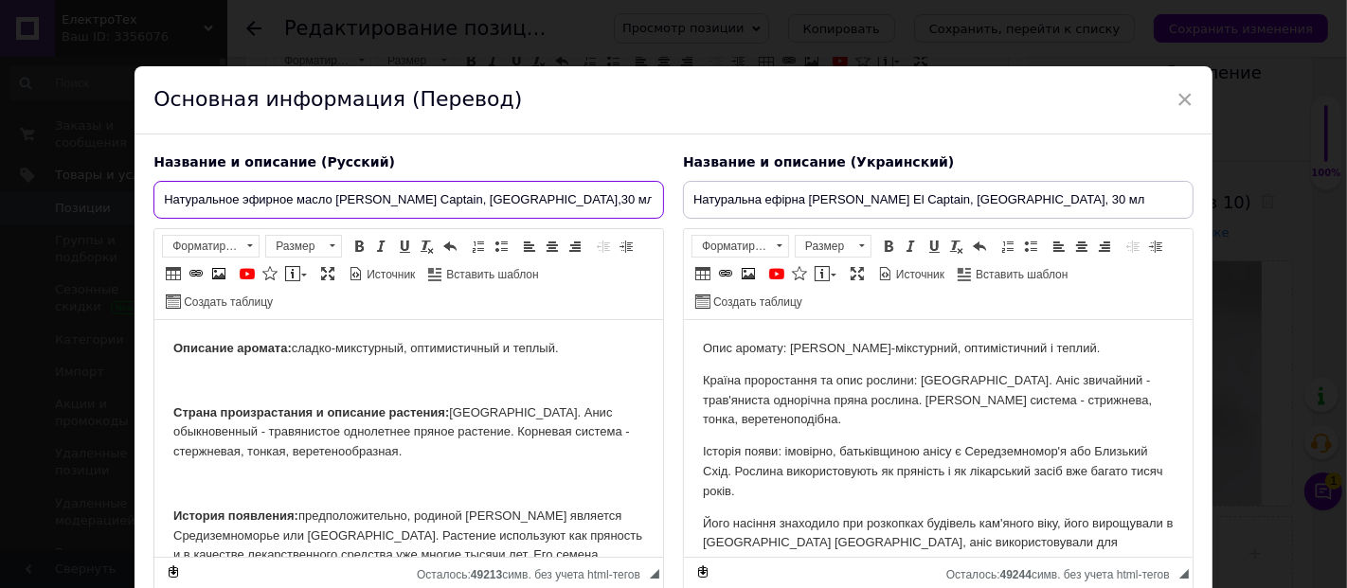
click at [385, 197] on input "Натуральное эфирное масло аниса El Captain, Египет,30 мл" at bounding box center [408, 200] width 511 height 38
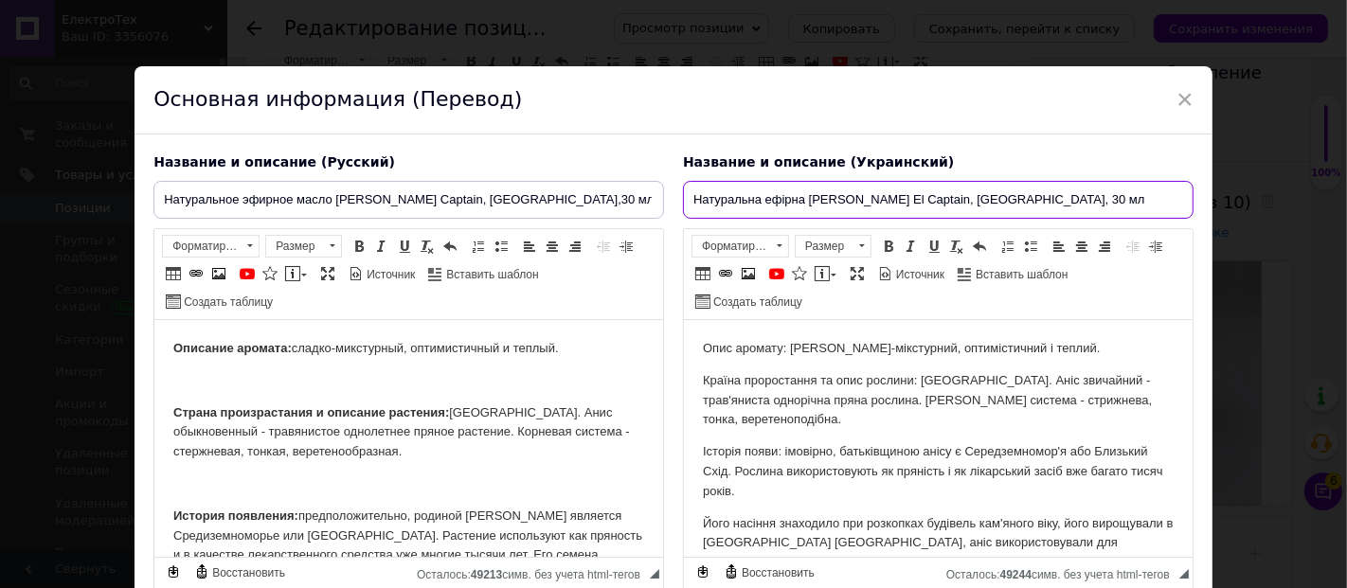
click at [823, 196] on input "Натуральна ефірна олія анісу El Captain, Єгипет, 30 мл" at bounding box center [938, 200] width 511 height 38
click at [446, 380] on p "Визуальный текстовый редактор, 97849177-D0CA-49F5-B945-B3295DDE9CF7" at bounding box center [408, 381] width 471 height 20
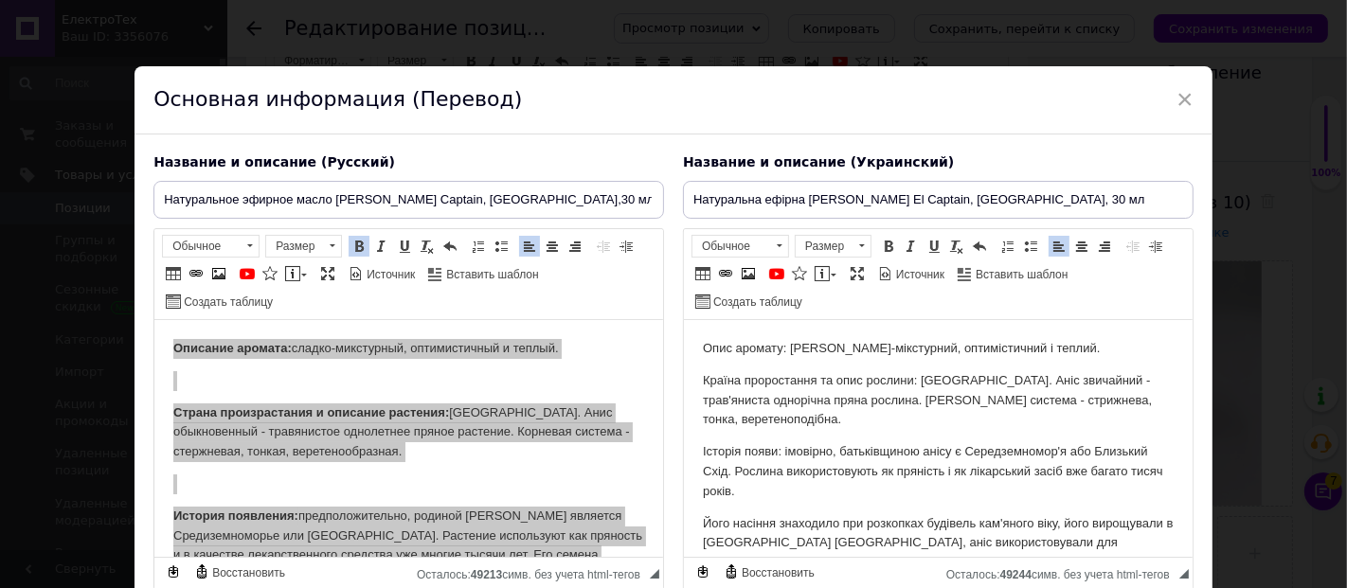
click at [801, 380] on p "Країна проростання та опис рослини: Іспанія. Аніс звичайний - трав'яниста однор…" at bounding box center [937, 400] width 471 height 59
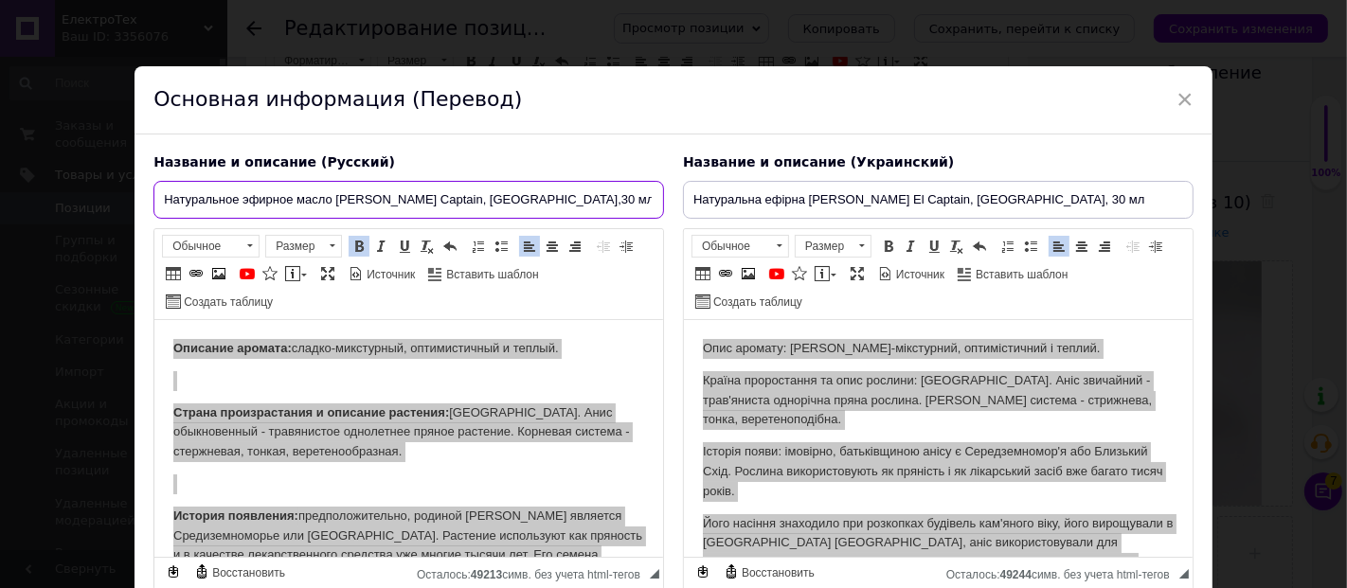
drag, startPoint x: 370, startPoint y: 200, endPoint x: 242, endPoint y: 205, distance: 128.9
click at [242, 205] on input "Натуральное эфирное масло аниса El Captain, Египет,30 мл" at bounding box center [408, 200] width 511 height 38
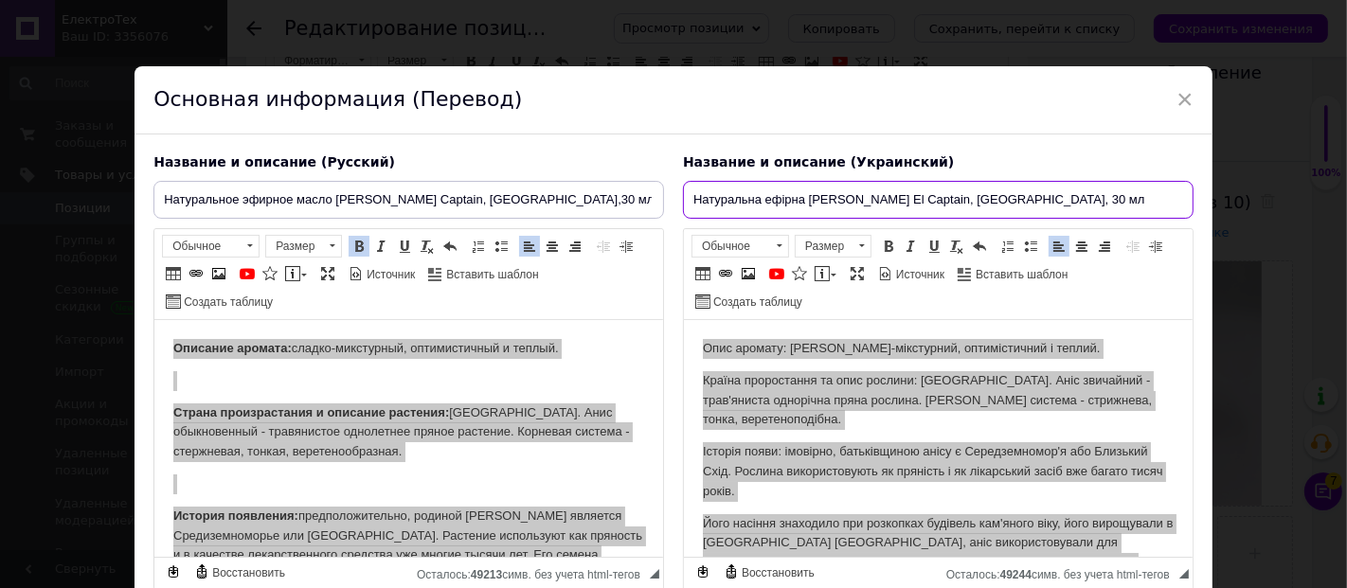
drag, startPoint x: 860, startPoint y: 200, endPoint x: 761, endPoint y: 201, distance: 99.5
click at [761, 201] on input "Натуральна ефірна олія анісу El Captain, Єгипет, 30 мл" at bounding box center [938, 200] width 511 height 38
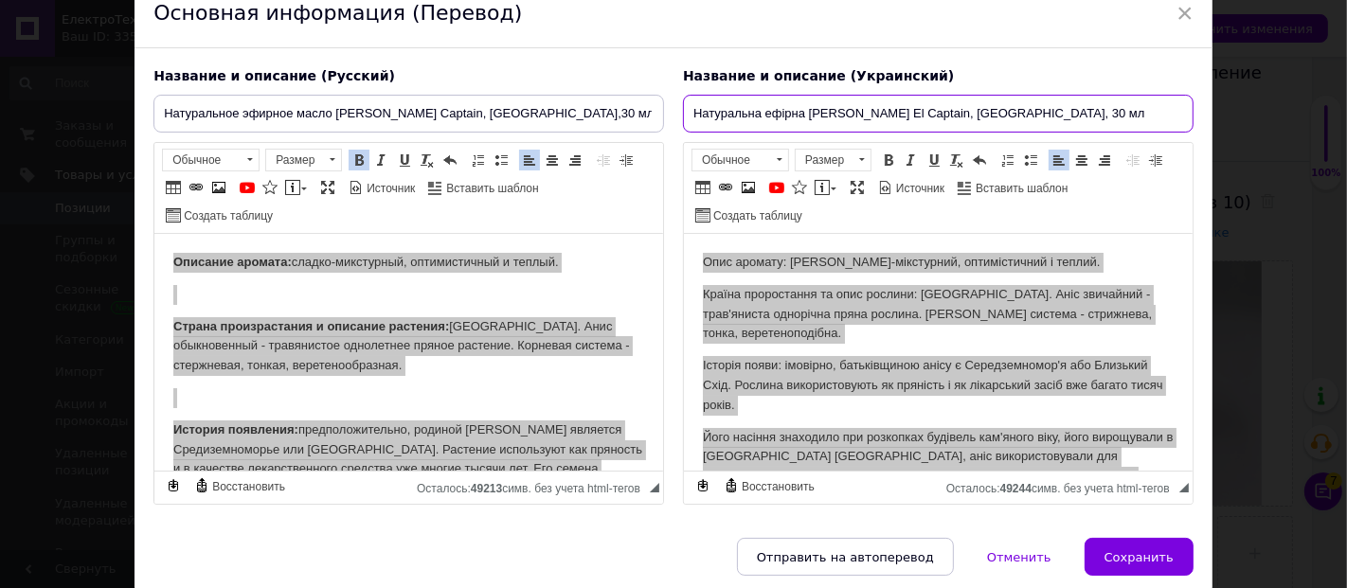
scroll to position [154, 0]
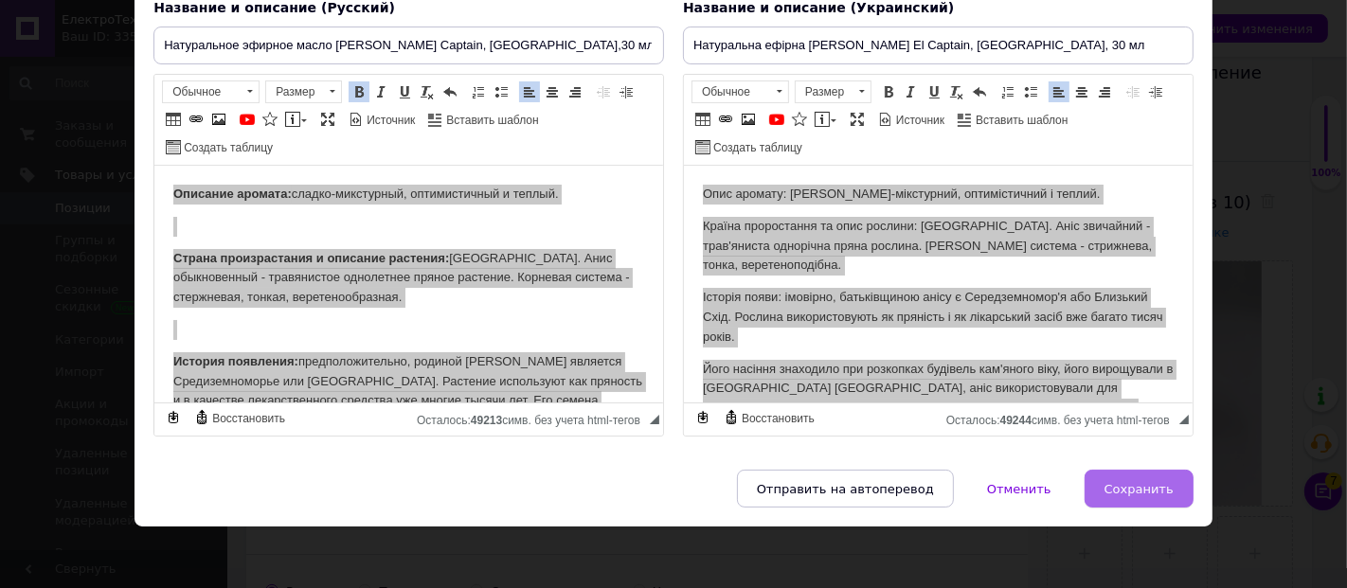
click at [1161, 482] on span "Сохранить" at bounding box center [1139, 489] width 69 height 14
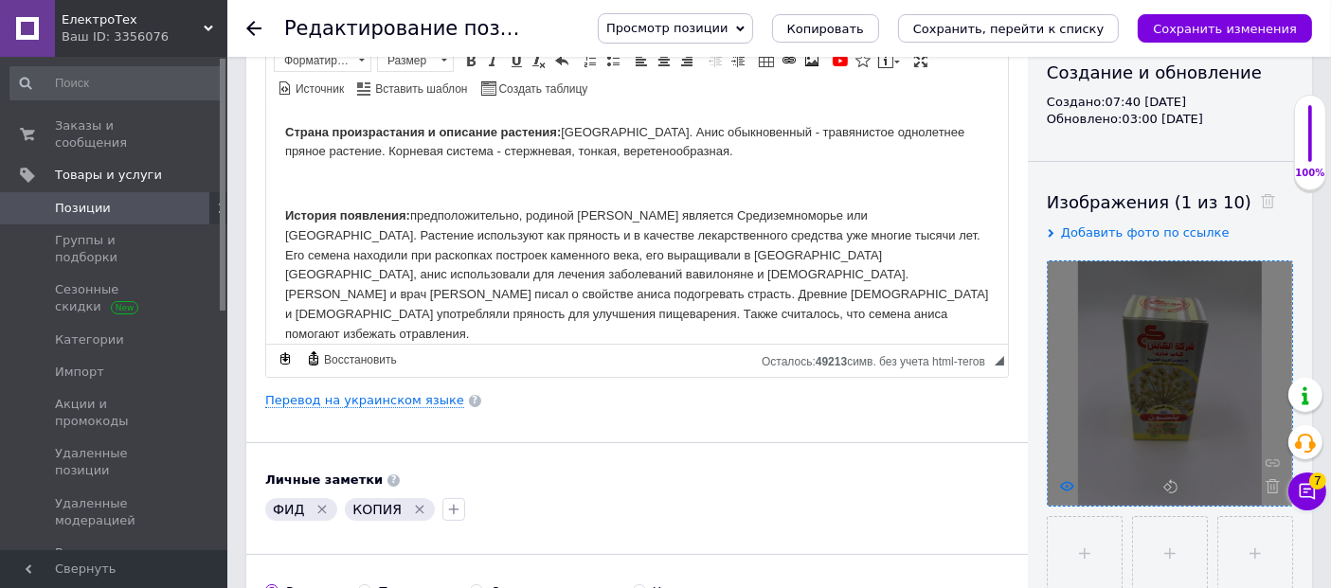
click at [1067, 484] on use at bounding box center [1067, 485] width 14 height 9
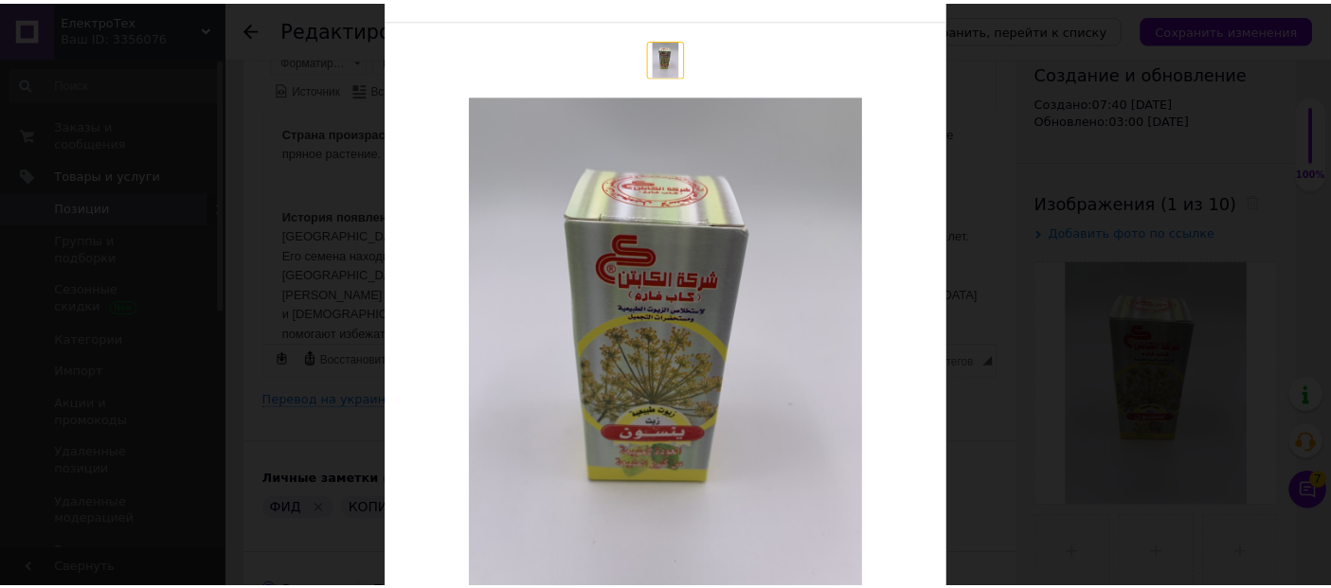
scroll to position [210, 0]
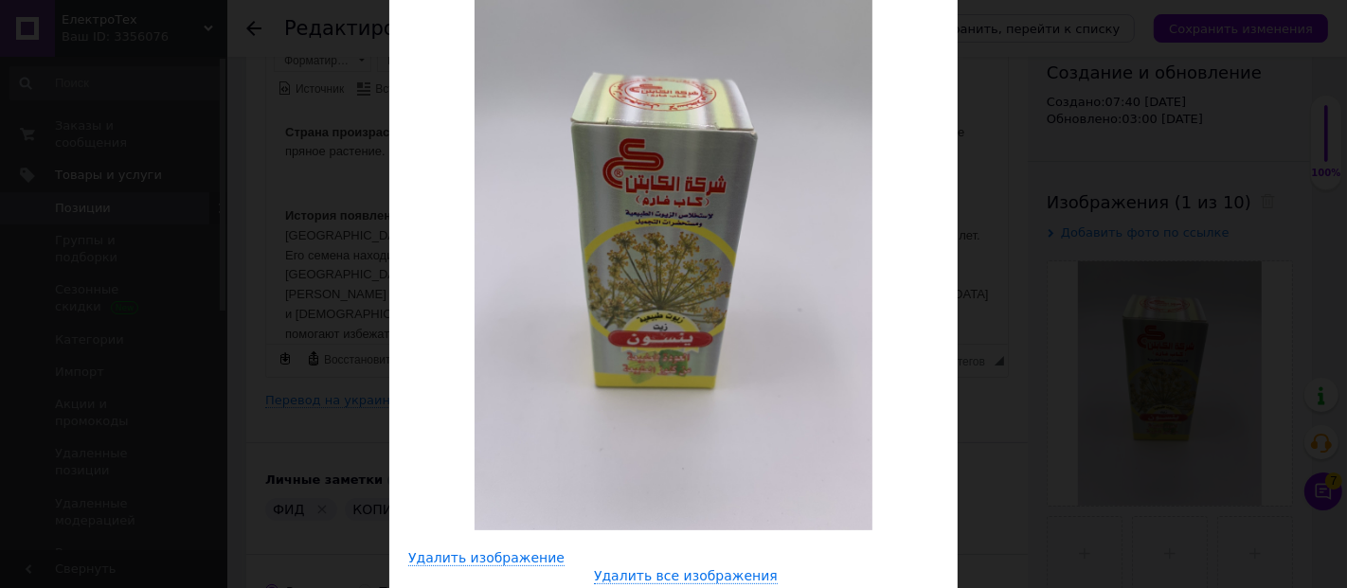
drag, startPoint x: 790, startPoint y: 281, endPoint x: 830, endPoint y: 297, distance: 42.6
click at [790, 281] on img at bounding box center [674, 265] width 398 height 531
click at [1107, 180] on div "× Просмотр изображения Удалить изображение Удалить все изображения" at bounding box center [673, 294] width 1347 height 588
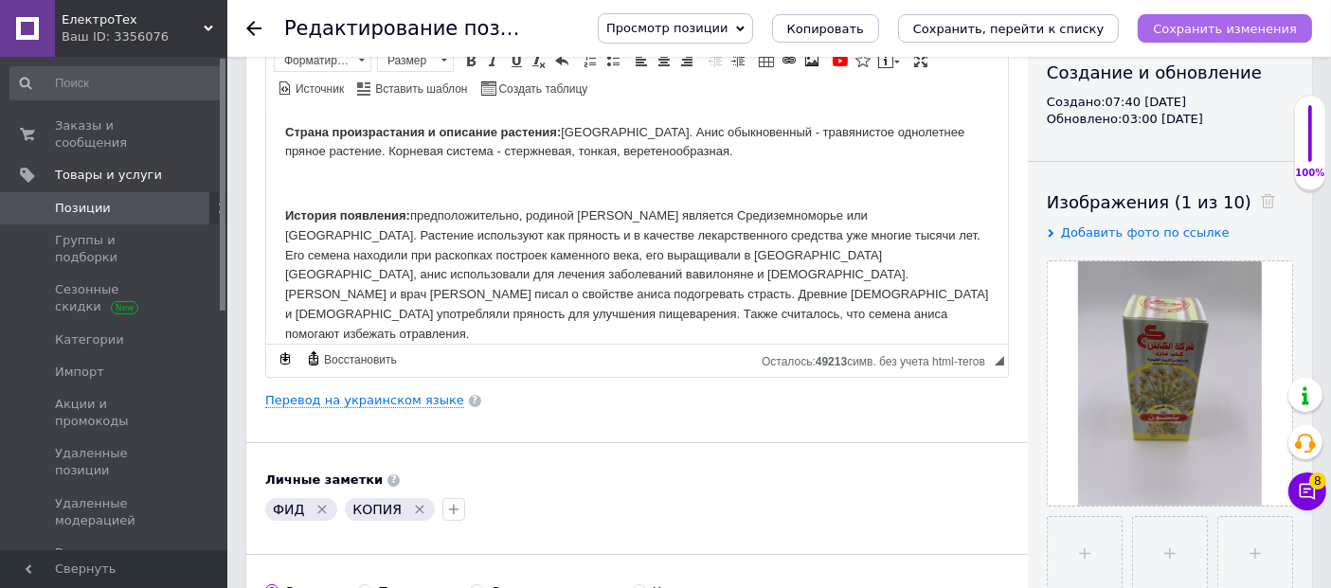
click at [1233, 22] on icon "Сохранить изменения" at bounding box center [1225, 29] width 144 height 14
drag, startPoint x: 252, startPoint y: 22, endPoint x: 327, endPoint y: 80, distance: 94.6
click at [251, 23] on use at bounding box center [253, 28] width 15 height 15
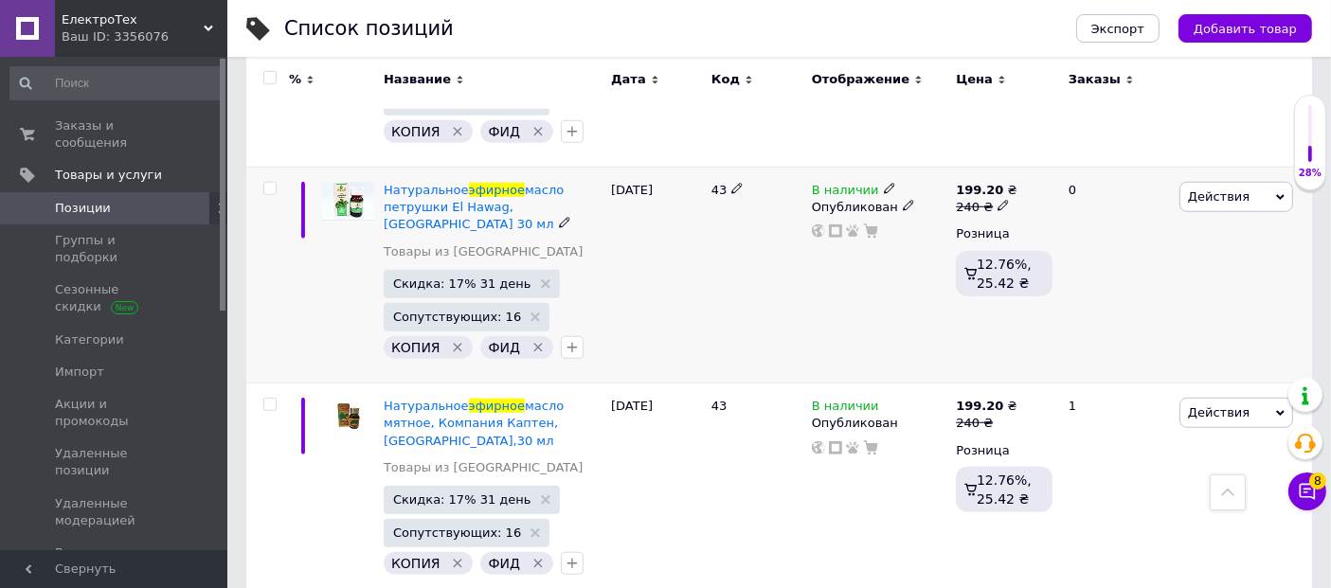
scroll to position [1495, 0]
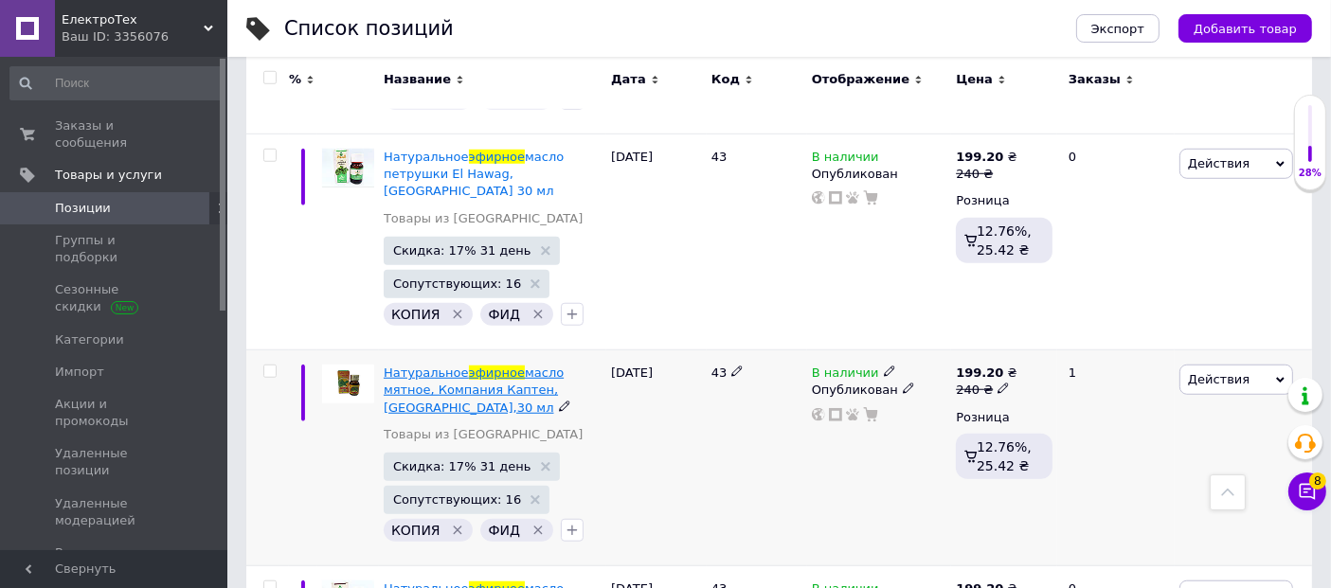
click at [443, 366] on span "масло мятное, Компания Каптен, Египет,30 мл" at bounding box center [474, 390] width 180 height 48
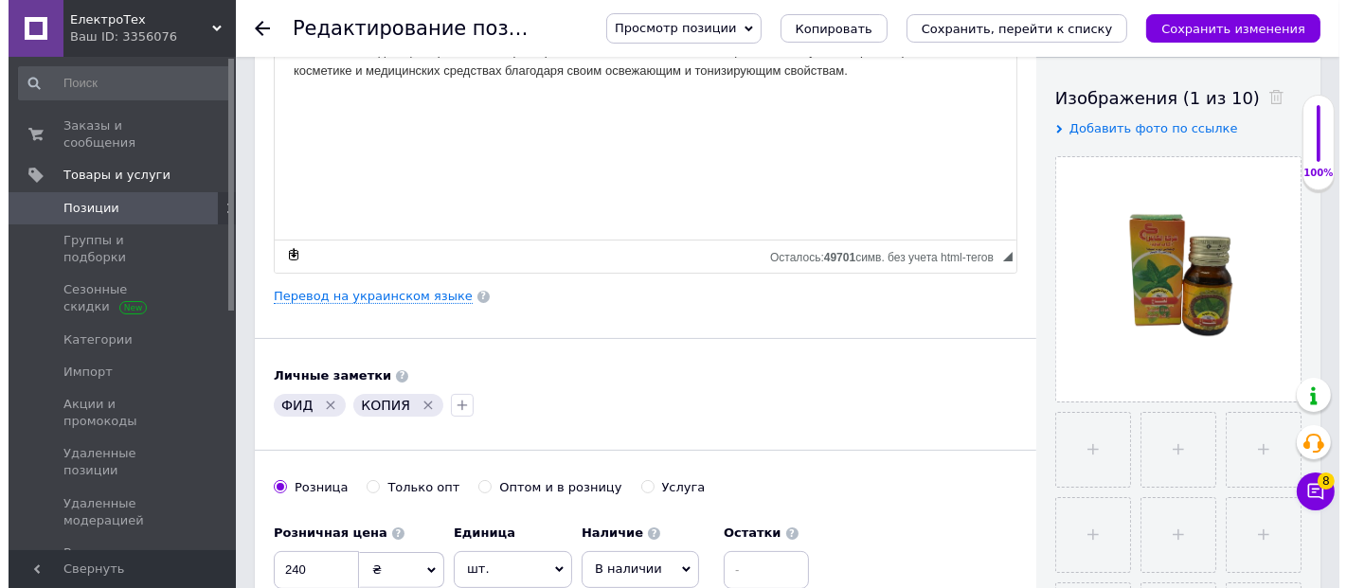
scroll to position [315, 0]
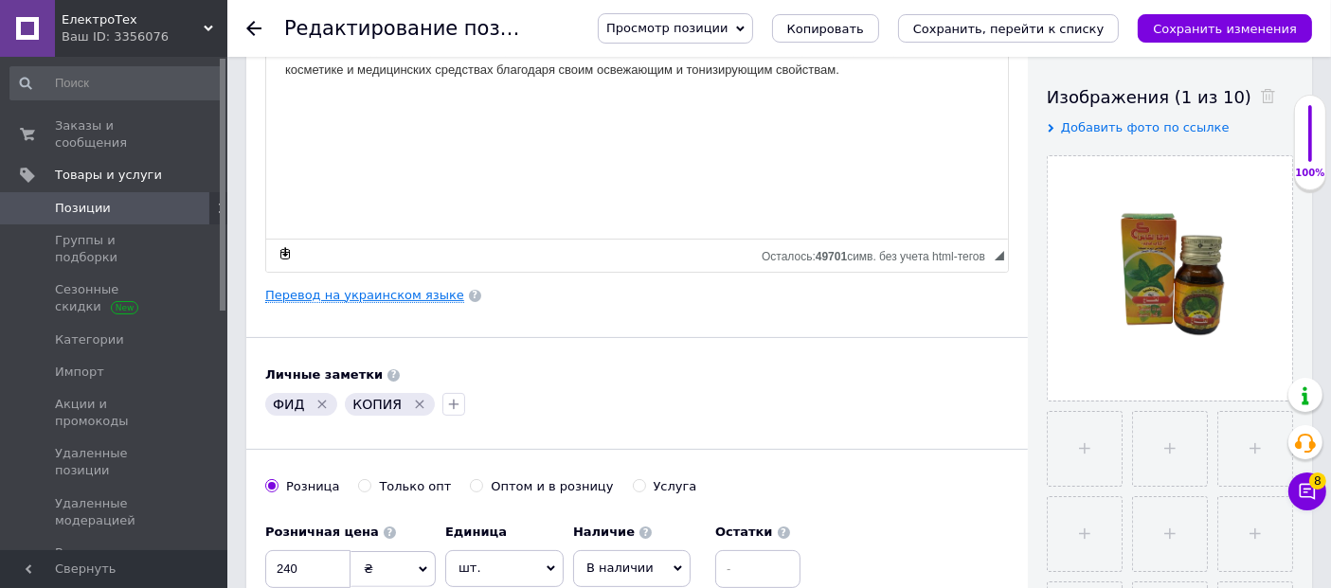
click at [379, 295] on link "Перевод на украинском языке" at bounding box center [364, 295] width 199 height 15
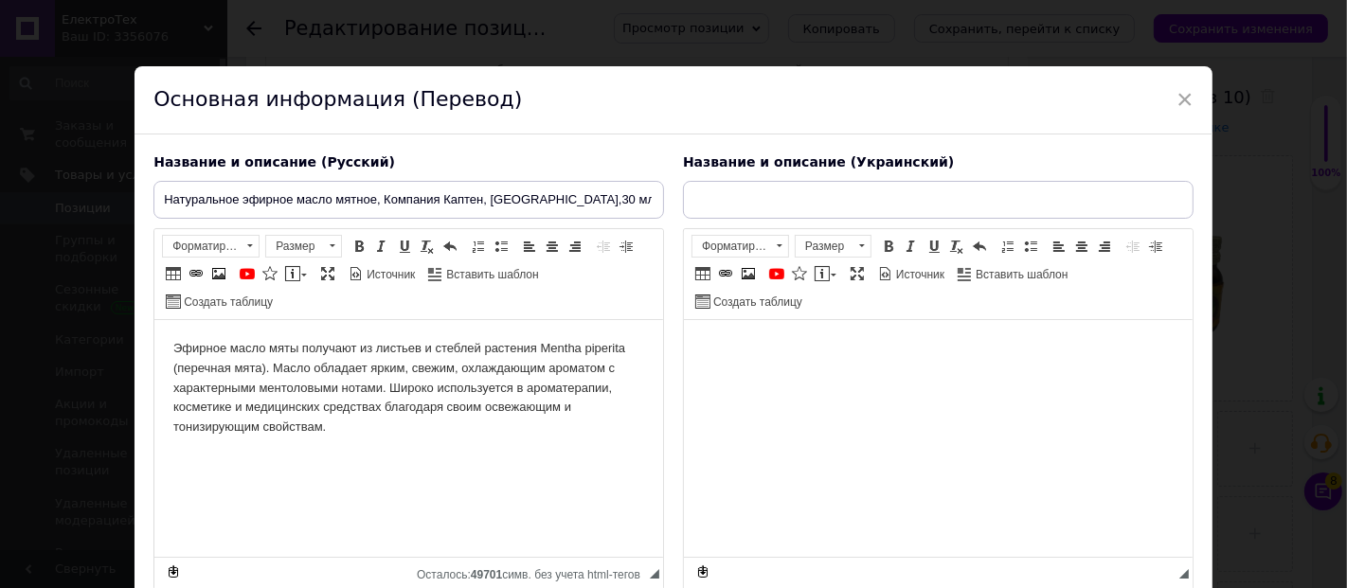
scroll to position [0, 0]
type input "Натуральна ефірна олія м'ятна, Компанія Каптен, Єгипет,30 мл"
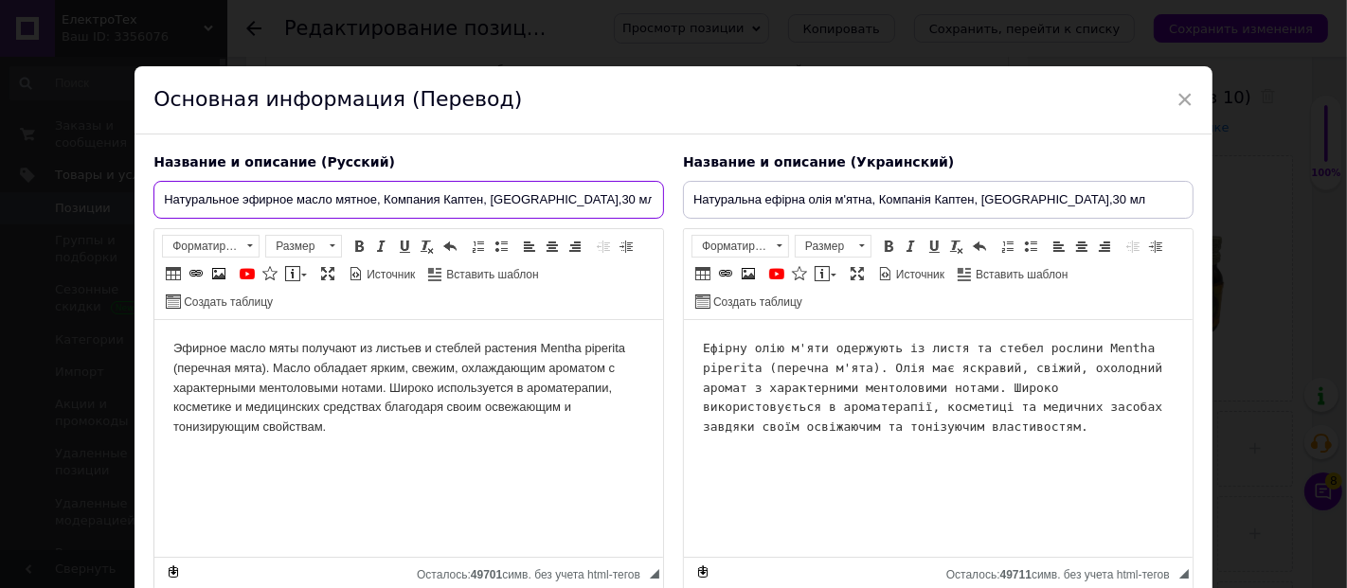
click at [390, 197] on input "Натуральное эфирное масло мятное, Компания Каптен, Египет,30 мл" at bounding box center [408, 200] width 511 height 38
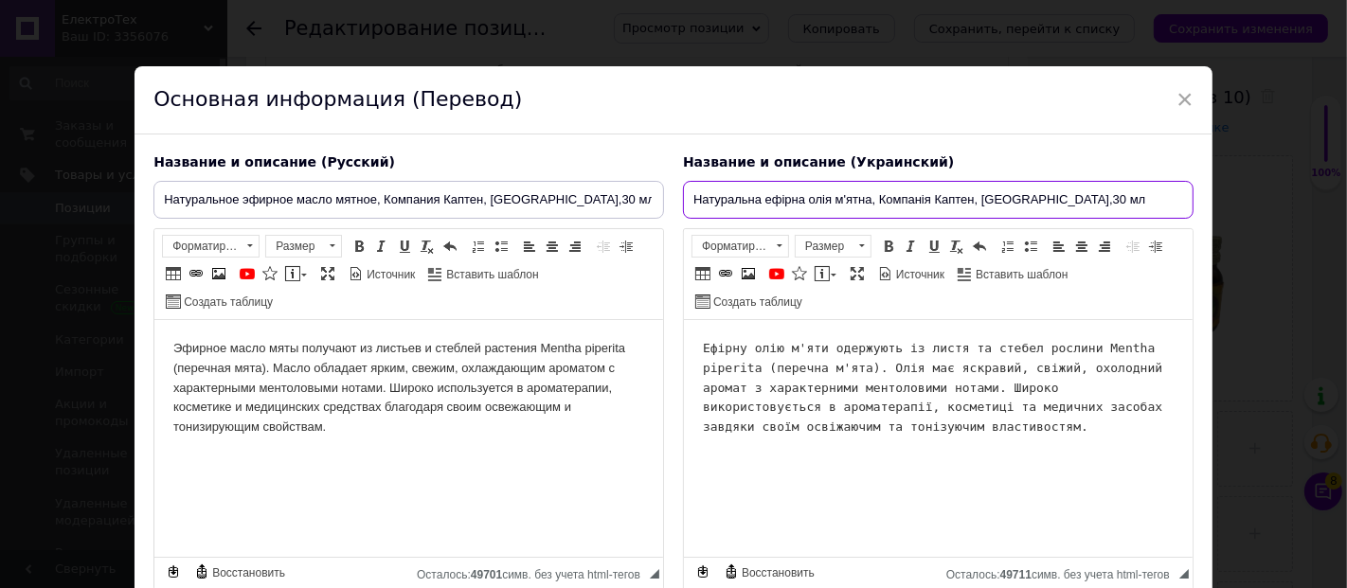
click at [783, 203] on input "Натуральна ефірна олія м'ятна, Компанія Каптен, Єгипет,30 мл" at bounding box center [938, 200] width 511 height 38
click at [443, 362] on p "Эфирное масло мяты получают из листьев и стеблей растения Mentha piperita (пере…" at bounding box center [408, 388] width 471 height 99
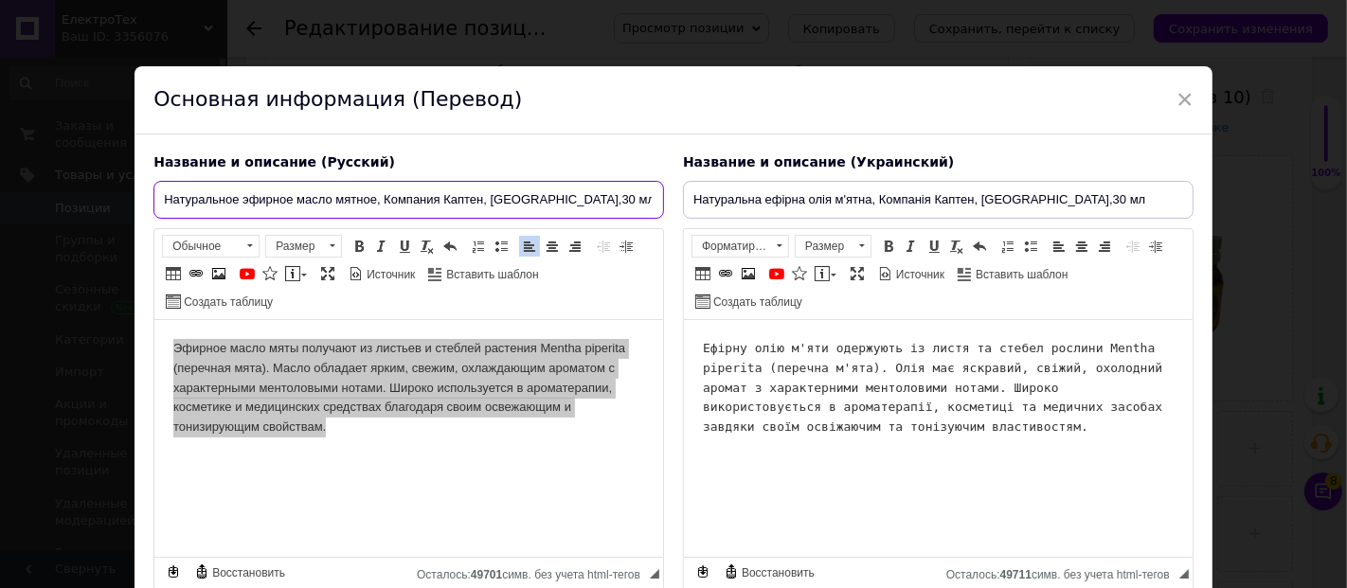
drag, startPoint x: 243, startPoint y: 197, endPoint x: 375, endPoint y: 201, distance: 131.7
click at [375, 201] on input "Натуральное эфирное масло мятное, Компания Каптен, Египет,30 мл" at bounding box center [408, 200] width 511 height 38
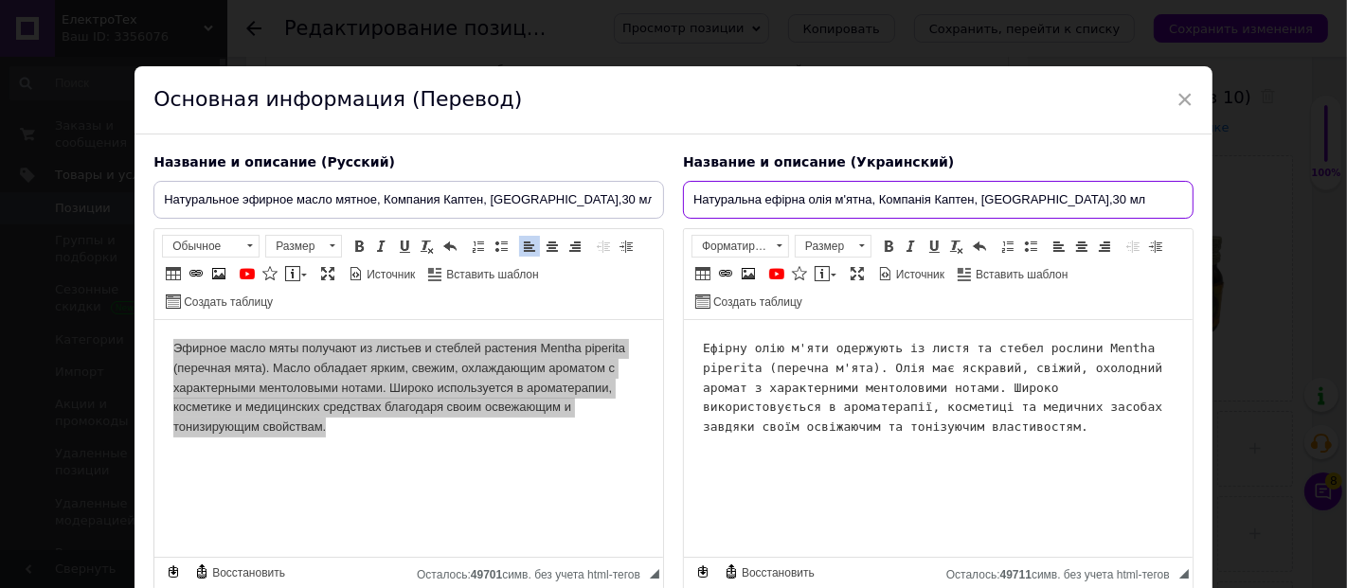
drag, startPoint x: 763, startPoint y: 201, endPoint x: 866, endPoint y: 199, distance: 103.3
click at [868, 201] on input "Натуральна ефірна олія м'ятна, Компанія Каптен, Єгипет,30 мл" at bounding box center [938, 200] width 511 height 38
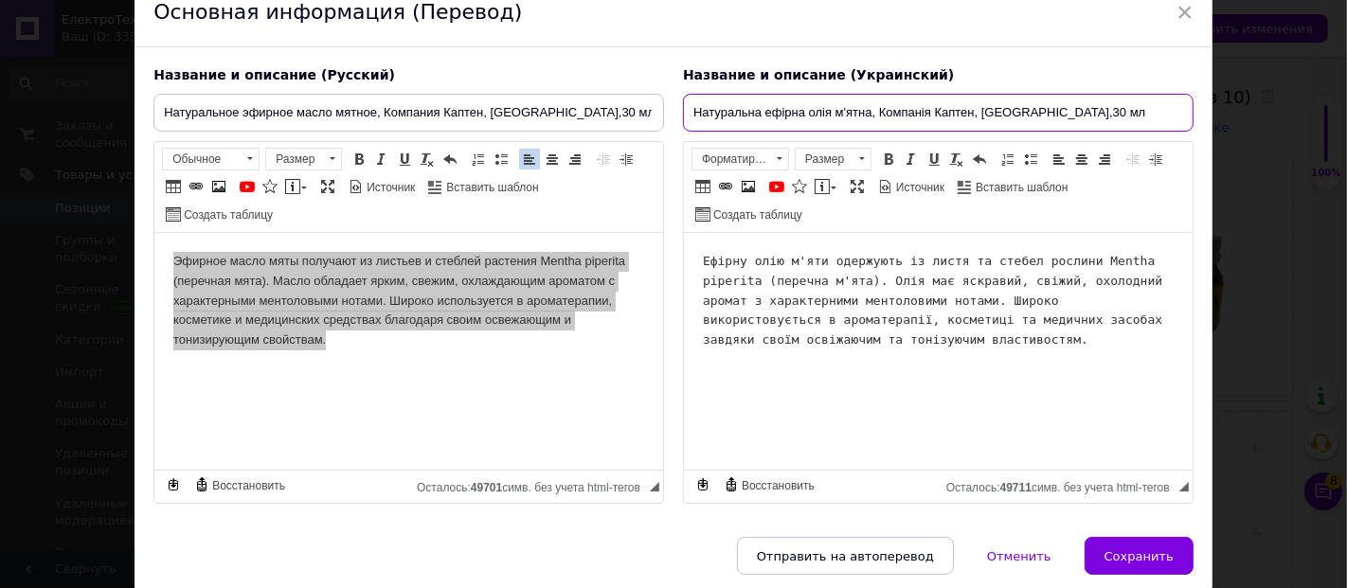
scroll to position [154, 0]
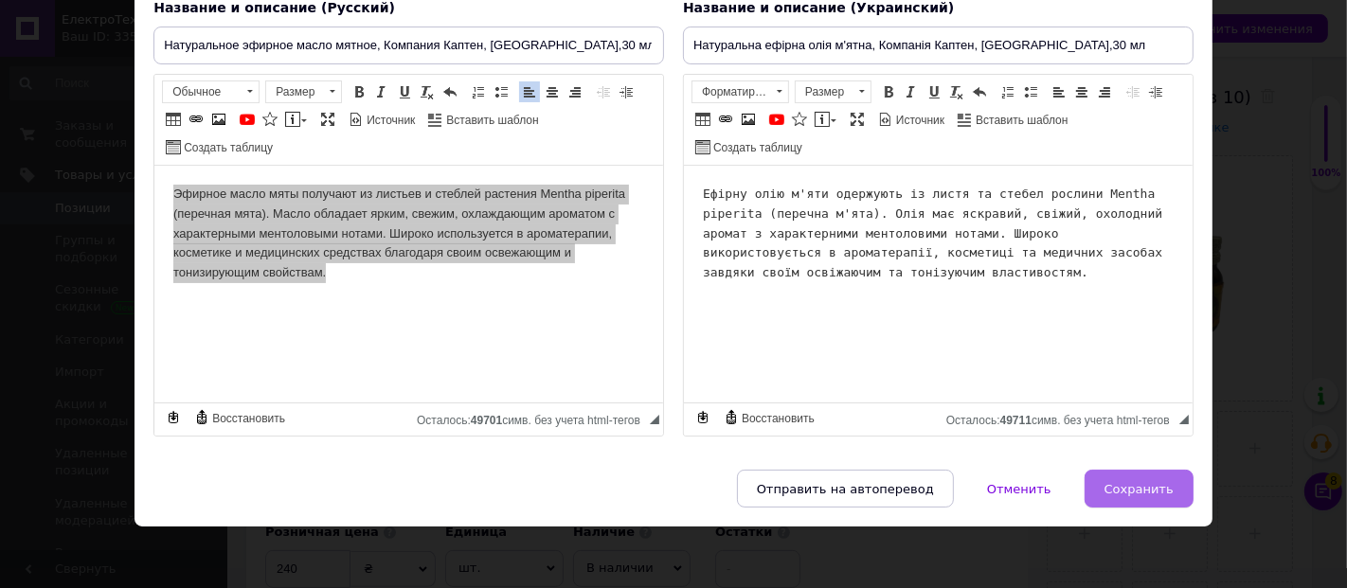
click at [1134, 495] on button "Сохранить" at bounding box center [1139, 489] width 109 height 38
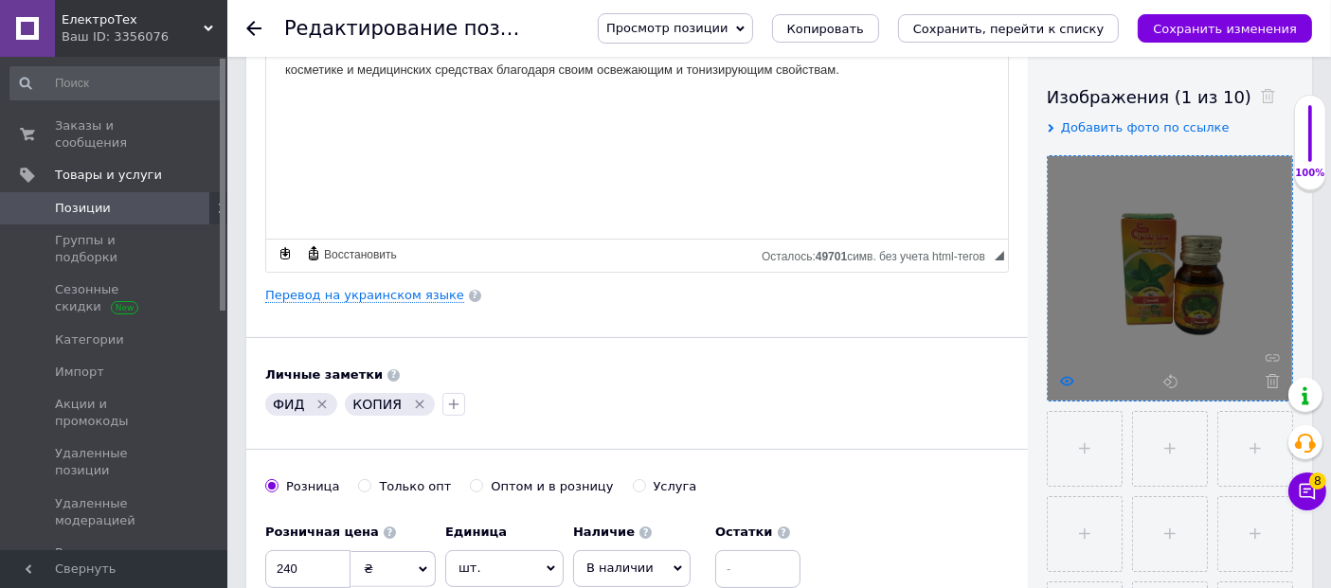
click at [1063, 377] on use at bounding box center [1067, 380] width 14 height 9
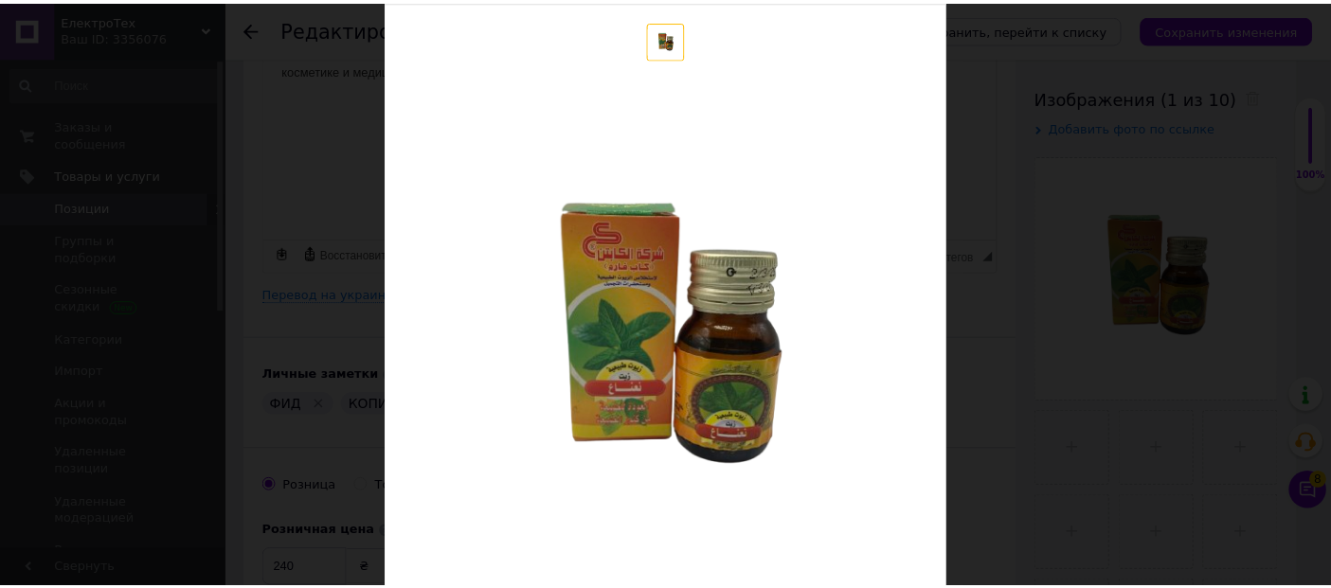
scroll to position [210, 0]
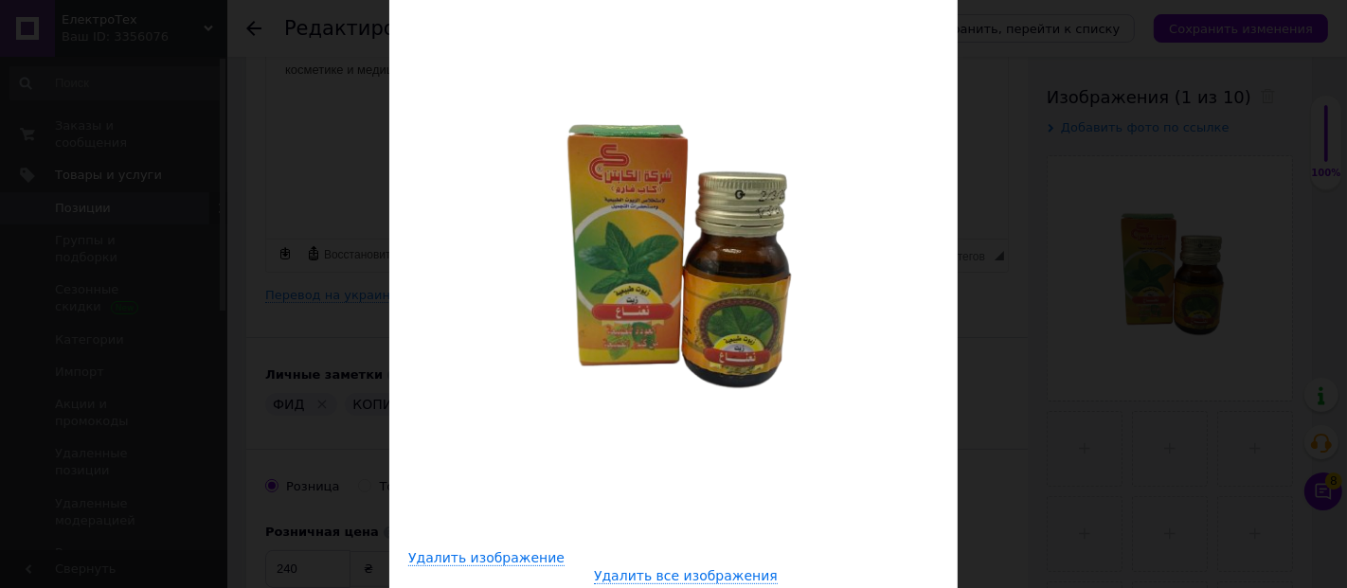
click at [1026, 214] on div "× Просмотр изображения Удалить изображение Удалить все изображения" at bounding box center [673, 294] width 1347 height 588
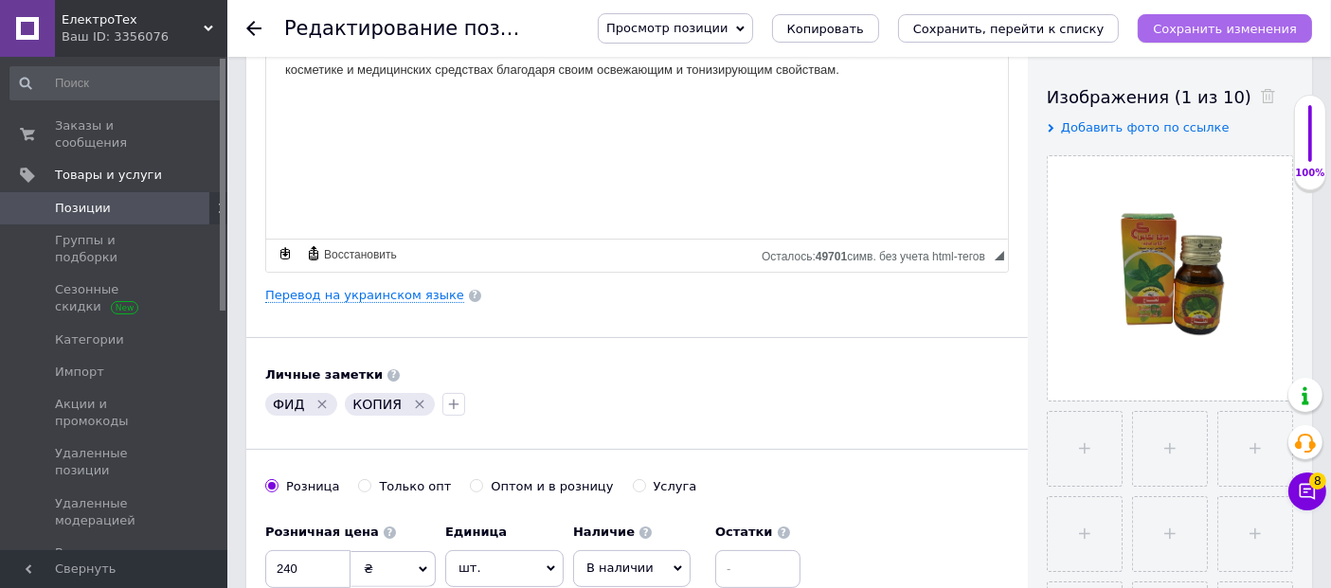
click at [1265, 30] on icon "Сохранить изменения" at bounding box center [1225, 29] width 144 height 14
click at [1252, 30] on icon "Сохранить изменения" at bounding box center [1225, 29] width 144 height 14
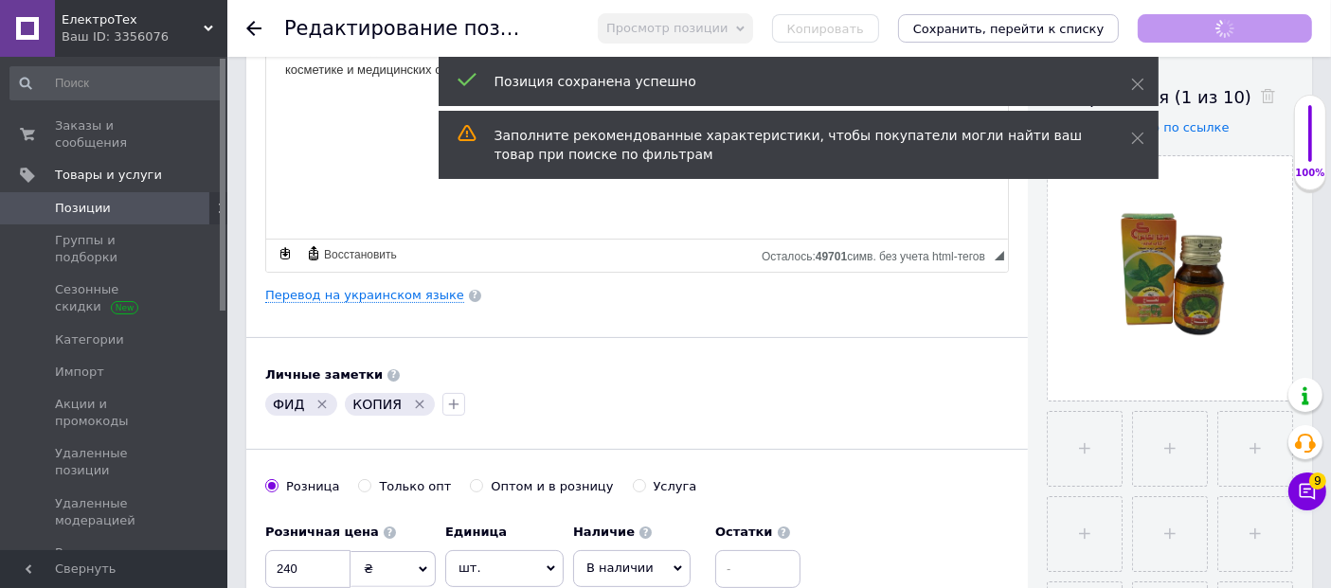
click at [253, 26] on icon at bounding box center [253, 28] width 15 height 15
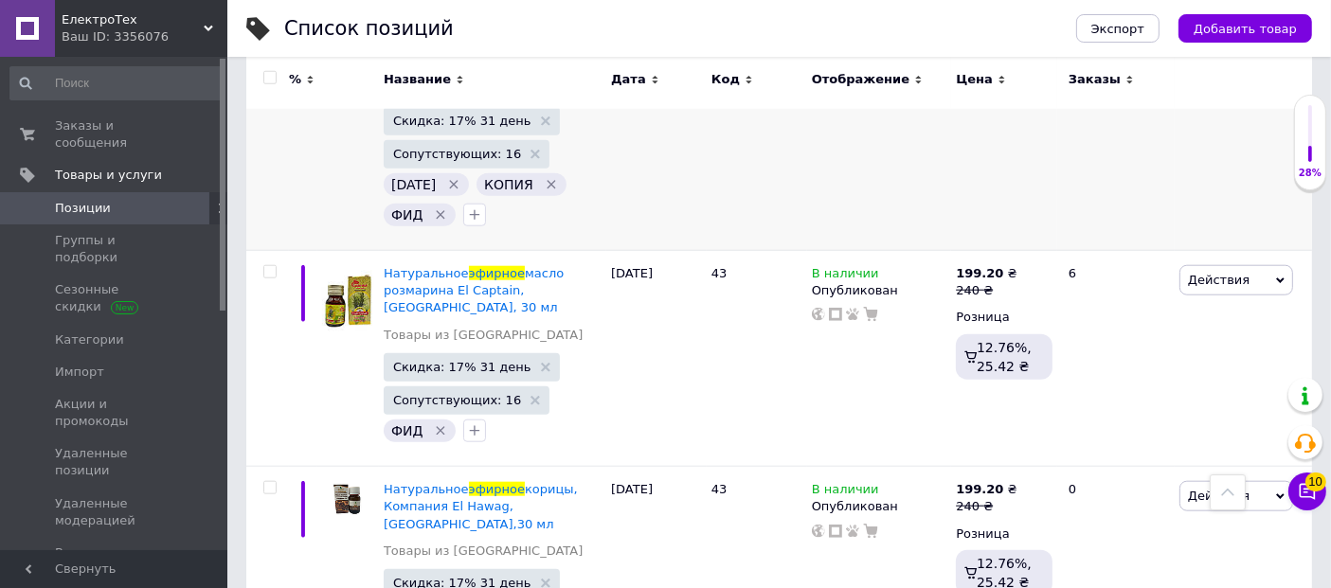
scroll to position [1916, 0]
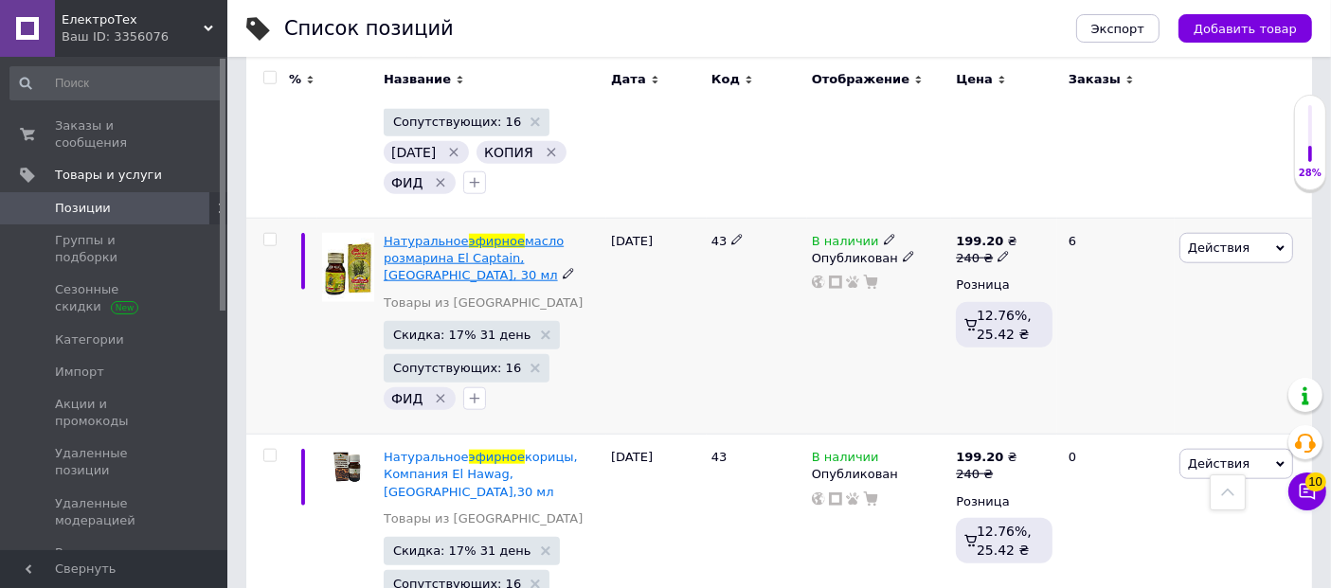
click at [439, 234] on span "масло розмарина El Captain, Египет, 30 мл" at bounding box center [474, 258] width 180 height 48
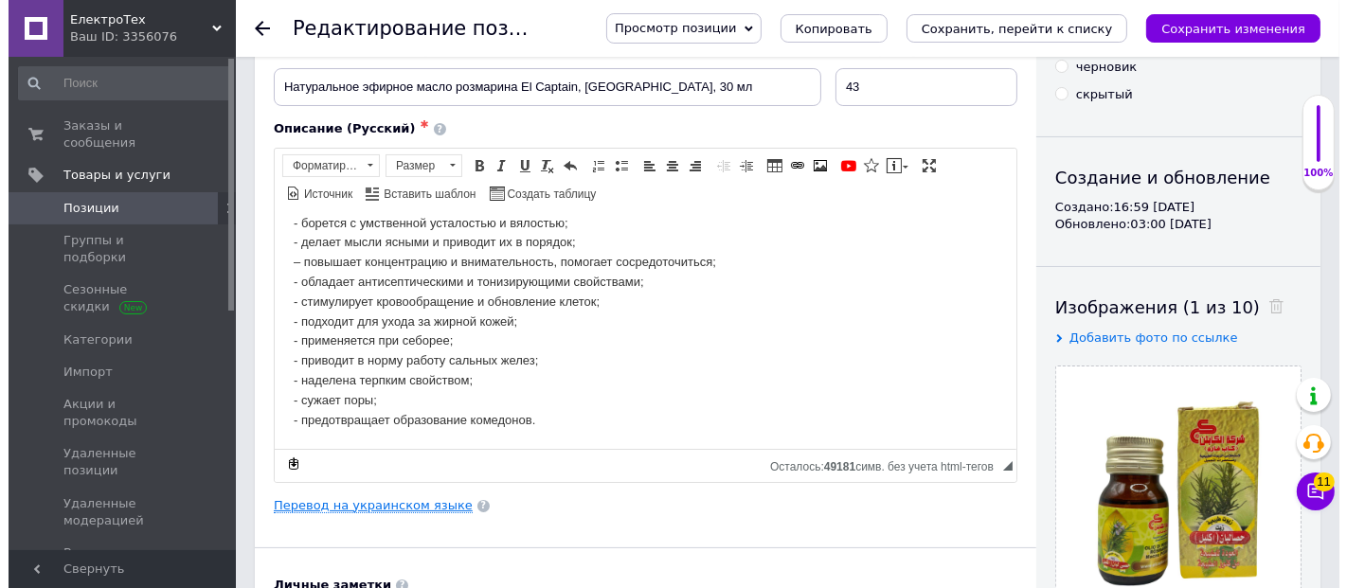
scroll to position [210, 0]
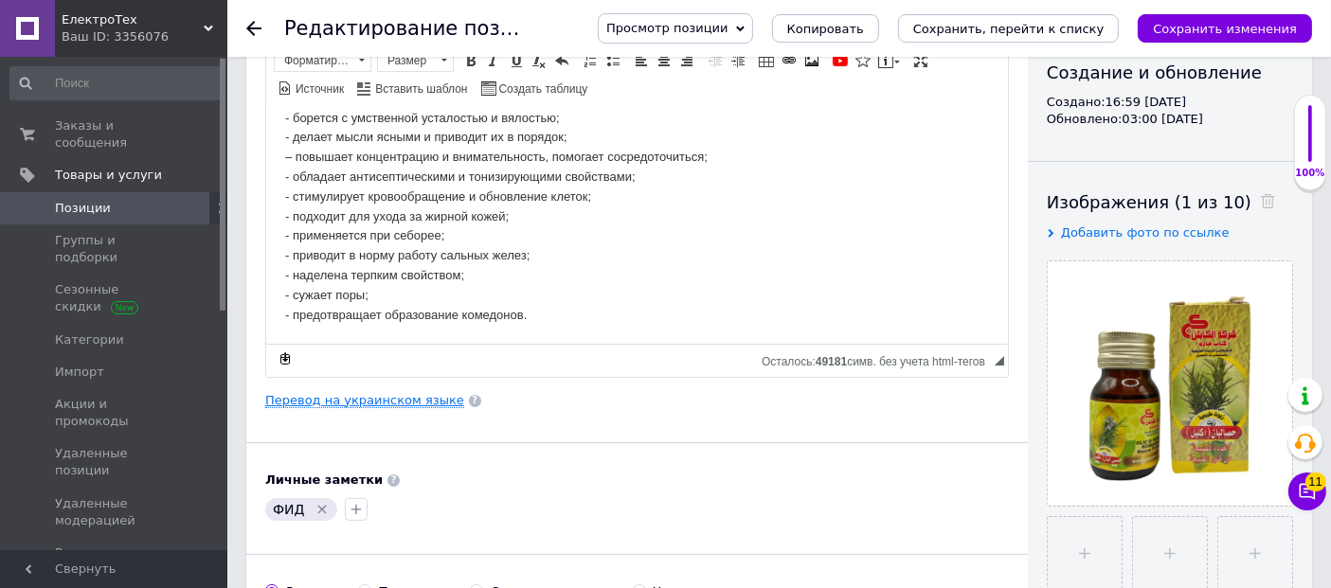
click at [378, 395] on link "Перевод на украинском языке" at bounding box center [364, 400] width 199 height 15
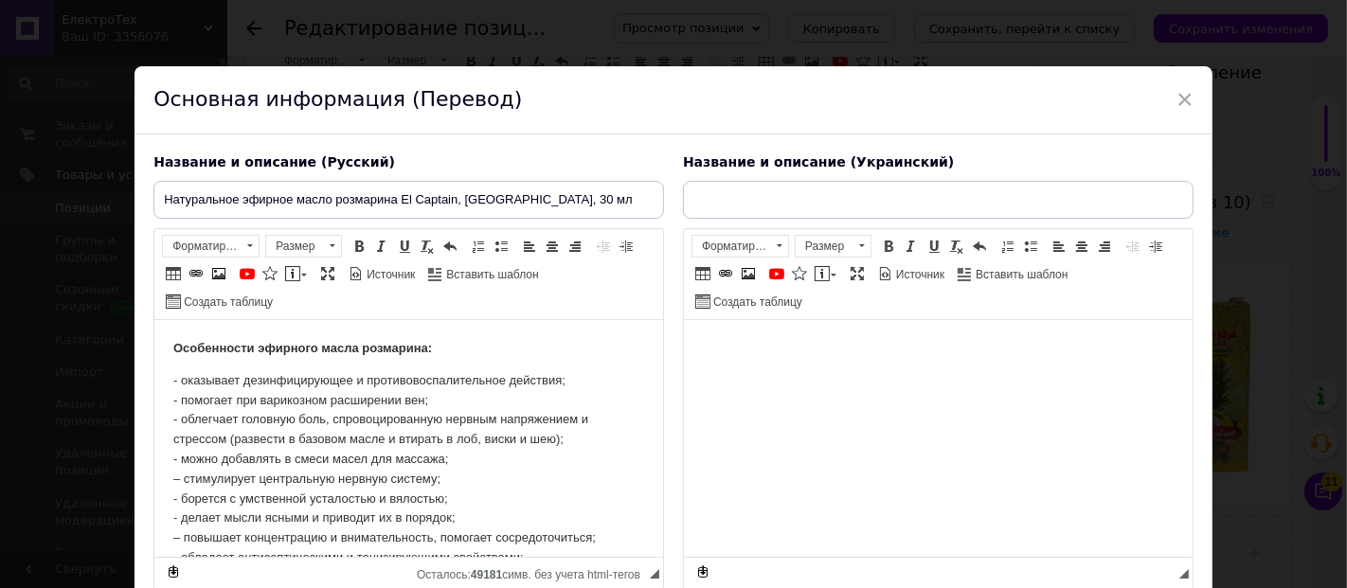
scroll to position [0, 0]
type input "Натуральна ефірна олія розмарину El Captain, Єгипет, 30 мл"
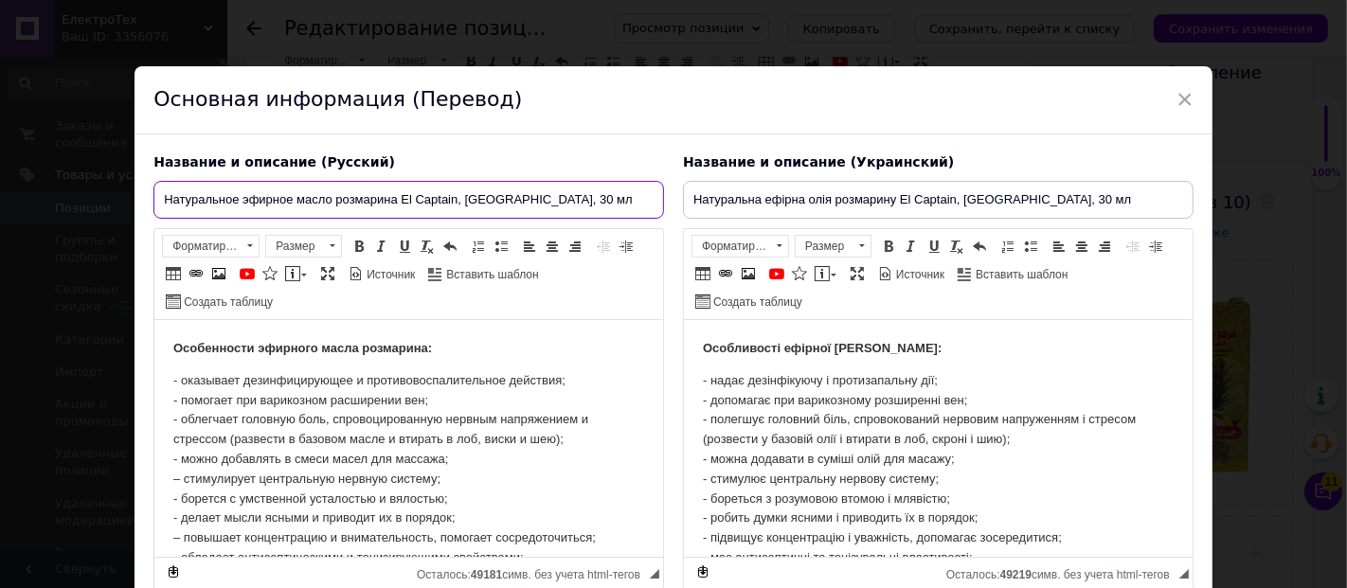
click at [417, 200] on input "Натуральное эфирное масло розмарина El Captain, Египет, 30 мл" at bounding box center [408, 200] width 511 height 38
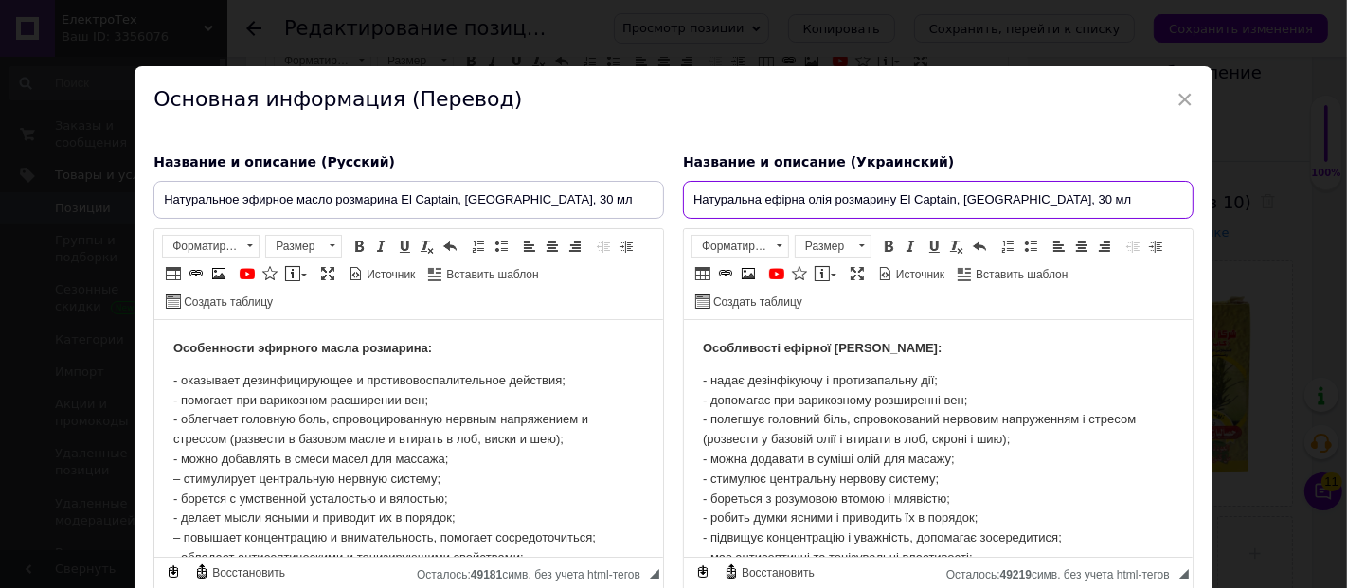
click at [917, 208] on input "Натуральна ефірна олія розмарину El Captain, Єгипет, 30 мл" at bounding box center [938, 200] width 511 height 38
click at [369, 441] on p "- оказывает дезинфицирующее и противовоспалительное действия; - помогает при ва…" at bounding box center [408, 538] width 471 height 335
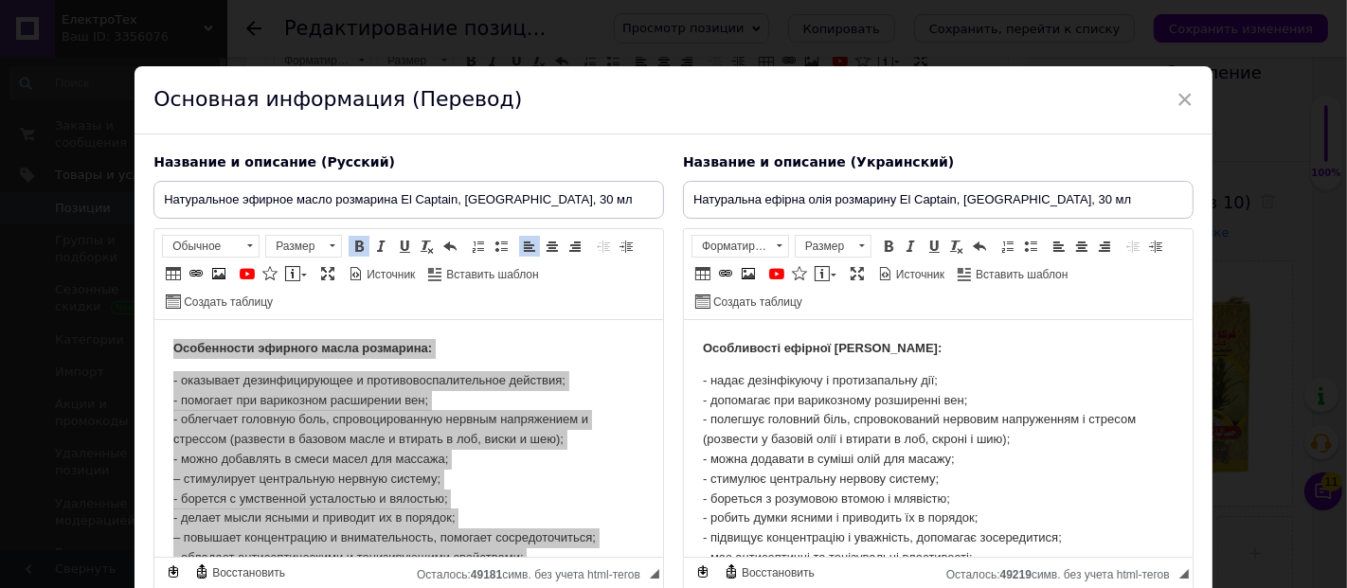
click at [868, 441] on p "- надає дезінфікуючу і протизапальну дії; - допомагає при варикозному розширенн…" at bounding box center [937, 538] width 471 height 335
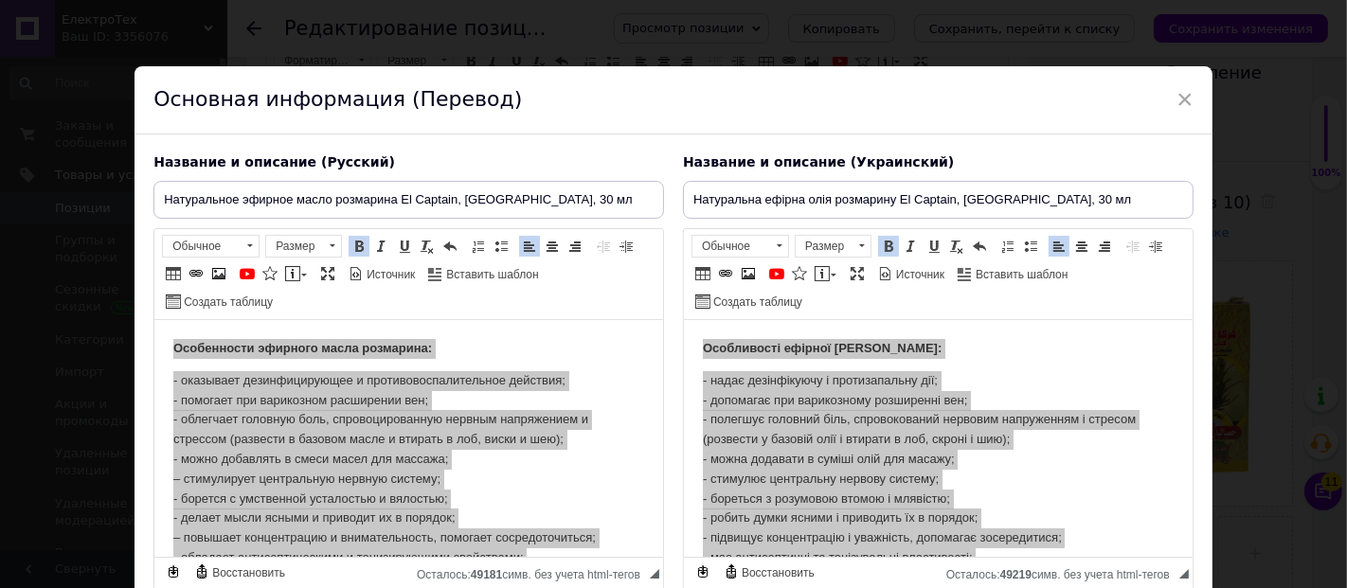
drag, startPoint x: 240, startPoint y: 198, endPoint x: 395, endPoint y: 198, distance: 155.4
click at [395, 198] on input "Натуральное эфирное масло розмарина El Captain, Египет, 30 мл" at bounding box center [408, 200] width 511 height 38
click at [873, 202] on input "Натуральна ефірна олія розмарину El Captain, Єгипет, 30 мл" at bounding box center [938, 200] width 511 height 38
drag, startPoint x: 762, startPoint y: 199, endPoint x: 891, endPoint y: 202, distance: 128.9
click at [891, 202] on input "Натуральна ефірна олія розмарину El Captain, Єгипет, 30 мл" at bounding box center [938, 200] width 511 height 38
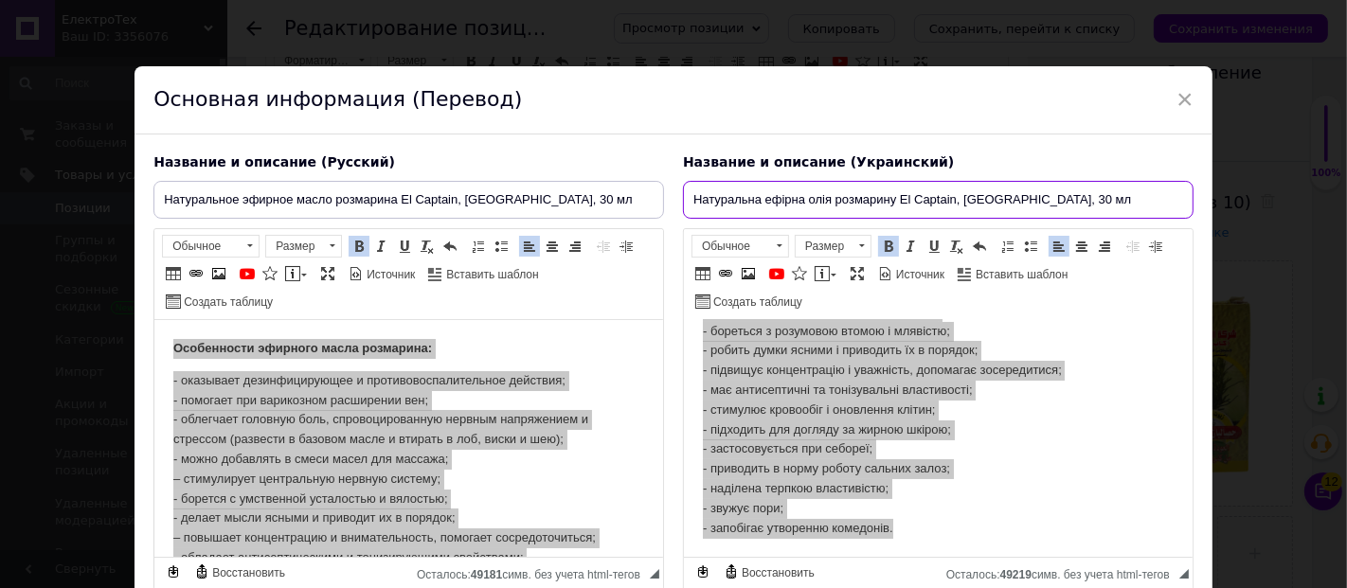
scroll to position [154, 0]
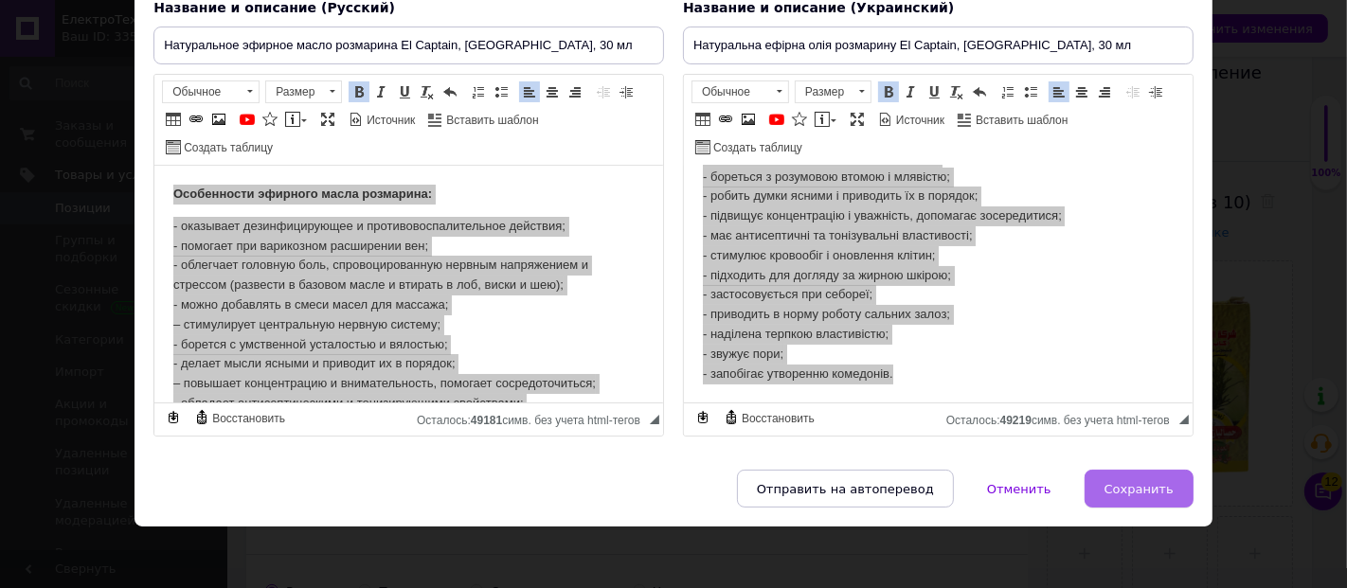
click at [1156, 485] on span "Сохранить" at bounding box center [1139, 489] width 69 height 14
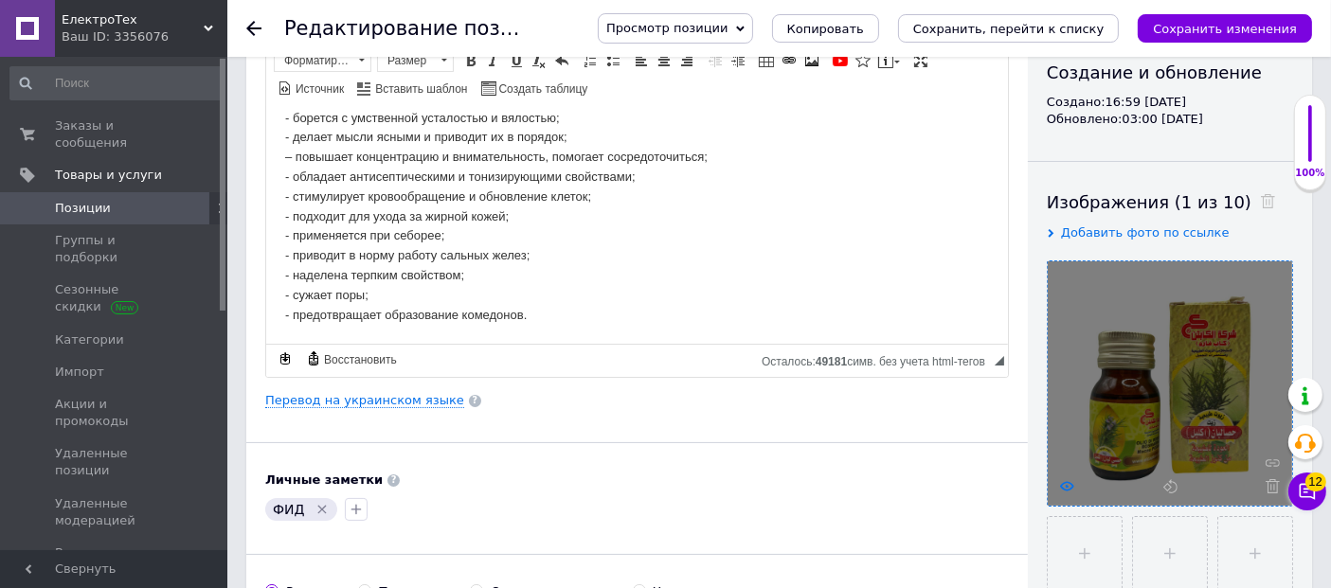
click at [1068, 488] on icon at bounding box center [1067, 486] width 14 height 14
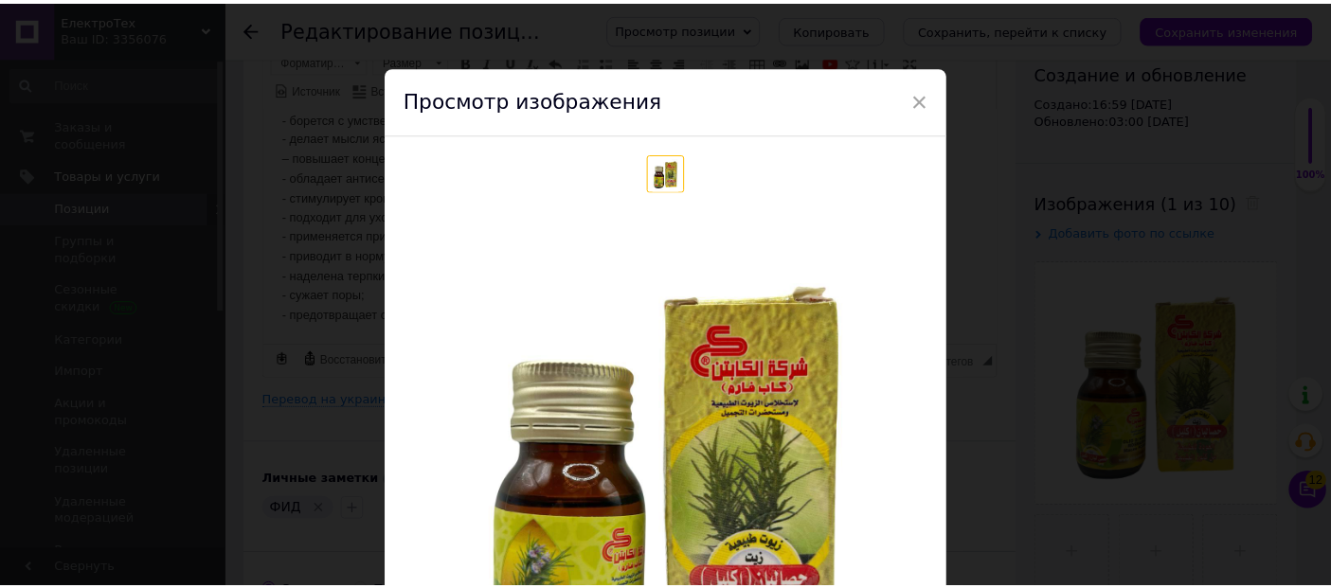
scroll to position [210, 0]
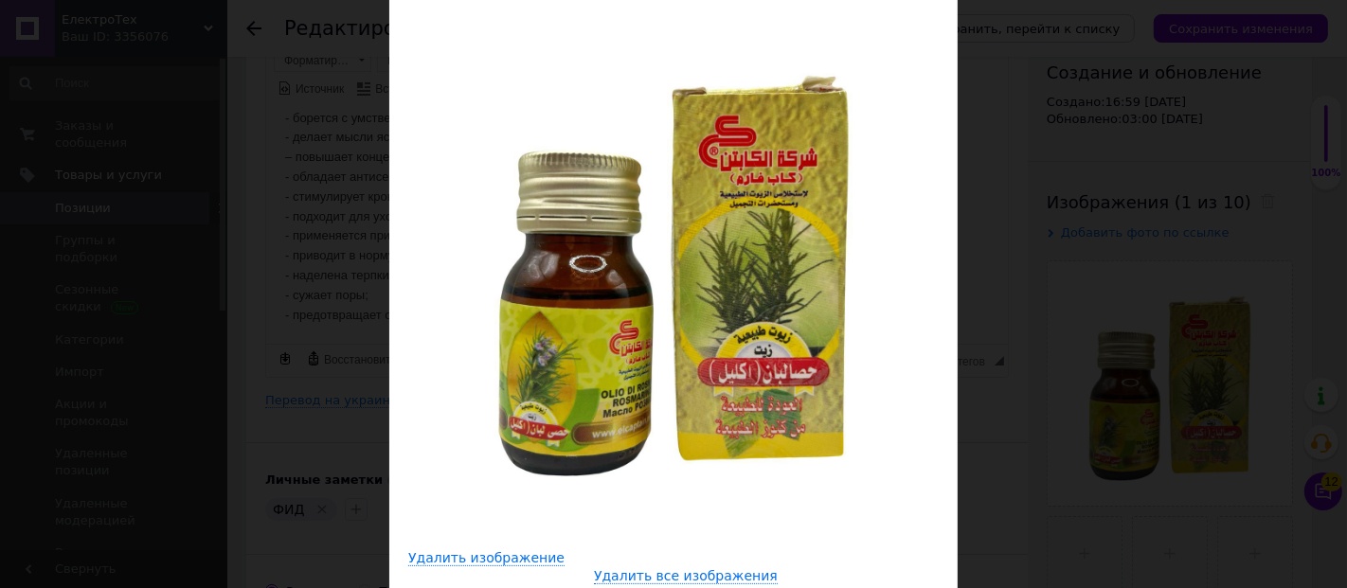
click at [1184, 145] on div "× Просмотр изображения Удалить изображение Удалить все изображения" at bounding box center [673, 294] width 1347 height 588
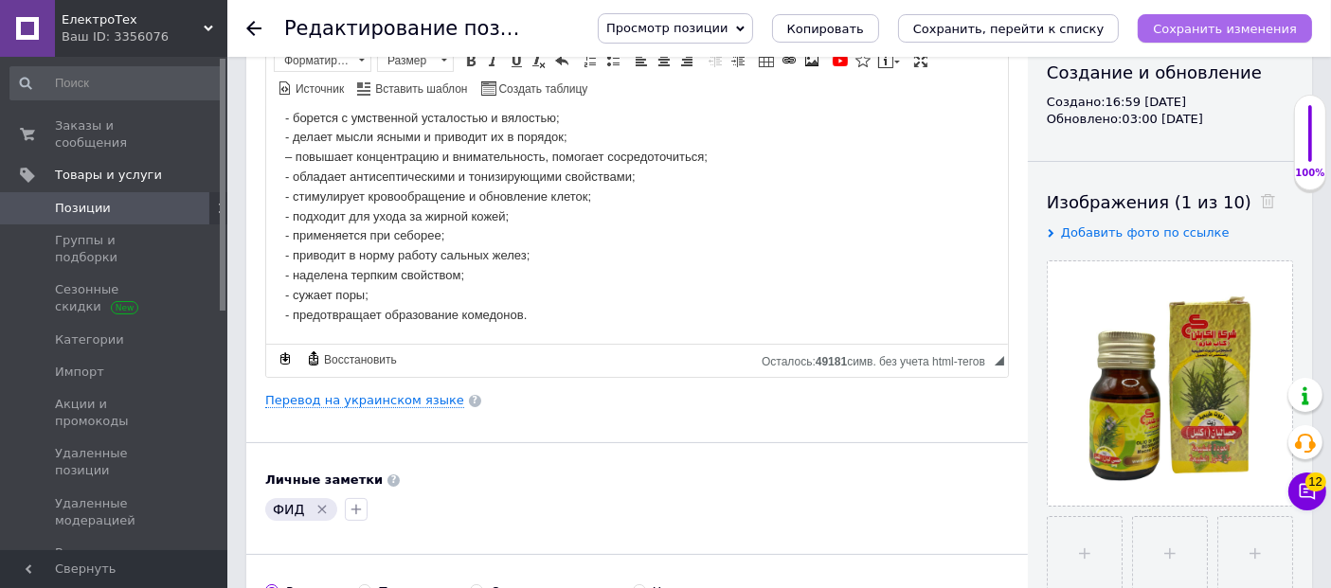
click at [1256, 31] on icon "Сохранить изменения" at bounding box center [1225, 29] width 144 height 14
click at [251, 29] on icon at bounding box center [253, 28] width 15 height 15
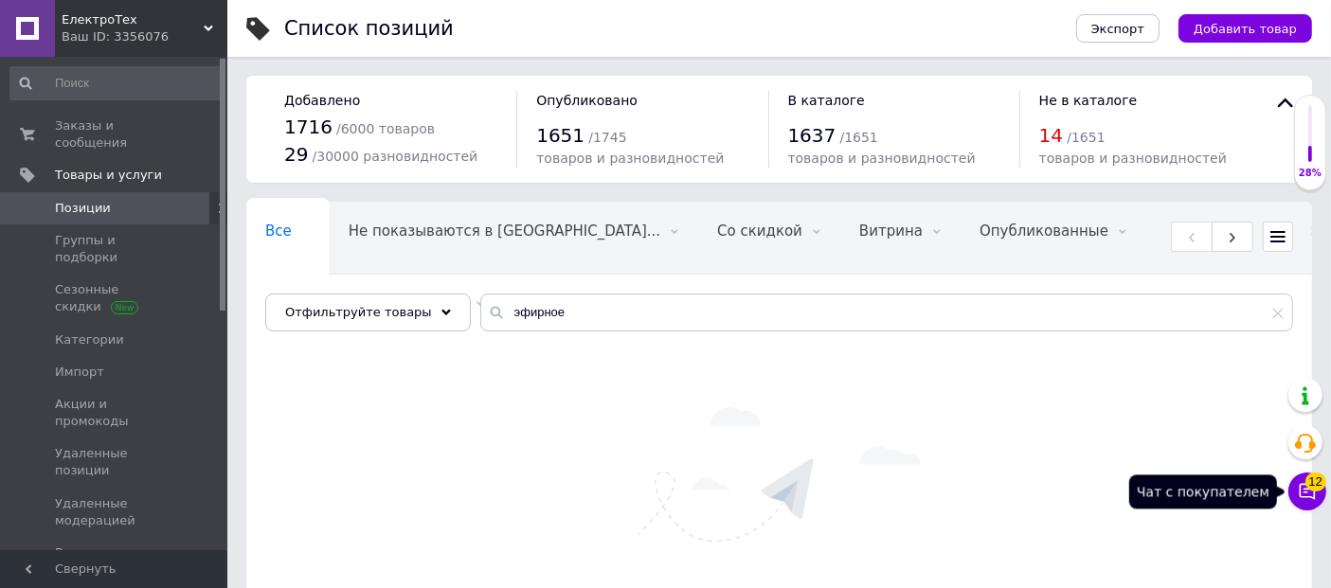
click at [1318, 493] on button "Чат с покупателем 12" at bounding box center [1307, 492] width 38 height 38
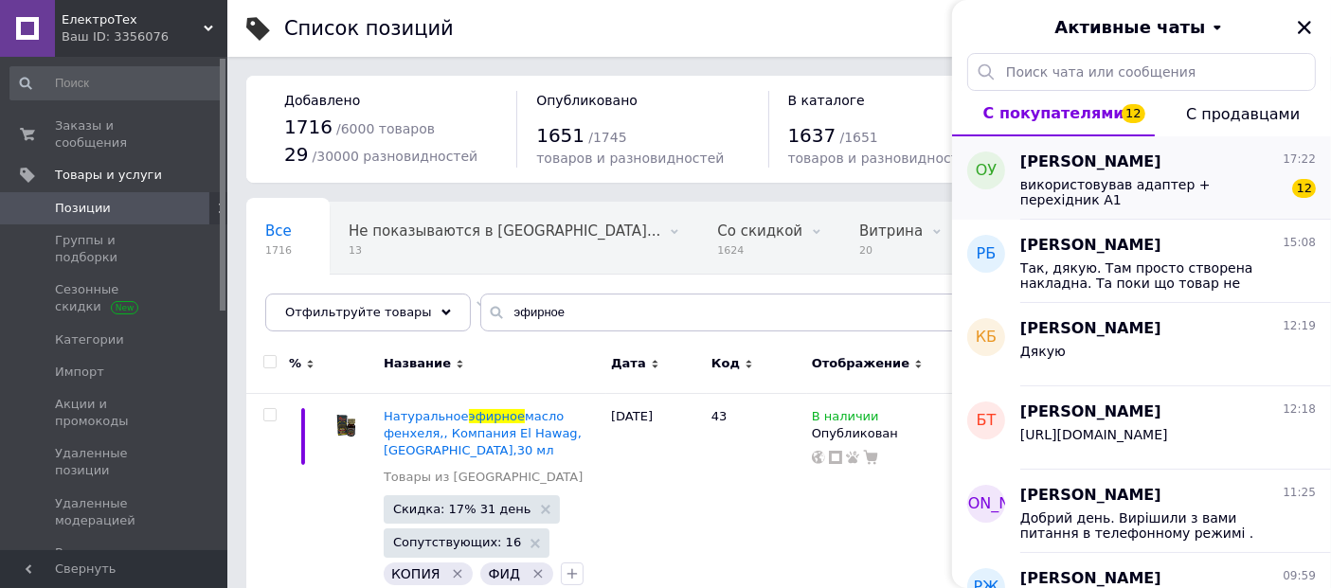
click at [1196, 170] on div "Олександр Удовицький 17:22" at bounding box center [1168, 163] width 296 height 22
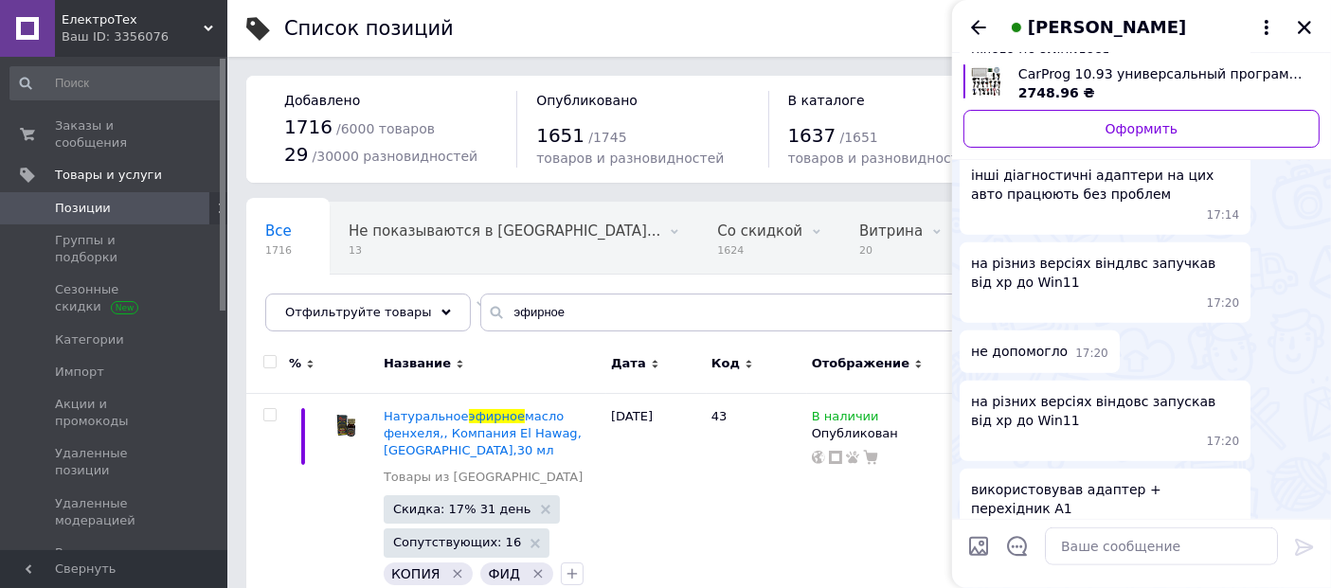
scroll to position [1581, 0]
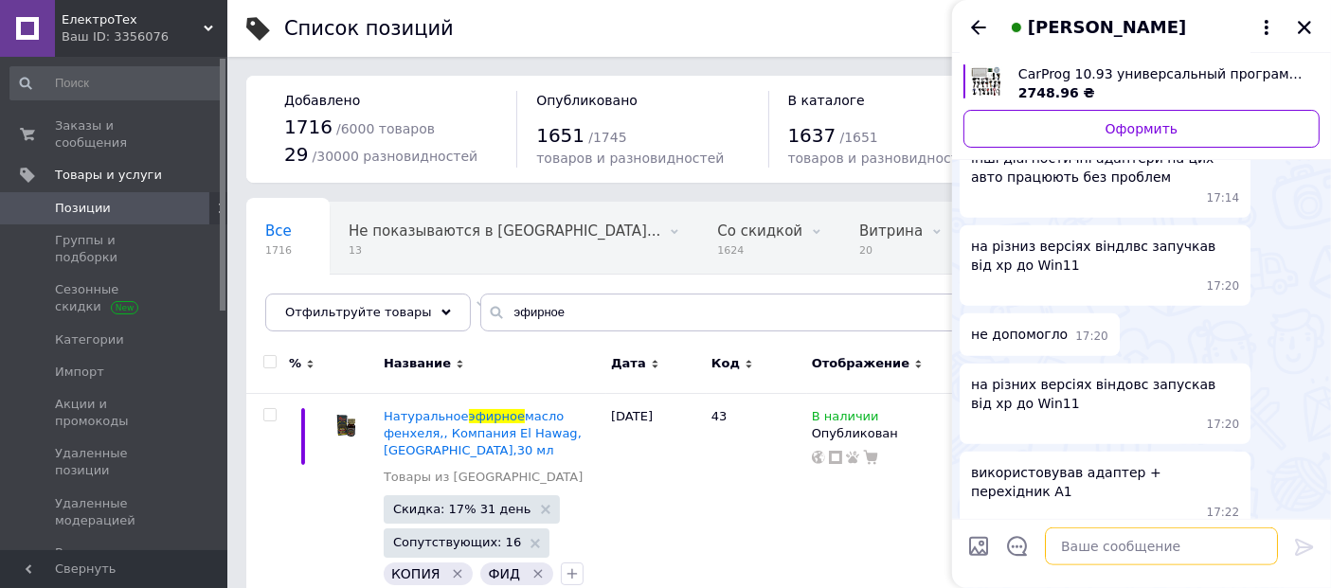
click at [1073, 550] on textarea at bounding box center [1161, 547] width 233 height 38
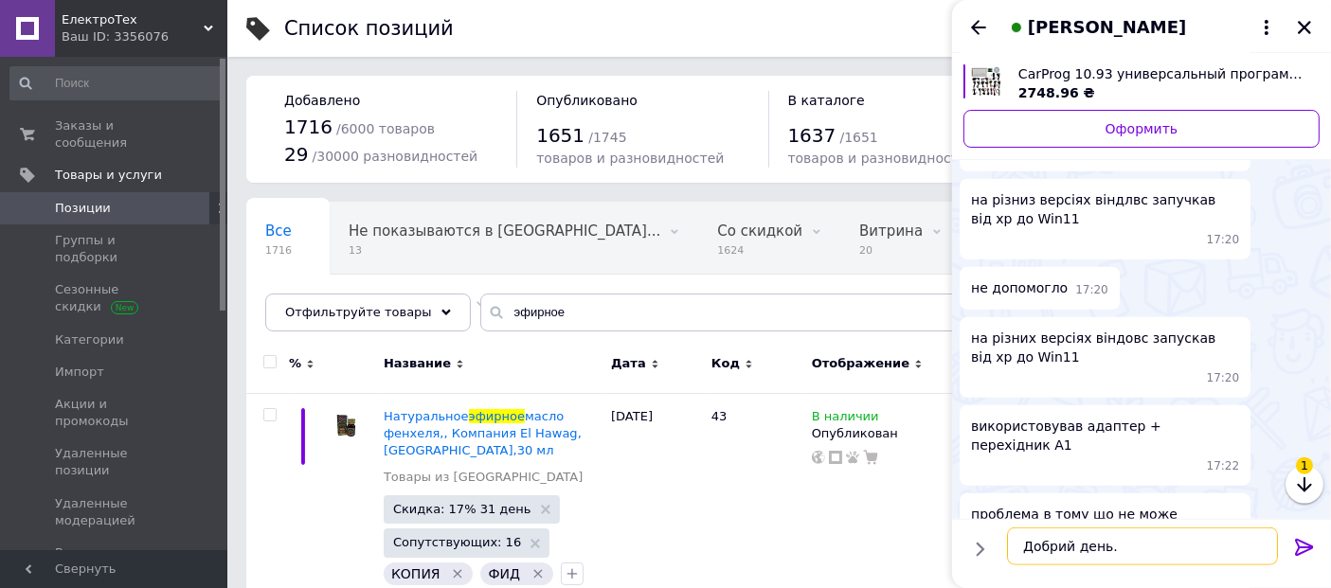
scroll to position [1669, 0]
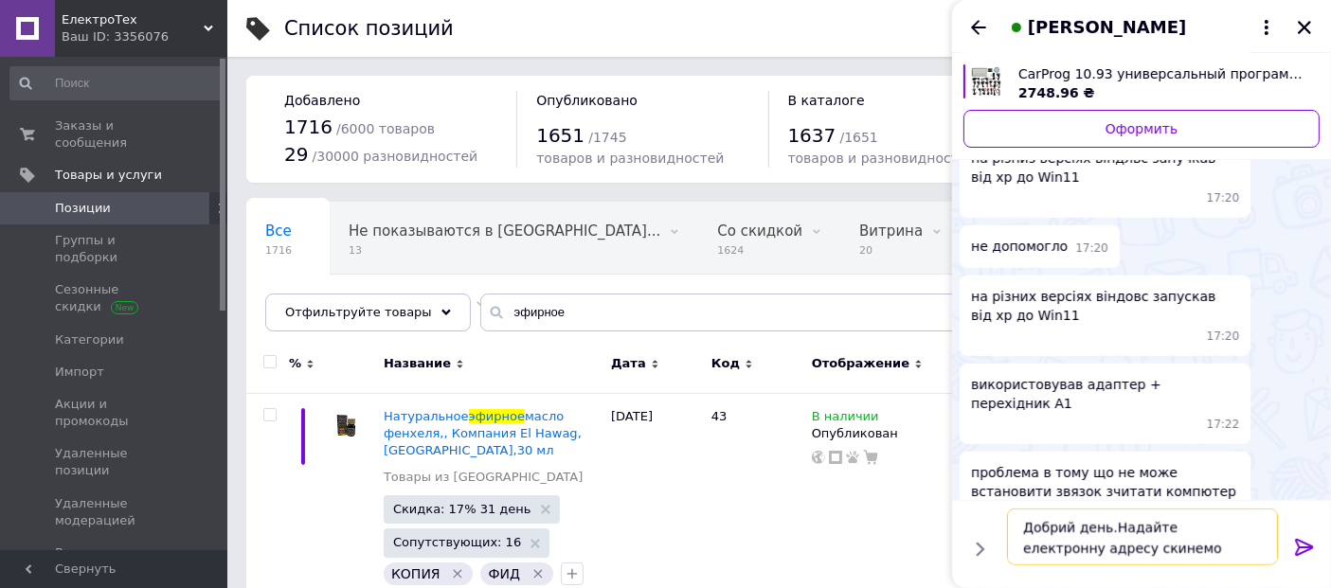
type textarea "Добрий день.Надайте електронну адресу скинемо програму"
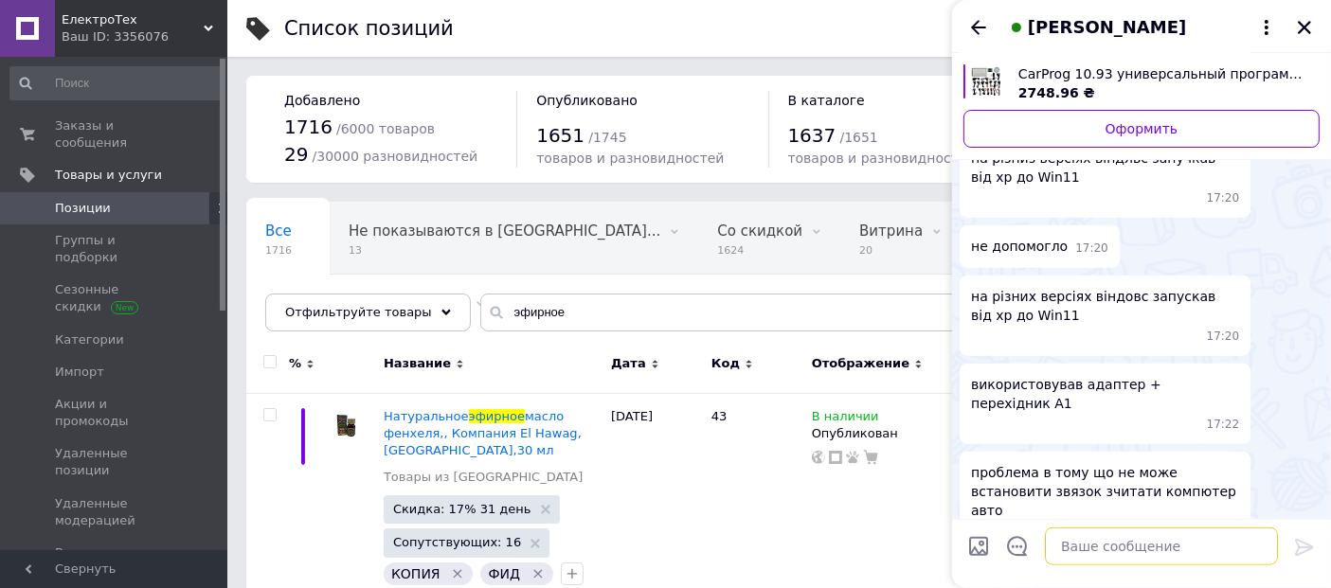
scroll to position [1724, 0]
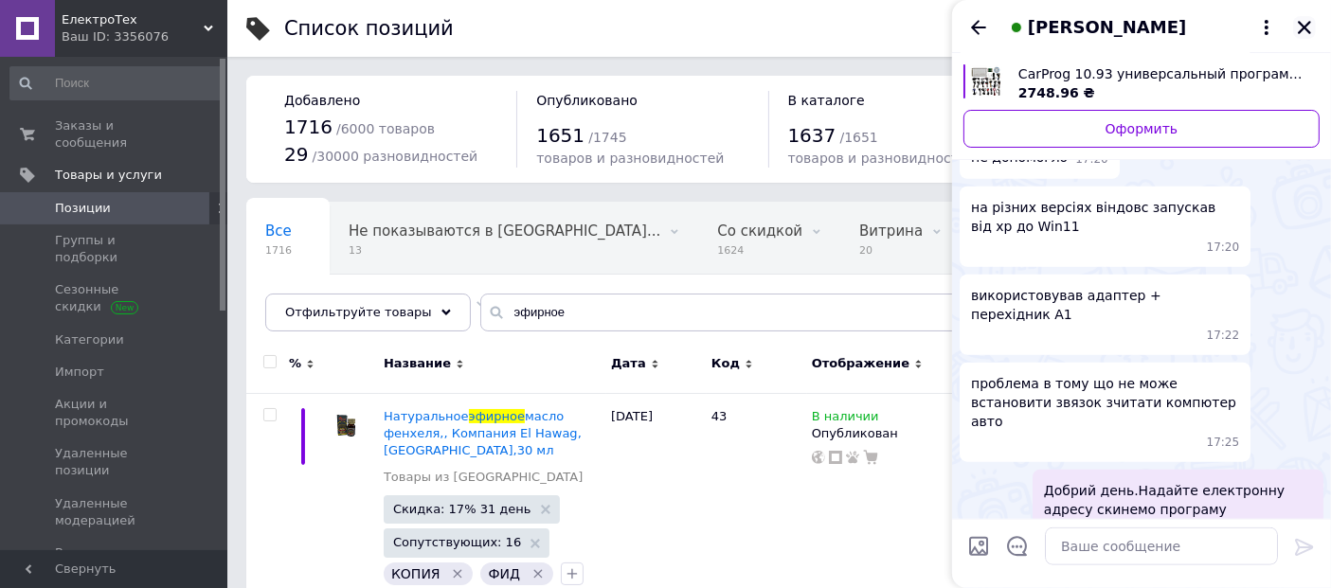
click at [1297, 25] on icon "Закрыть" at bounding box center [1304, 27] width 17 height 17
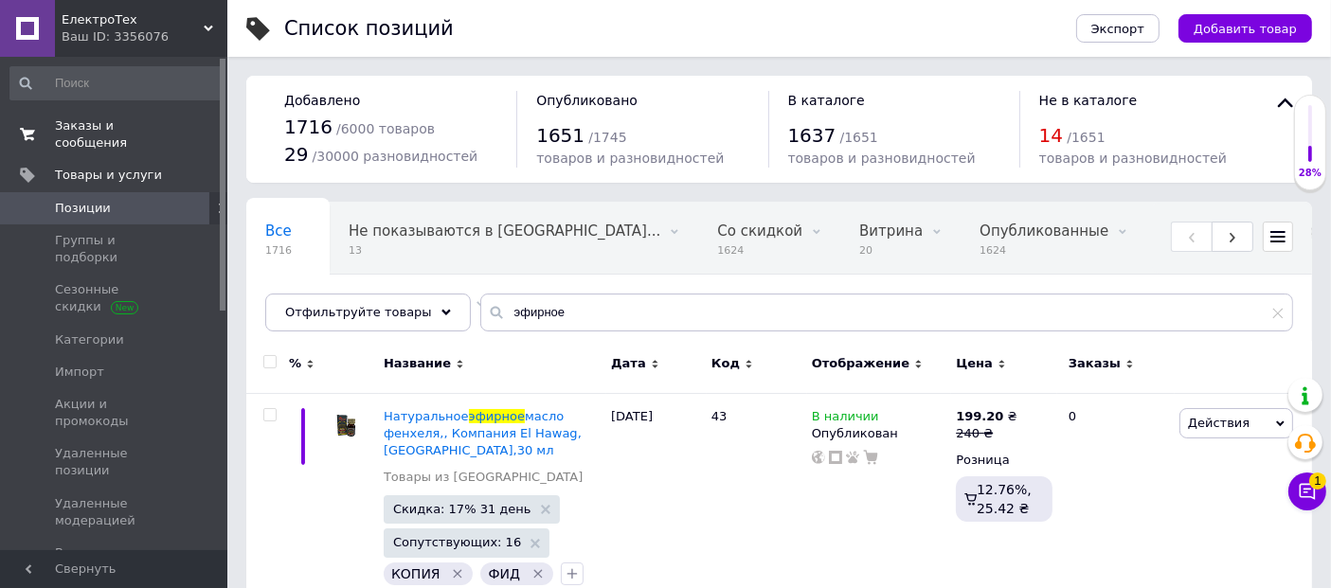
click at [135, 127] on span "Заказы и сообщения" at bounding box center [115, 134] width 120 height 34
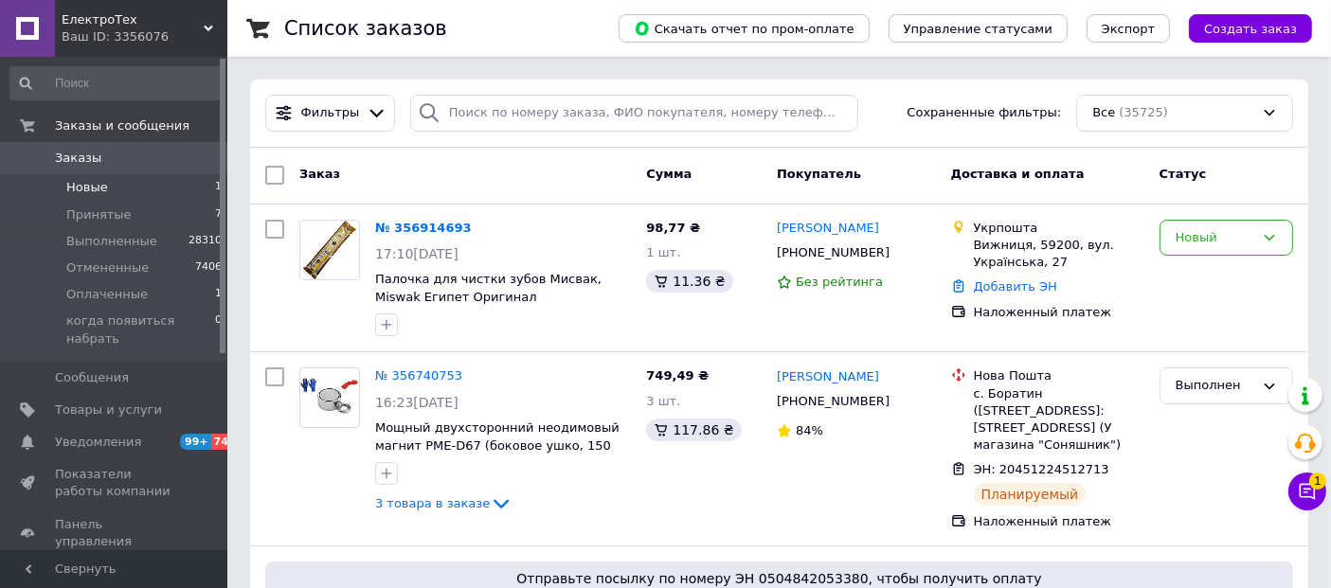
click at [160, 188] on li "Новые 1" at bounding box center [116, 187] width 233 height 27
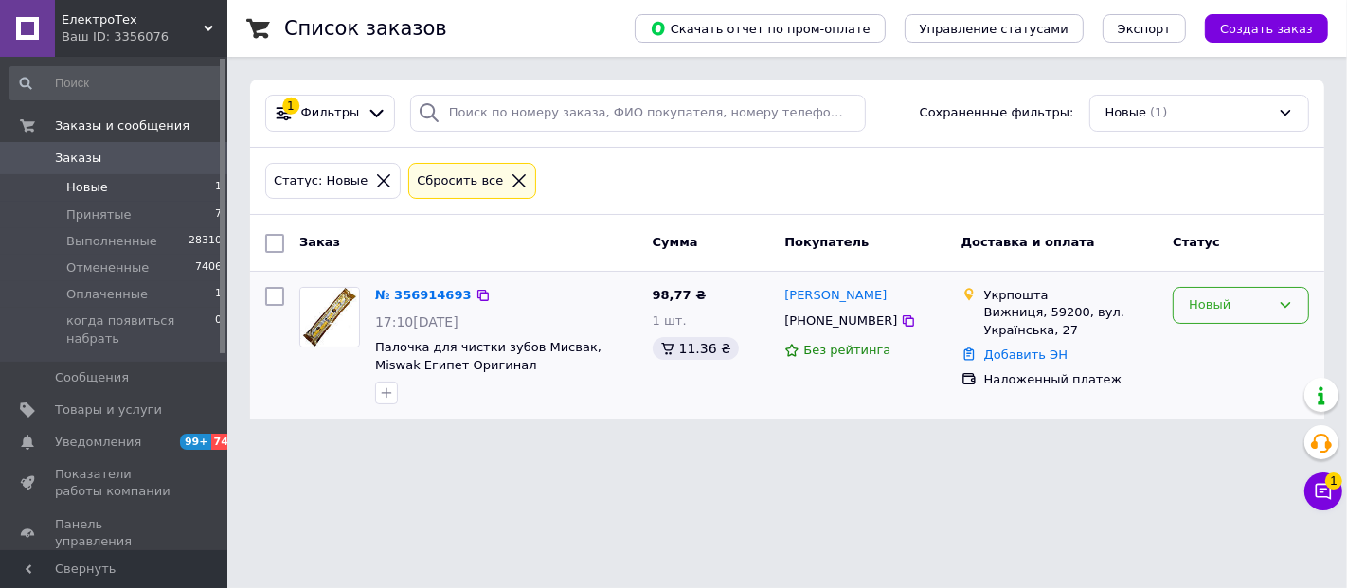
click at [1251, 307] on div "Новый" at bounding box center [1229, 306] width 81 height 20
click at [1235, 333] on li "Принят" at bounding box center [1241, 345] width 135 height 35
click at [457, 306] on div "№ 356914693 17:10, 12.08.2025 Палочка для чистки зубов Мисвак, Miswak Египет Ор…" at bounding box center [507, 345] width 278 height 133
click at [903, 324] on icon at bounding box center [908, 320] width 11 height 11
click at [387, 392] on icon "button" at bounding box center [386, 393] width 15 height 15
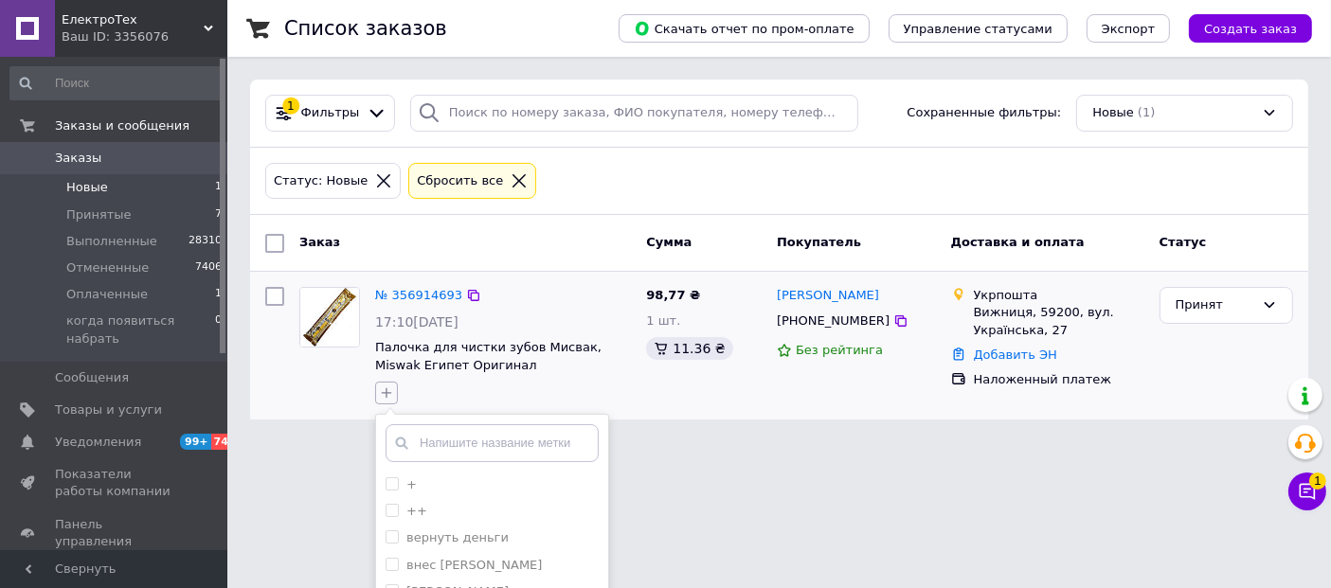
type input "г"
type input "нет"
drag, startPoint x: 392, startPoint y: 483, endPoint x: 510, endPoint y: 427, distance: 130.1
click at [394, 483] on input "нет дозвона" at bounding box center [392, 483] width 12 height 12
checkbox input "true"
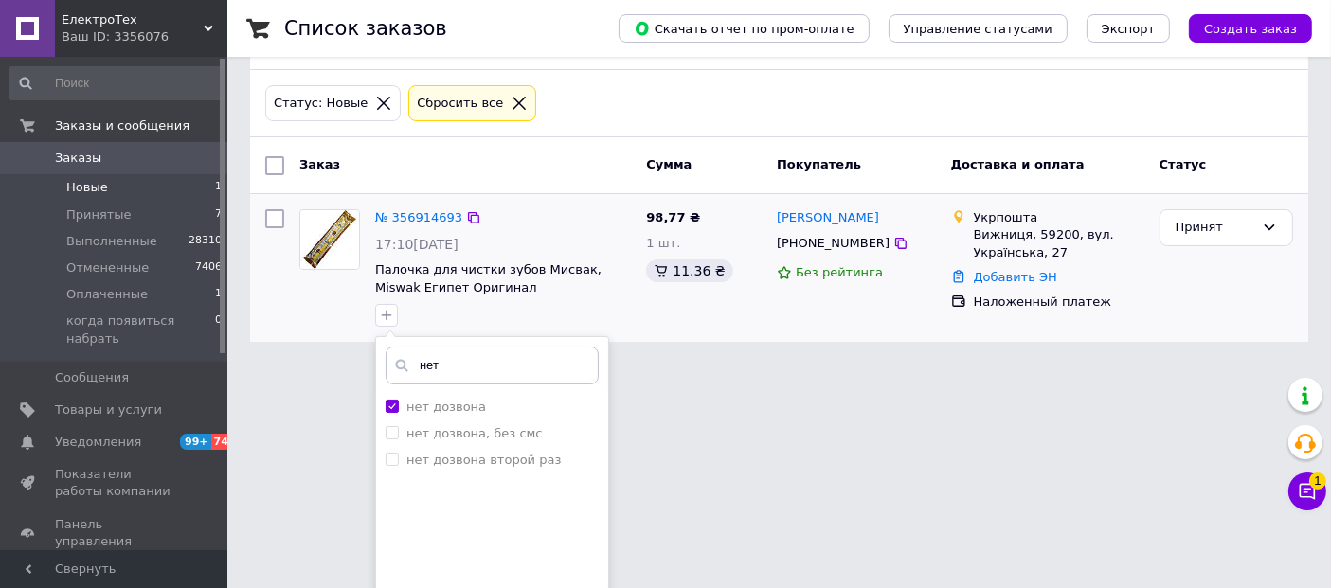
scroll to position [172, 0]
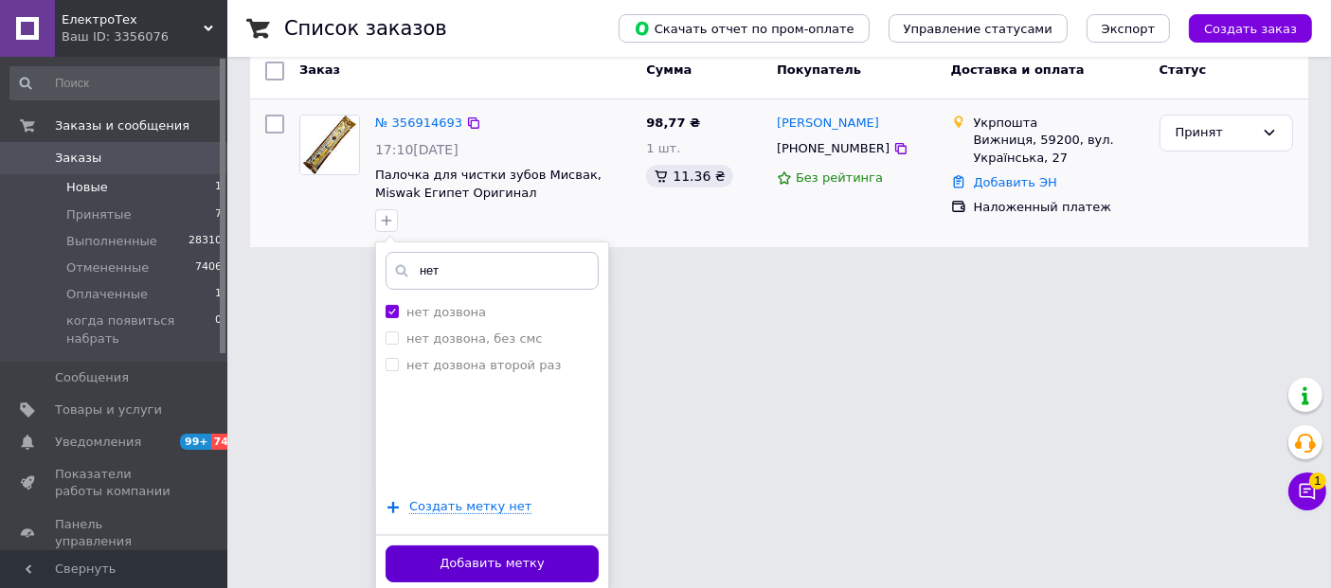
click at [490, 567] on button "Добавить метку" at bounding box center [492, 564] width 213 height 37
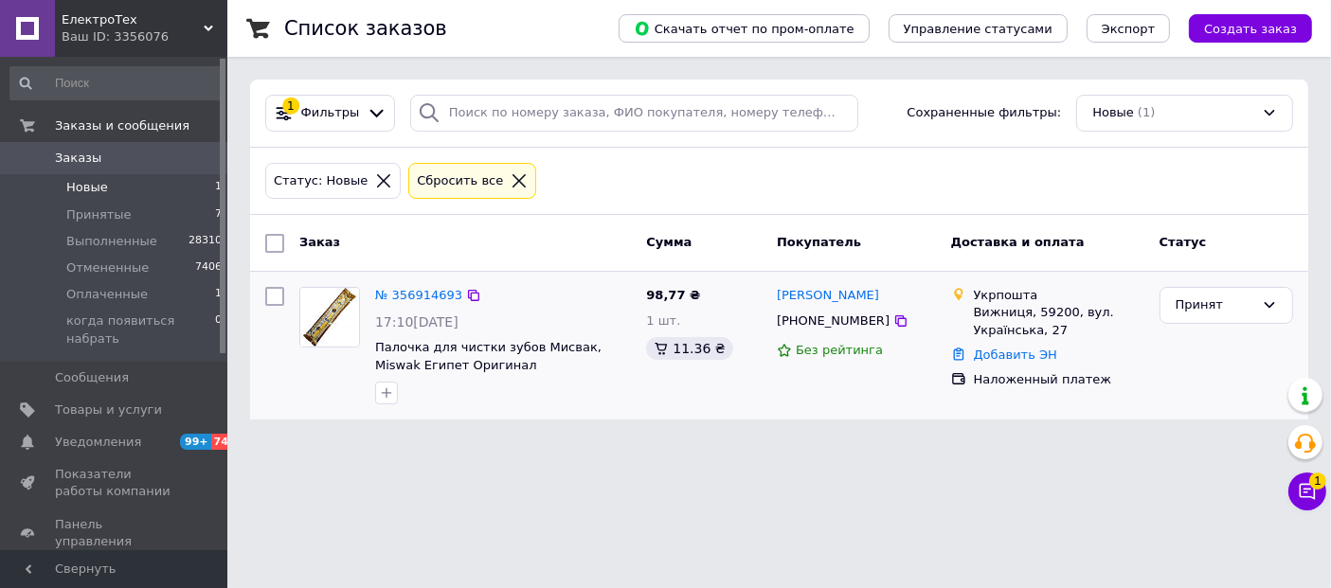
scroll to position [0, 0]
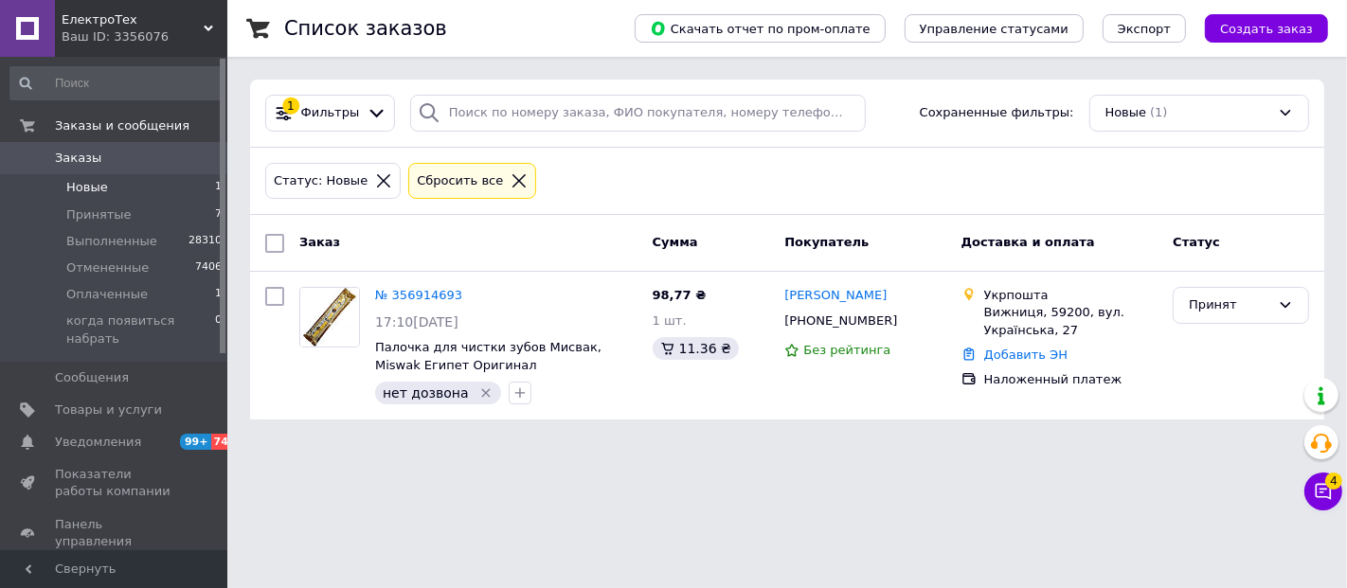
click at [513, 180] on icon at bounding box center [519, 180] width 13 height 13
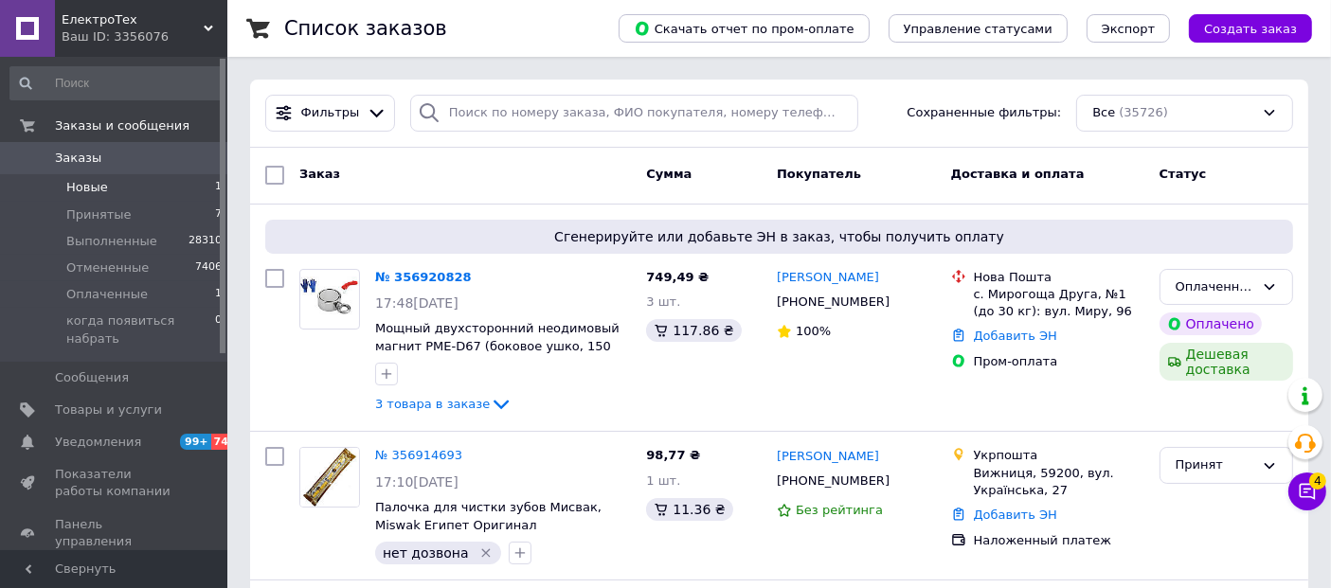
click at [103, 187] on span "Новые" at bounding box center [87, 187] width 42 height 17
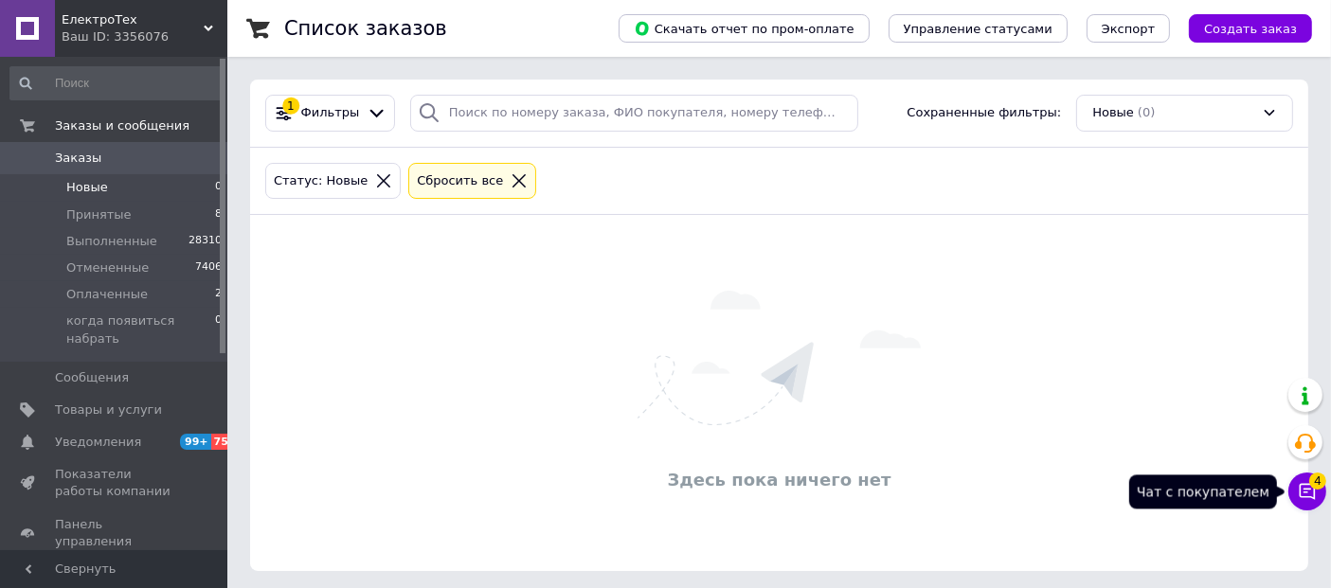
click at [1309, 488] on icon at bounding box center [1307, 491] width 19 height 19
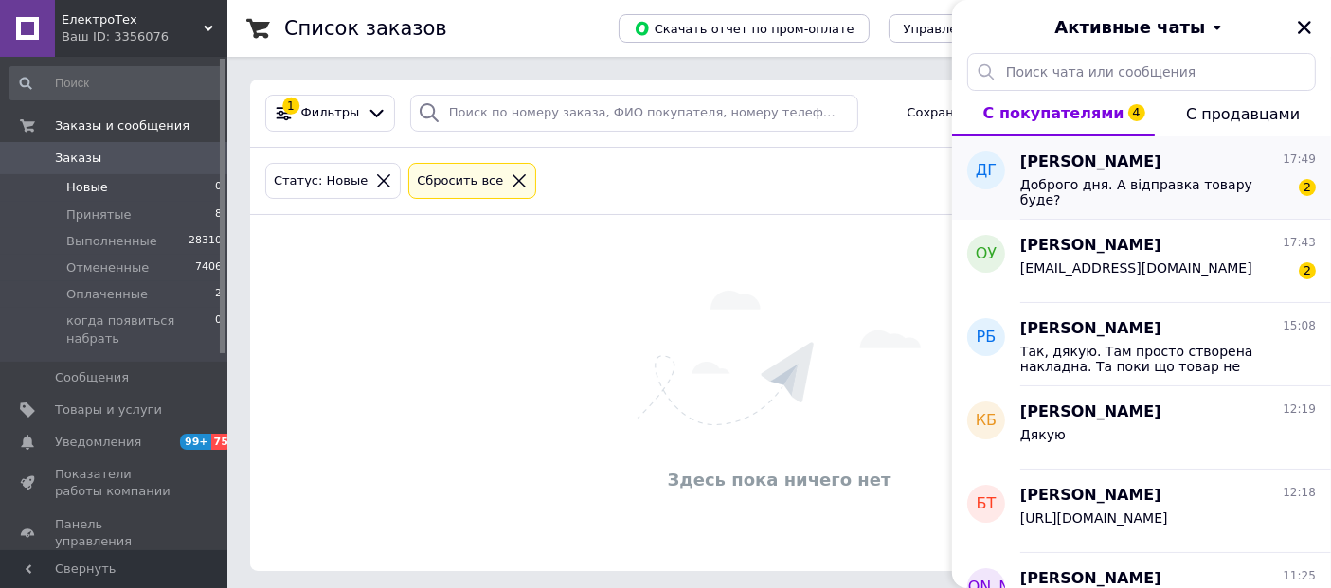
click at [1123, 166] on span "[PERSON_NAME]" at bounding box center [1090, 163] width 141 height 22
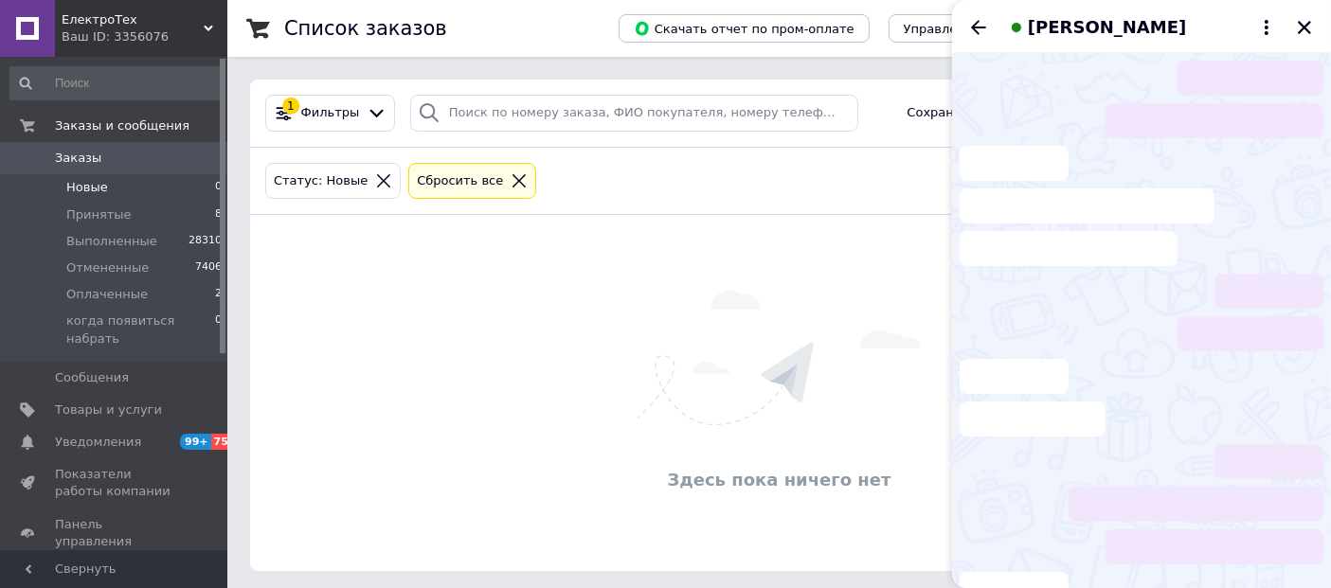
scroll to position [42, 0]
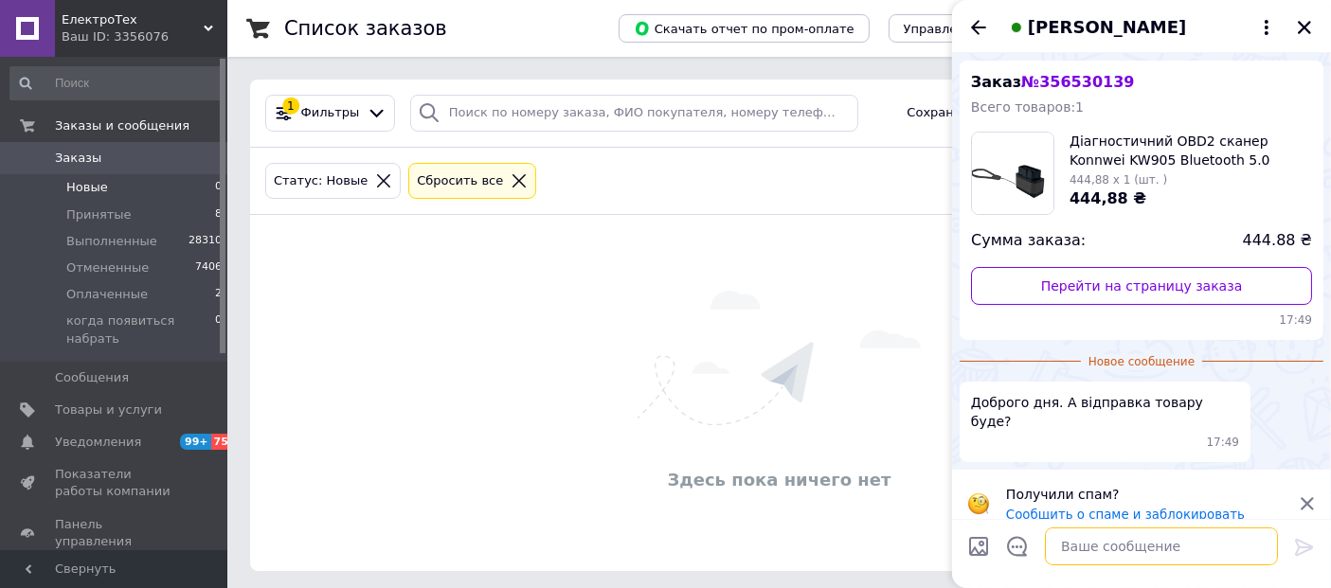
click at [1069, 546] on textarea at bounding box center [1161, 547] width 233 height 38
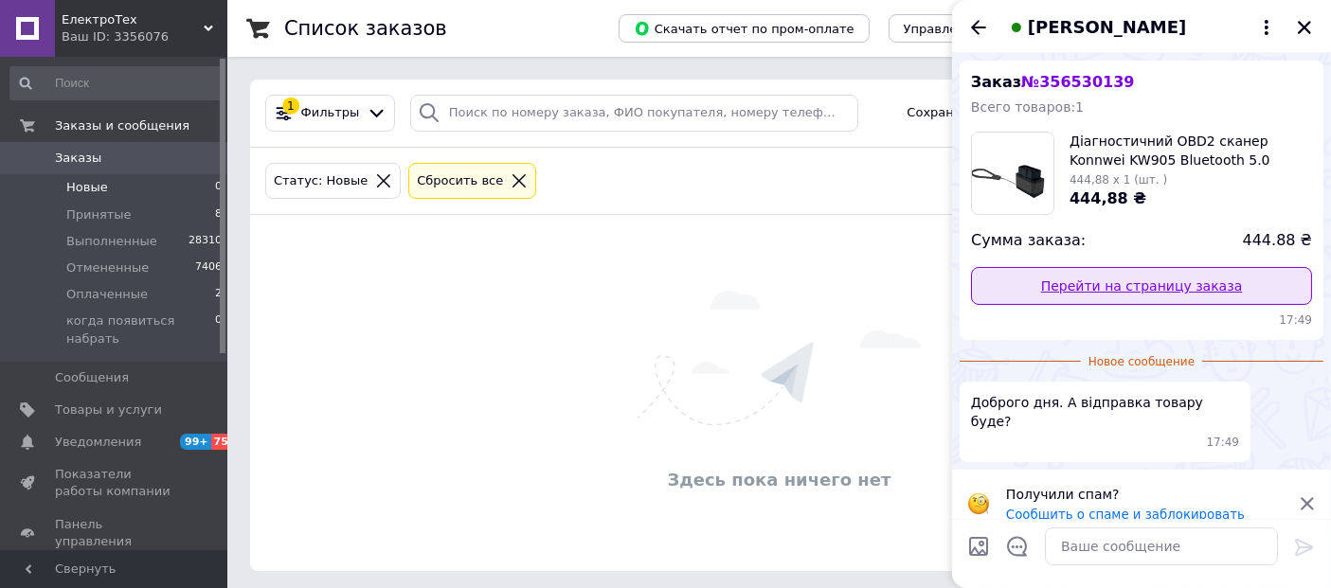
click at [1110, 275] on link "Перейти на страницу заказа" at bounding box center [1141, 286] width 341 height 38
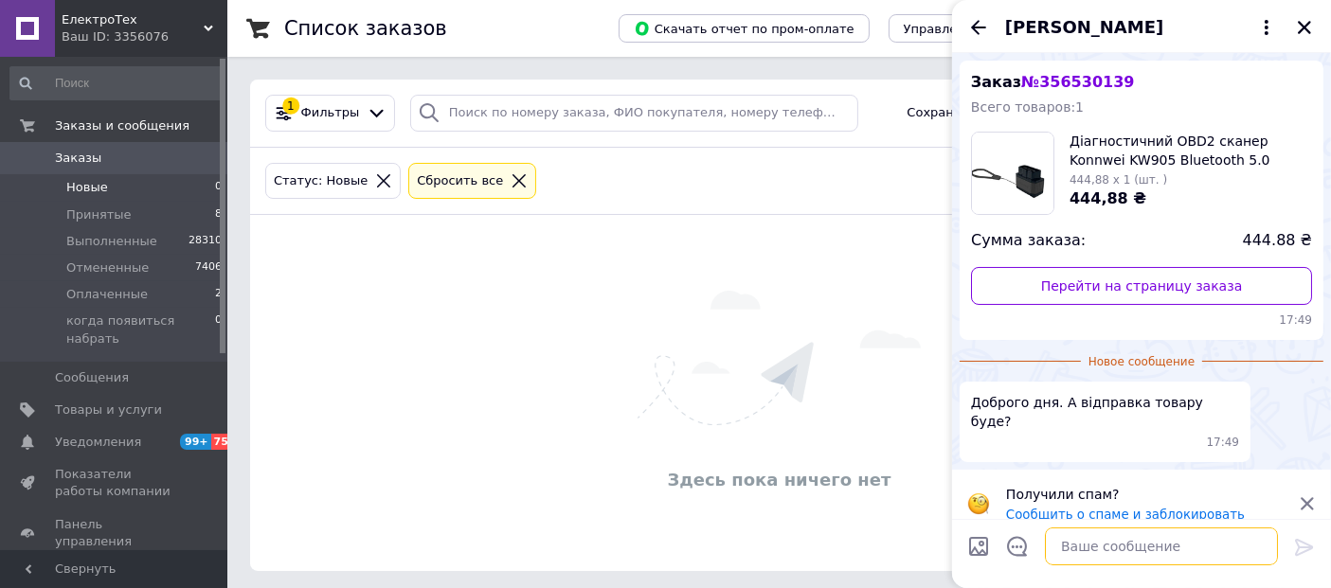
click at [1082, 542] on textarea at bounding box center [1161, 547] width 233 height 38
type textarea "Добрий день. Сьогодні відправка"
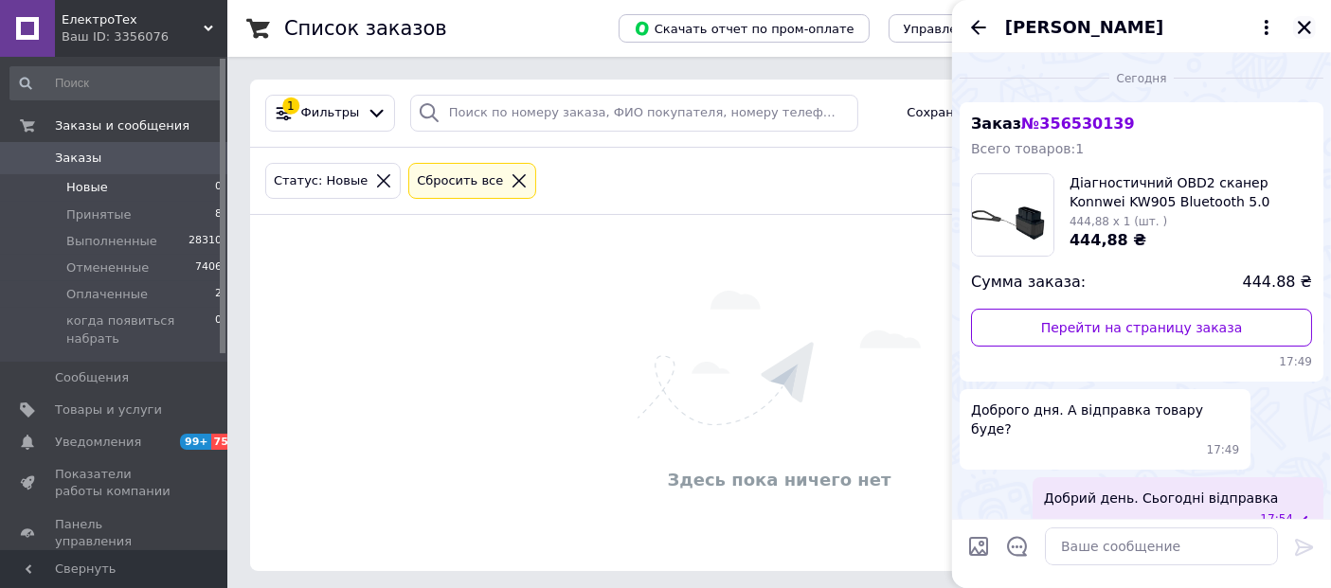
click at [1313, 23] on button "Закрыть" at bounding box center [1304, 27] width 23 height 23
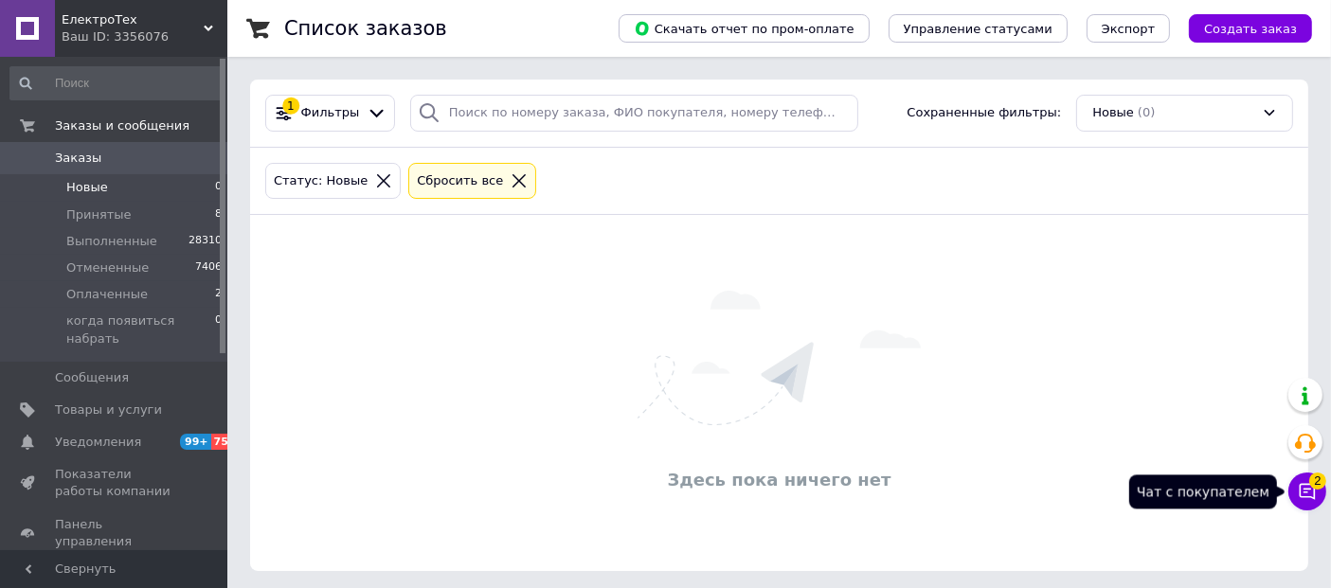
click at [1305, 485] on icon at bounding box center [1307, 491] width 19 height 19
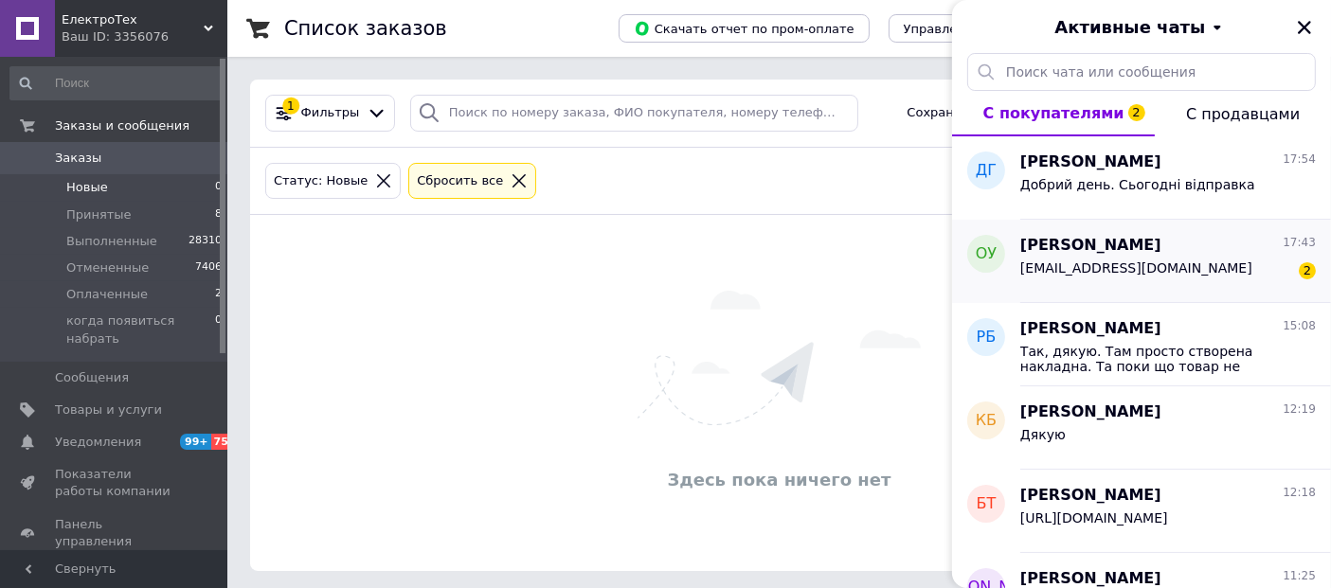
click at [1161, 251] on span "Олександр Удовицький" at bounding box center [1090, 246] width 141 height 22
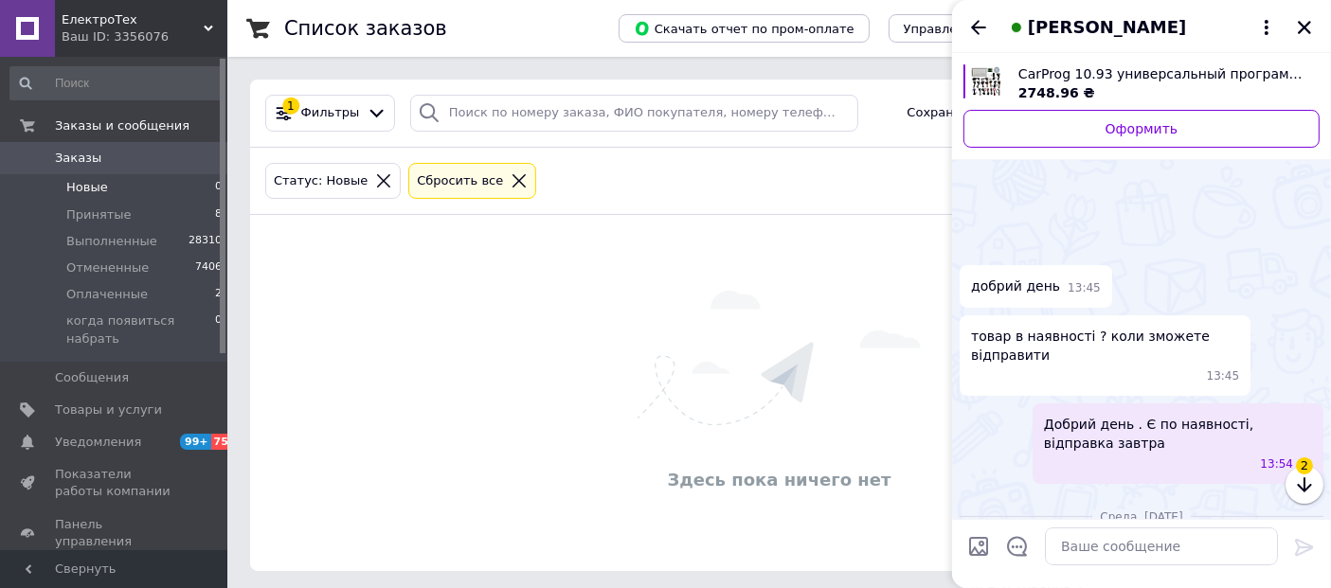
scroll to position [1907, 0]
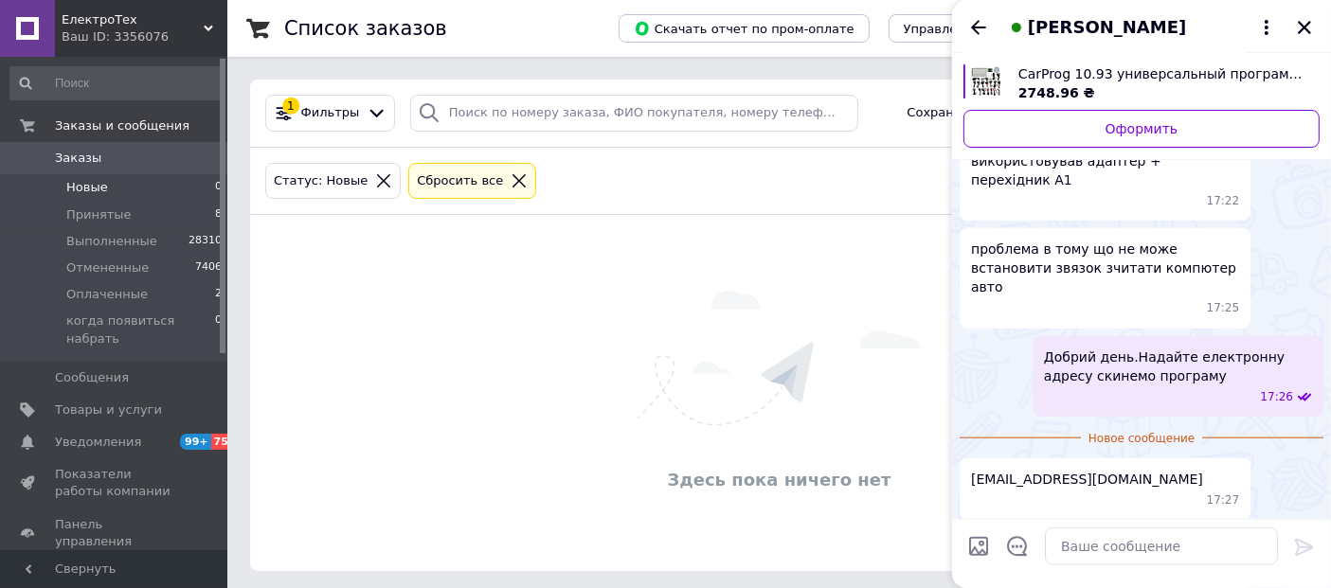
drag, startPoint x: 1166, startPoint y: 488, endPoint x: 972, endPoint y: 488, distance: 194.2
click at [972, 528] on div "udovitskiyoleksandr@gmail.com 17:43" at bounding box center [1105, 559] width 291 height 62
click at [1082, 551] on textarea at bounding box center [1161, 547] width 233 height 38
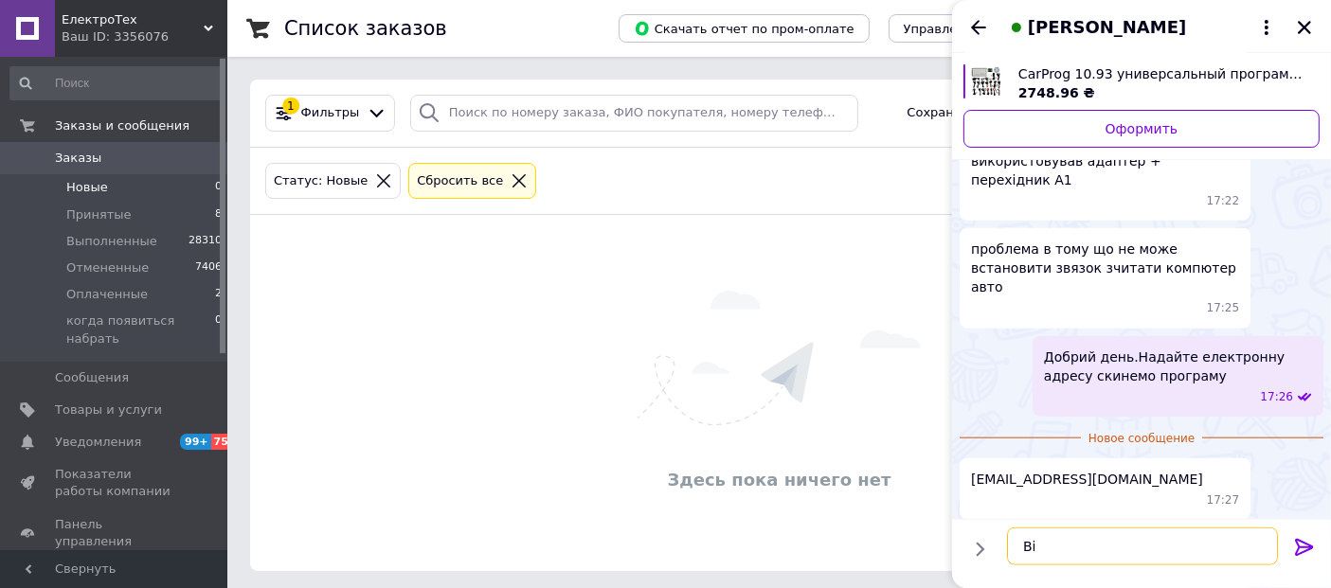
type textarea "В"
type textarea "Дякуємо відправляємо вам на пошту"
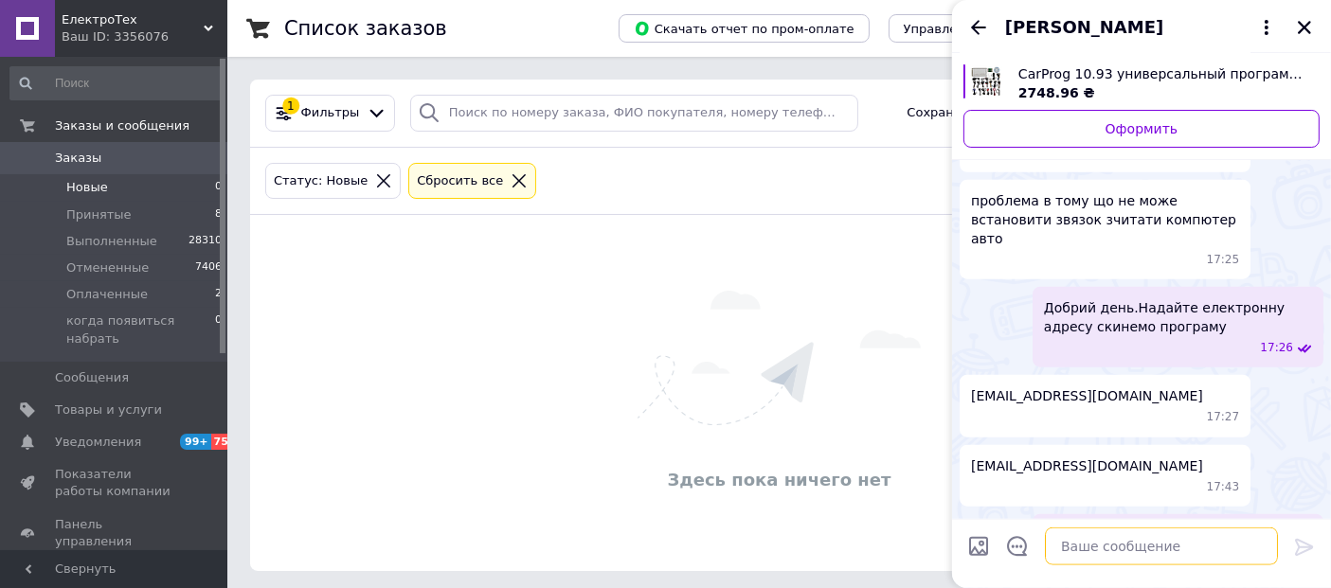
scroll to position [1894, 0]
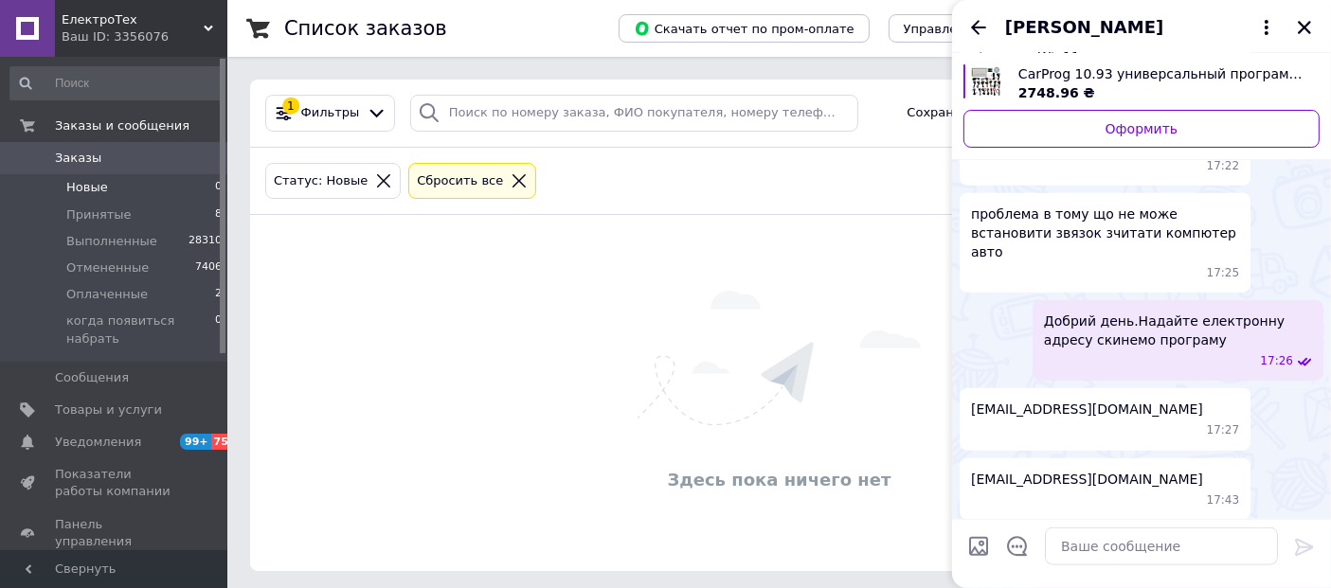
drag, startPoint x: 1162, startPoint y: 418, endPoint x: 966, endPoint y: 421, distance: 196.1
click at [966, 459] on div "udovitskiyoleksandr@gmail.com 17:43" at bounding box center [1105, 490] width 291 height 62
copy span "udovitskiyoleksandr@gmail.com"
click at [109, 297] on span "Оплаченные" at bounding box center [106, 294] width 81 height 17
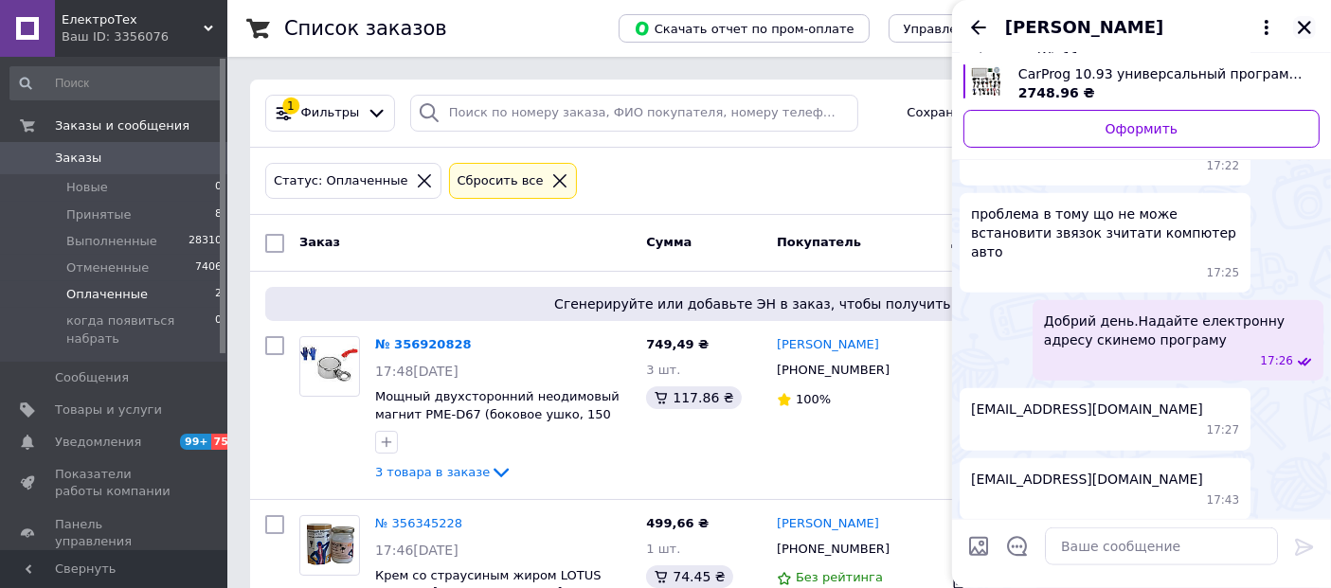
click at [1305, 20] on icon "Закрыть" at bounding box center [1304, 27] width 17 height 17
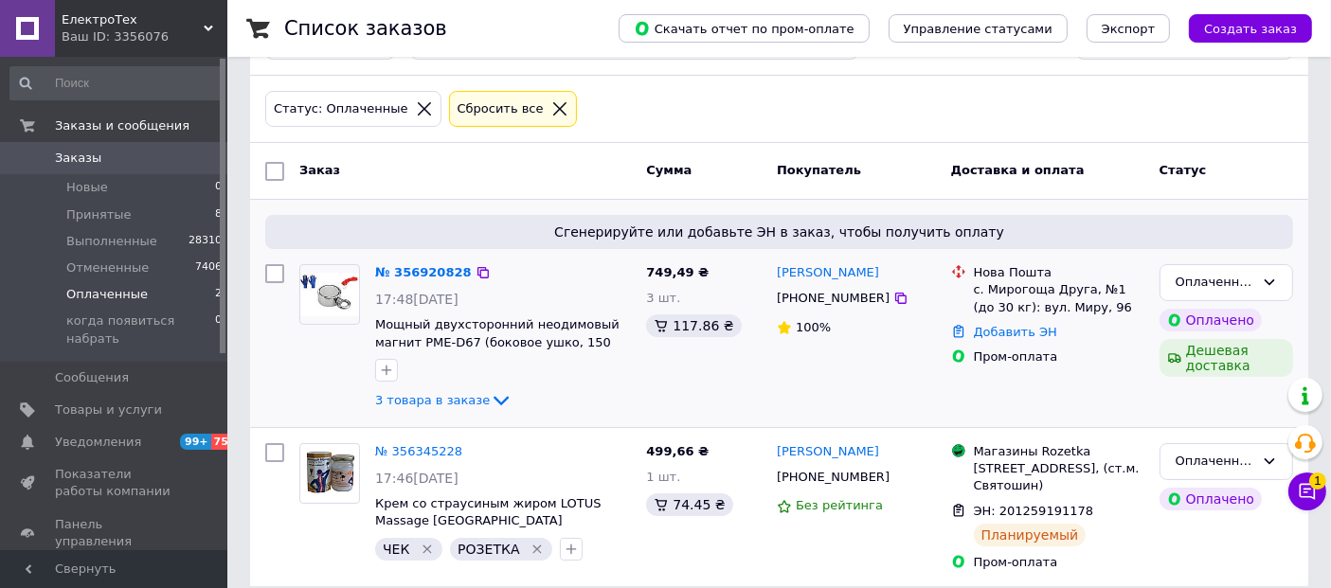
scroll to position [105, 0]
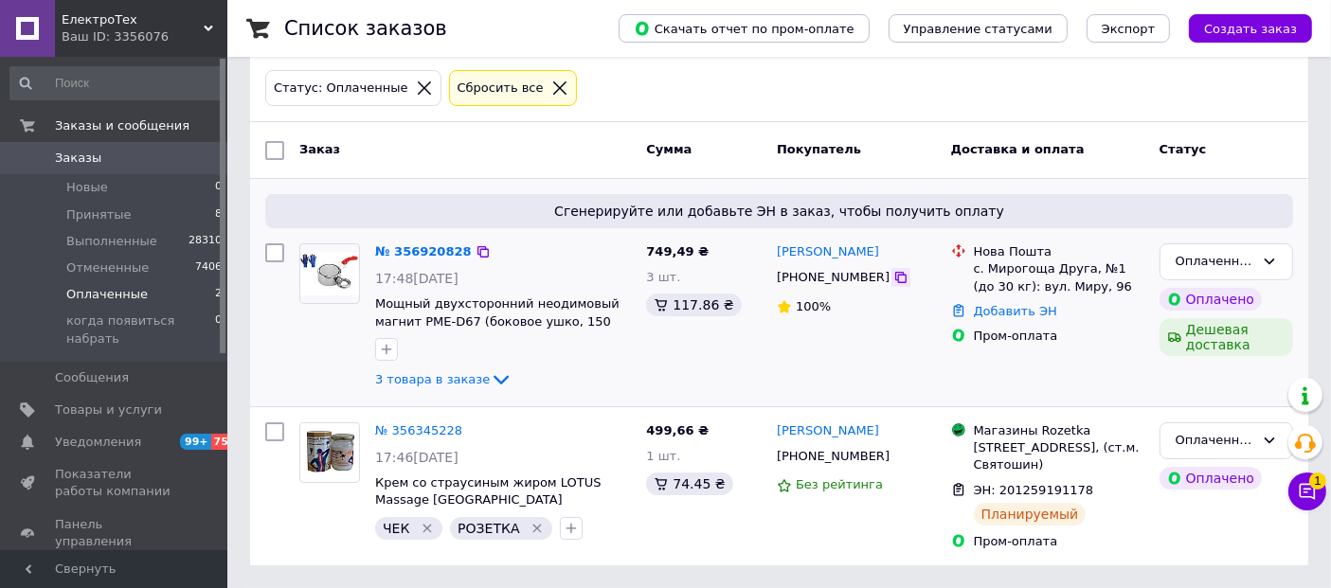
click at [893, 270] on icon at bounding box center [900, 277] width 15 height 15
click at [476, 244] on icon at bounding box center [483, 251] width 15 height 15
click at [406, 244] on link "№ 356920828" at bounding box center [423, 251] width 97 height 14
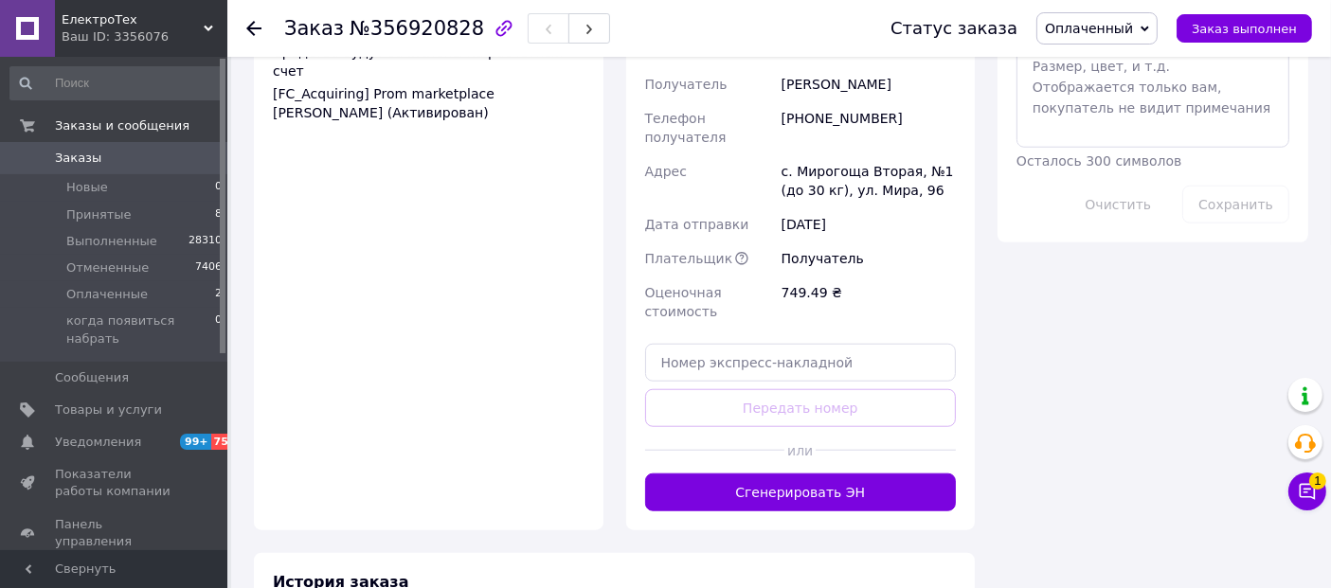
scroll to position [1683, 0]
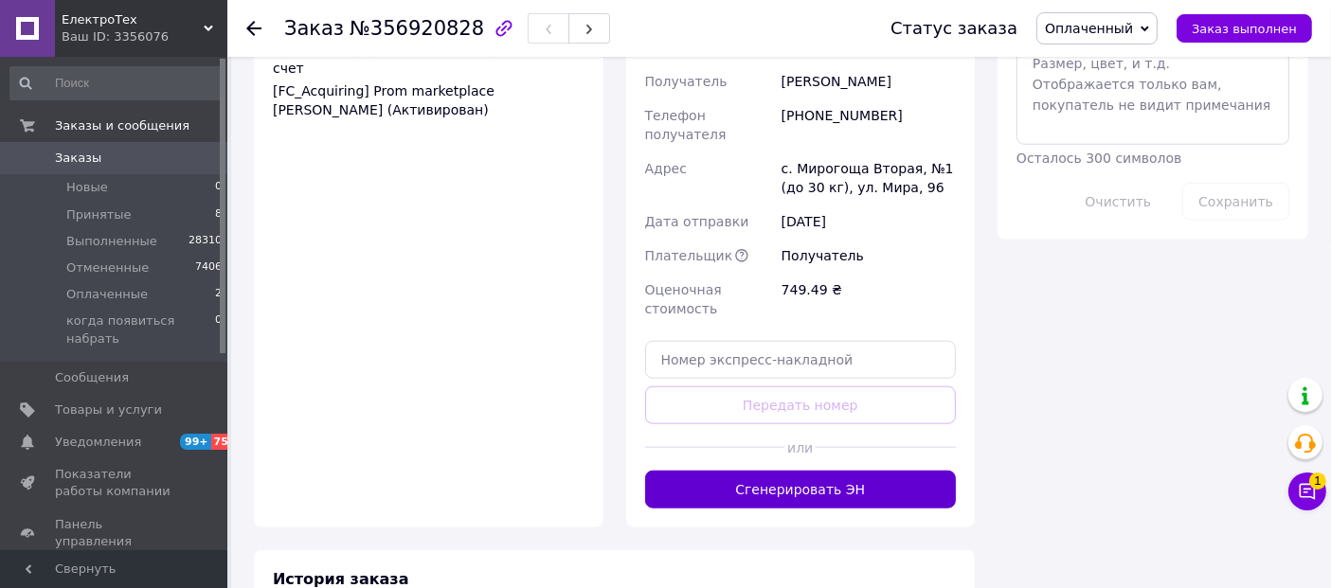
click at [790, 471] on button "Сгенерировать ЭН" at bounding box center [801, 490] width 312 height 38
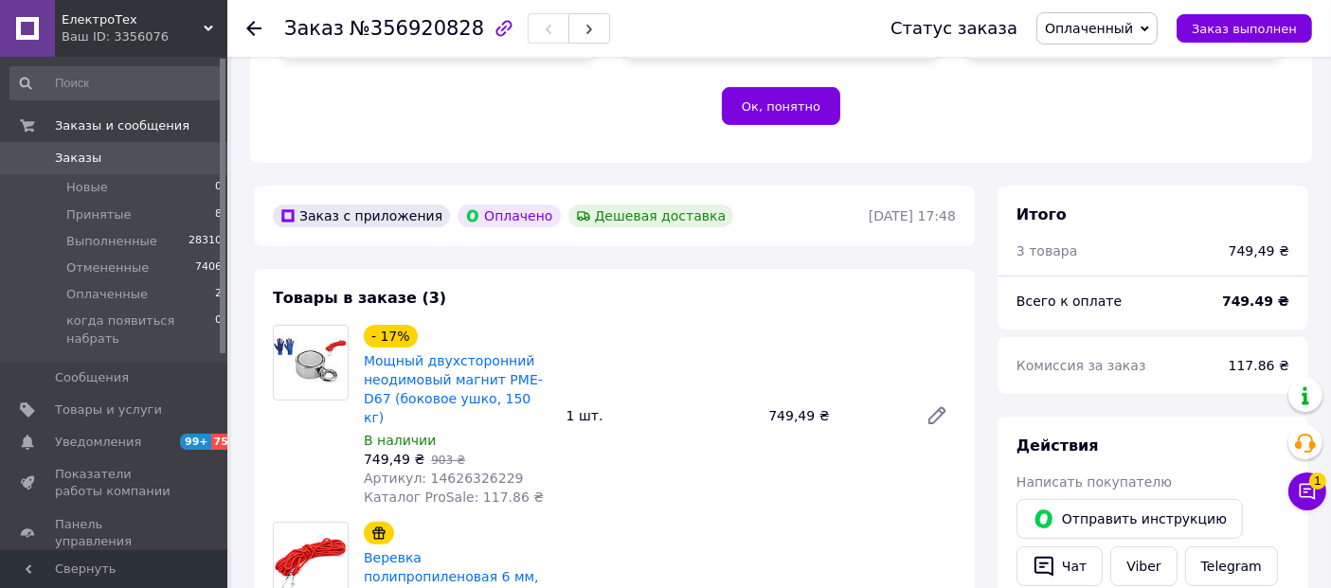
scroll to position [421, 0]
click at [259, 34] on icon at bounding box center [253, 28] width 15 height 15
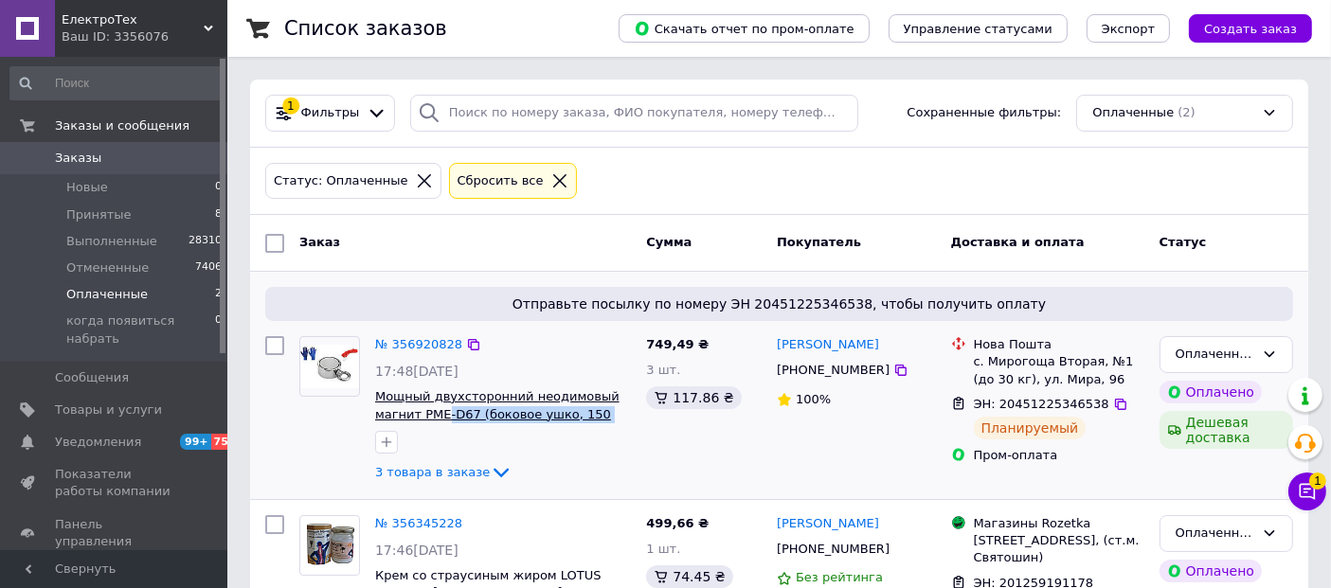
drag, startPoint x: 596, startPoint y: 415, endPoint x: 446, endPoint y: 411, distance: 149.7
click at [442, 415] on span "Мощный двухсторонний неодимовый магнит PME-D67 (боковое ушко, 150 кг)" at bounding box center [503, 405] width 256 height 35
copy span "-D67 (боковое ушко, 150 кг)"
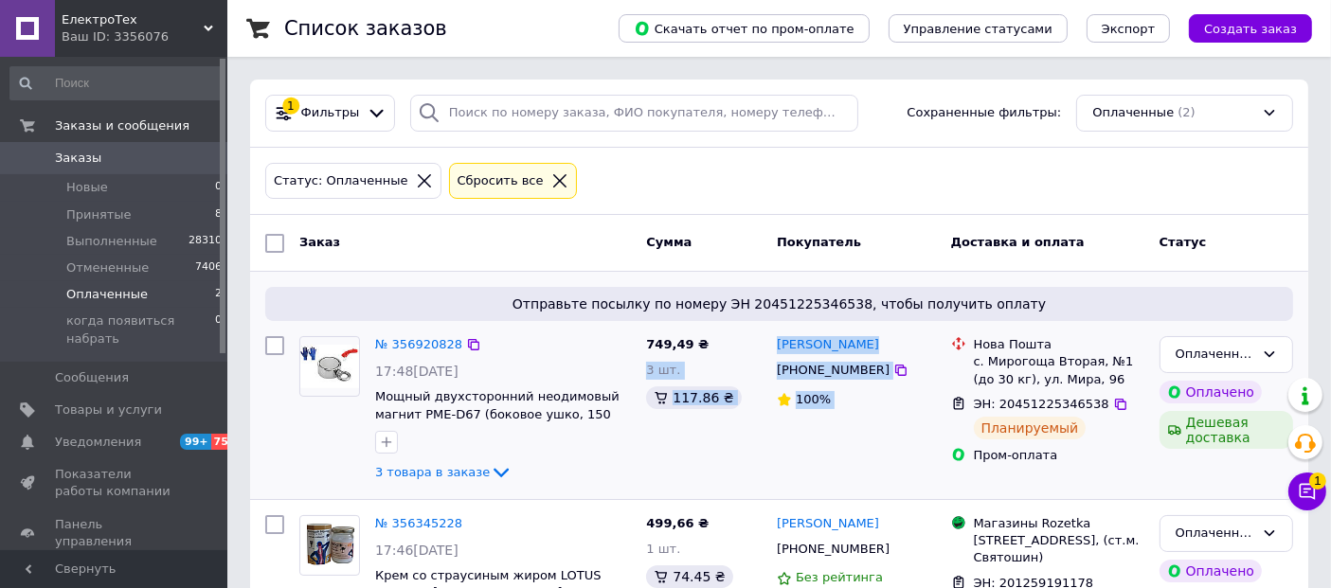
drag, startPoint x: 785, startPoint y: 347, endPoint x: 937, endPoint y: 375, distance: 154.2
click at [945, 375] on div "№ 356920828 17:48, 12.08.2025 Мощный двухсторонний неодимовый магнит PME-D67 (б…" at bounding box center [779, 410] width 1043 height 163
drag, startPoint x: 860, startPoint y: 448, endPoint x: 822, endPoint y: 388, distance: 70.7
click at [861, 446] on div "Андрей Сунак +380988858208 100%" at bounding box center [856, 410] width 174 height 163
click at [763, 329] on div "749,49 ₴ 3 шт. 117.86 ₴" at bounding box center [704, 410] width 131 height 163
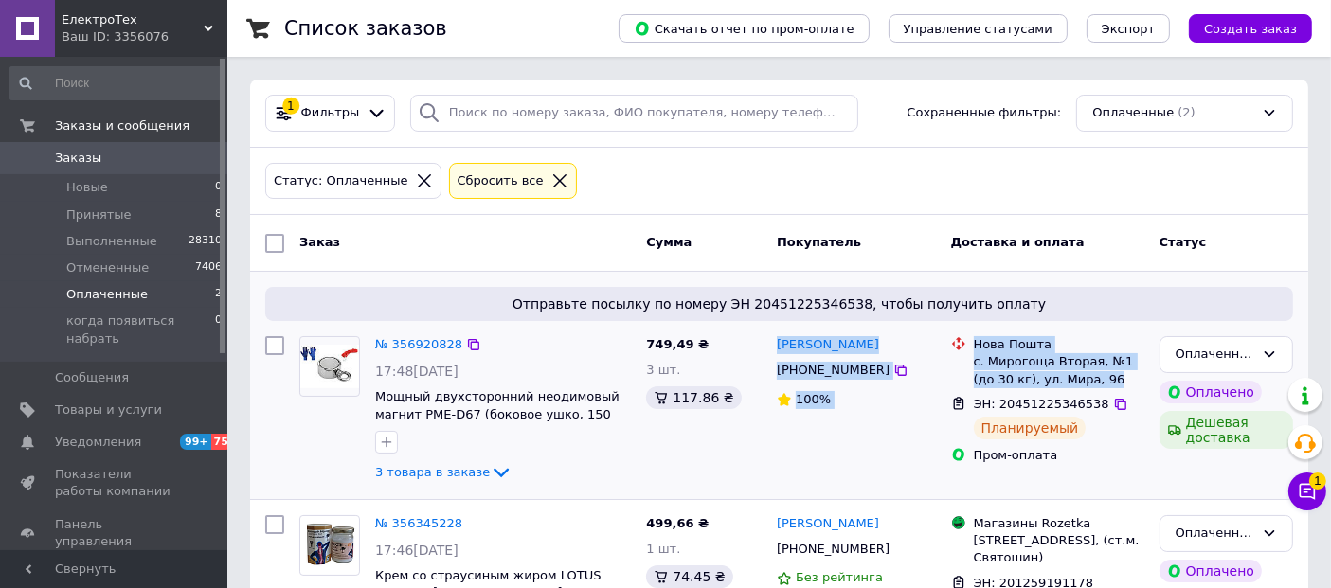
drag, startPoint x: 778, startPoint y: 327, endPoint x: 1112, endPoint y: 382, distance: 338.9
click at [1112, 382] on div "№ 356920828 17:48, 12.08.2025 Мощный двухсторонний неодимовый магнит PME-D67 (б…" at bounding box center [779, 410] width 1043 height 163
copy div "Андрей Сунак +380988858208 100% Нова Пошта с. Мирогоща Вторая, №1 (до 30 кг), у…"
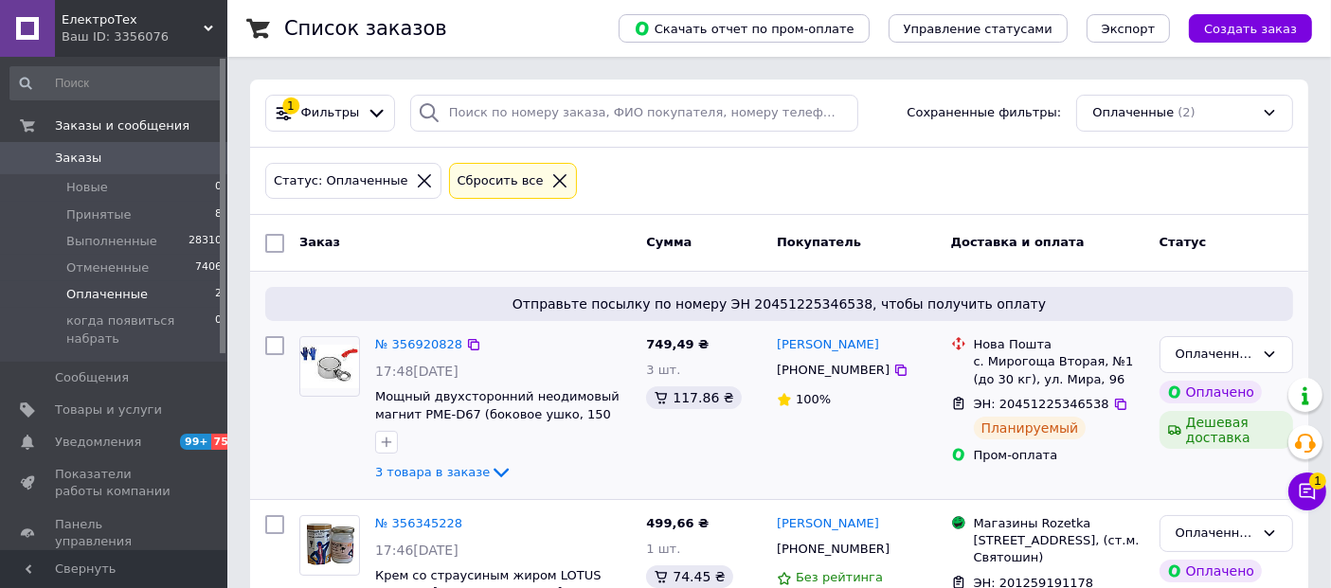
click at [735, 342] on div "749,49 ₴" at bounding box center [704, 345] width 116 height 18
copy span "749,49 ₴"
click at [1233, 346] on div "Оплаченный" at bounding box center [1215, 355] width 79 height 20
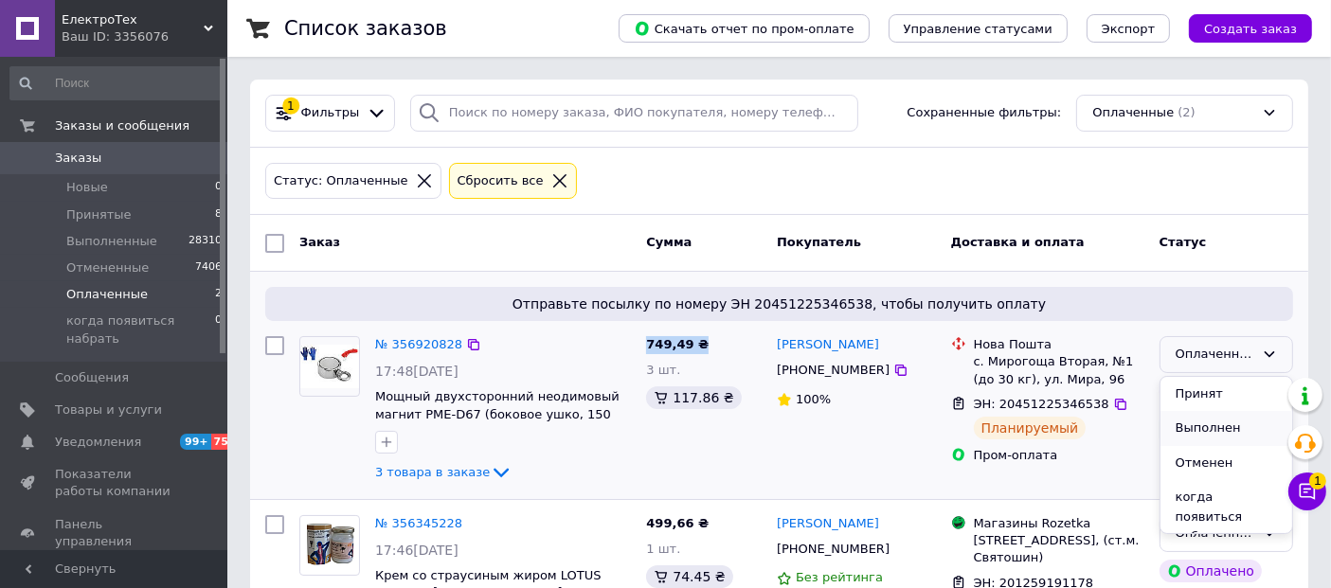
click at [1191, 430] on li "Выполнен" at bounding box center [1227, 428] width 132 height 35
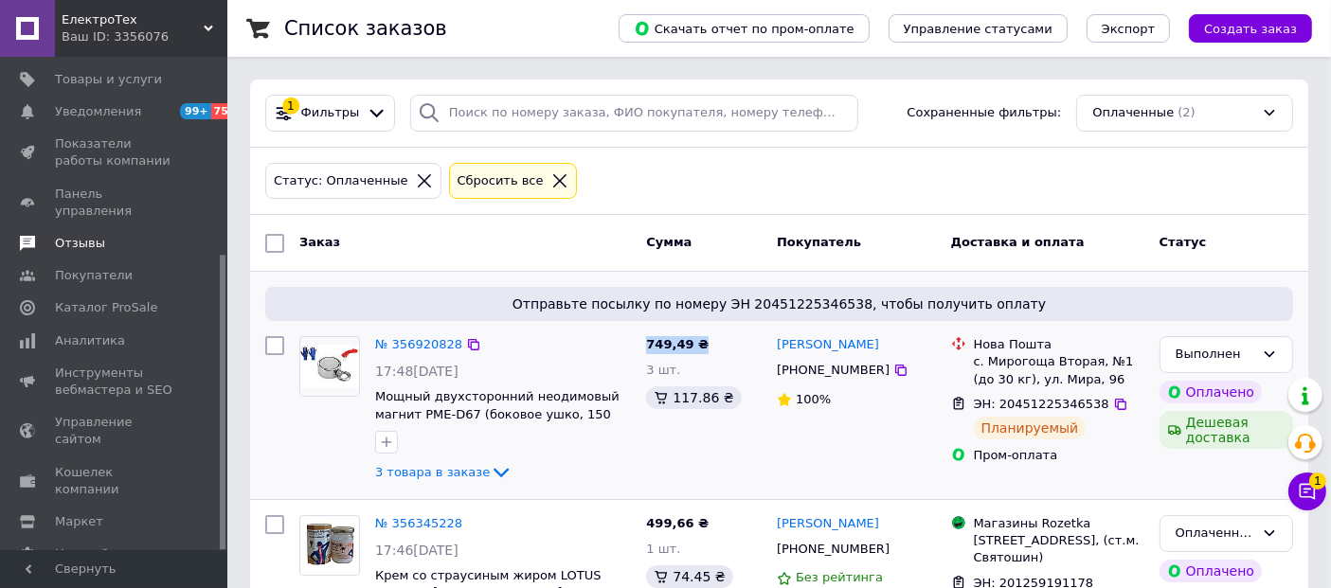
drag, startPoint x: 93, startPoint y: 219, endPoint x: 117, endPoint y: 221, distance: 24.7
click at [94, 227] on link "Отзывы" at bounding box center [116, 243] width 233 height 32
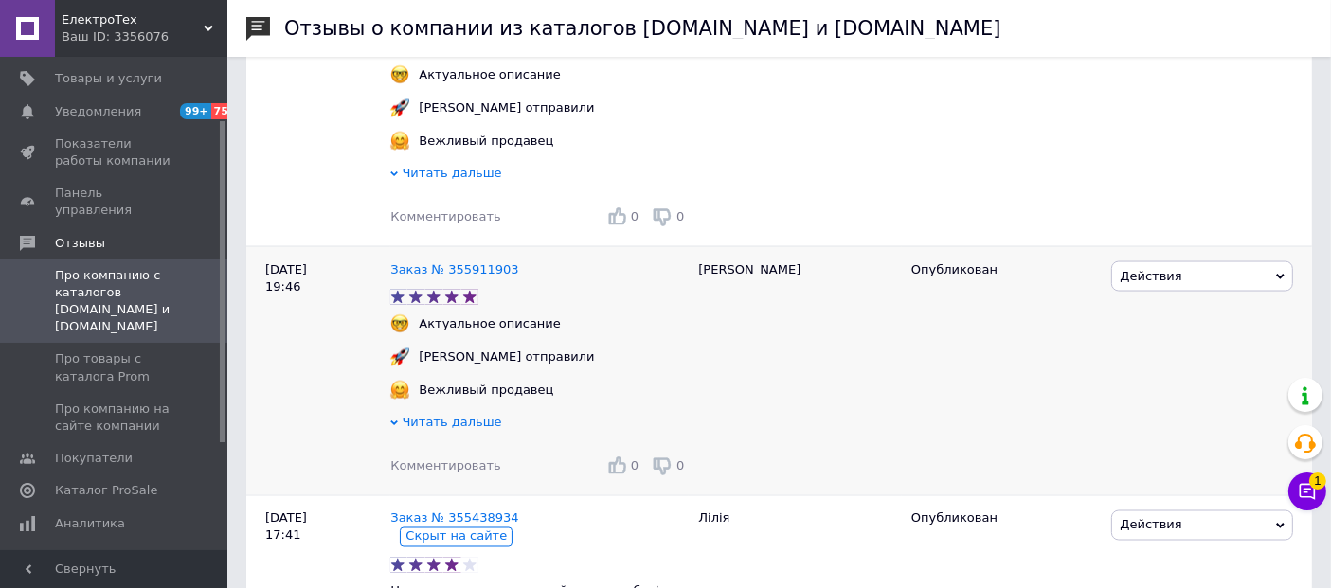
scroll to position [3263, 0]
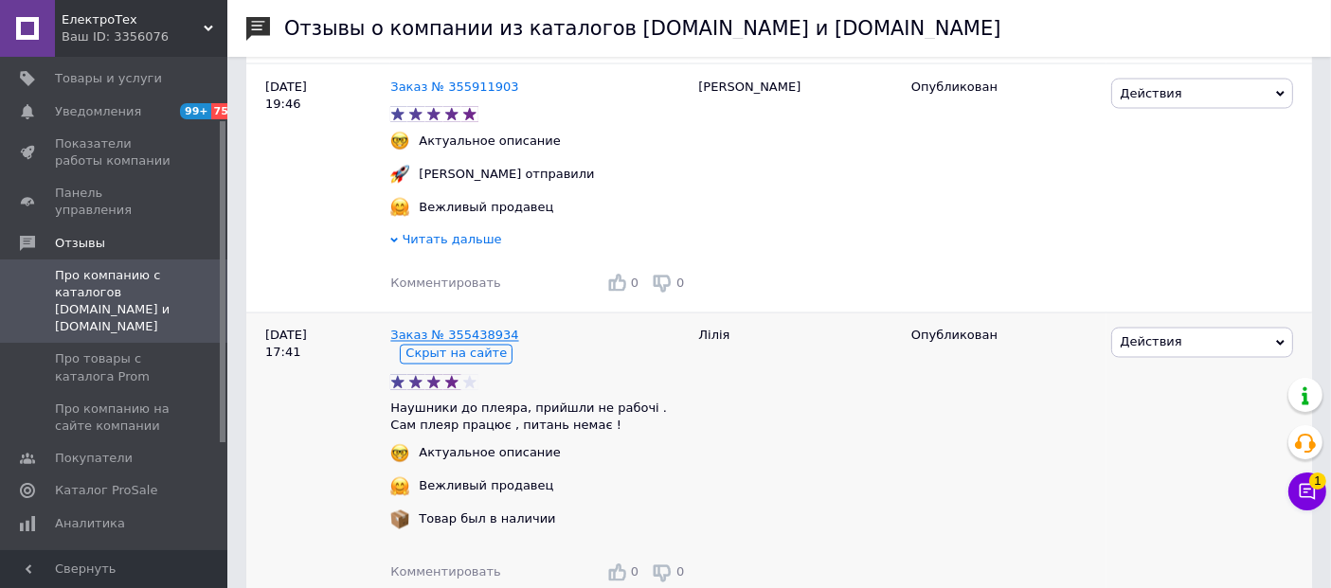
click at [477, 343] on link "Заказ № 355438934" at bounding box center [454, 336] width 128 height 14
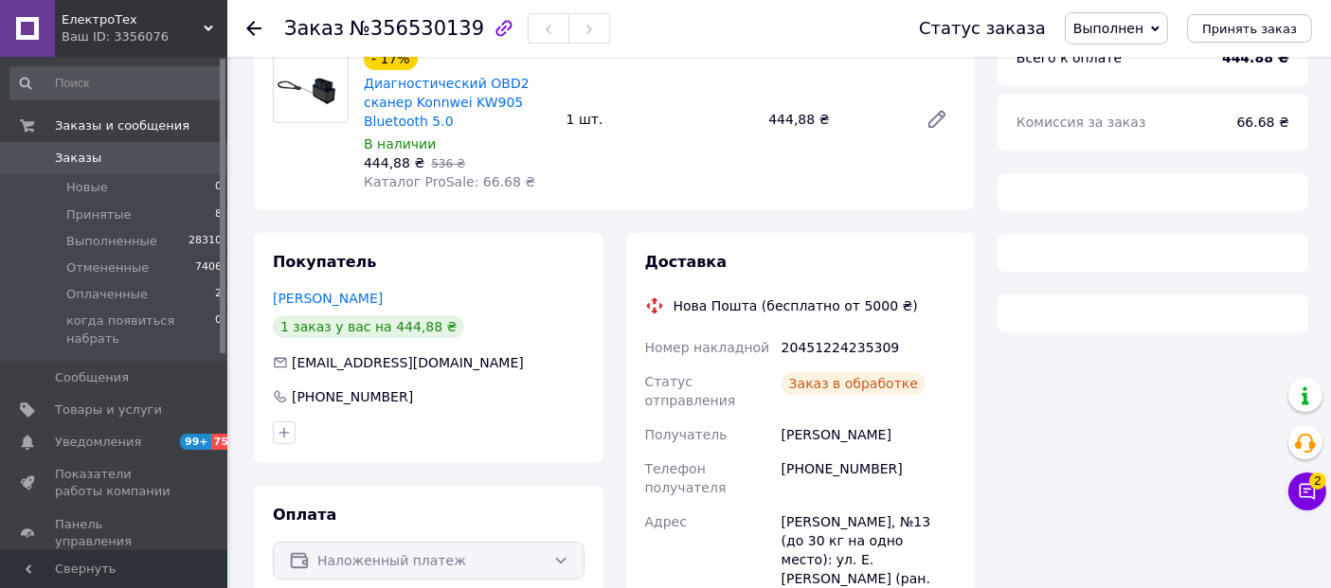
scroll to position [421, 0]
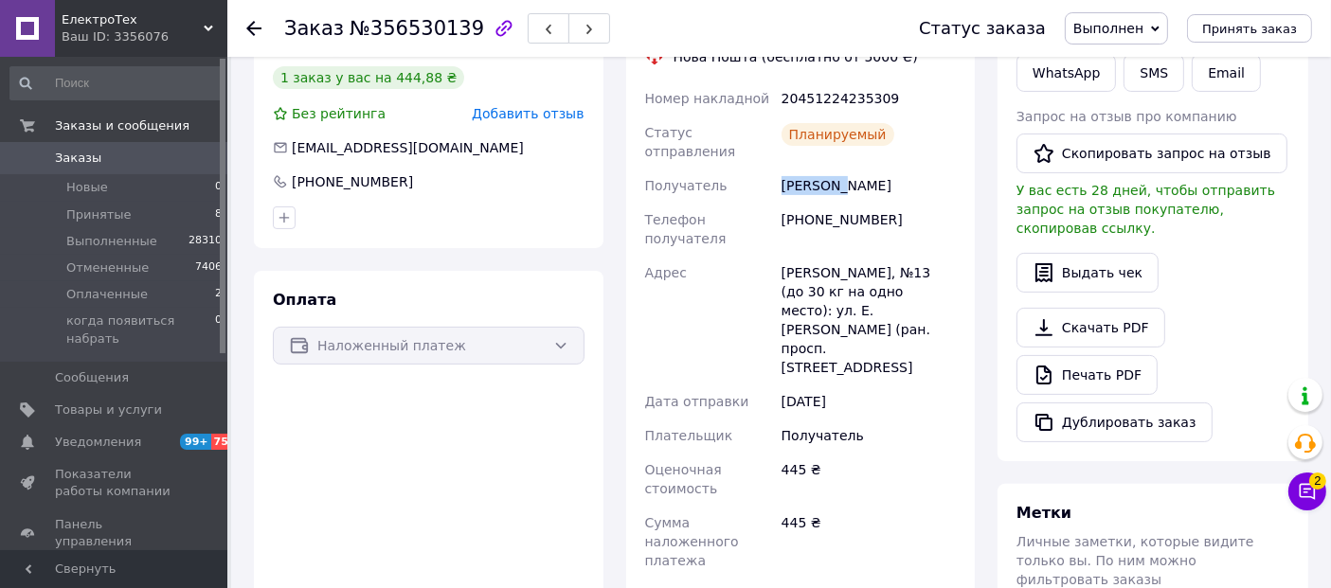
drag, startPoint x: 840, startPoint y: 171, endPoint x: 779, endPoint y: 171, distance: 61.6
click at [779, 171] on div "[PERSON_NAME]" at bounding box center [869, 186] width 182 height 34
copy div "[PERSON_NAME]"
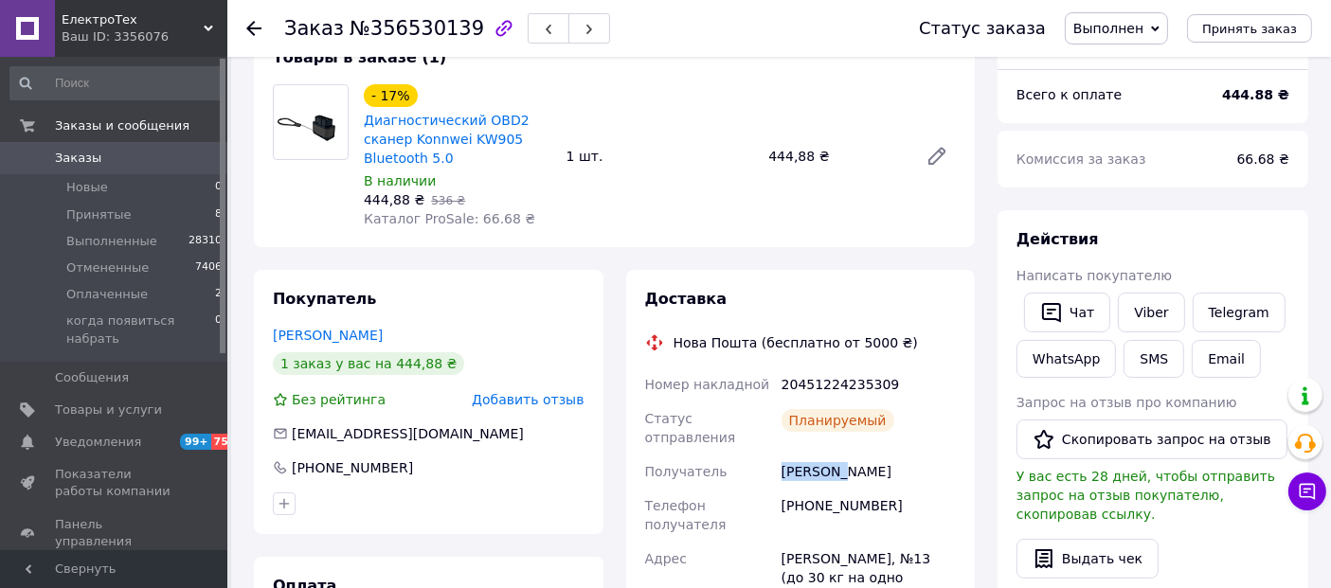
scroll to position [0, 0]
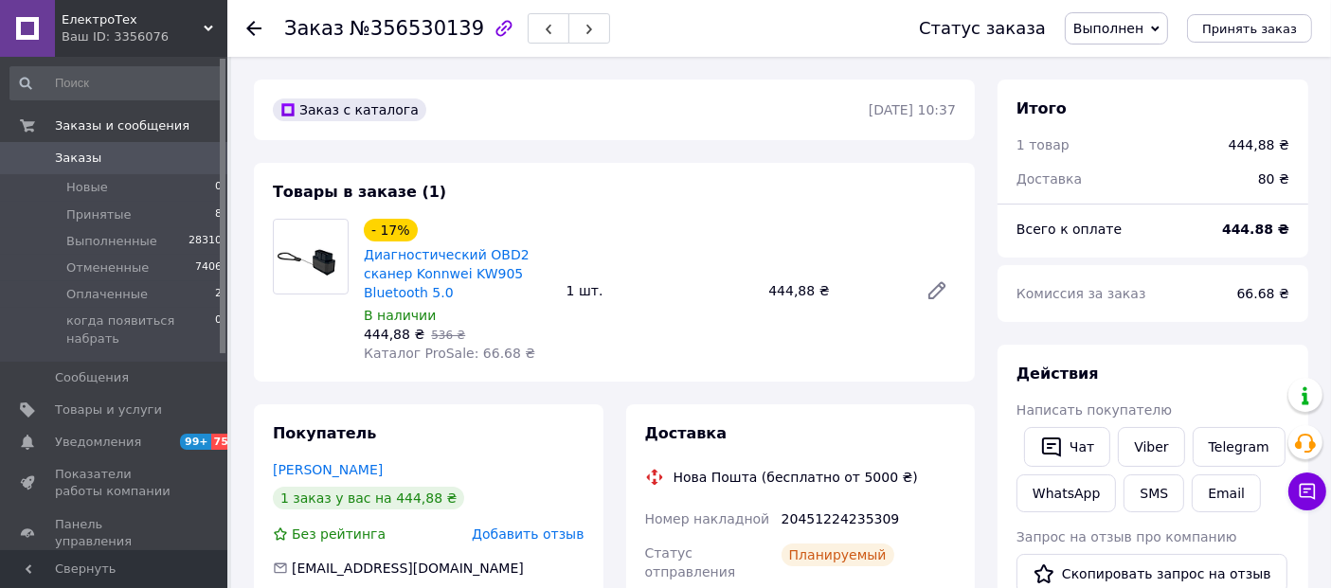
click at [254, 26] on icon at bounding box center [253, 28] width 15 height 15
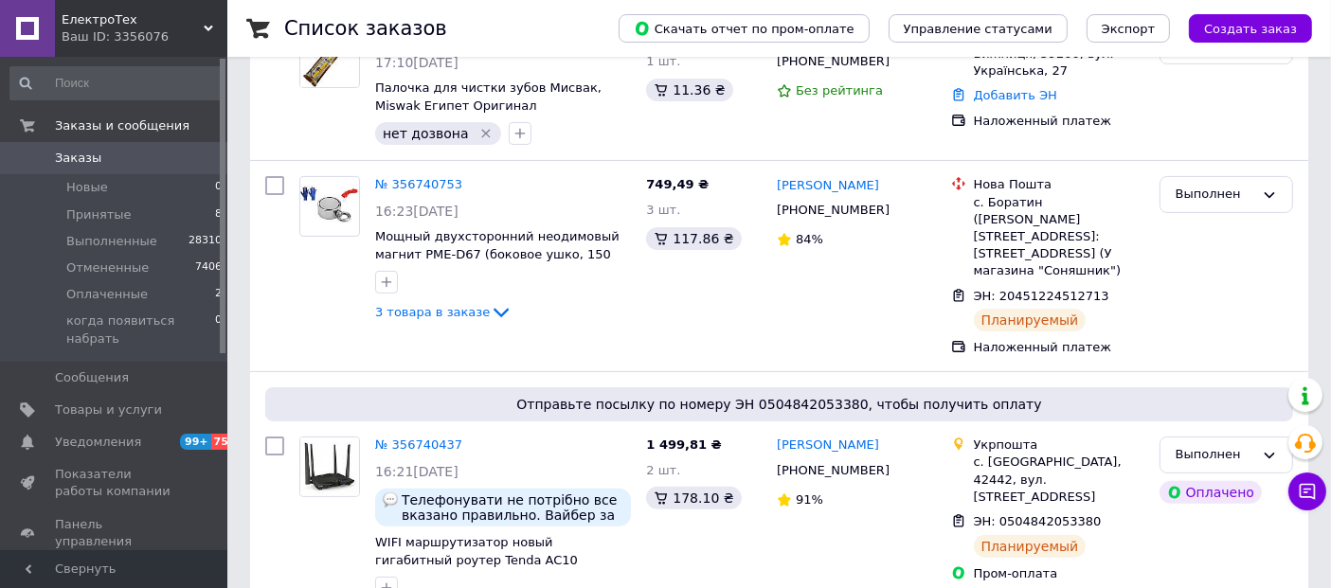
scroll to position [421, 0]
drag, startPoint x: 124, startPoint y: 292, endPoint x: 615, endPoint y: 153, distance: 509.8
click at [124, 292] on span "Оплаченные" at bounding box center [106, 294] width 81 height 17
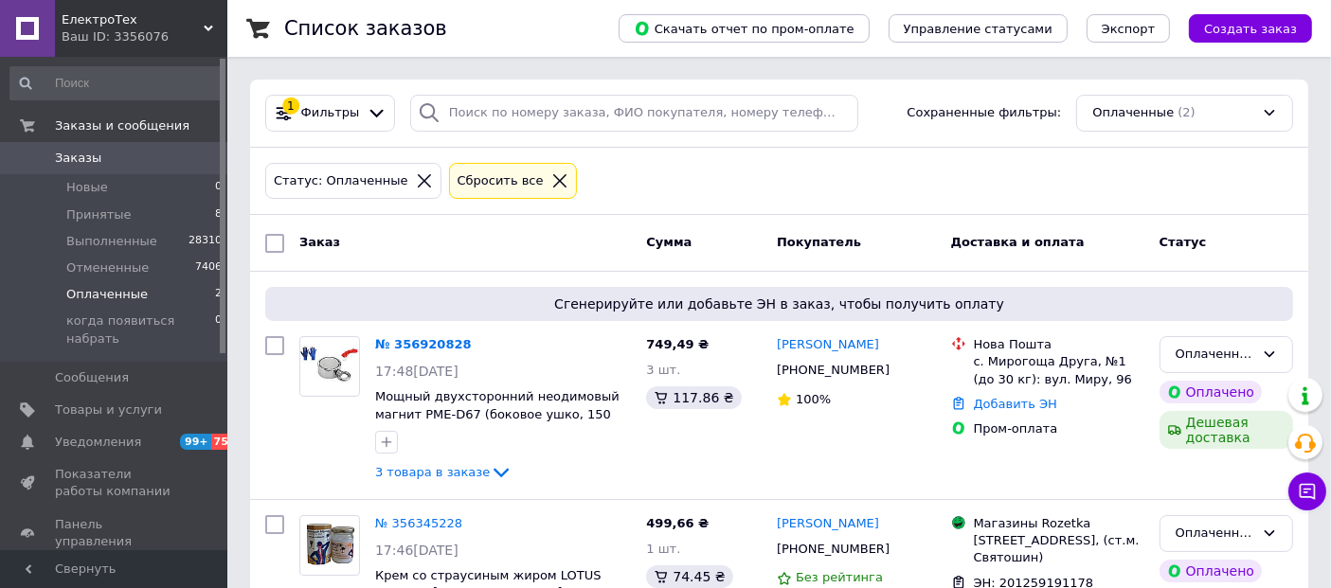
drag, startPoint x: 498, startPoint y: 458, endPoint x: 635, endPoint y: 147, distance: 339.4
click at [501, 456] on div "№ 356920828 17:48[DATE] Мощный двухсторонний неодимовый магнит PME-D67 (боковое…" at bounding box center [503, 410] width 271 height 163
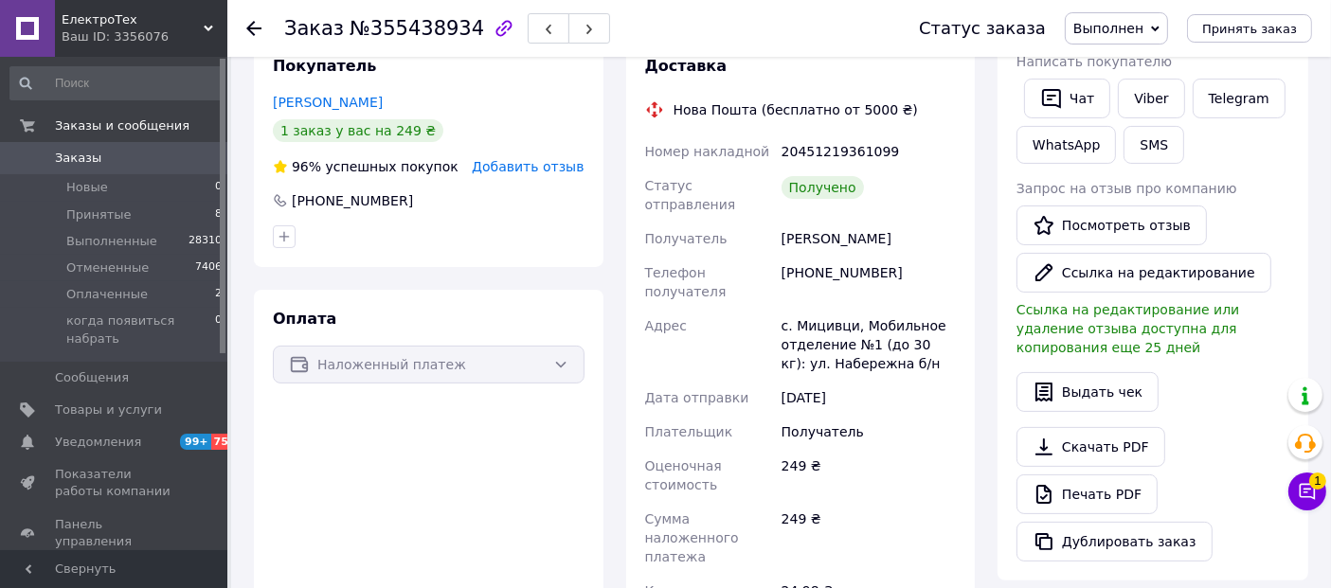
scroll to position [315, 0]
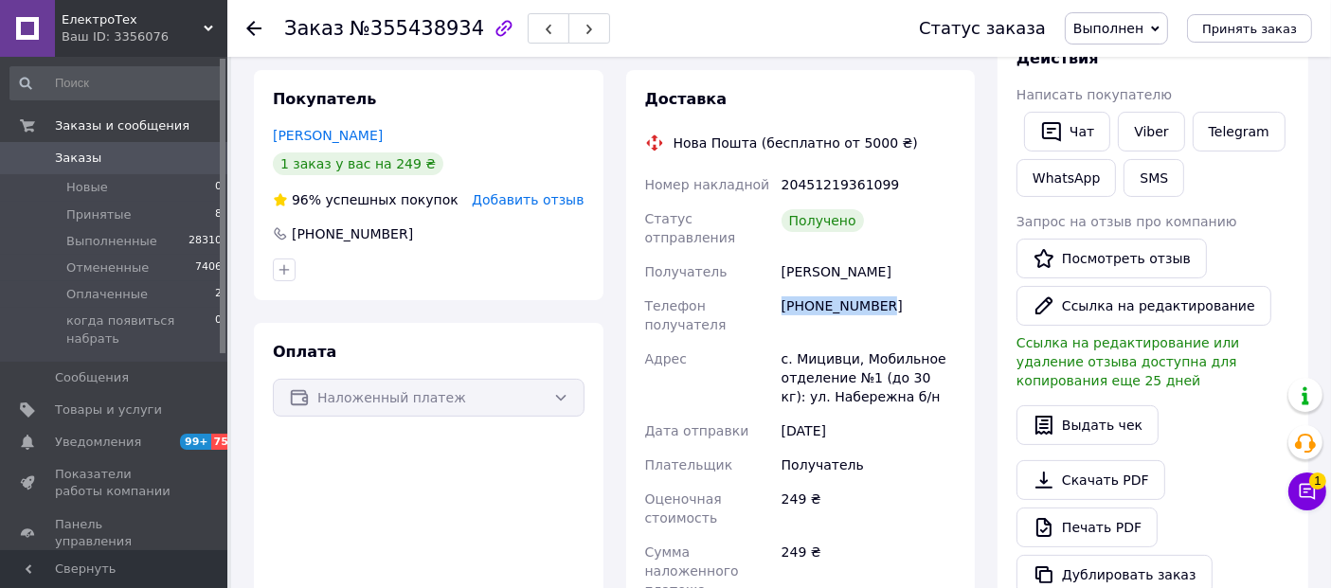
drag, startPoint x: 891, startPoint y: 291, endPoint x: 782, endPoint y: 296, distance: 109.0
click at [782, 296] on div "[PHONE_NUMBER]" at bounding box center [869, 315] width 182 height 53
copy div "[PHONE_NUMBER]"
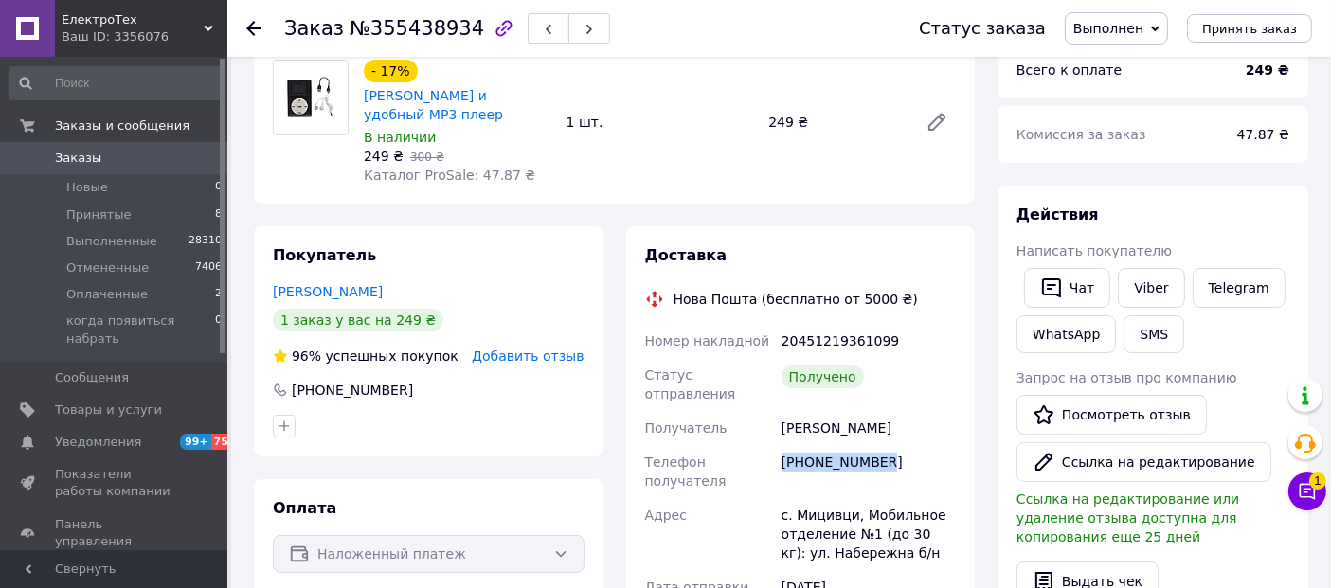
scroll to position [210, 0]
